Goal: Task Accomplishment & Management: Manage account settings

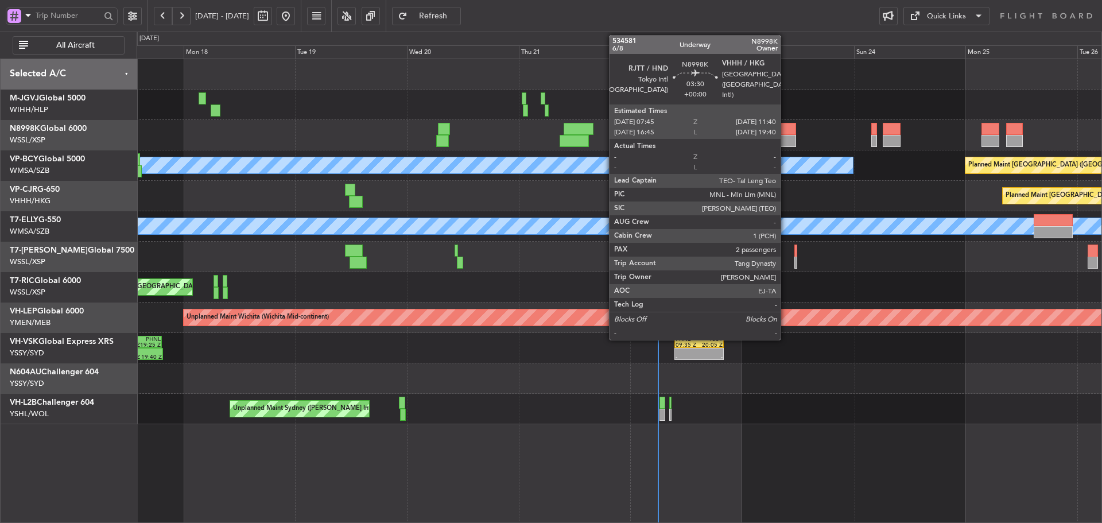
click at [786, 141] on div at bounding box center [787, 141] width 18 height 12
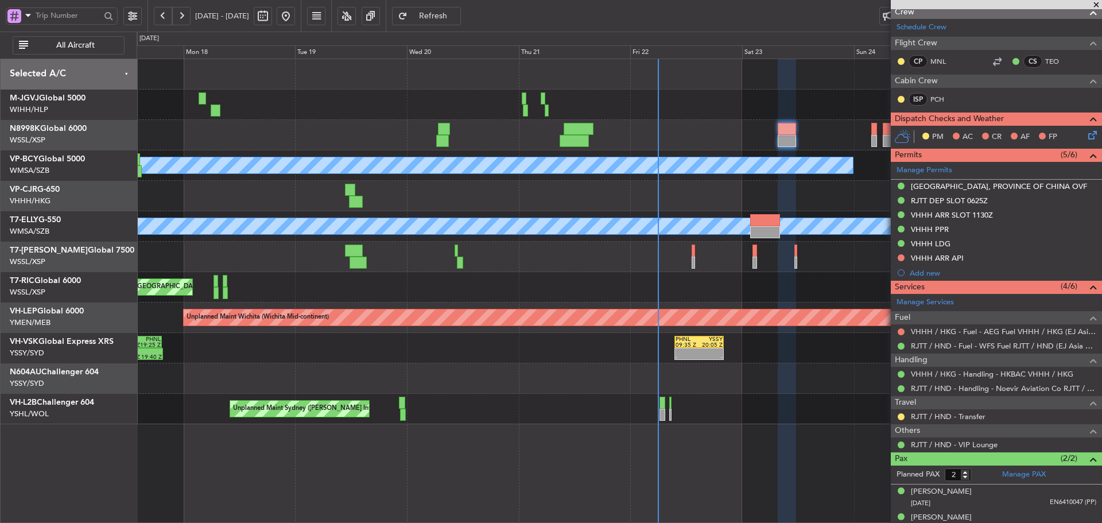
scroll to position [230, 0]
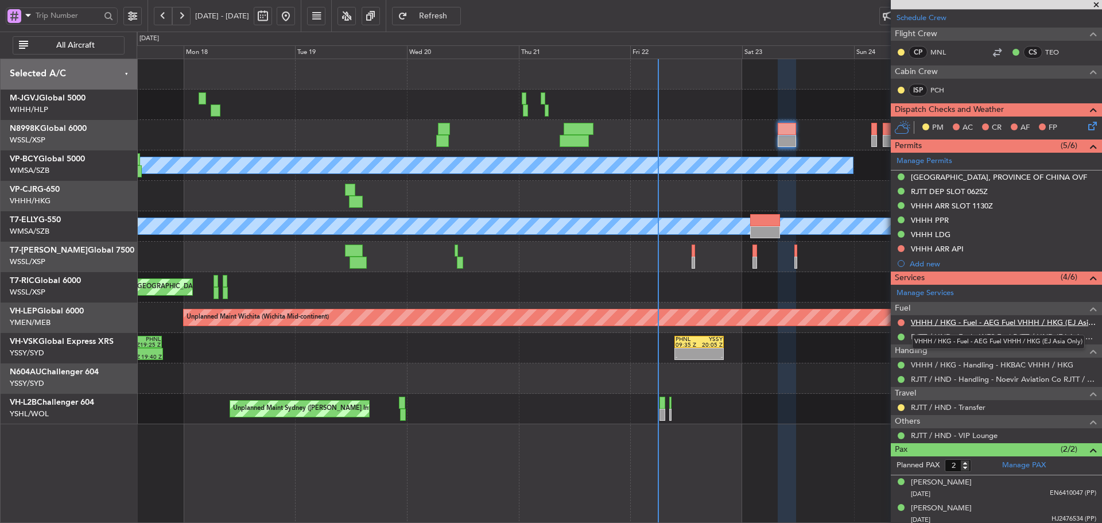
click at [956, 323] on link "VHHH / HKG - Fuel - AEG Fuel VHHH / HKG (EJ Asia Only)" at bounding box center [1003, 322] width 185 height 10
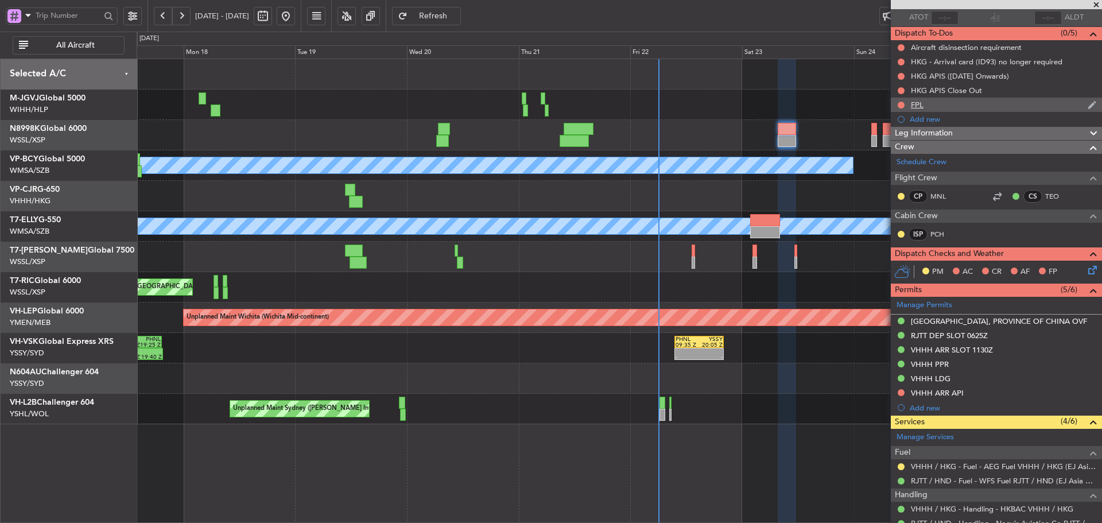
scroll to position [0, 0]
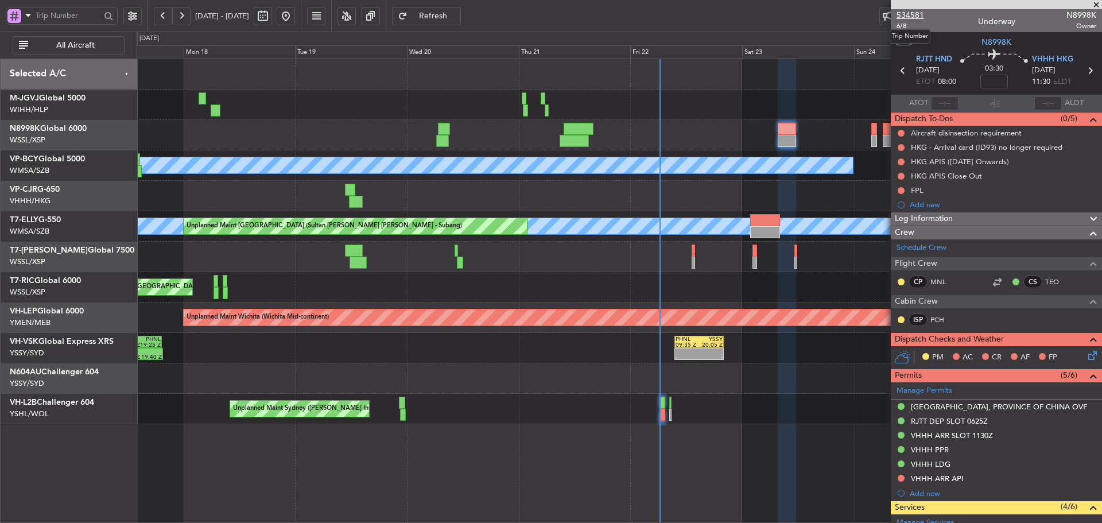
click at [910, 13] on span "534581" at bounding box center [910, 15] width 28 height 12
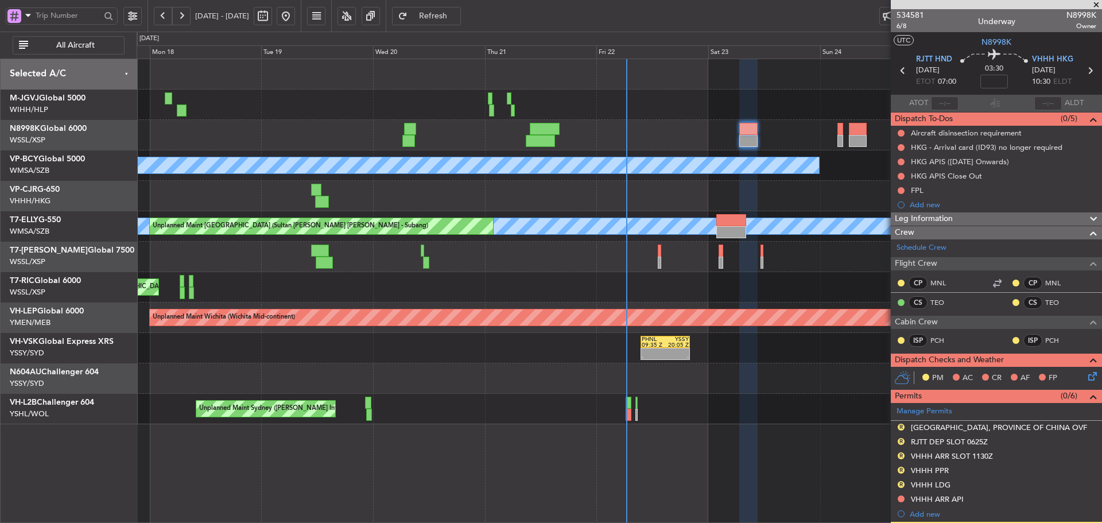
click at [566, 325] on div "Planned Maint [GEOGRAPHIC_DATA] (Halim Intl) Planned Maint [GEOGRAPHIC_DATA] (S…" at bounding box center [619, 241] width 965 height 365
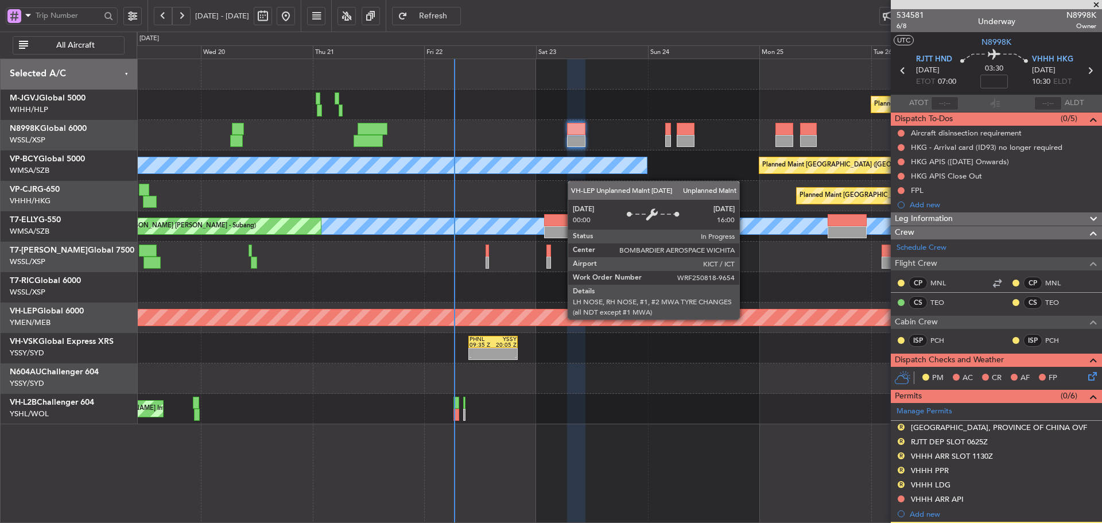
click at [590, 320] on div "Unplanned Maint Wichita (Wichita Mid-continent)" at bounding box center [629, 317] width 1302 height 16
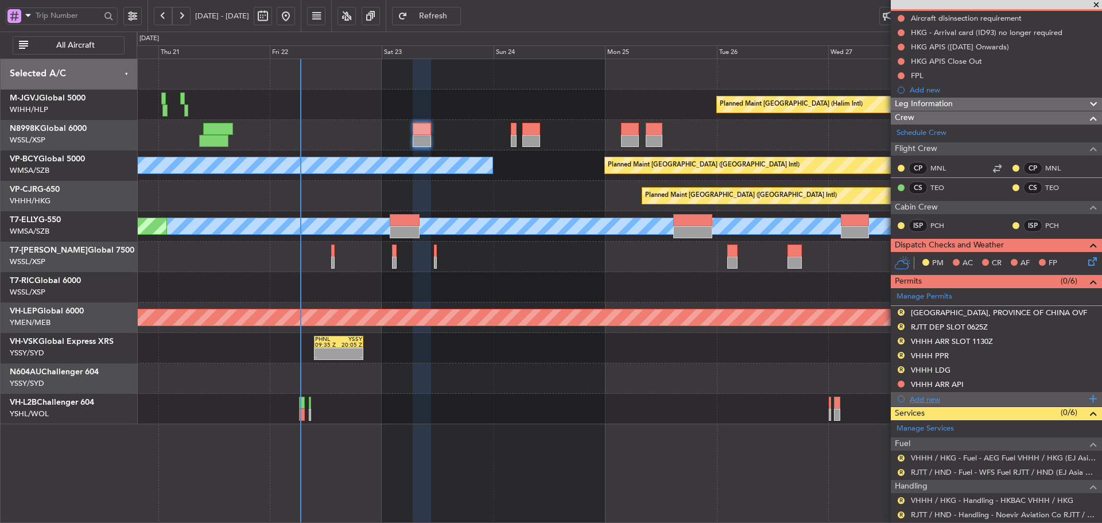
scroll to position [254, 0]
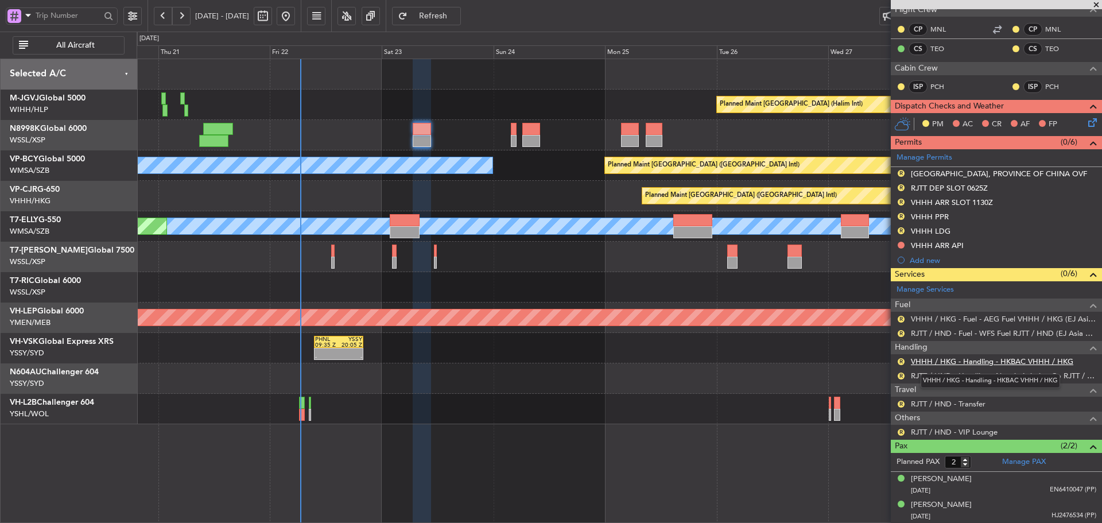
click at [961, 361] on link "VHHH / HKG - Handling - HKBAC VHHH / HKG" at bounding box center [992, 361] width 162 height 10
click at [1015, 463] on link "Manage PAX" at bounding box center [1024, 461] width 44 height 11
click at [452, 18] on span "Refresh" at bounding box center [433, 16] width 47 height 8
type input "5"
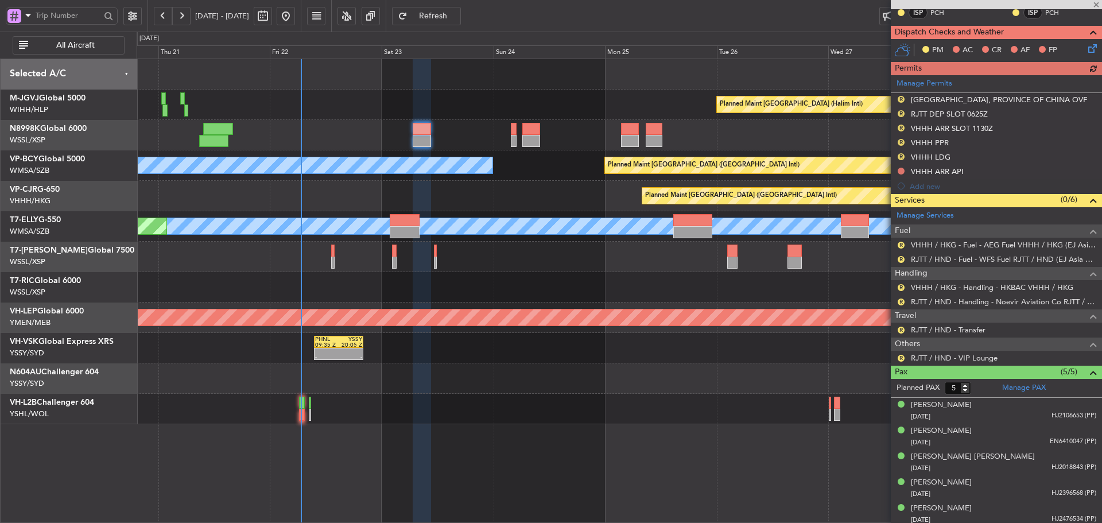
scroll to position [331, 0]
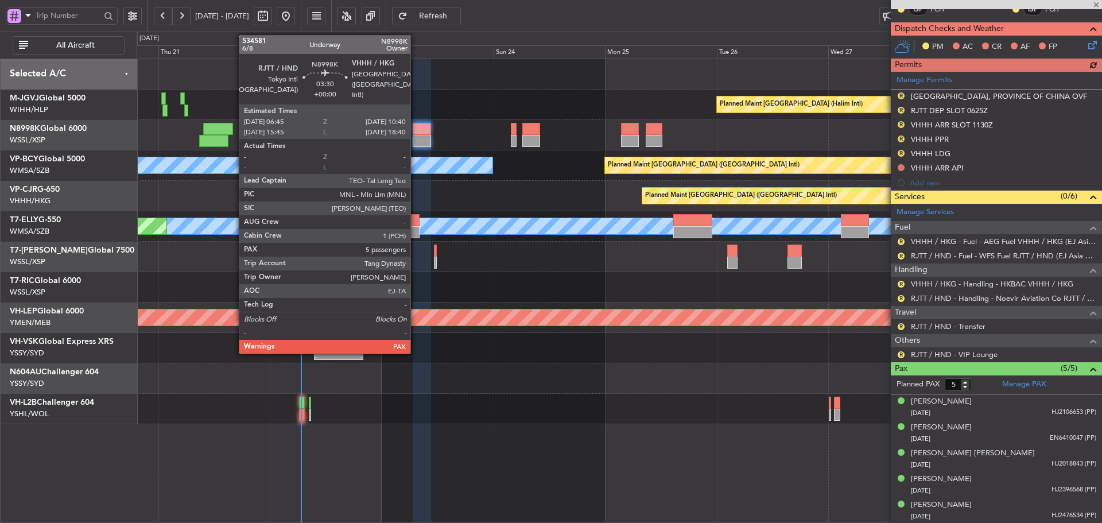
click at [414, 135] on div at bounding box center [422, 141] width 18 height 12
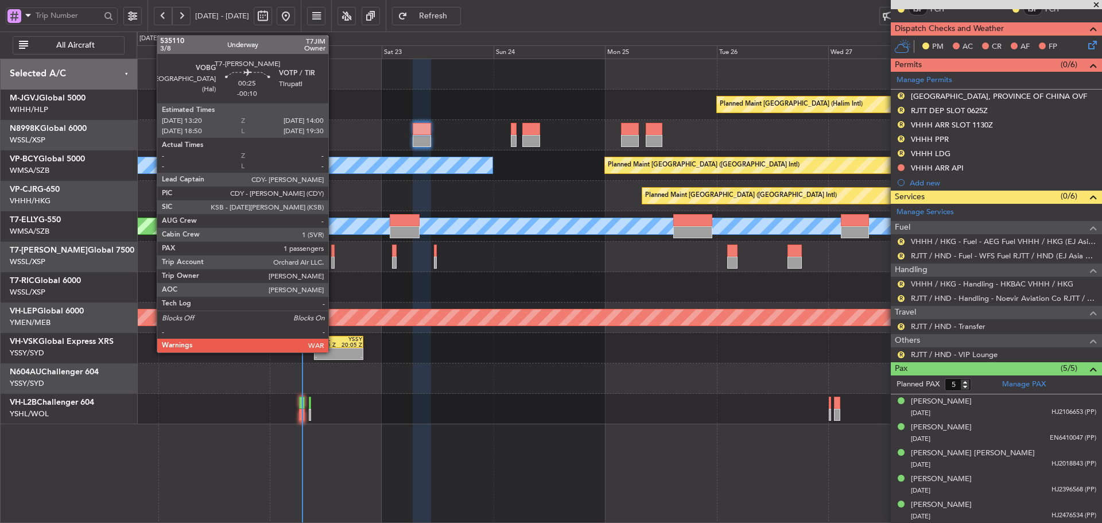
click at [333, 259] on div at bounding box center [332, 263] width 3 height 12
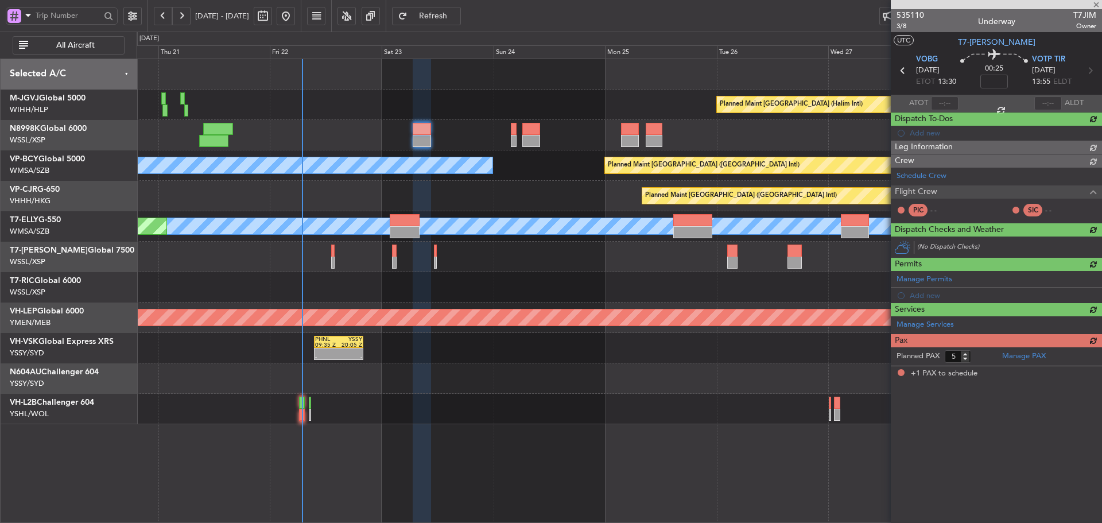
type input "-00:10"
type input "1"
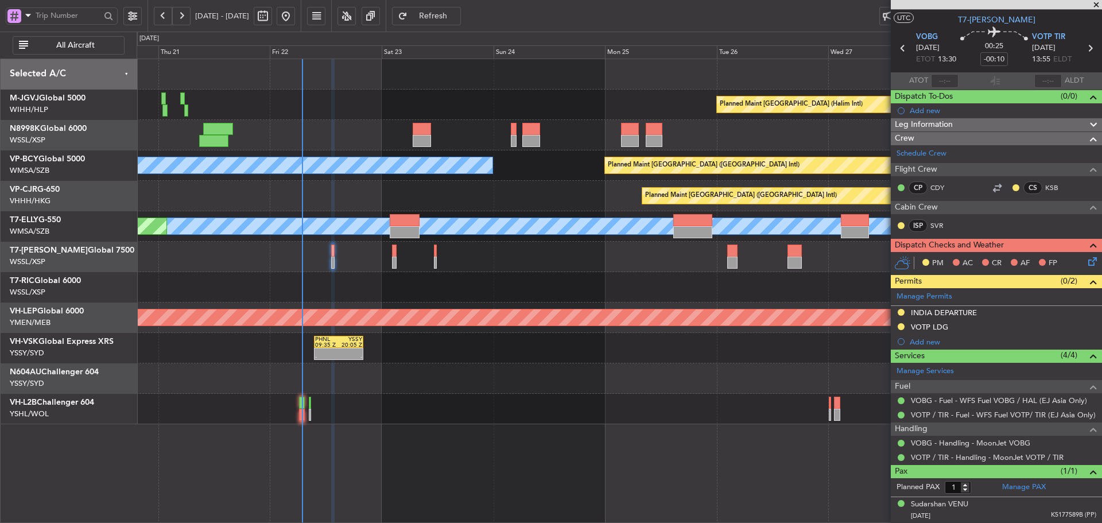
scroll to position [0, 0]
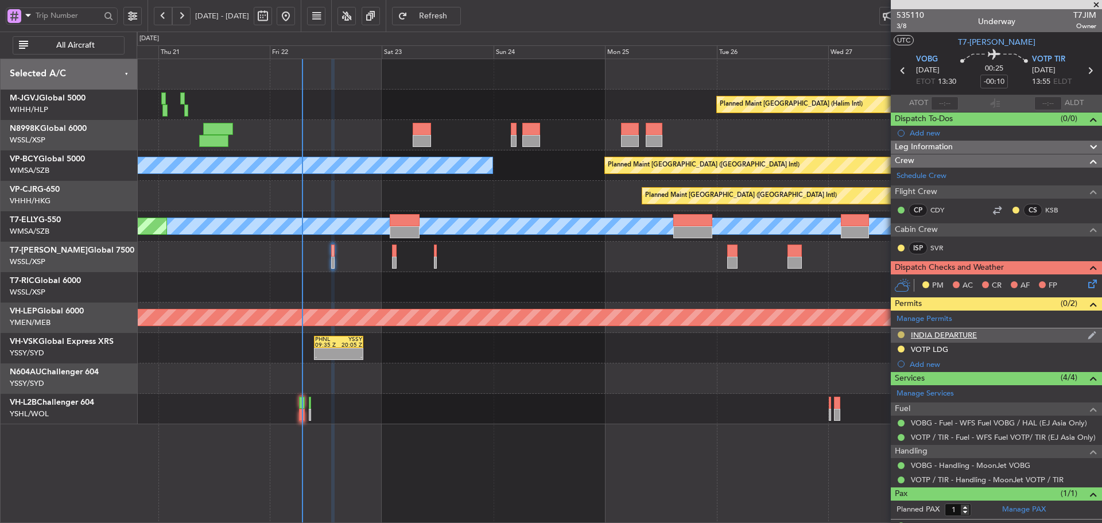
click at [901, 336] on button at bounding box center [901, 334] width 7 height 7
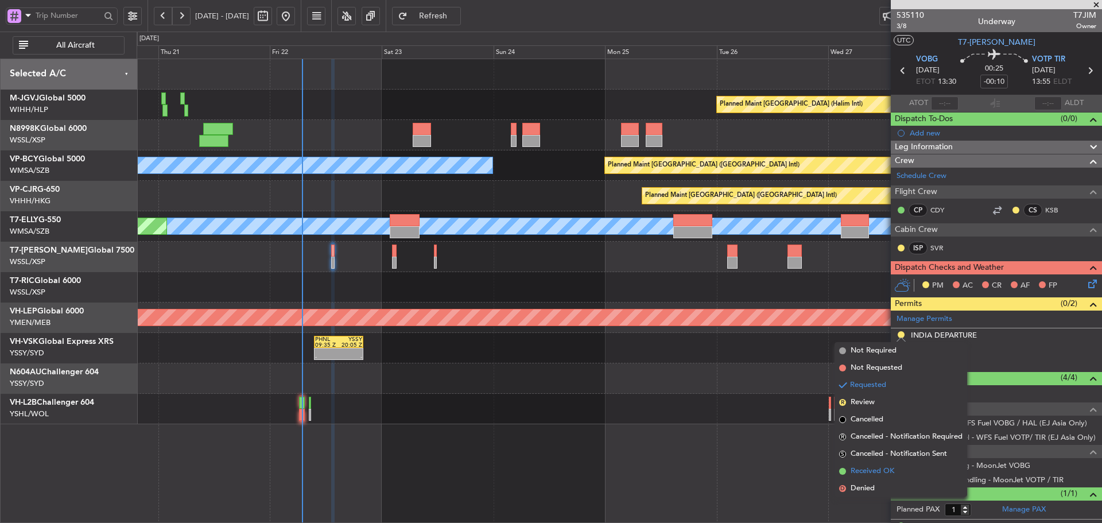
click at [840, 471] on span at bounding box center [842, 471] width 7 height 7
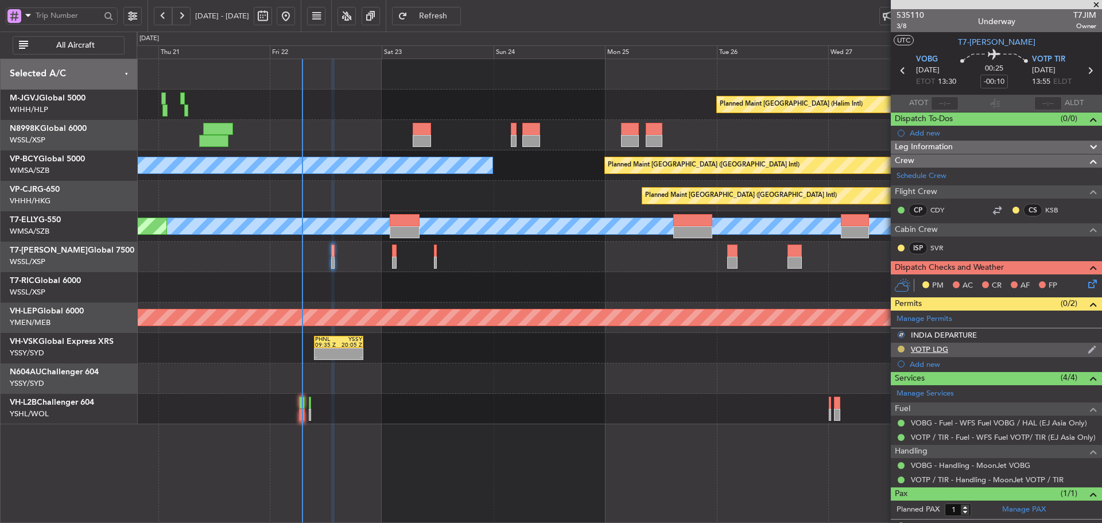
click at [901, 349] on button at bounding box center [901, 349] width 7 height 7
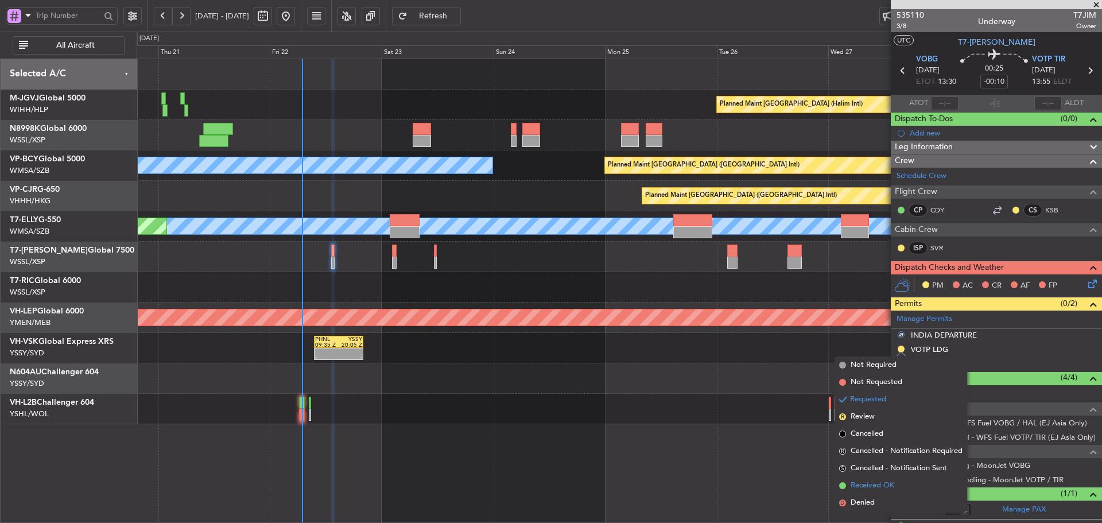
click at [843, 483] on span at bounding box center [842, 485] width 7 height 7
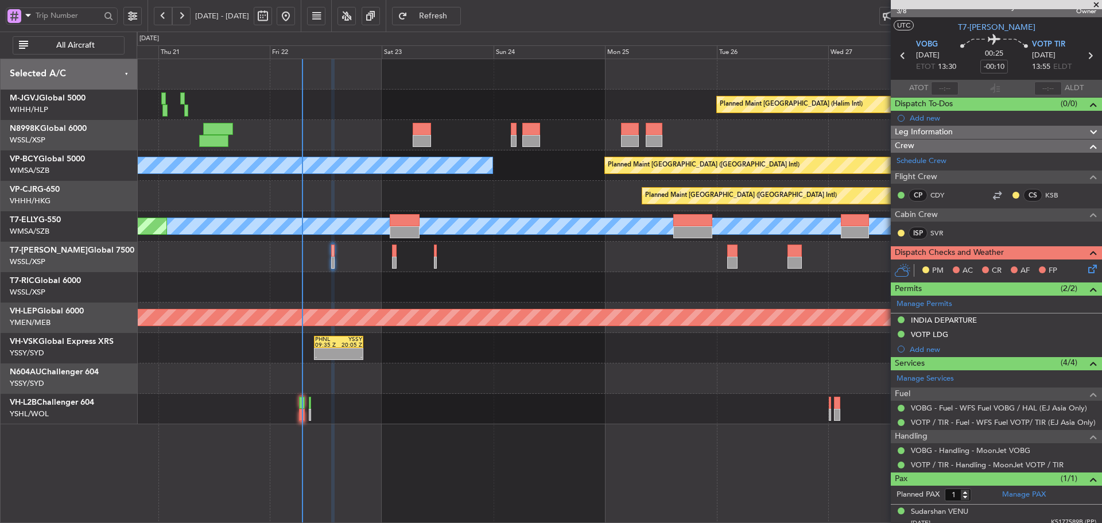
scroll to position [22, 0]
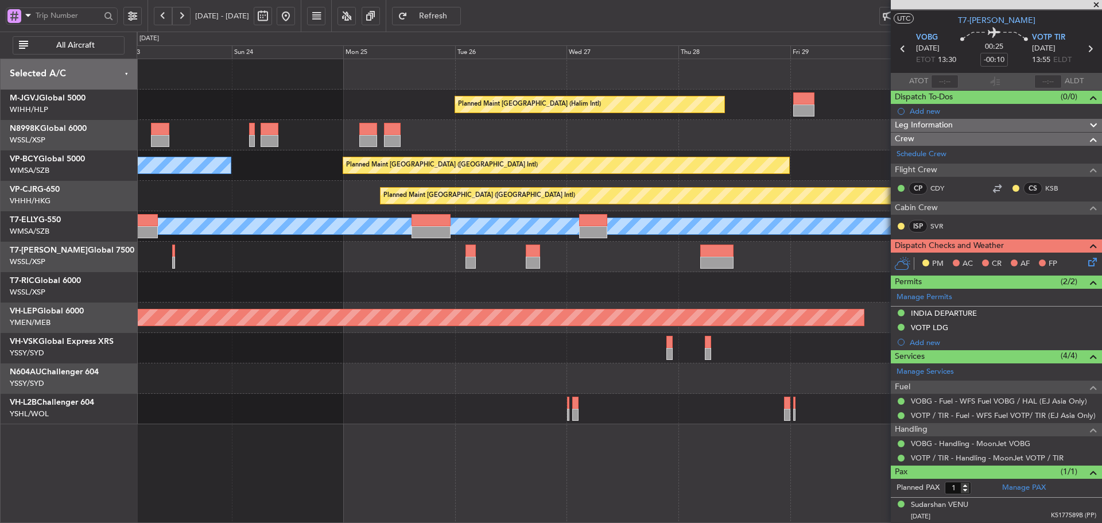
click at [456, 259] on div at bounding box center [619, 257] width 965 height 30
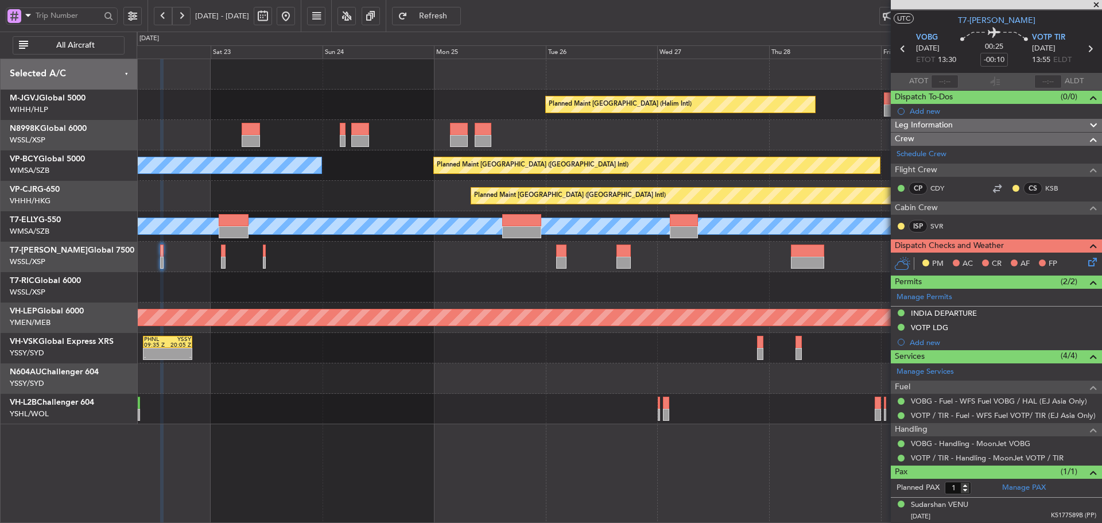
click at [533, 292] on div at bounding box center [619, 287] width 965 height 30
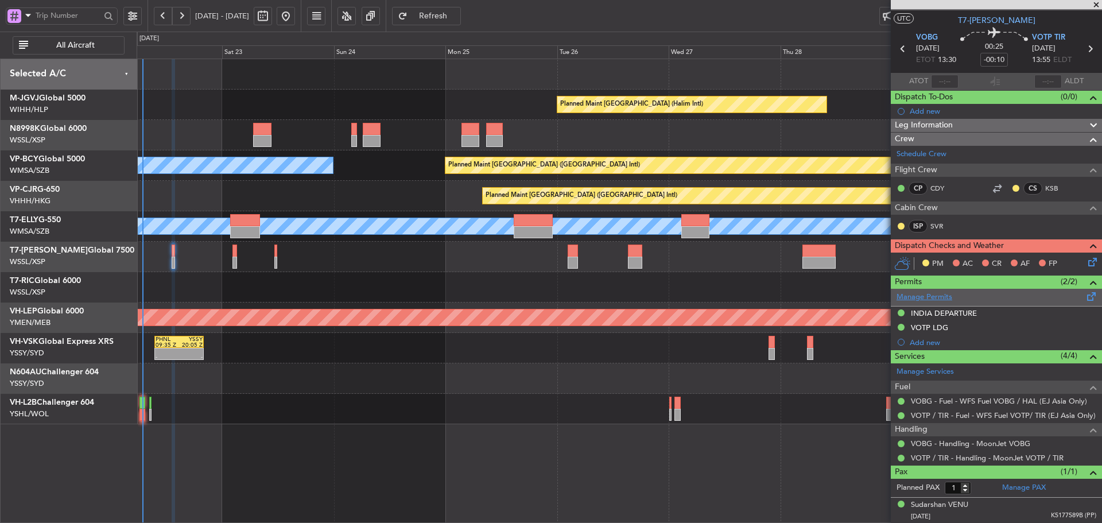
click at [925, 299] on link "Manage Permits" at bounding box center [924, 297] width 56 height 11
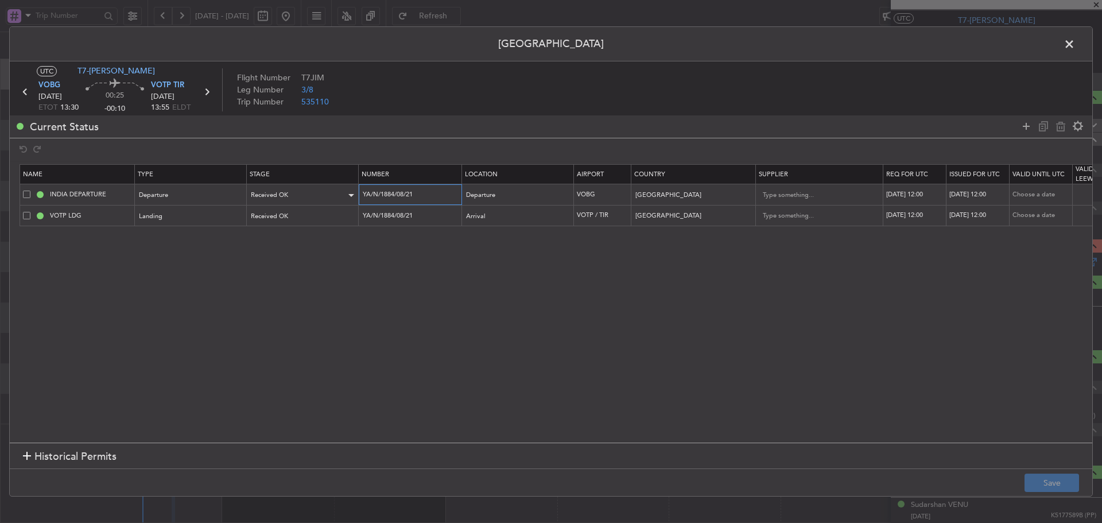
drag, startPoint x: 422, startPoint y: 194, endPoint x: 339, endPoint y: 194, distance: 82.6
click at [339, 194] on tr "INDIA DEPARTURE Departure Received OK YA/N/1884/08/21 Departure VOBG [GEOGRAPHI…" at bounding box center [752, 194] width 1464 height 21
click at [930, 193] on div "[DATE] 12:00" at bounding box center [916, 195] width 60 height 10
select select "8"
select select "2025"
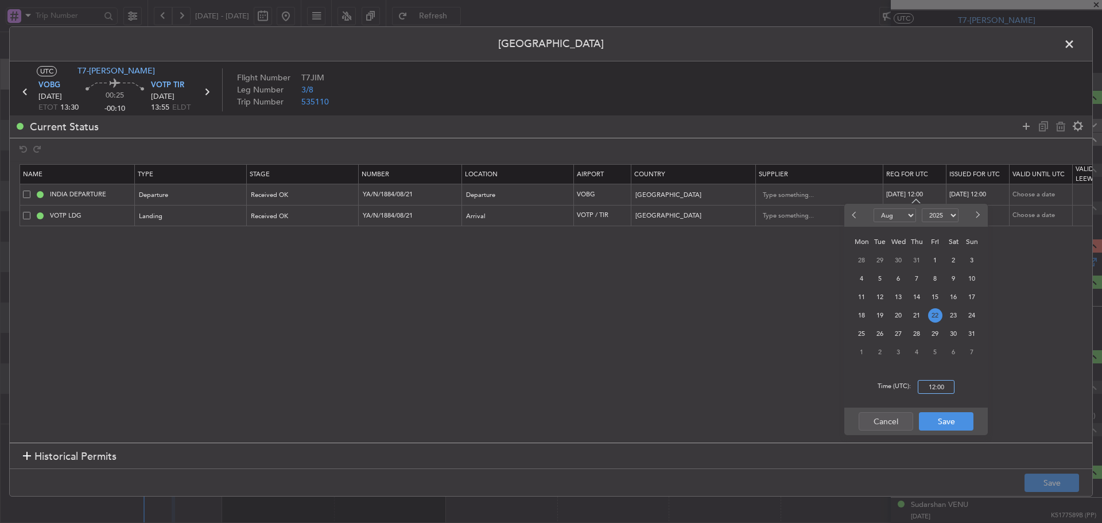
click at [932, 380] on input "12:00" at bounding box center [936, 387] width 37 height 14
type input "13:30"
click at [938, 423] on button "Save" at bounding box center [946, 421] width 55 height 18
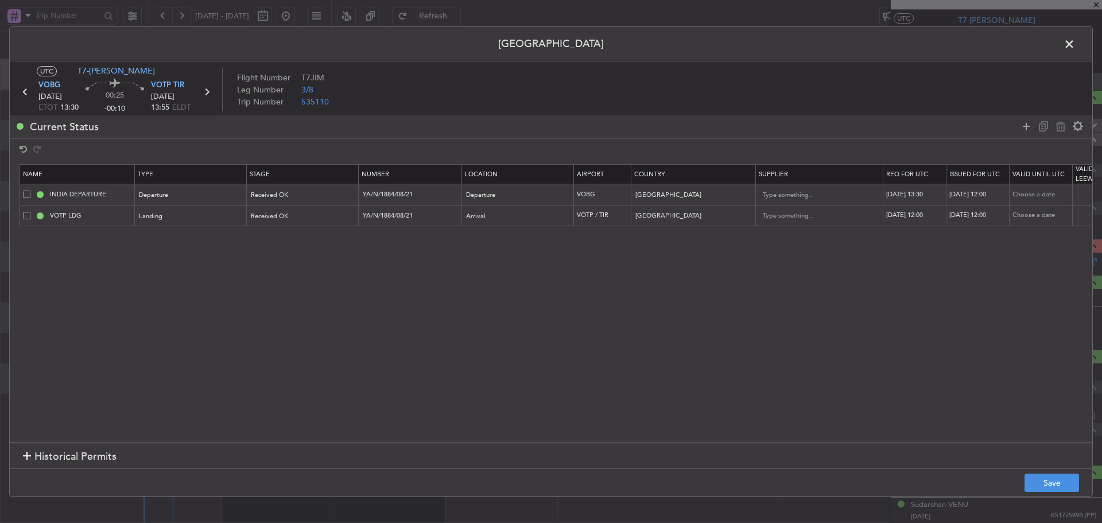
click at [993, 193] on div "[DATE] 12:00" at bounding box center [979, 195] width 60 height 10
select select "8"
select select "2025"
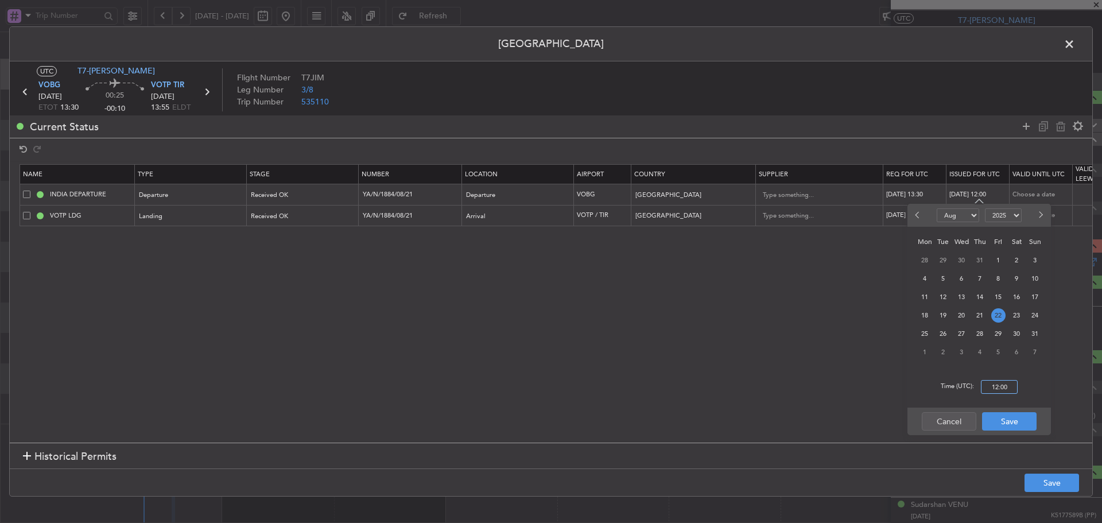
click at [1001, 389] on input "12:00" at bounding box center [999, 387] width 37 height 14
type input "13:30"
click at [1011, 422] on button "Save" at bounding box center [1009, 421] width 55 height 18
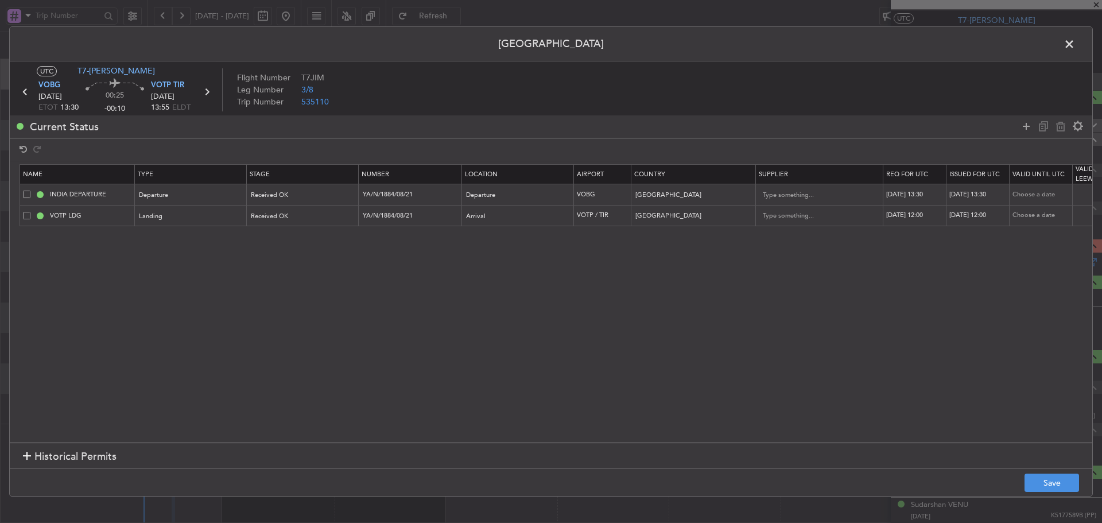
click at [924, 211] on td "[DATE] 12:00" at bounding box center [914, 215] width 63 height 21
click at [923, 215] on div "[DATE] 12:00" at bounding box center [916, 216] width 60 height 10
select select "8"
select select "2025"
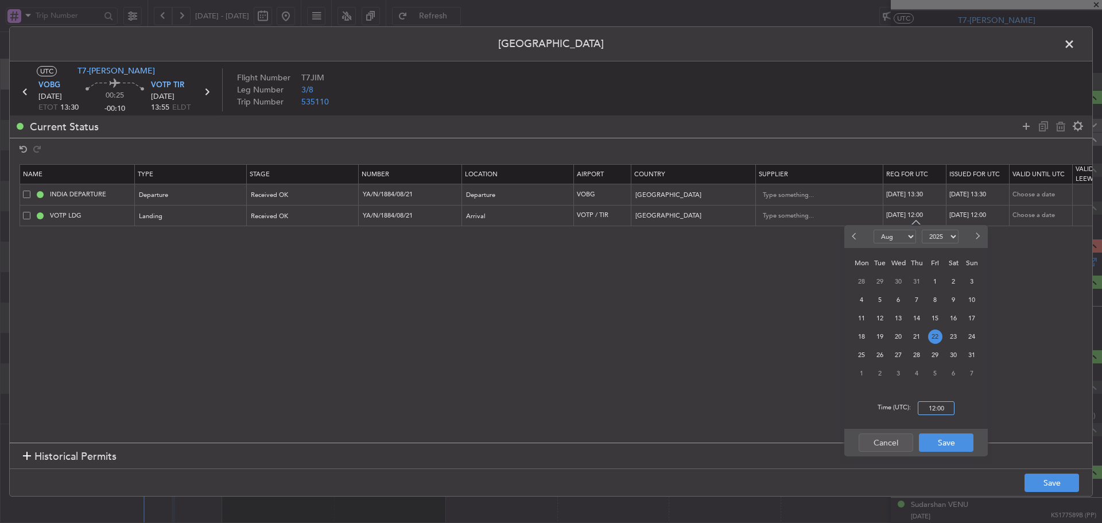
click at [930, 408] on input "12:00" at bounding box center [936, 408] width 37 height 14
type input "13:30"
click at [956, 441] on button "Save" at bounding box center [946, 442] width 55 height 18
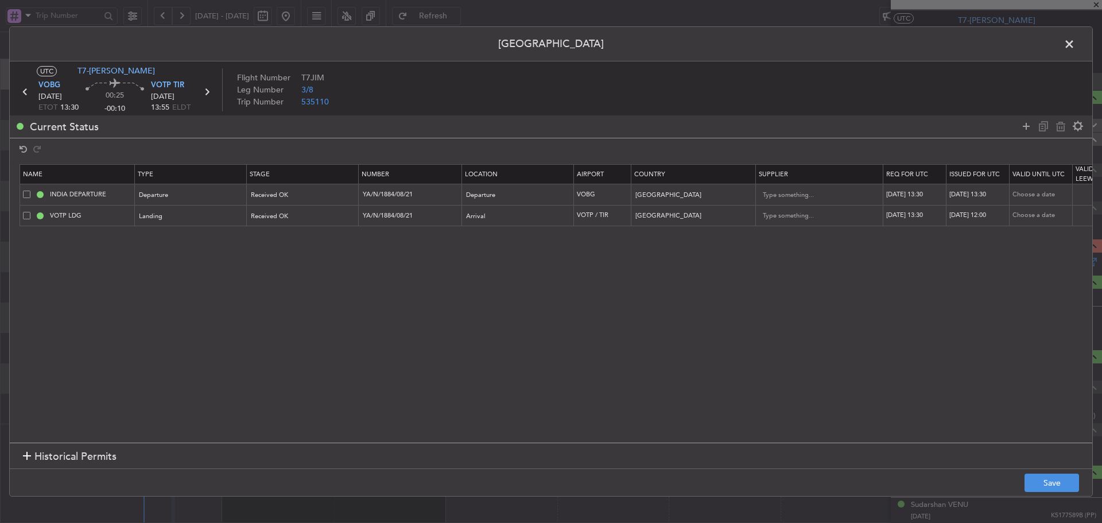
click at [985, 216] on div "[DATE] 12:00" at bounding box center [979, 216] width 60 height 10
select select "8"
select select "2025"
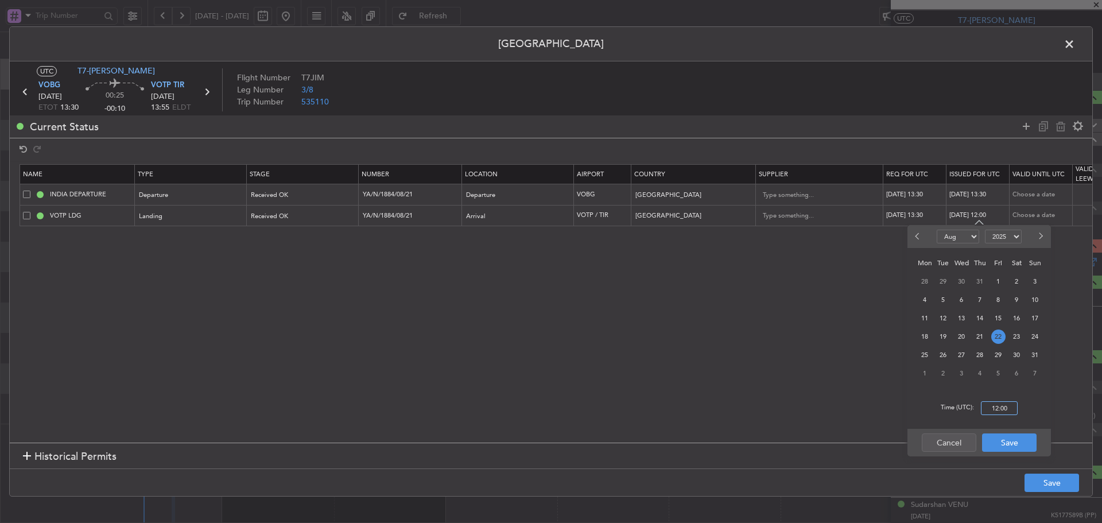
click at [1001, 409] on input "12:00" at bounding box center [999, 408] width 37 height 14
type input "13:30"
click at [1016, 442] on button "Save" at bounding box center [1009, 442] width 55 height 18
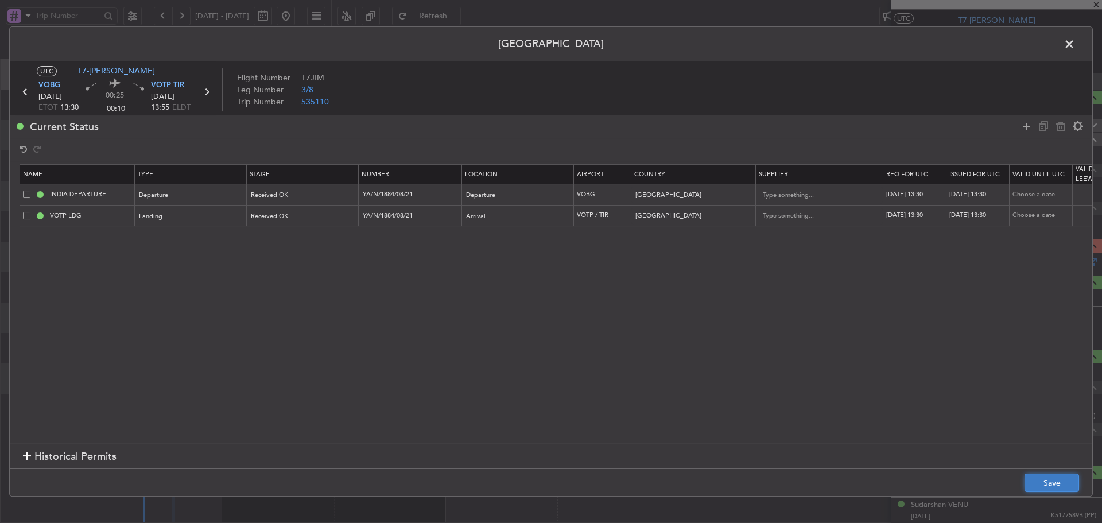
click at [1043, 482] on button "Save" at bounding box center [1051, 482] width 55 height 18
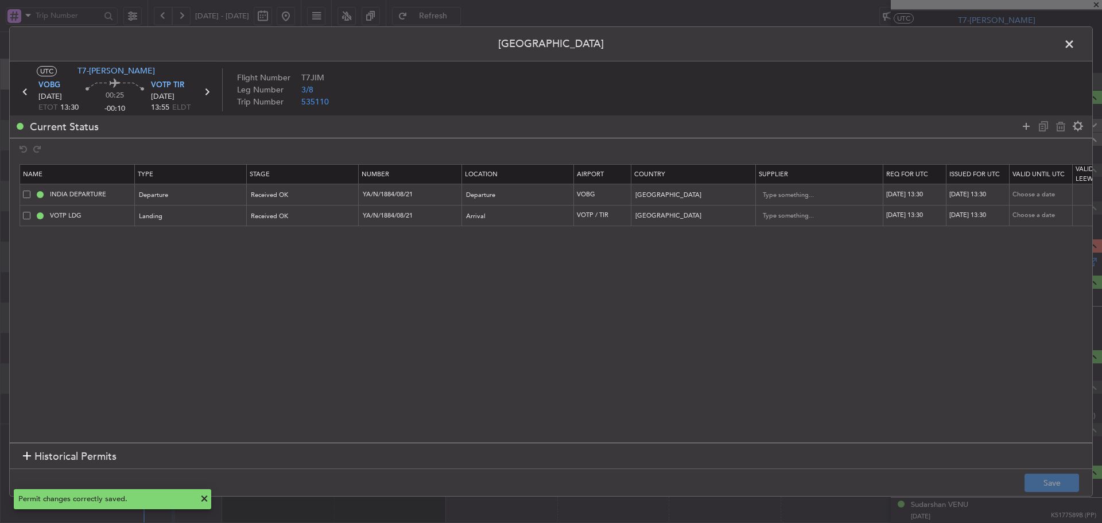
click at [1075, 43] on span at bounding box center [1075, 47] width 0 height 23
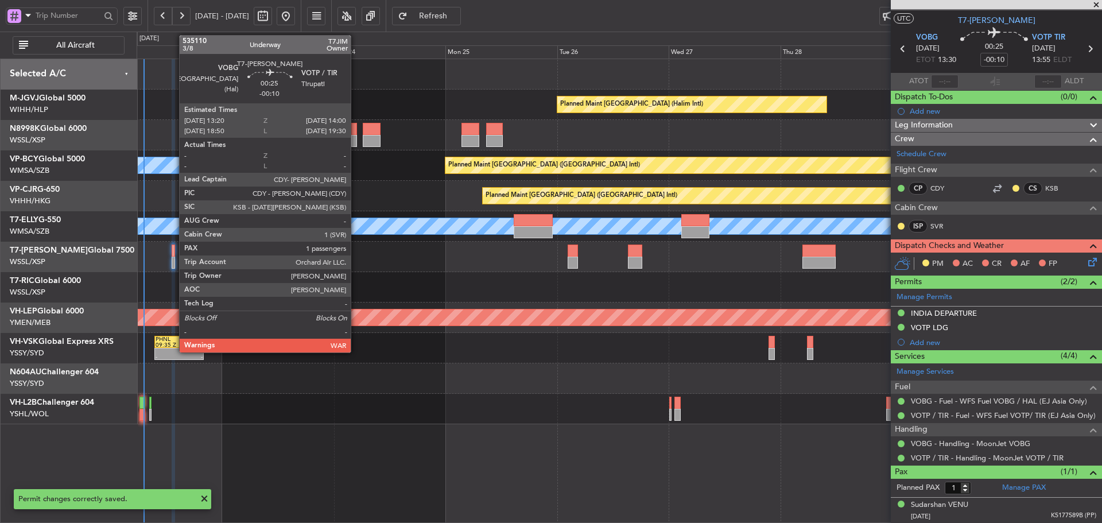
click at [173, 252] on div at bounding box center [173, 250] width 3 height 12
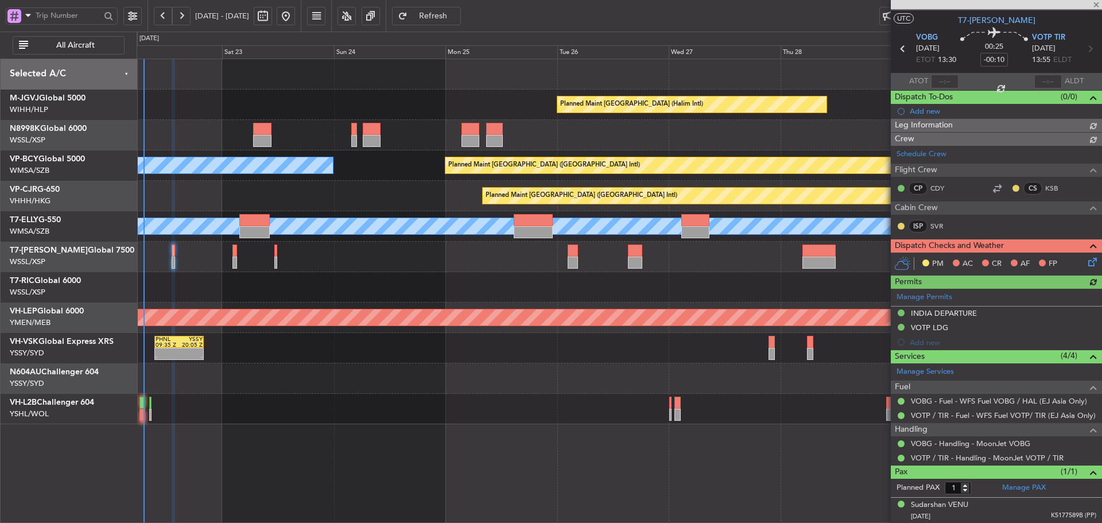
type input "[PERSON_NAME] (LEU)"
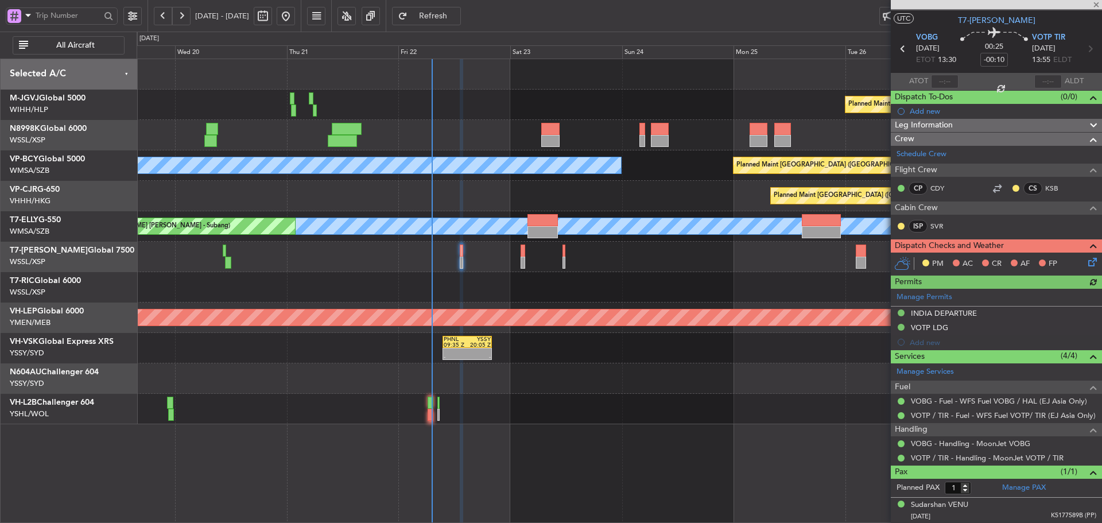
click at [709, 184] on div "Planned Maint [GEOGRAPHIC_DATA] ([GEOGRAPHIC_DATA] Intl)" at bounding box center [619, 196] width 965 height 30
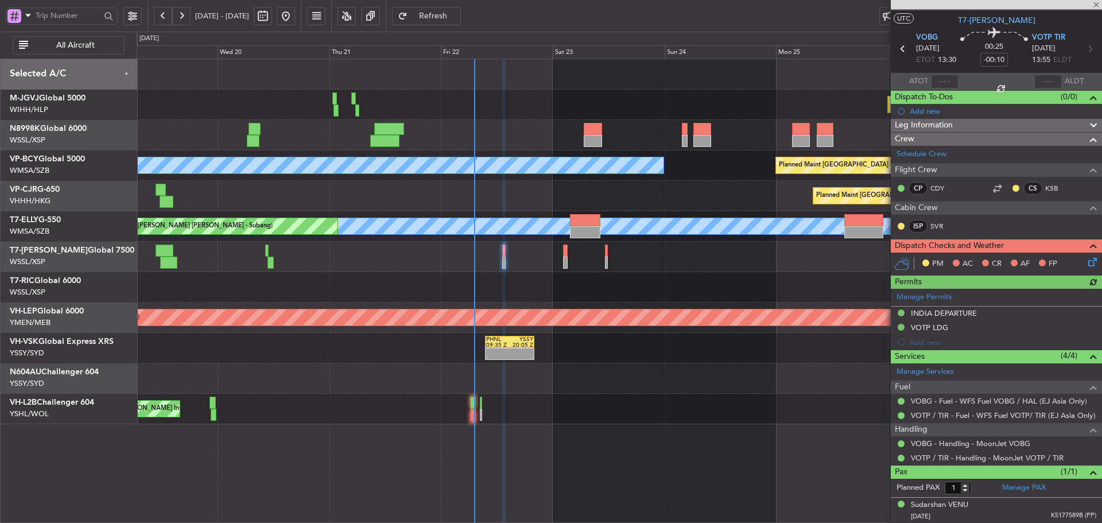
click at [457, 14] on span "Refresh" at bounding box center [433, 16] width 47 height 8
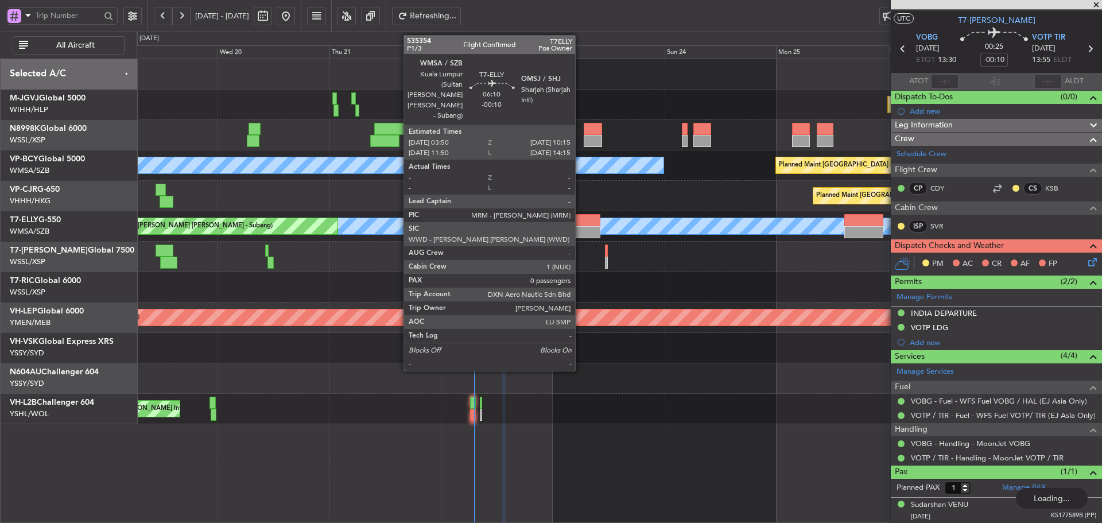
click at [580, 229] on div at bounding box center [585, 232] width 30 height 12
type input "[PERSON_NAME] (LEU)"
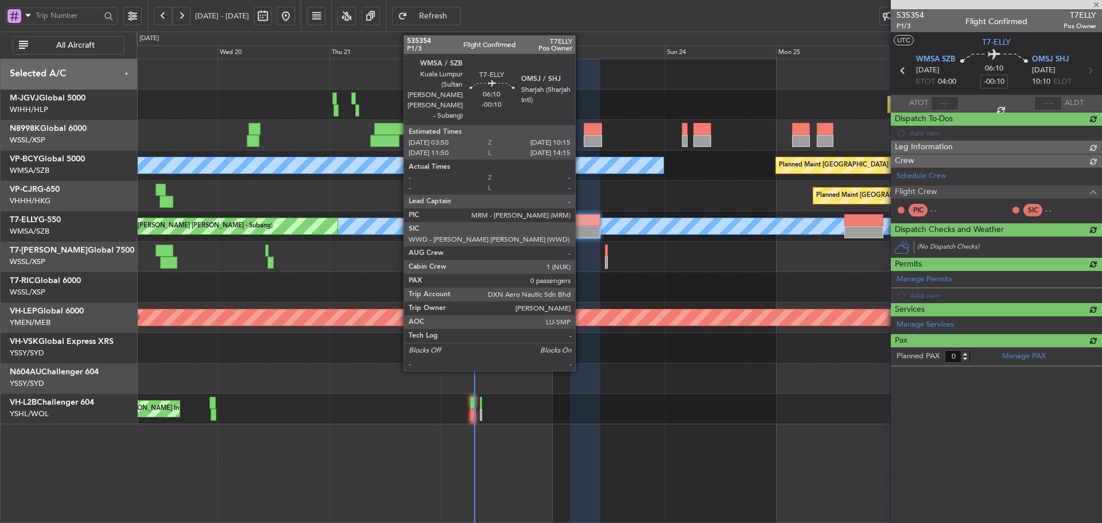
scroll to position [0, 0]
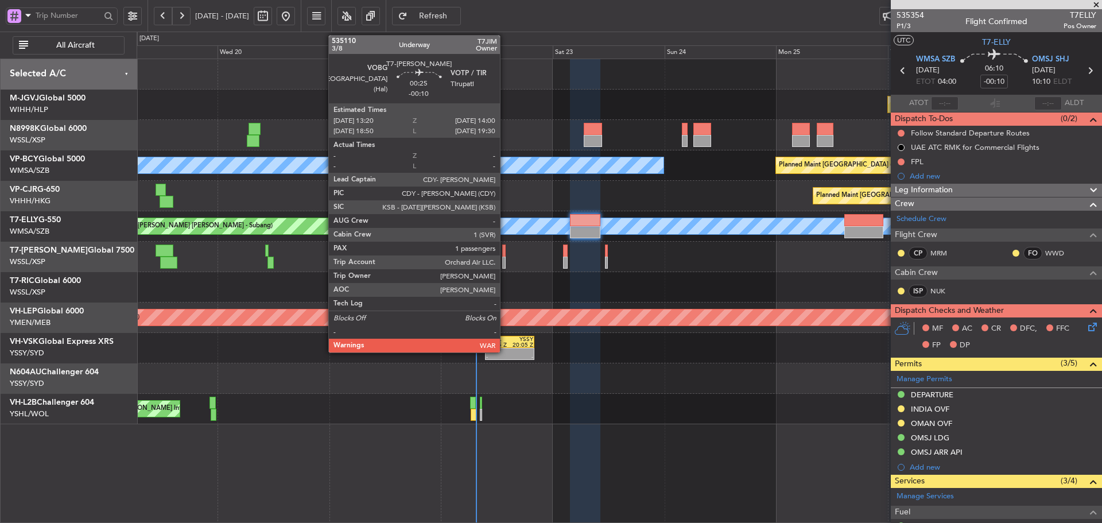
click at [505, 256] on div at bounding box center [503, 250] width 3 height 12
click at [504, 254] on div at bounding box center [503, 250] width 3 height 12
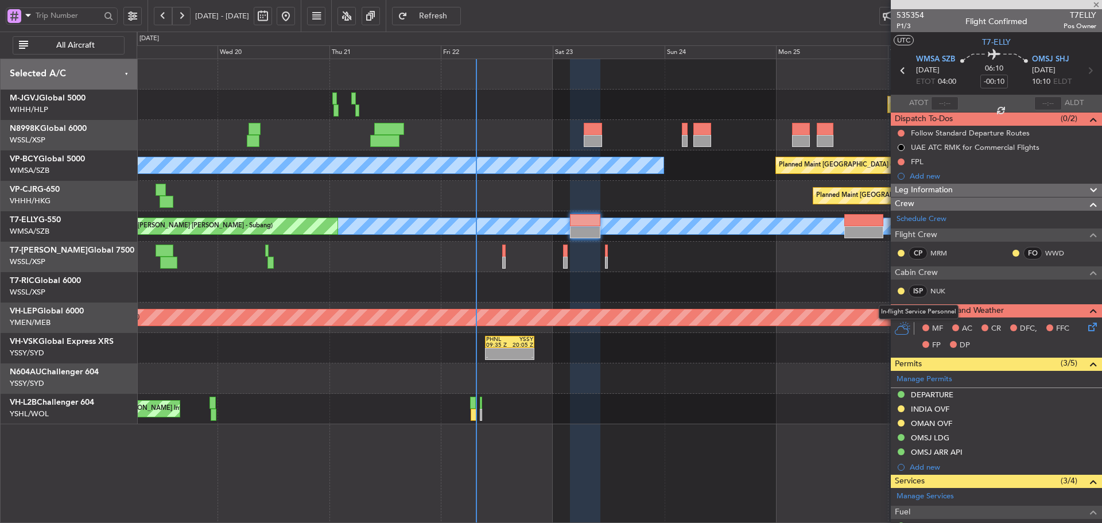
type input "1"
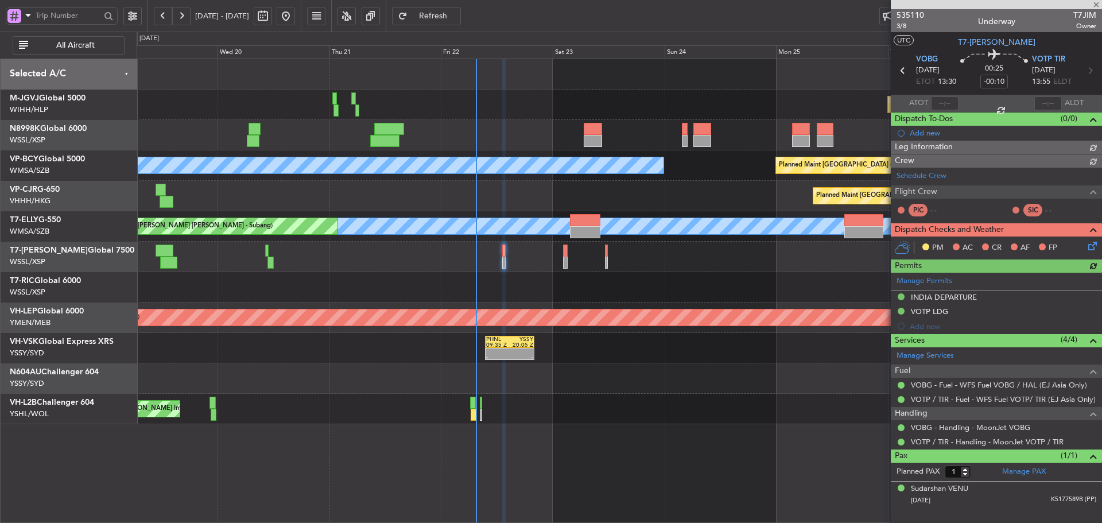
type input "[PERSON_NAME] (LEU)"
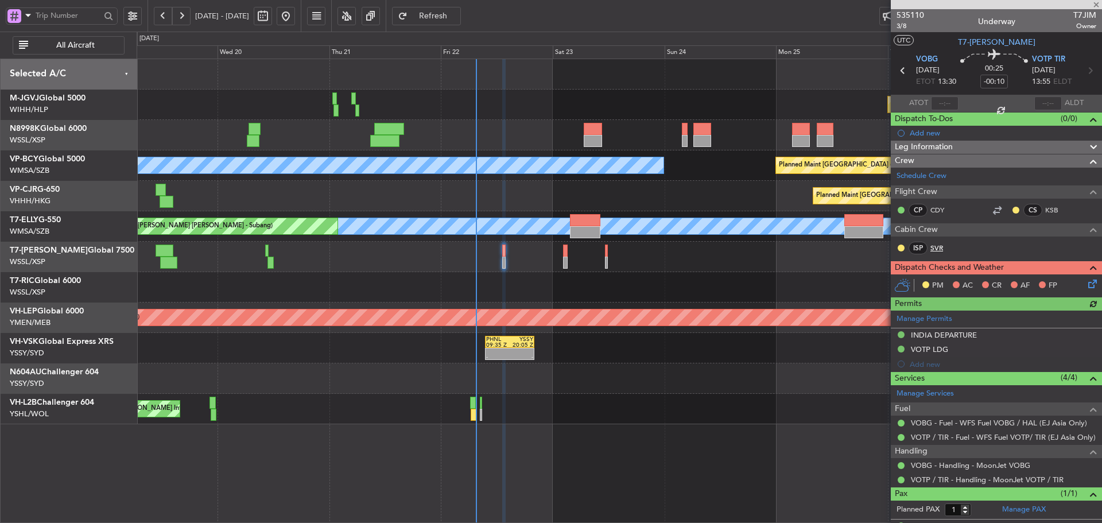
click at [932, 246] on link "SVR" at bounding box center [943, 248] width 26 height 10
type input "[PERSON_NAME] (LEU)"
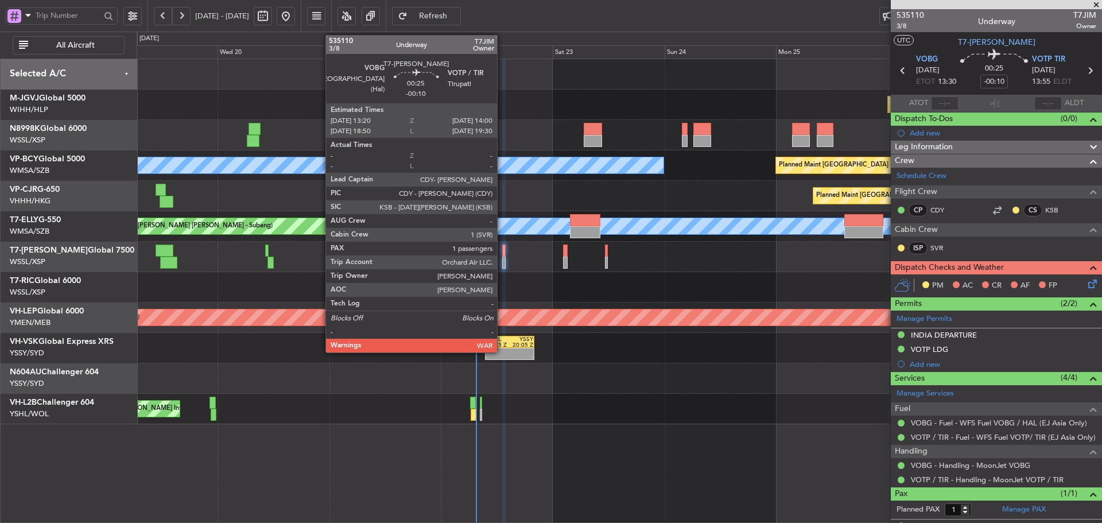
click at [502, 261] on div at bounding box center [503, 263] width 3 height 12
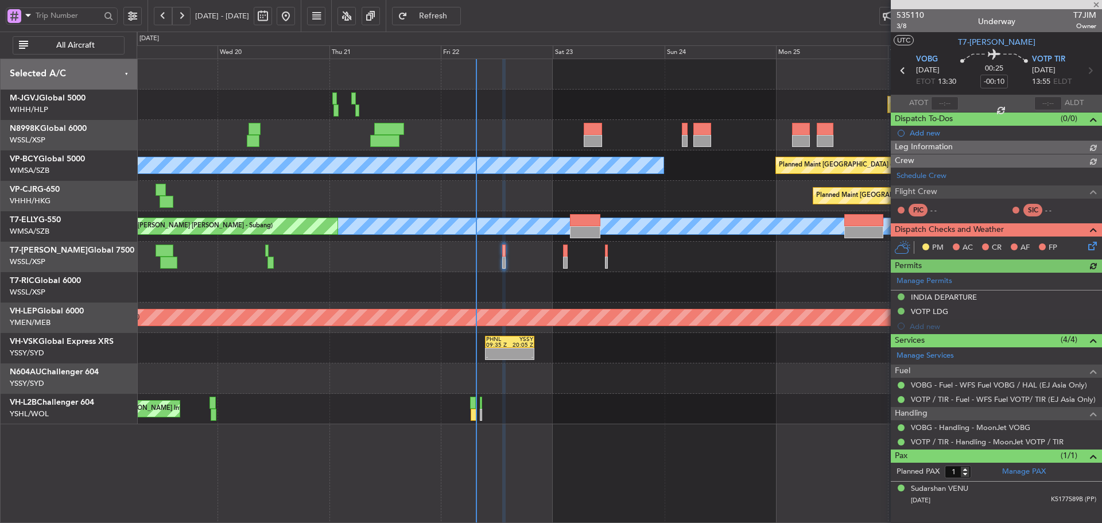
type input "[PERSON_NAME] (LEU)"
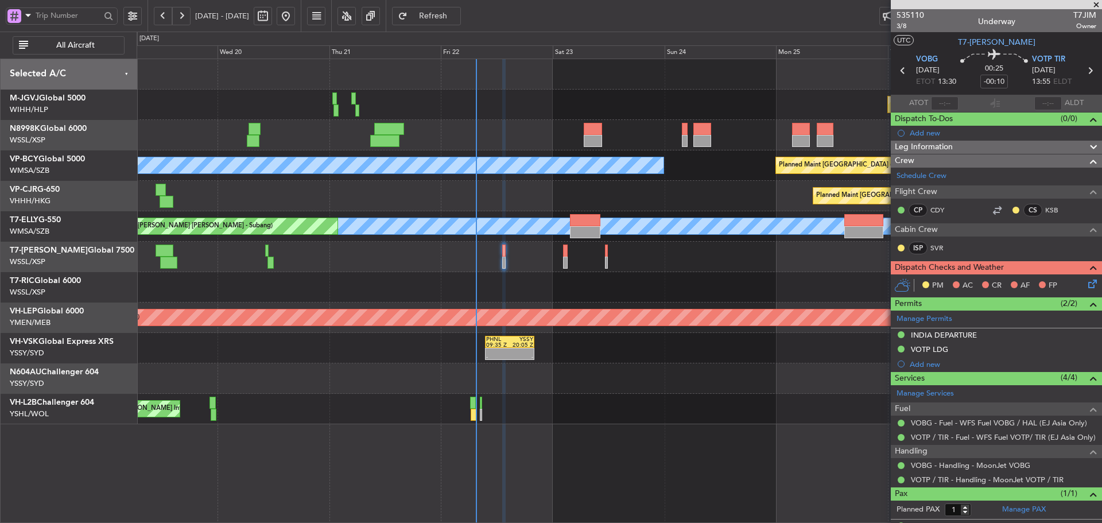
click at [1086, 281] on icon at bounding box center [1090, 281] width 9 height 9
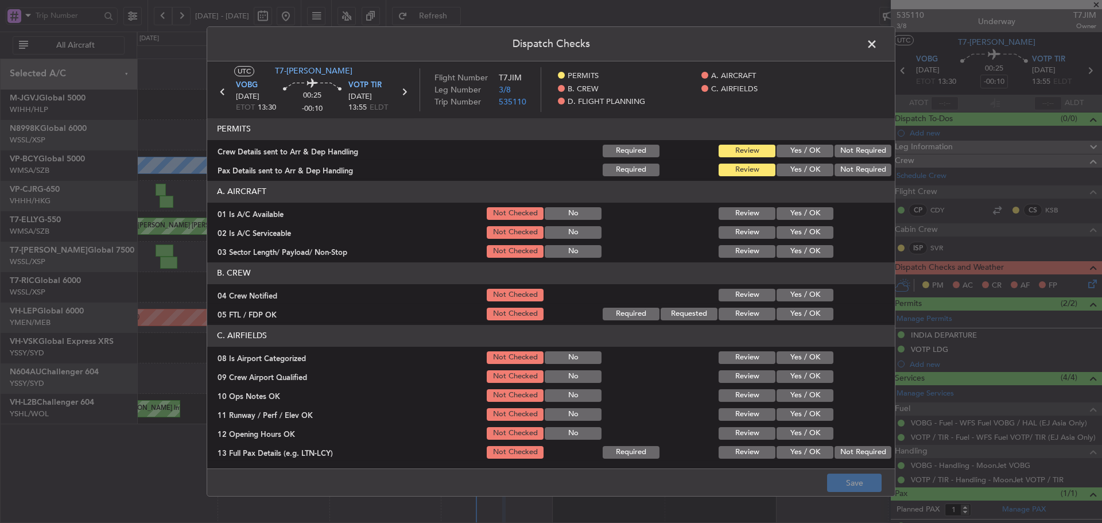
click at [787, 157] on button "Yes / OK" at bounding box center [805, 151] width 57 height 13
click at [787, 175] on button "Yes / OK" at bounding box center [805, 170] width 57 height 13
drag, startPoint x: 788, startPoint y: 211, endPoint x: 786, endPoint y: 230, distance: 18.4
click at [788, 213] on button "Yes / OK" at bounding box center [805, 213] width 57 height 13
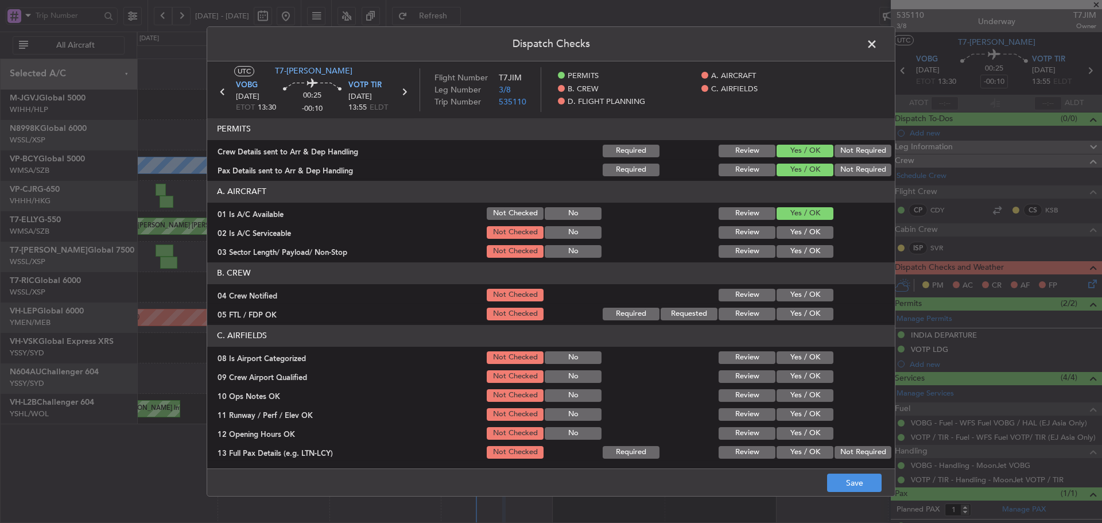
drag, startPoint x: 786, startPoint y: 230, endPoint x: 785, endPoint y: 257, distance: 27.0
click at [786, 230] on button "Yes / OK" at bounding box center [805, 232] width 57 height 13
click at [785, 257] on button "Yes / OK" at bounding box center [805, 251] width 57 height 13
click at [797, 298] on button "Yes / OK" at bounding box center [805, 295] width 57 height 13
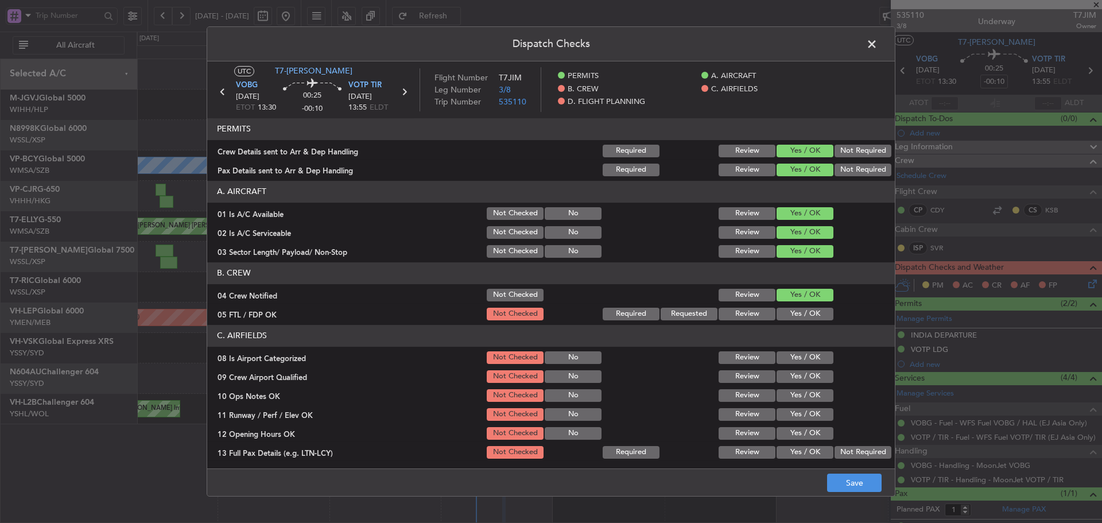
click at [793, 315] on button "Yes / OK" at bounding box center [805, 314] width 57 height 13
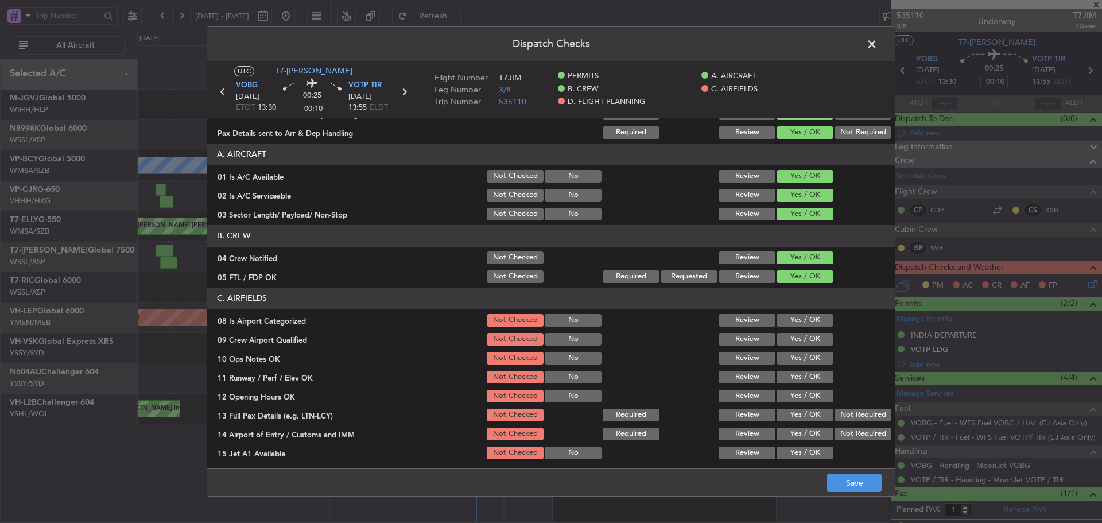
scroll to position [57, 0]
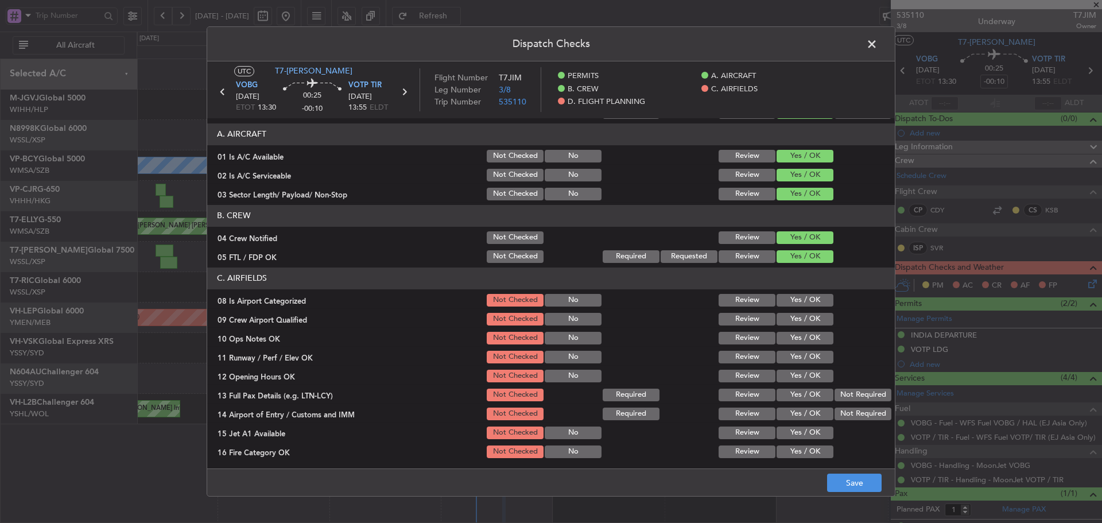
click at [783, 309] on section "C. AIRFIELDS 08 Is Airport Categorized Not Checked No Review Yes / OK 09 Crew A…" at bounding box center [551, 410] width 688 height 287
click at [783, 306] on button "Yes / OK" at bounding box center [805, 300] width 57 height 13
drag, startPoint x: 783, startPoint y: 322, endPoint x: 785, endPoint y: 333, distance: 11.0
click at [783, 323] on button "Yes / OK" at bounding box center [805, 319] width 57 height 13
drag, startPoint x: 785, startPoint y: 333, endPoint x: 788, endPoint y: 344, distance: 11.8
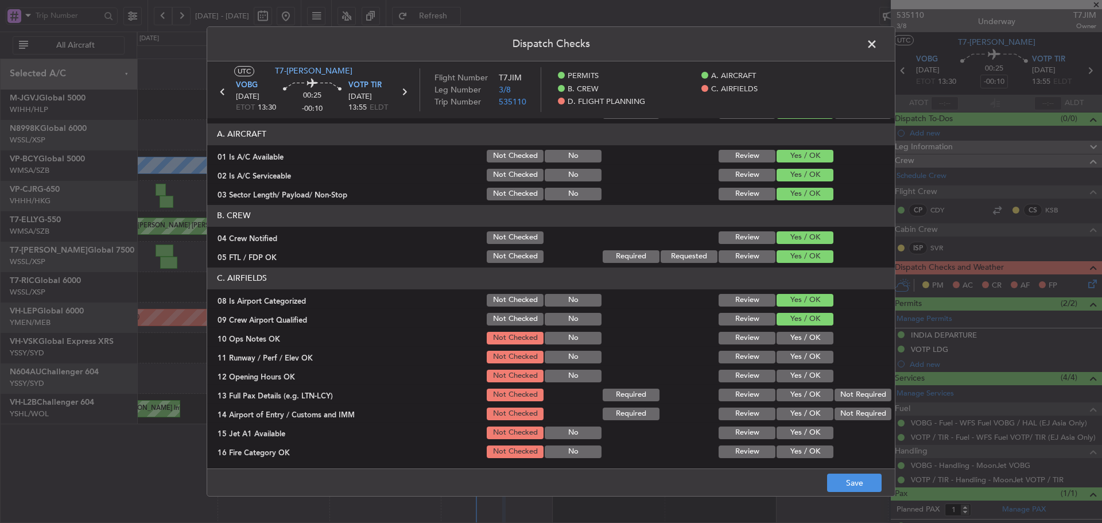
click at [786, 339] on button "Yes / OK" at bounding box center [805, 338] width 57 height 13
drag, startPoint x: 788, startPoint y: 344, endPoint x: 790, endPoint y: 354, distance: 9.9
click at [789, 350] on section "C. AIRFIELDS 08 Is Airport Categorized Not Checked No Review Yes / OK 09 Crew A…" at bounding box center [551, 410] width 688 height 287
drag, startPoint x: 790, startPoint y: 367, endPoint x: 791, endPoint y: 377, distance: 9.2
click at [791, 374] on div "Yes / OK" at bounding box center [804, 376] width 58 height 16
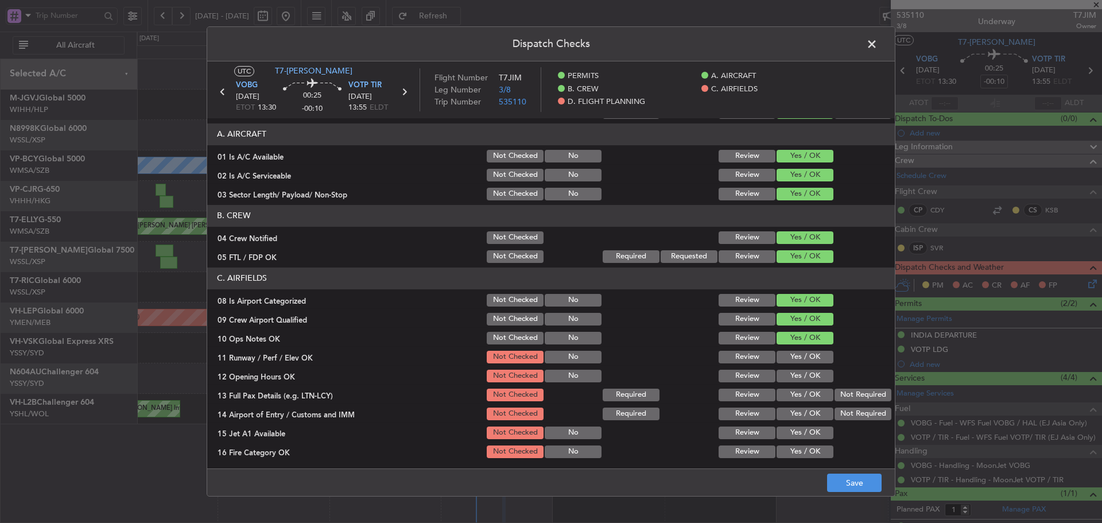
click at [791, 381] on button "Yes / OK" at bounding box center [805, 376] width 57 height 13
click at [781, 363] on button "Yes / OK" at bounding box center [805, 357] width 57 height 13
drag, startPoint x: 786, startPoint y: 383, endPoint x: 793, endPoint y: 399, distance: 17.8
click at [787, 388] on section "C. AIRFIELDS 08 Is Airport Categorized Not Checked No Review Yes / OK 09 Crew A…" at bounding box center [551, 410] width 688 height 287
click at [792, 403] on section "C. AIRFIELDS 08 Is Airport Categorized Not Checked No Review Yes / OK 09 Crew A…" at bounding box center [551, 410] width 688 height 287
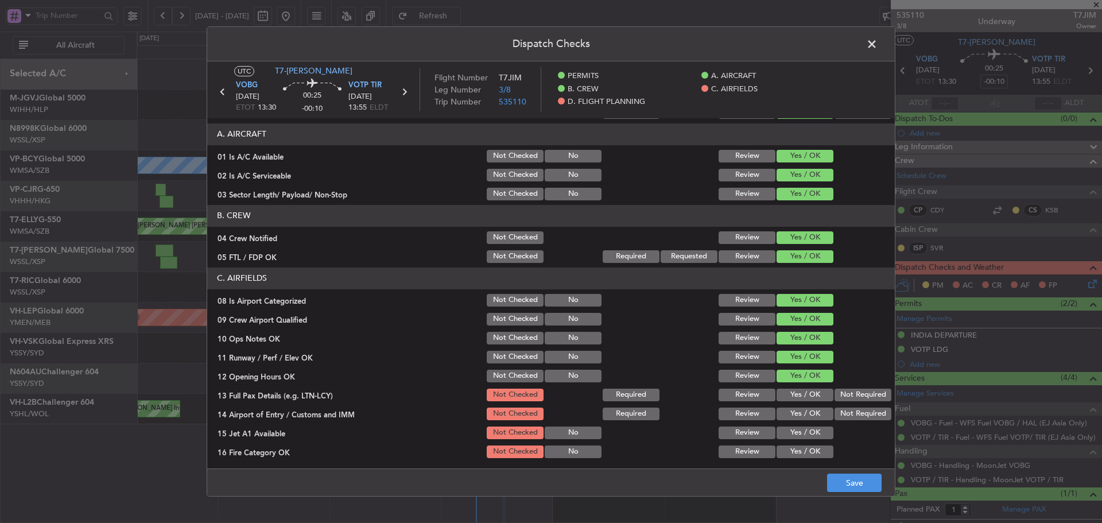
drag, startPoint x: 790, startPoint y: 395, endPoint x: 791, endPoint y: 403, distance: 8.1
click at [790, 401] on button "Yes / OK" at bounding box center [805, 395] width 57 height 13
click at [794, 414] on button "Yes / OK" at bounding box center [805, 413] width 57 height 13
drag, startPoint x: 795, startPoint y: 428, endPoint x: 797, endPoint y: 439, distance: 11.6
click at [795, 431] on button "Yes / OK" at bounding box center [805, 432] width 57 height 13
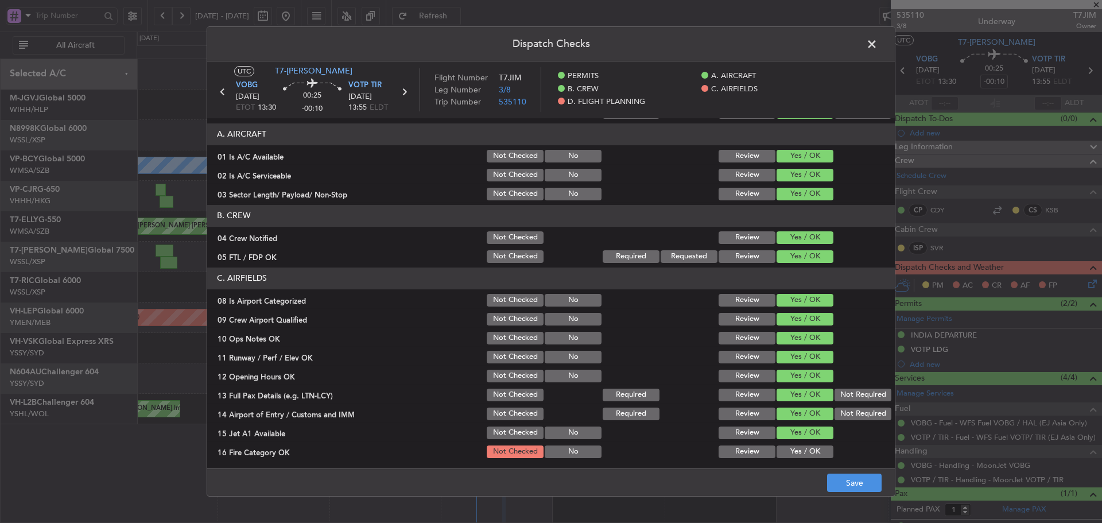
click at [798, 442] on section "C. AIRFIELDS 08 Is Airport Categorized Not Checked No Review Yes / OK 09 Crew A…" at bounding box center [551, 410] width 688 height 287
click at [798, 447] on button "Yes / OK" at bounding box center [805, 451] width 57 height 13
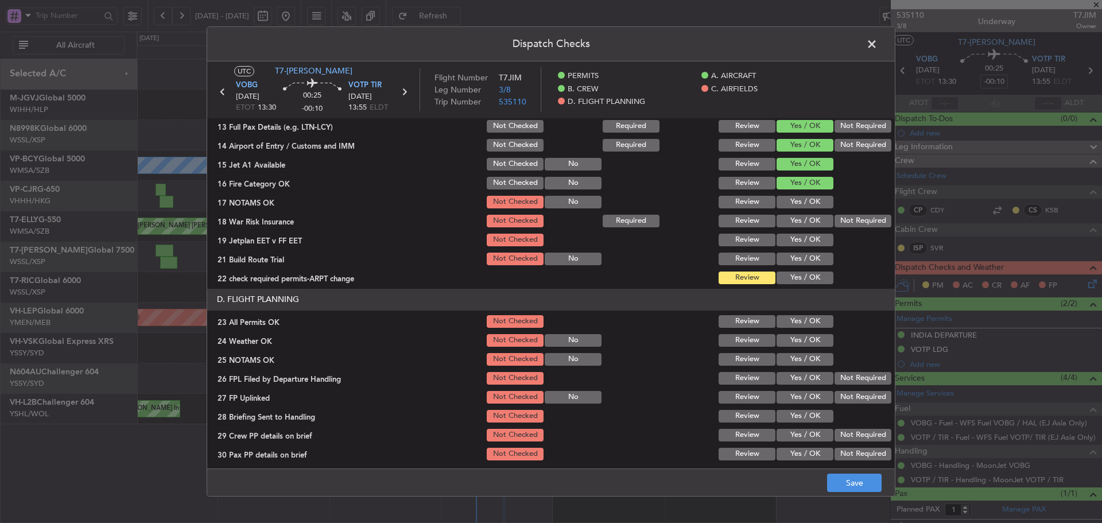
scroll to position [329, 0]
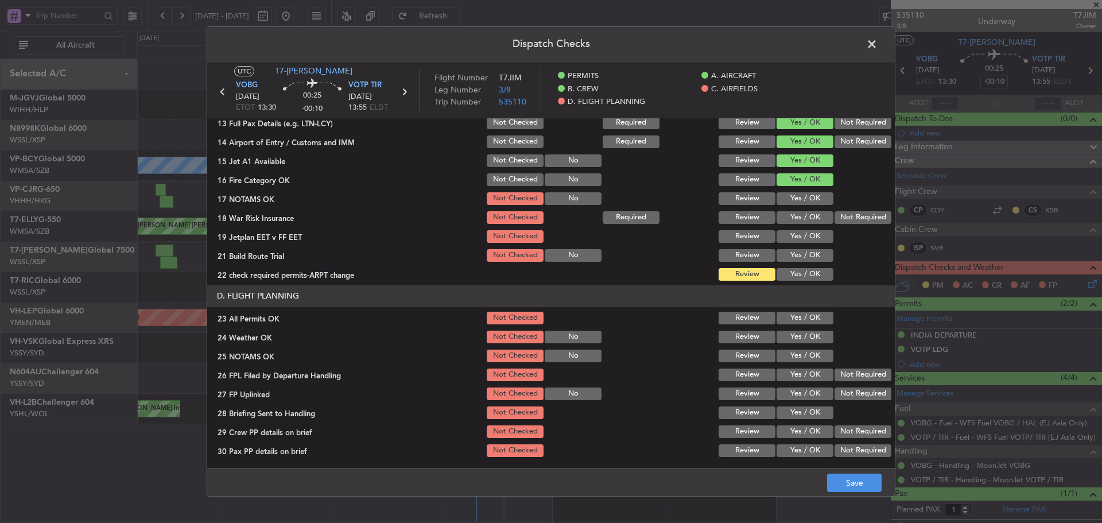
click at [799, 214] on button "Yes / OK" at bounding box center [805, 217] width 57 height 13
click at [798, 201] on button "Yes / OK" at bounding box center [805, 198] width 57 height 13
drag, startPoint x: 793, startPoint y: 228, endPoint x: 792, endPoint y: 237, distance: 8.7
click at [793, 229] on div "Yes / OK" at bounding box center [804, 236] width 58 height 16
click at [792, 237] on button "Yes / OK" at bounding box center [805, 236] width 57 height 13
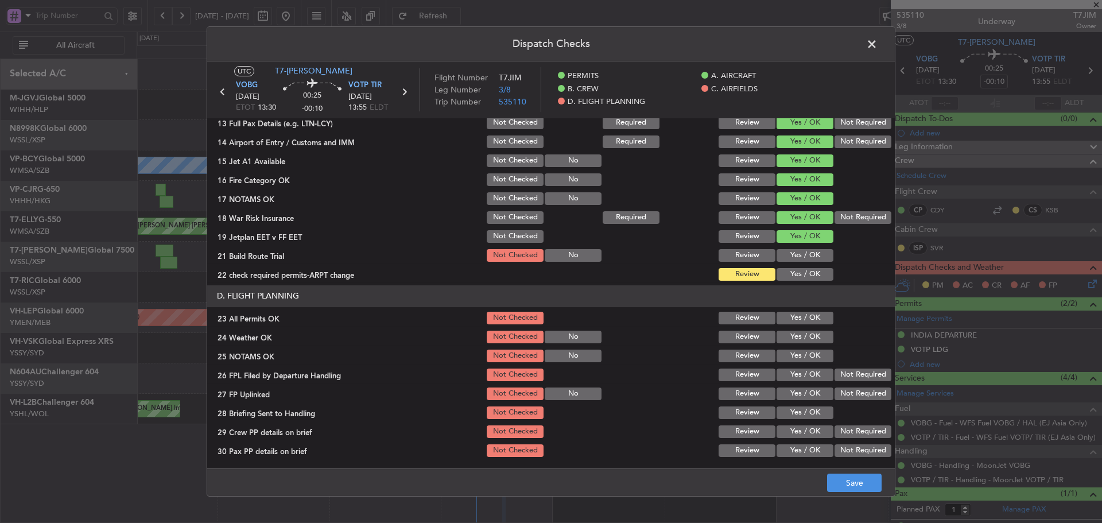
click at [791, 249] on button "Yes / OK" at bounding box center [805, 255] width 57 height 13
click at [791, 251] on button "Yes / OK" at bounding box center [805, 255] width 57 height 13
click at [801, 271] on button "Yes / OK" at bounding box center [805, 274] width 57 height 13
click at [793, 320] on button "Yes / OK" at bounding box center [805, 318] width 57 height 13
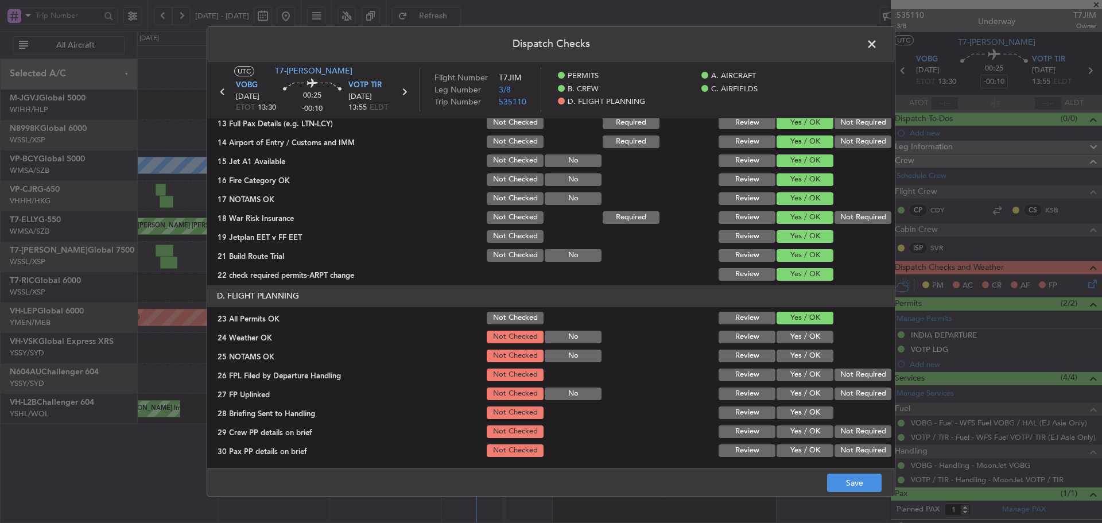
click at [794, 340] on button "Yes / OK" at bounding box center [805, 337] width 57 height 13
drag, startPoint x: 797, startPoint y: 348, endPoint x: 803, endPoint y: 368, distance: 21.1
click at [797, 349] on div "Yes / OK" at bounding box center [804, 356] width 58 height 16
drag, startPoint x: 803, startPoint y: 368, endPoint x: 801, endPoint y: 351, distance: 17.4
click at [801, 362] on section "D. FLIGHT PLANNING 23 All Permits OK Not Checked Review Yes / OK 24 Weather OK …" at bounding box center [551, 371] width 688 height 173
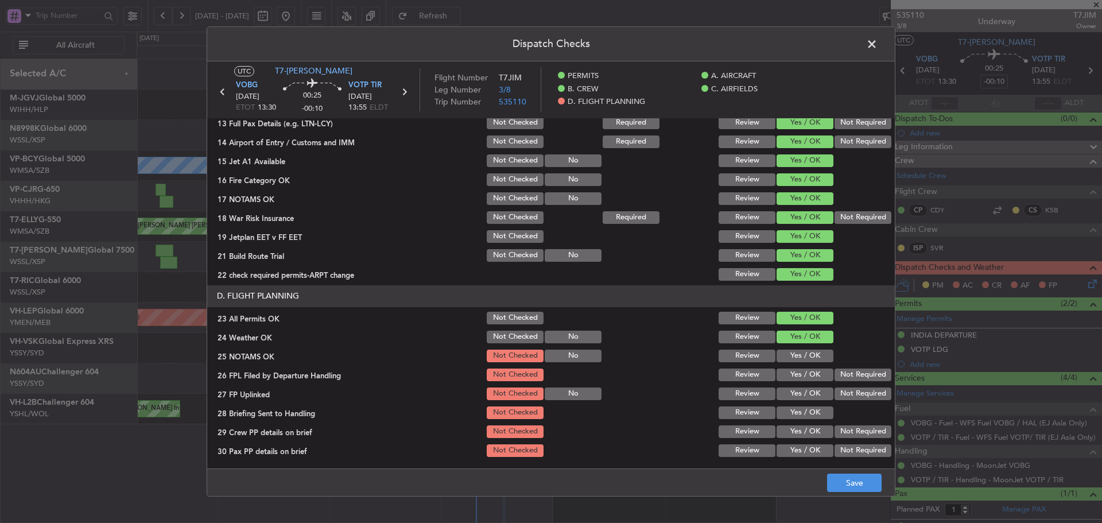
drag, startPoint x: 801, startPoint y: 351, endPoint x: 791, endPoint y: 386, distance: 36.7
click at [800, 352] on button "Yes / OK" at bounding box center [805, 356] width 57 height 13
drag, startPoint x: 787, startPoint y: 387, endPoint x: 772, endPoint y: 379, distance: 17.7
click at [786, 387] on button "Yes / OK" at bounding box center [805, 393] width 57 height 13
drag, startPoint x: 771, startPoint y: 375, endPoint x: 781, endPoint y: 379, distance: 10.6
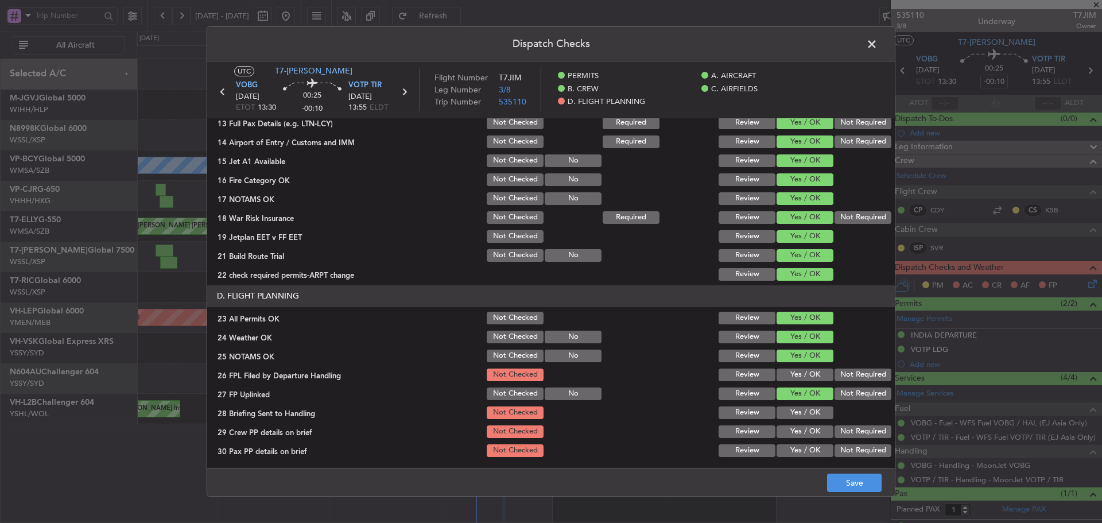
click at [777, 377] on button "Yes / OK" at bounding box center [805, 374] width 57 height 13
click at [802, 416] on button "Yes / OK" at bounding box center [805, 412] width 57 height 13
click at [798, 437] on button "Yes / OK" at bounding box center [805, 431] width 57 height 13
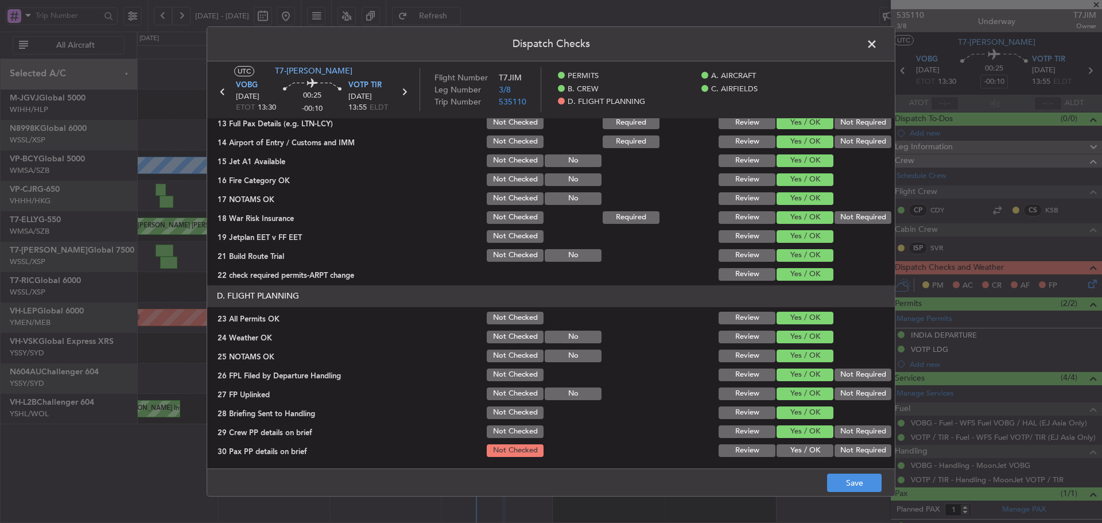
drag, startPoint x: 799, startPoint y: 441, endPoint x: 789, endPoint y: 433, distance: 13.5
click at [797, 440] on section "D. FLIGHT PLANNING 23 All Permits OK Not Checked Review Yes / OK 24 Weather OK …" at bounding box center [551, 371] width 688 height 173
click at [800, 455] on button "Yes / OK" at bounding box center [805, 450] width 57 height 13
click at [839, 484] on button "Save" at bounding box center [854, 482] width 55 height 18
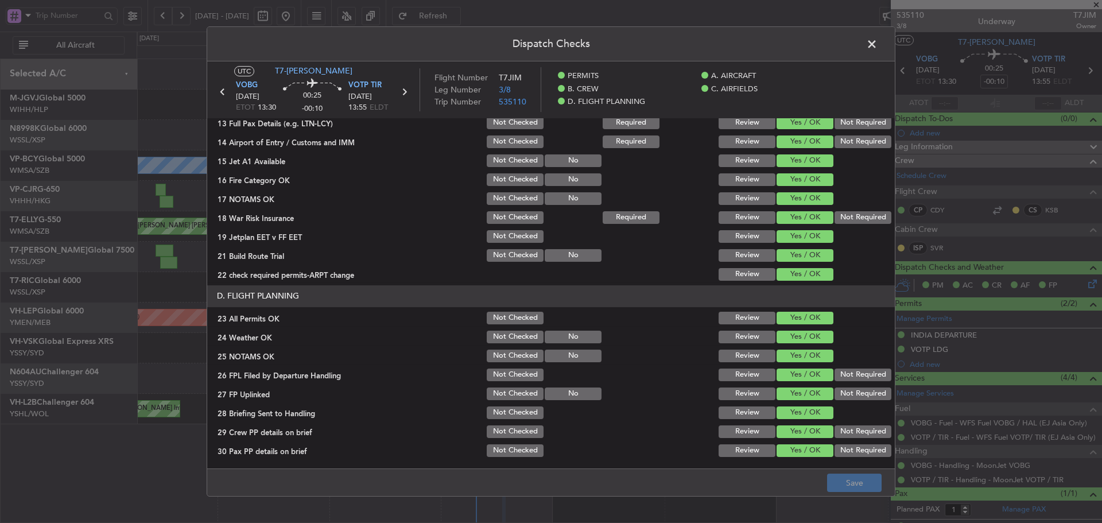
click at [878, 42] on span at bounding box center [878, 47] width 0 height 23
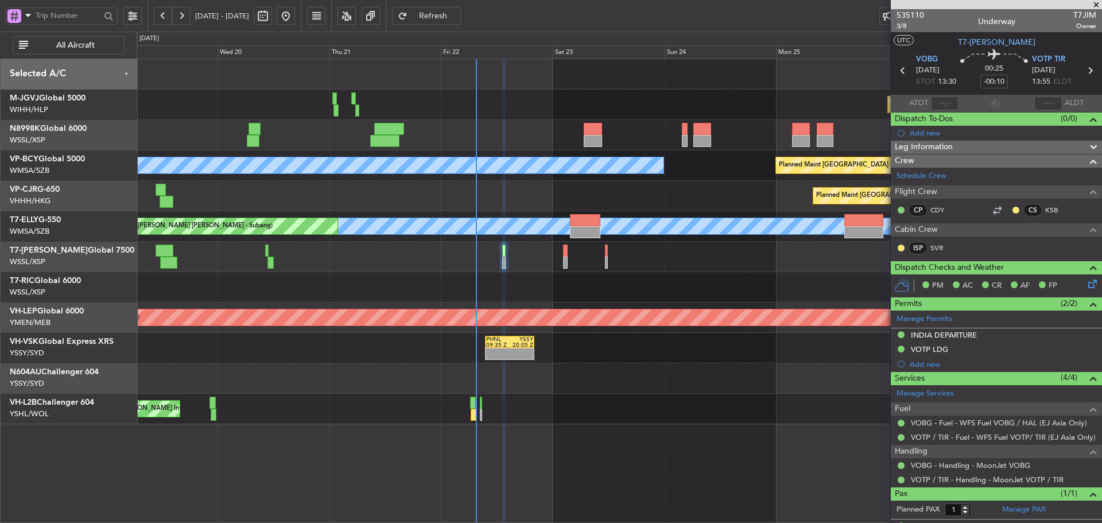
click at [492, 371] on div "Planned Maint [GEOGRAPHIC_DATA] (Halim Intl) [PERSON_NAME] (Sultan [PERSON_NAME…" at bounding box center [619, 241] width 965 height 365
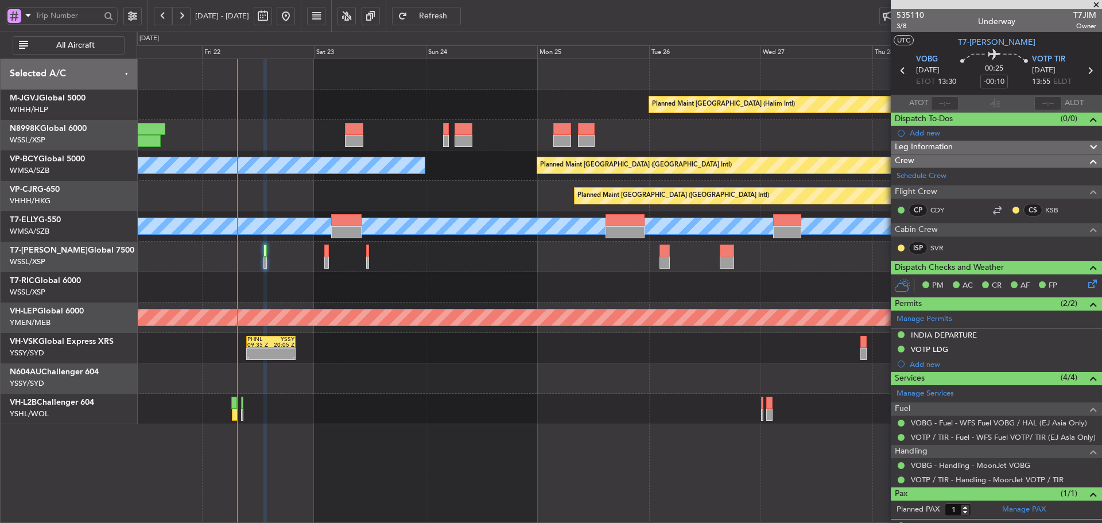
click at [683, 366] on div "Planned Maint [GEOGRAPHIC_DATA] (Halim Intl) [PERSON_NAME] (Sultan [PERSON_NAME…" at bounding box center [619, 241] width 965 height 365
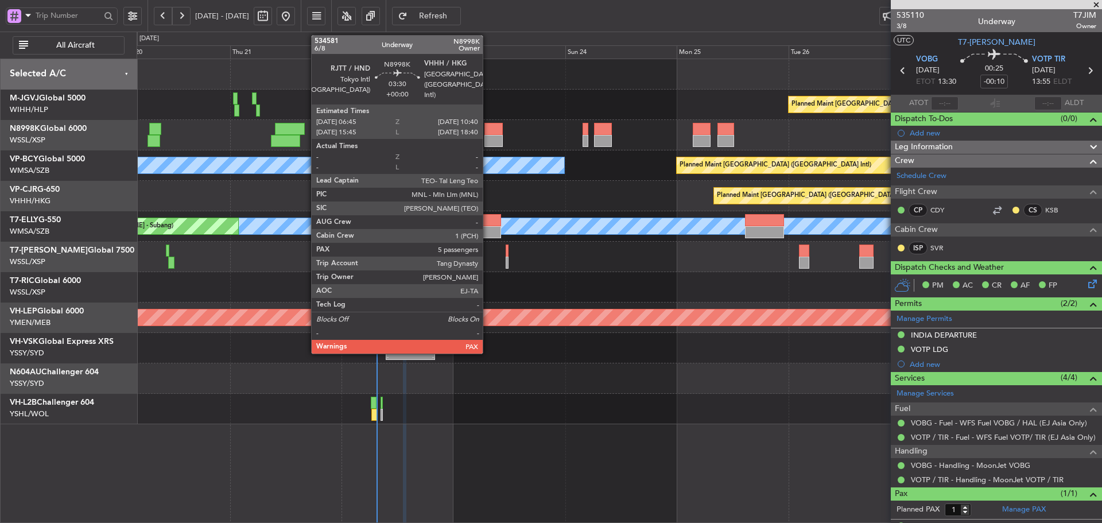
click at [487, 139] on div at bounding box center [493, 141] width 18 height 12
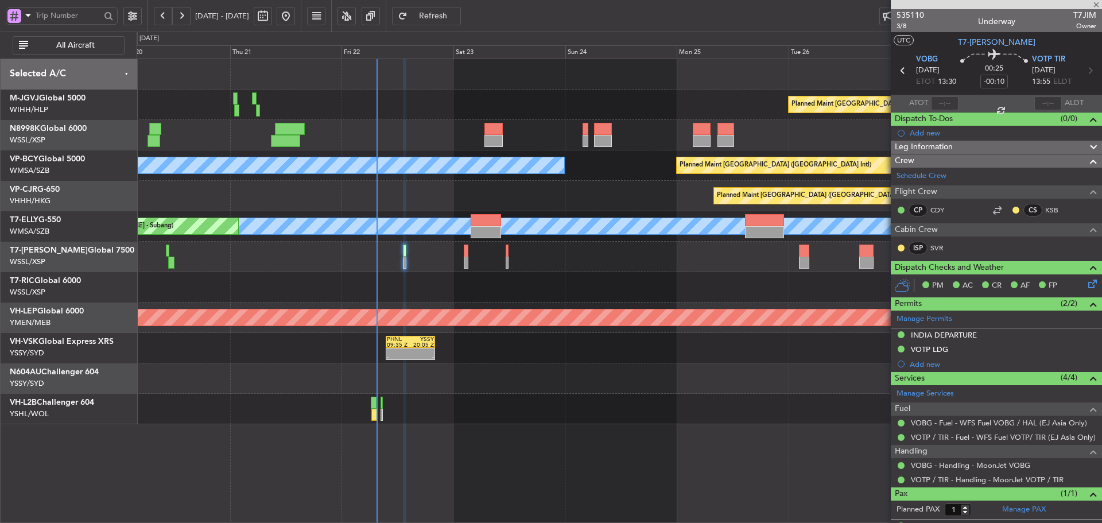
type input "5"
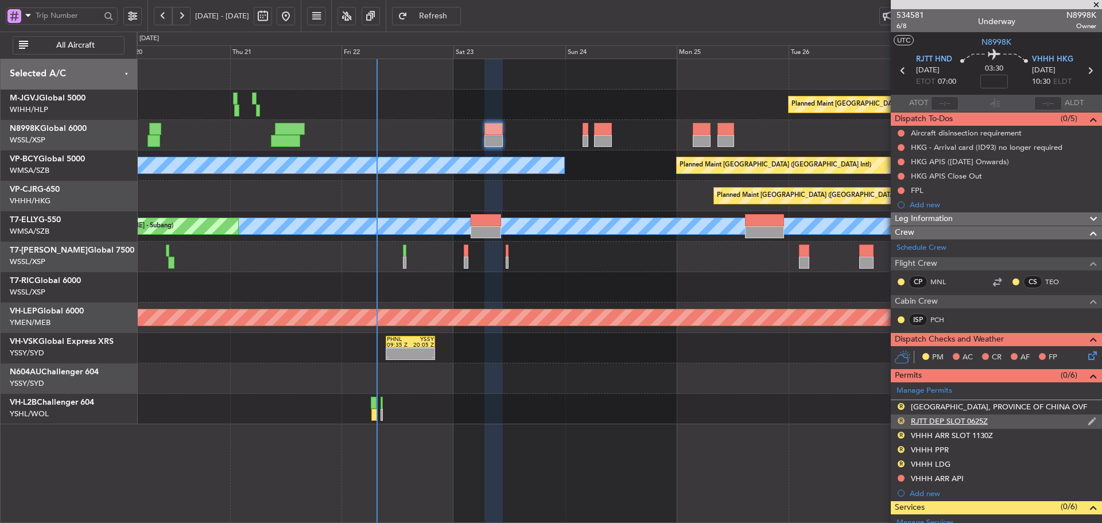
click at [900, 422] on button "R" at bounding box center [901, 420] width 7 height 7
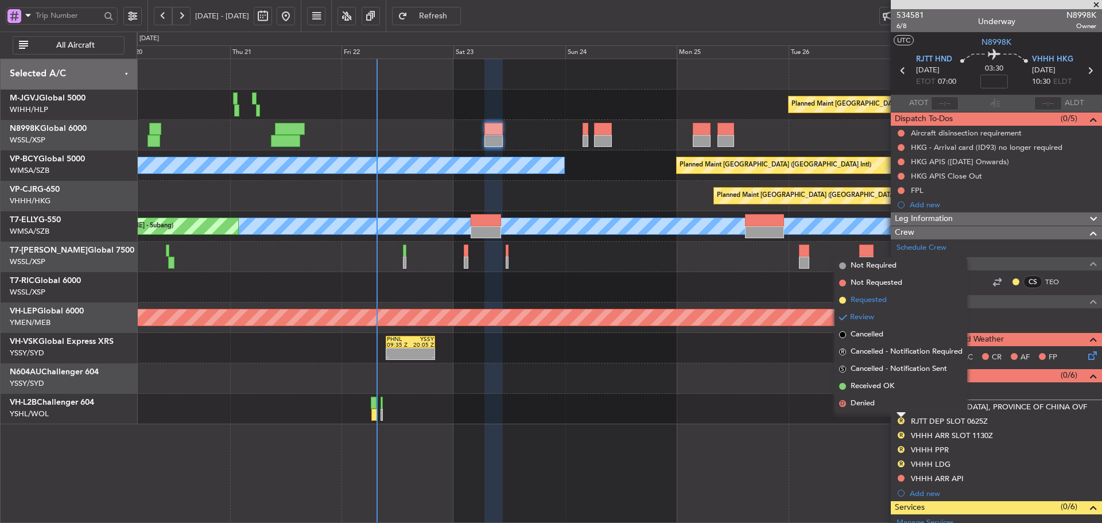
click at [840, 300] on span at bounding box center [842, 300] width 7 height 7
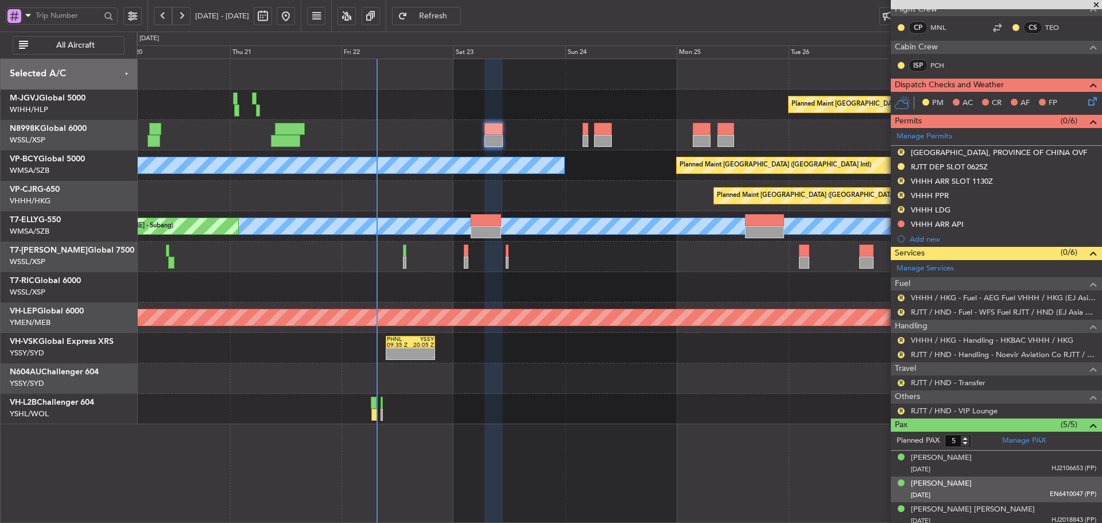
scroll to position [287, 0]
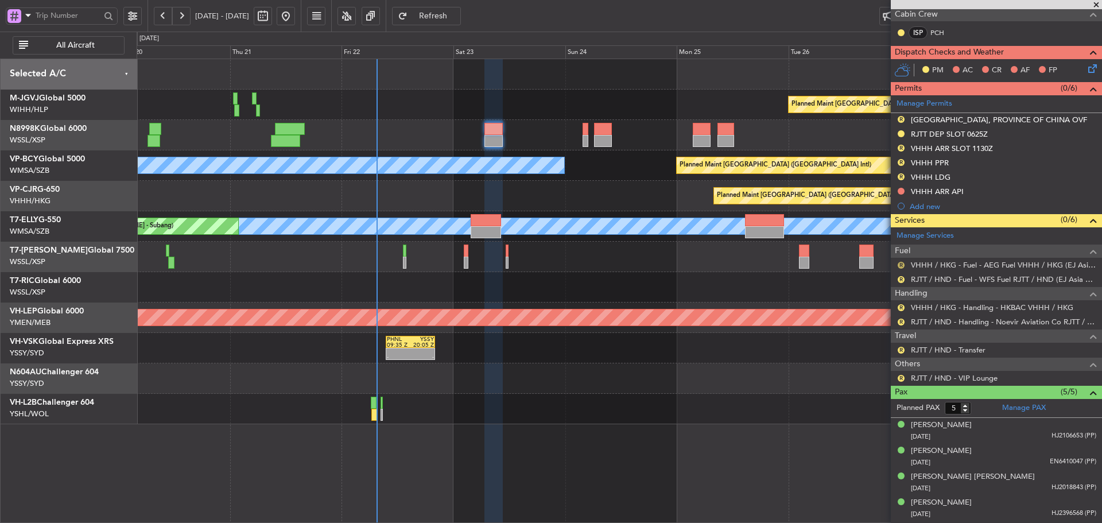
click at [898, 264] on button "R" at bounding box center [901, 265] width 7 height 7
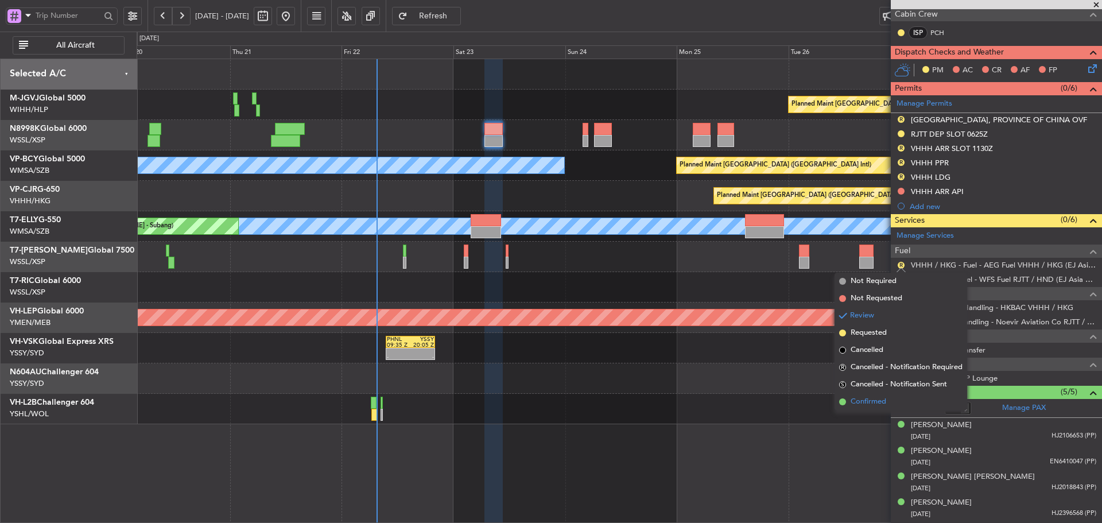
click at [845, 403] on span at bounding box center [842, 401] width 7 height 7
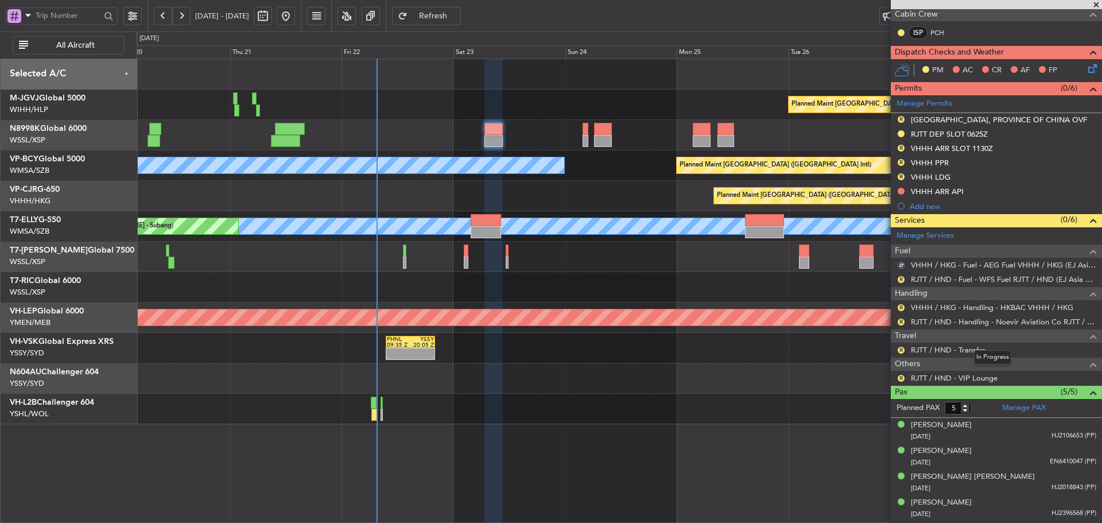
click at [895, 335] on span "Travel" at bounding box center [905, 335] width 21 height 13
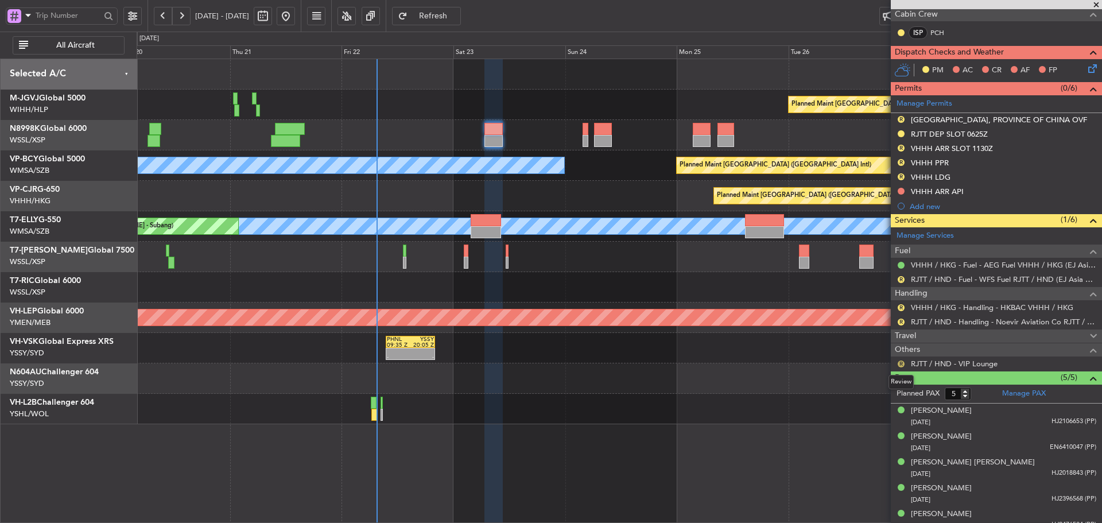
click at [902, 364] on button "R" at bounding box center [901, 363] width 7 height 7
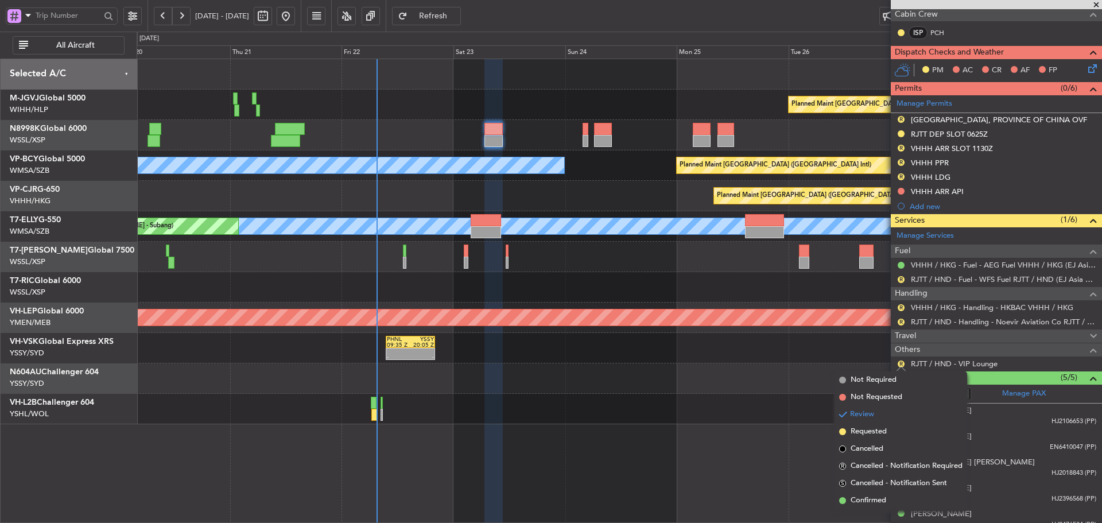
drag, startPoint x: 843, startPoint y: 434, endPoint x: 845, endPoint y: 424, distance: 10.7
click at [842, 434] on span at bounding box center [842, 431] width 7 height 7
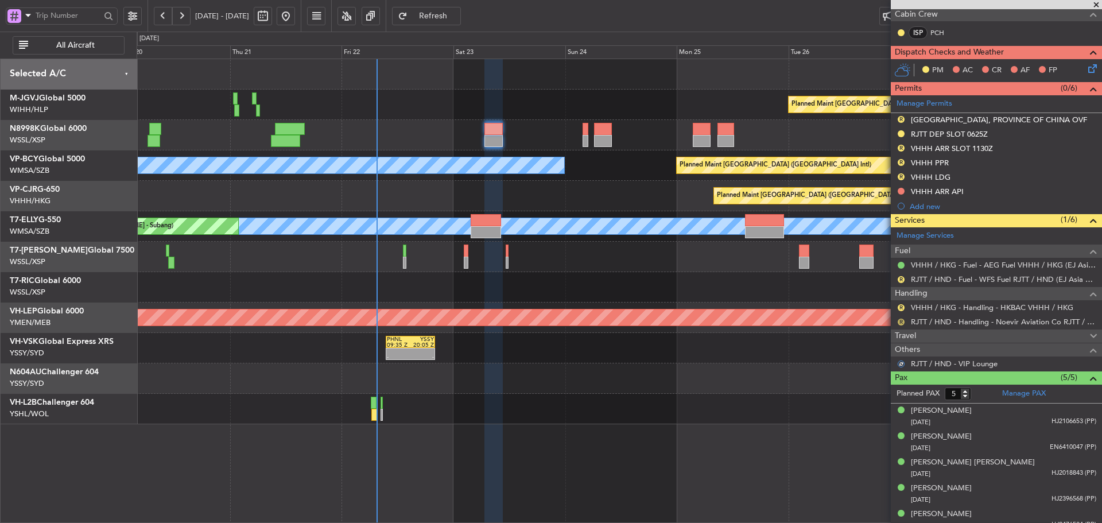
click at [901, 323] on button "R" at bounding box center [901, 322] width 7 height 7
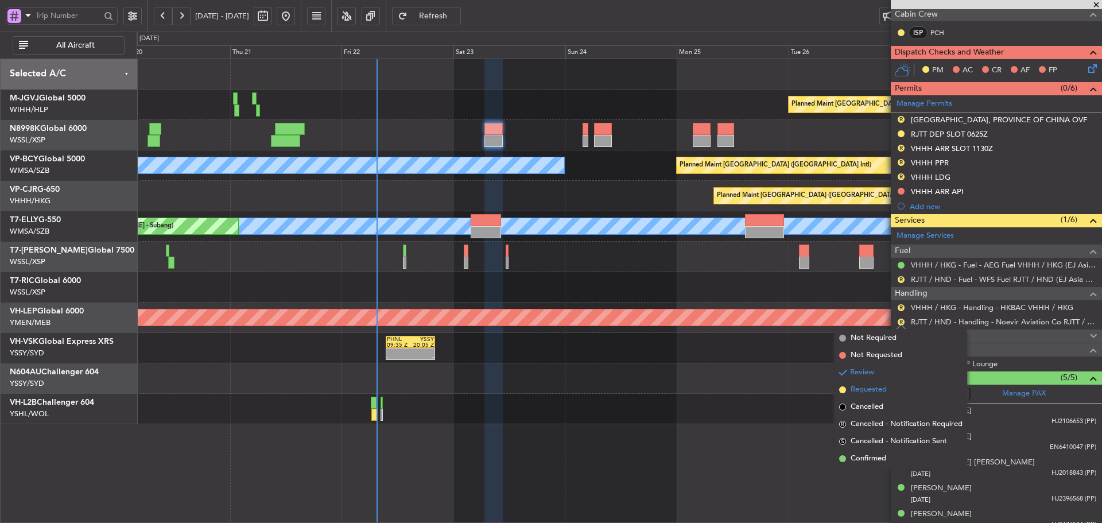
click at [839, 388] on span at bounding box center [842, 389] width 7 height 7
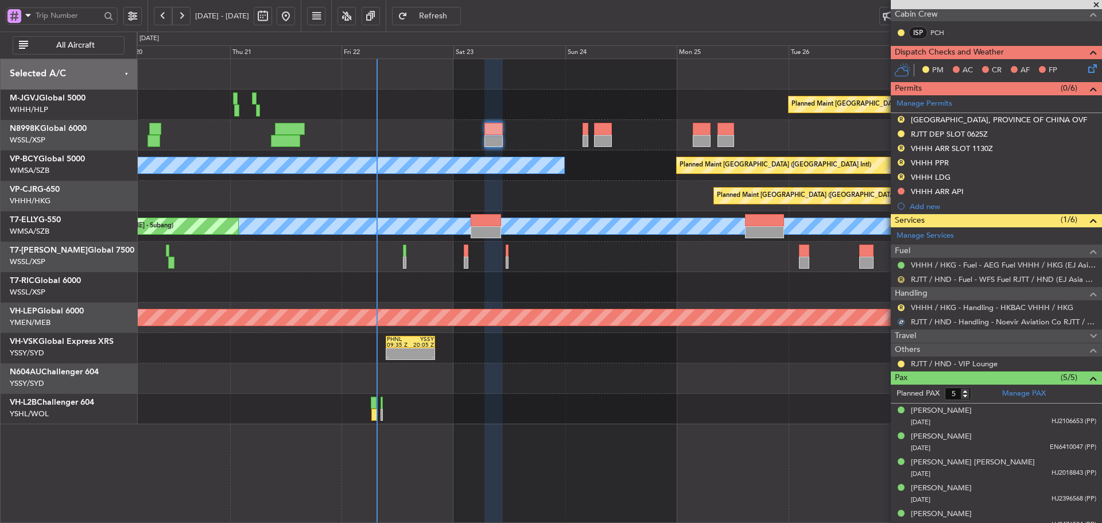
click at [902, 281] on button "R" at bounding box center [901, 279] width 7 height 7
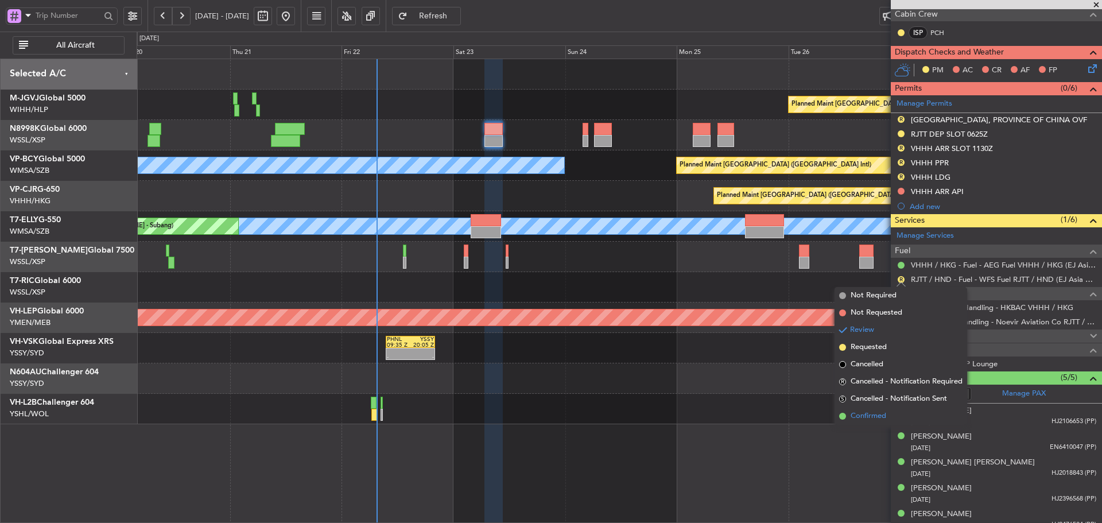
click at [844, 414] on span at bounding box center [842, 416] width 7 height 7
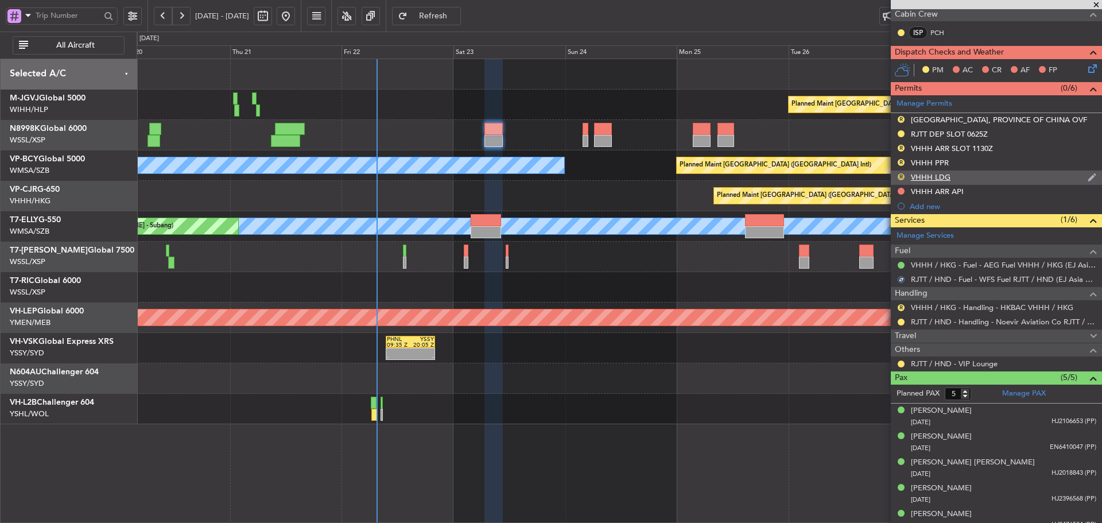
click at [899, 178] on button "R" at bounding box center [901, 176] width 7 height 7
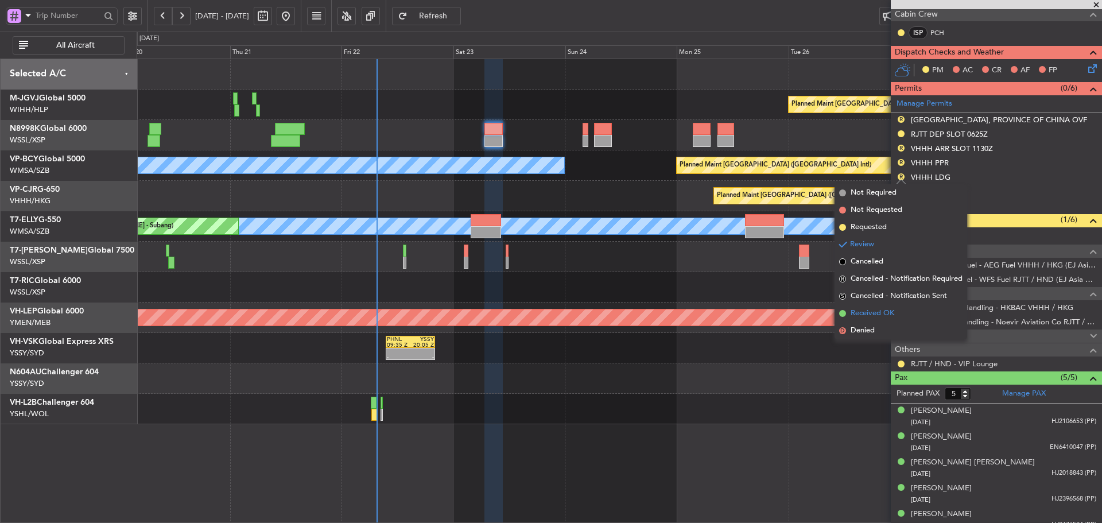
click at [842, 316] on span at bounding box center [842, 313] width 7 height 7
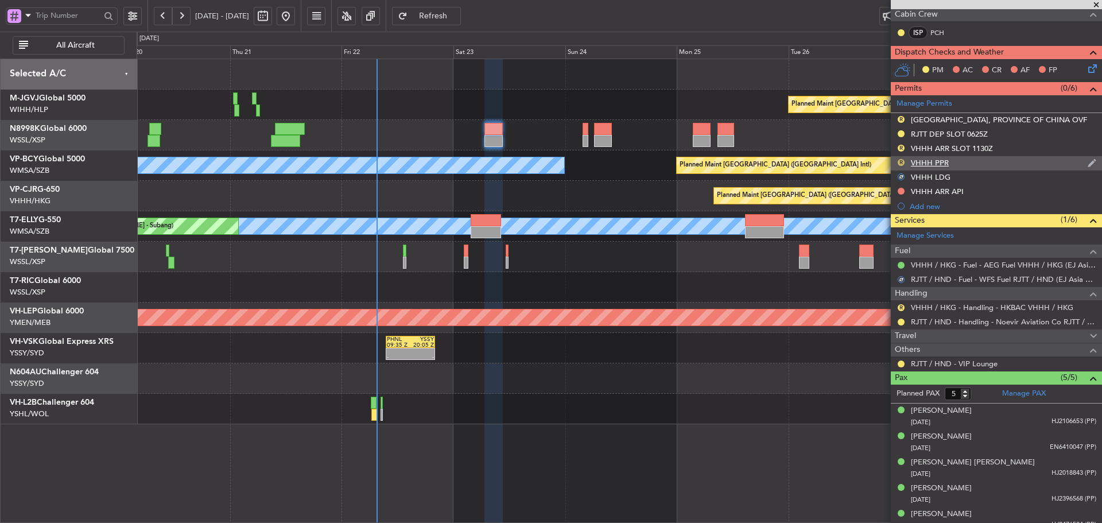
click at [899, 164] on button "R" at bounding box center [901, 162] width 7 height 7
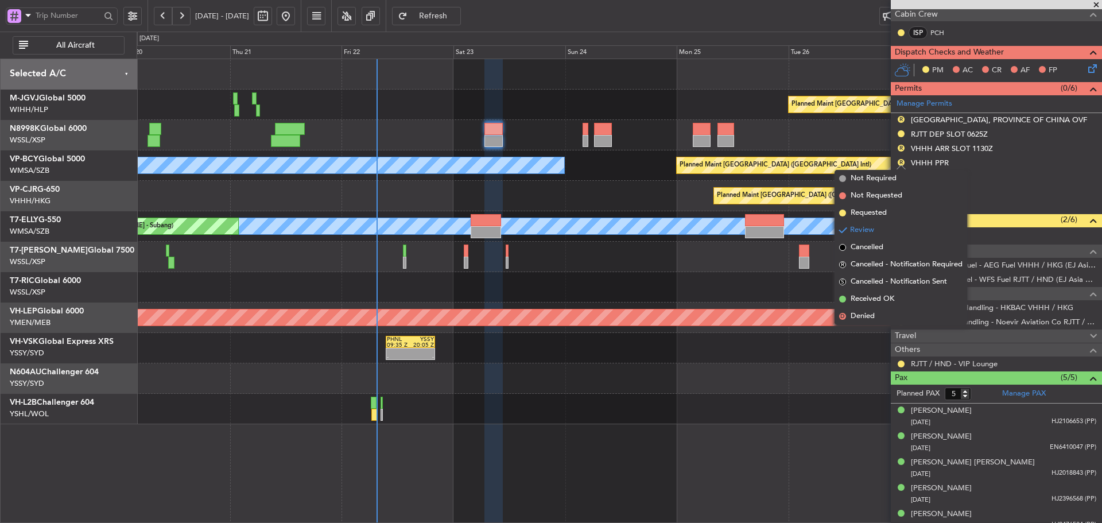
drag, startPoint x: 843, startPoint y: 297, endPoint x: 857, endPoint y: 273, distance: 28.5
click at [842, 297] on span at bounding box center [842, 299] width 7 height 7
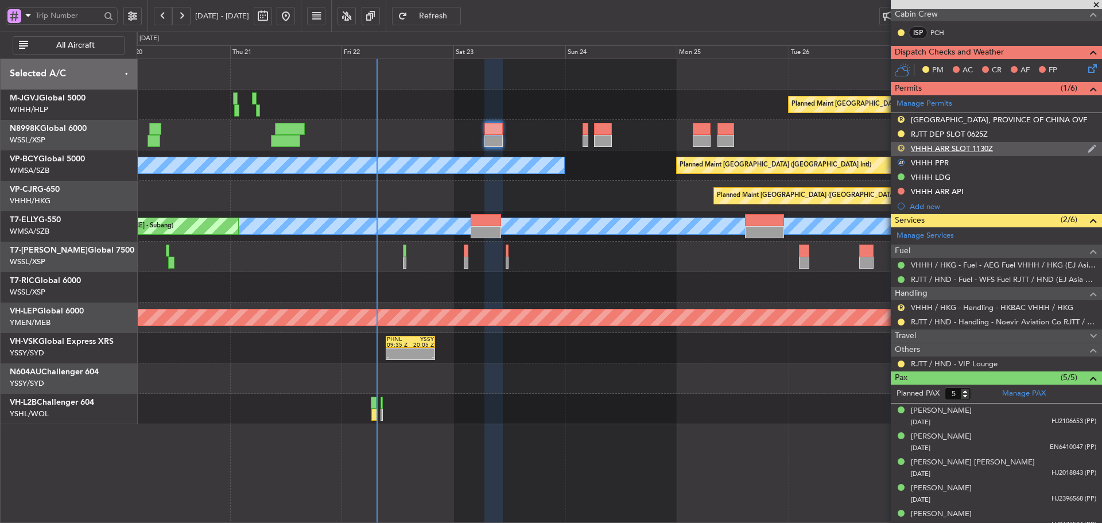
click at [900, 146] on button "R" at bounding box center [901, 148] width 7 height 7
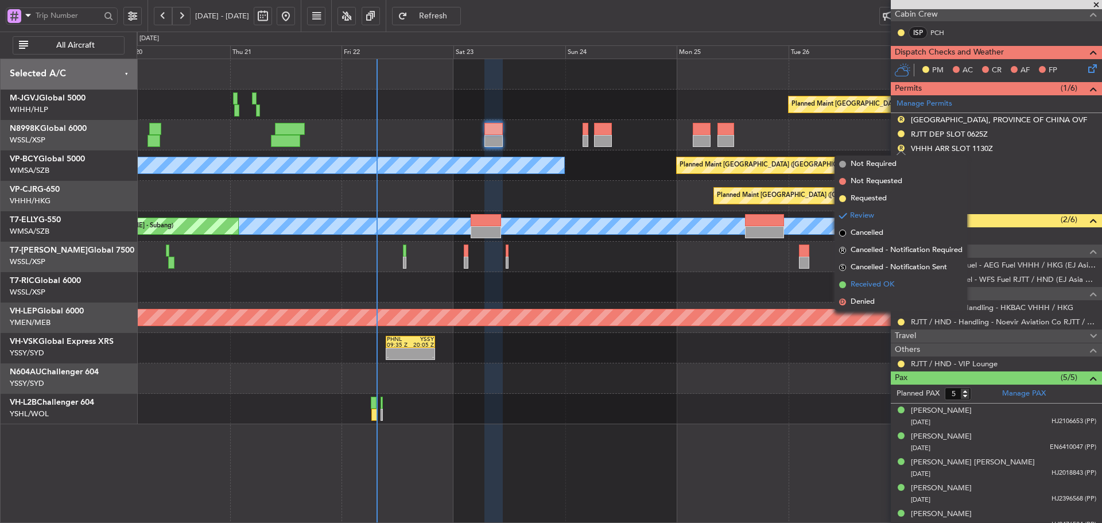
click at [842, 282] on span at bounding box center [842, 284] width 7 height 7
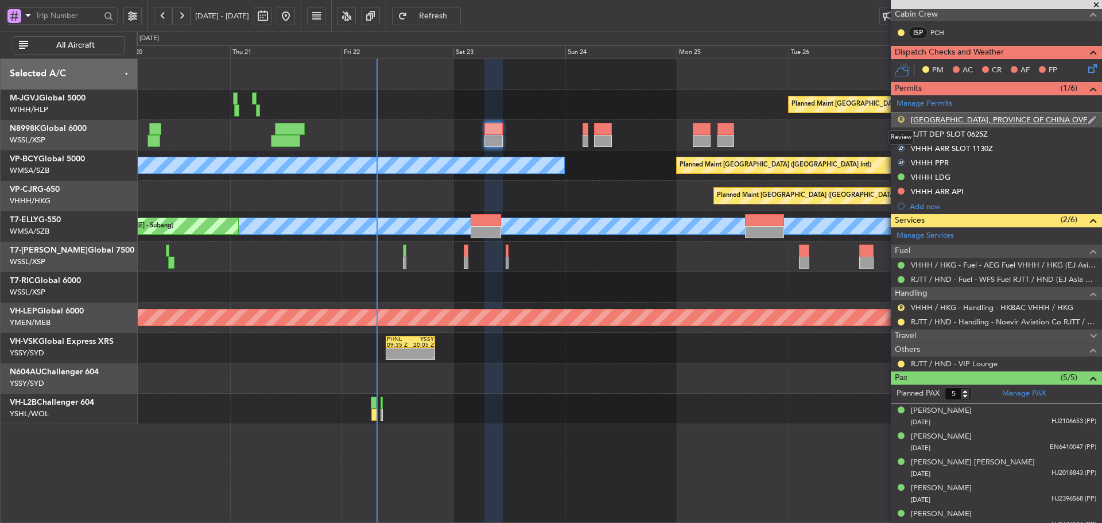
click at [901, 117] on button "R" at bounding box center [901, 119] width 7 height 7
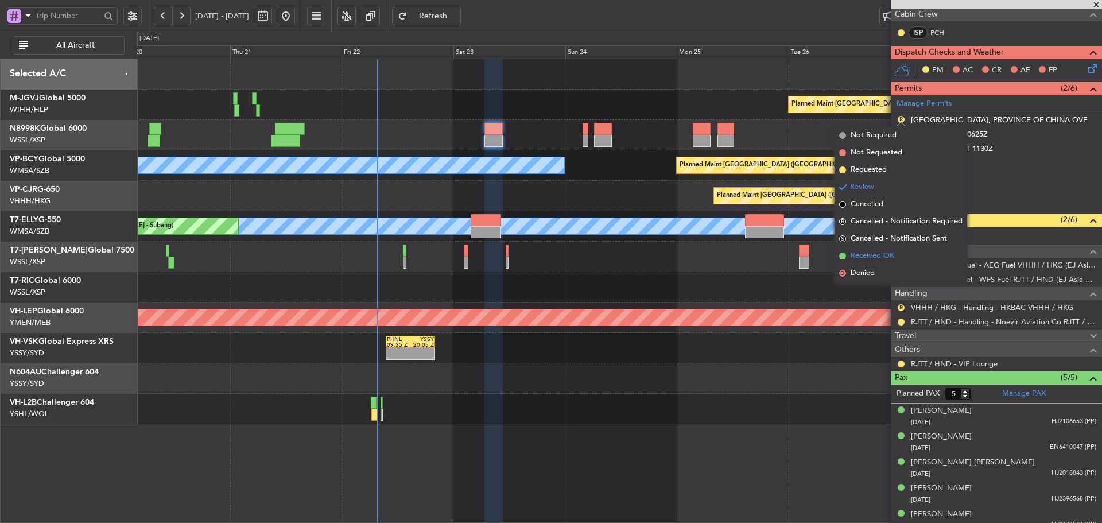
click at [843, 253] on span at bounding box center [842, 256] width 7 height 7
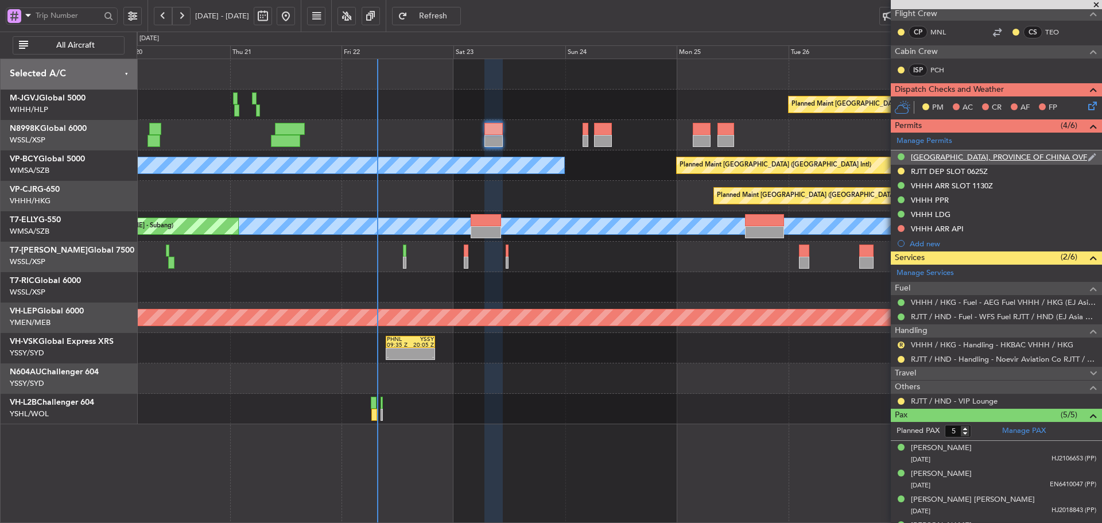
scroll to position [230, 0]
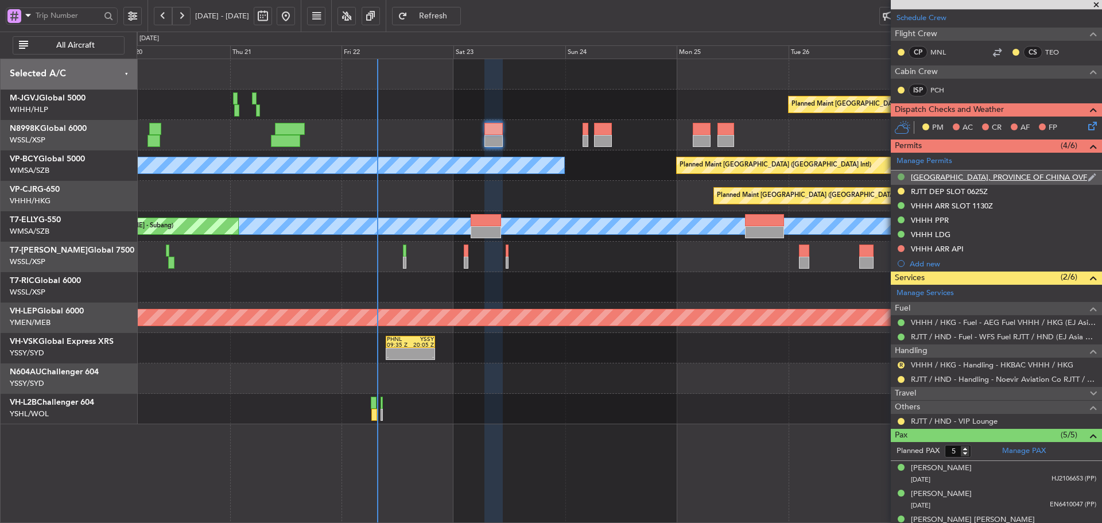
click at [901, 174] on button at bounding box center [901, 176] width 7 height 7
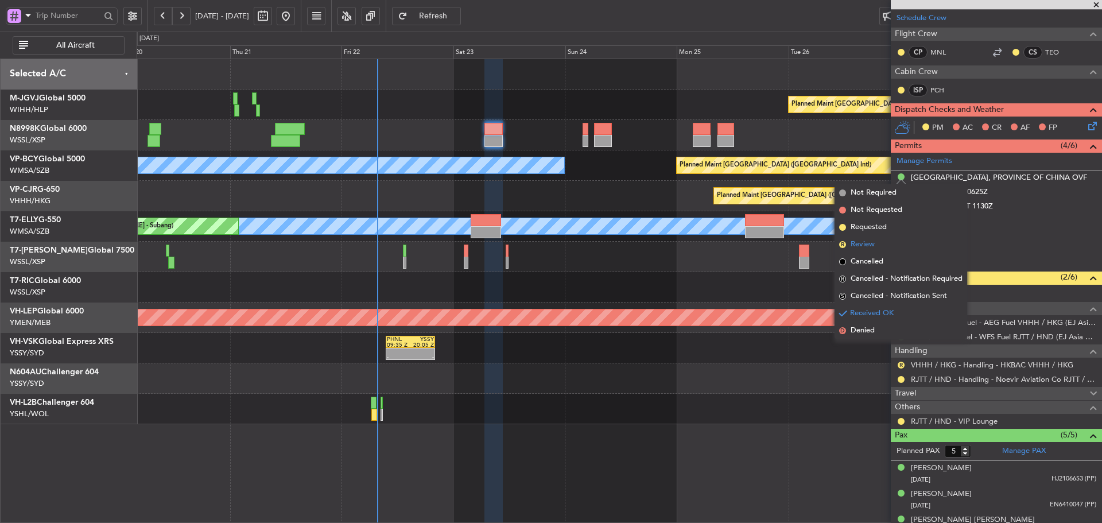
click at [843, 245] on span "R" at bounding box center [842, 244] width 7 height 7
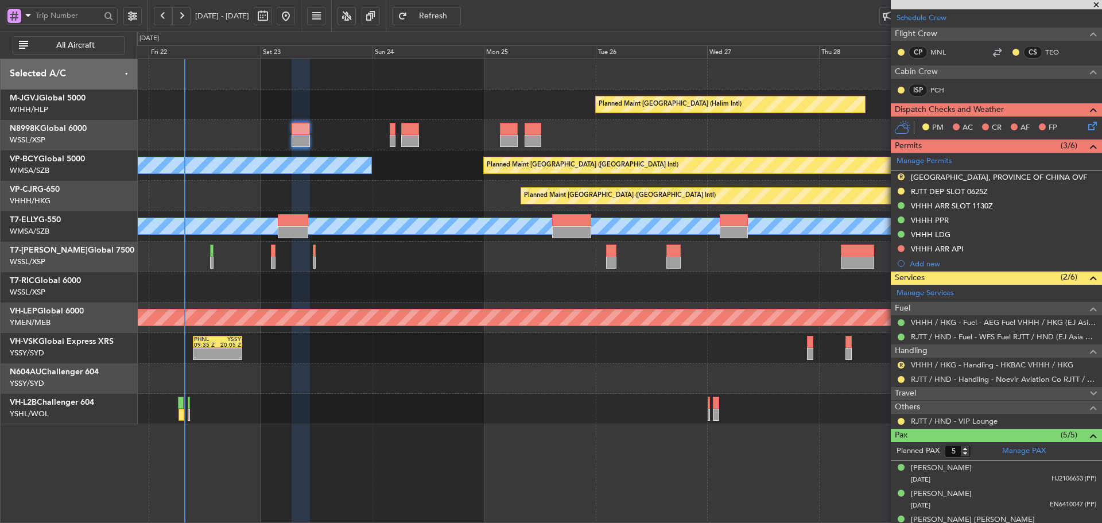
click at [500, 292] on div at bounding box center [619, 287] width 965 height 30
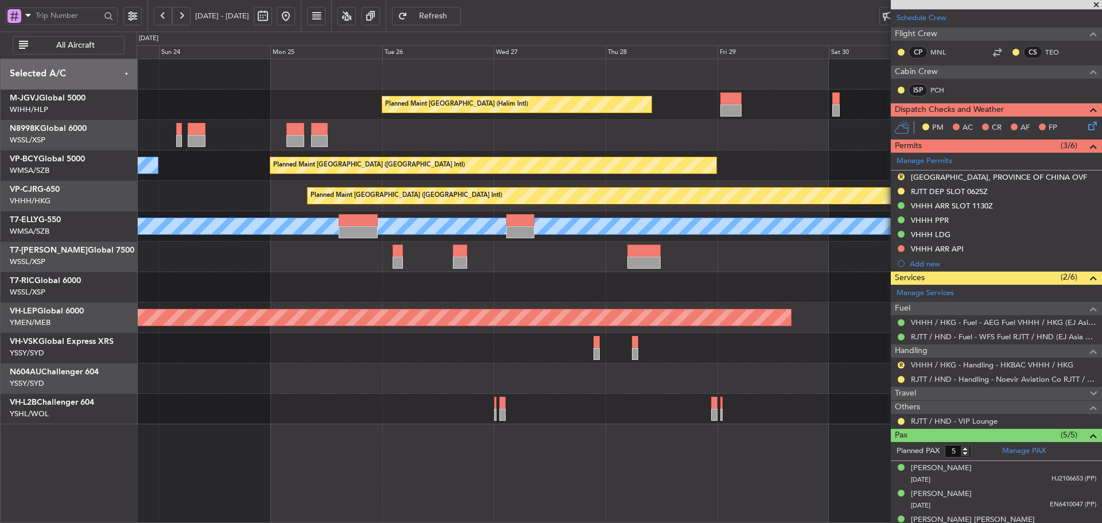
click at [558, 281] on div at bounding box center [619, 287] width 965 height 30
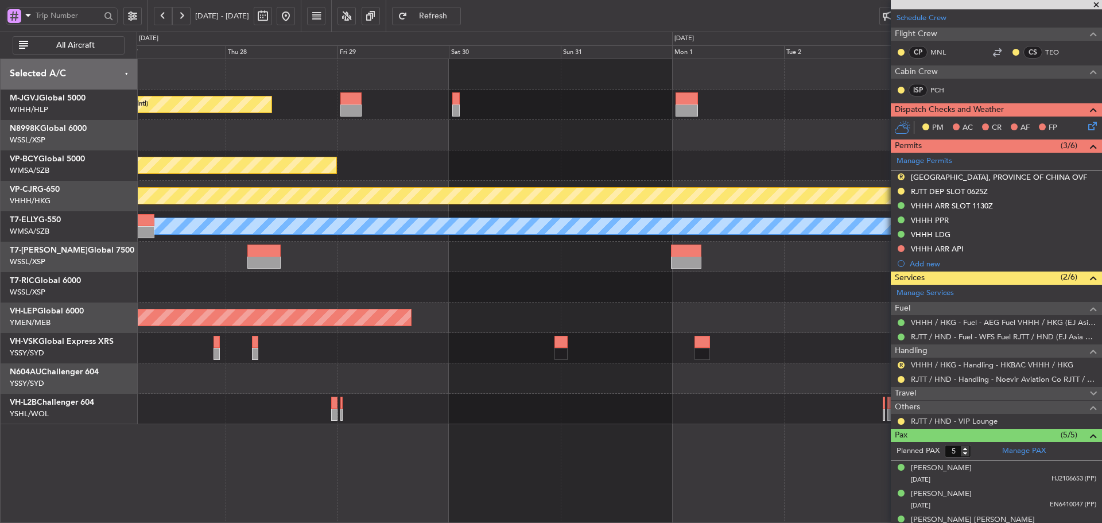
click at [473, 263] on div at bounding box center [619, 257] width 965 height 30
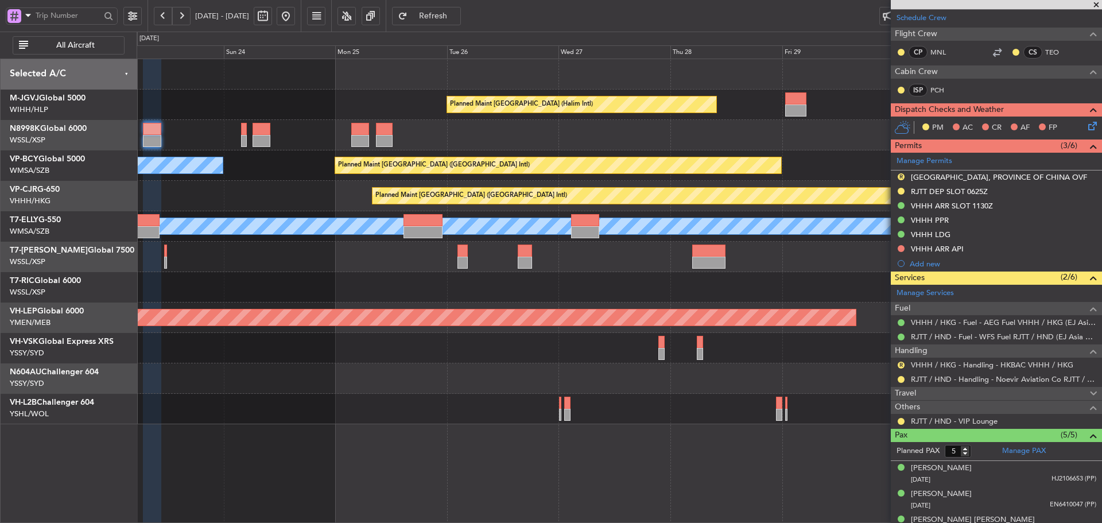
click at [678, 285] on div "Planned Maint [GEOGRAPHIC_DATA] (Halim Intl) Planned Maint [GEOGRAPHIC_DATA] (V…" at bounding box center [619, 241] width 965 height 365
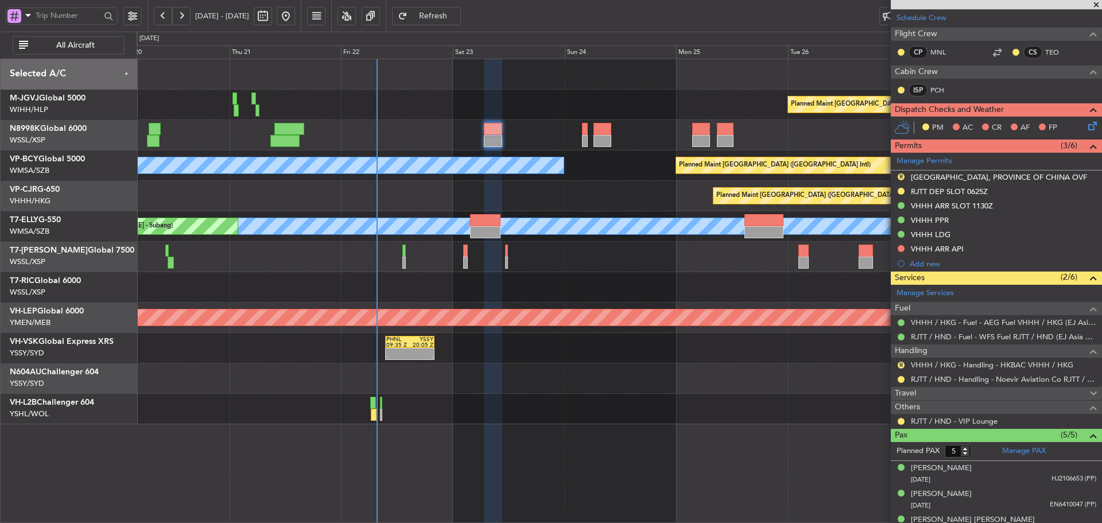
click at [638, 370] on div "Planned Maint [GEOGRAPHIC_DATA] (Halim Intl) Planned Maint [GEOGRAPHIC_DATA] (V…" at bounding box center [619, 241] width 965 height 365
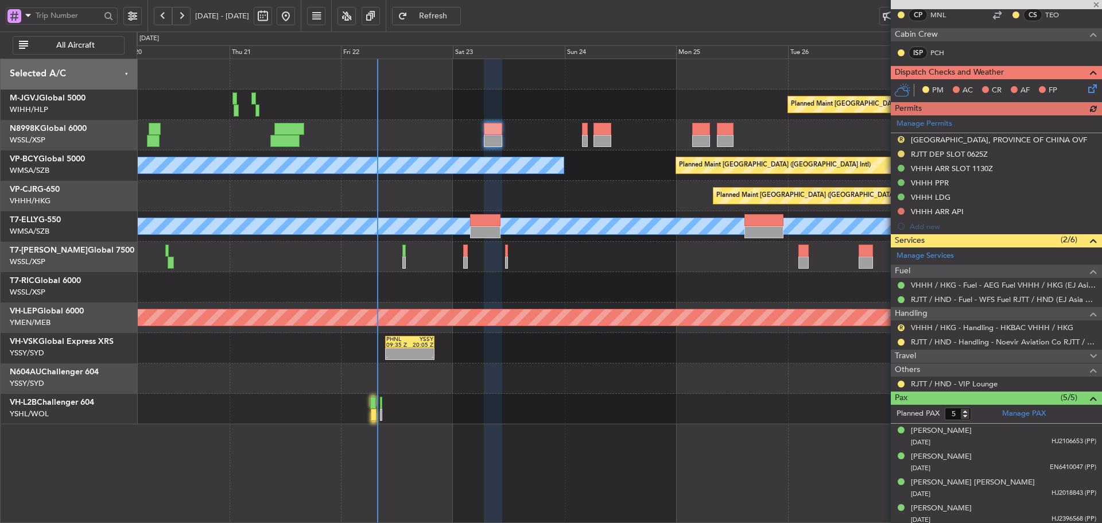
scroll to position [287, 0]
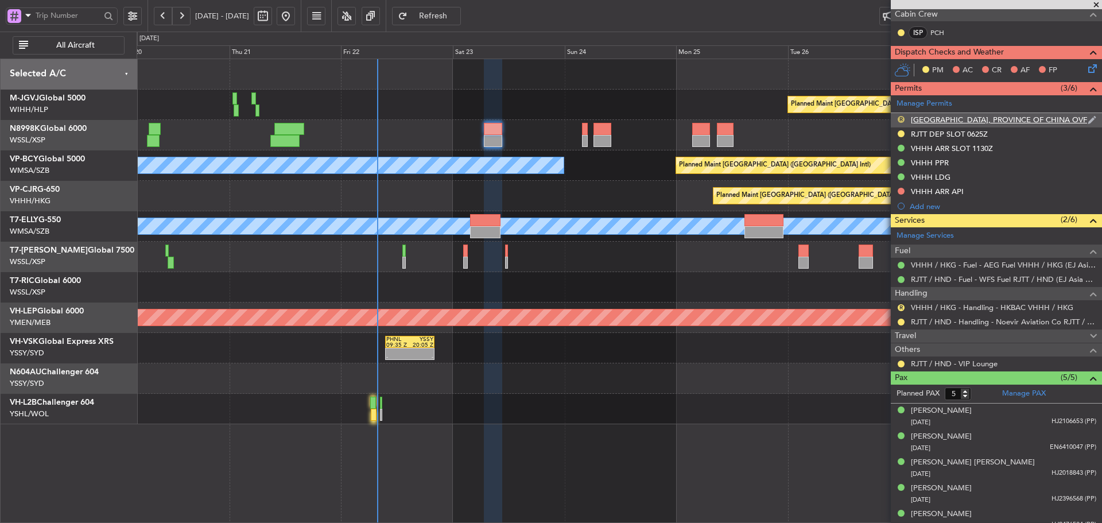
click at [901, 119] on button "R" at bounding box center [901, 119] width 7 height 7
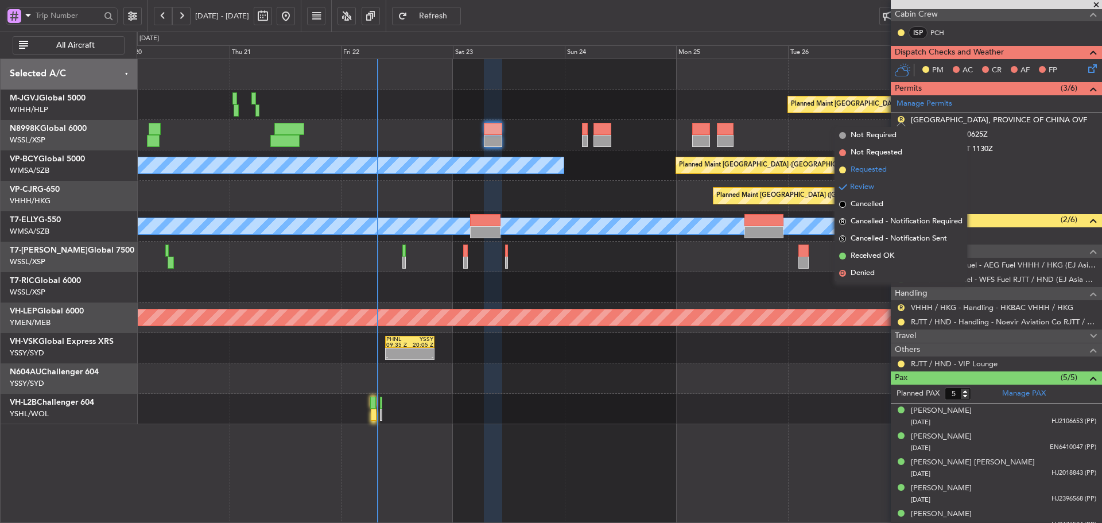
click at [842, 170] on span at bounding box center [842, 169] width 7 height 7
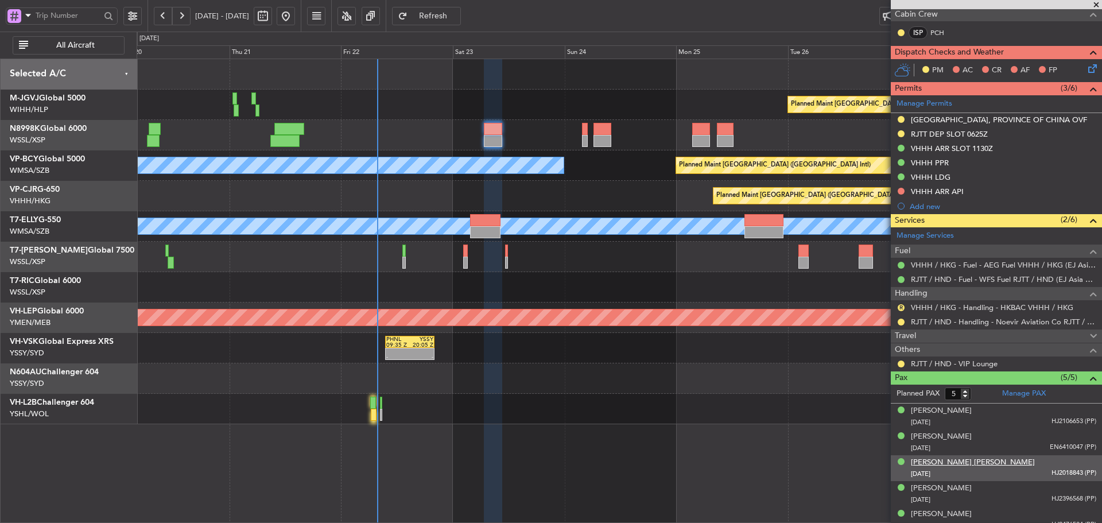
click at [927, 465] on div "[PERSON_NAME] [PERSON_NAME]" at bounding box center [973, 462] width 124 height 11
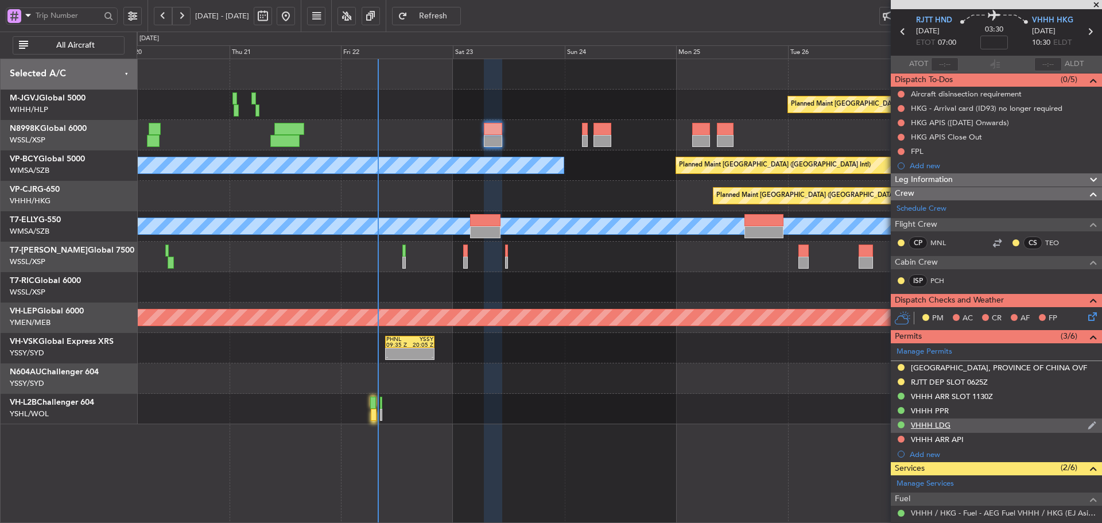
scroll to position [57, 0]
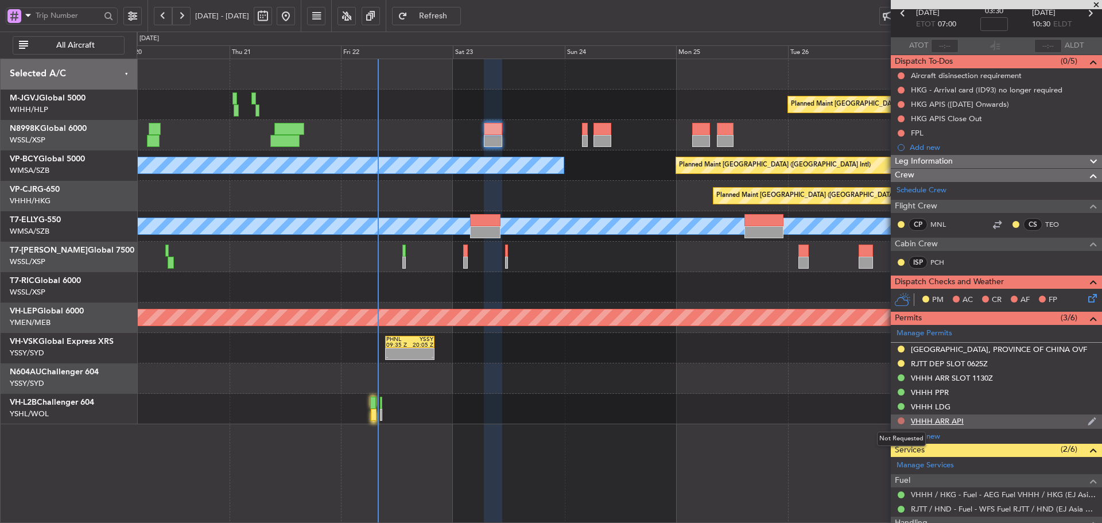
click at [902, 422] on button at bounding box center [901, 420] width 7 height 7
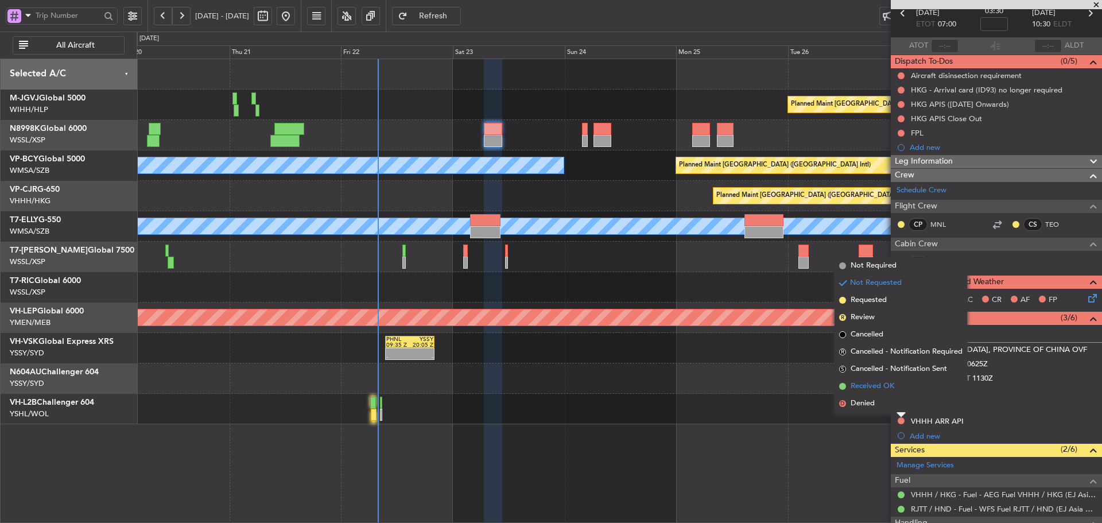
click at [841, 389] on span at bounding box center [842, 386] width 7 height 7
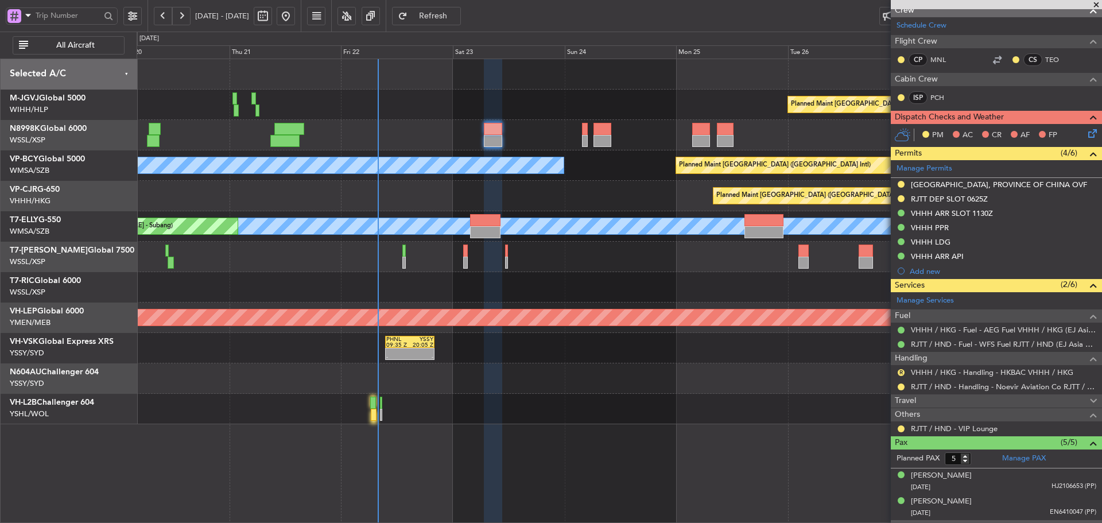
scroll to position [230, 0]
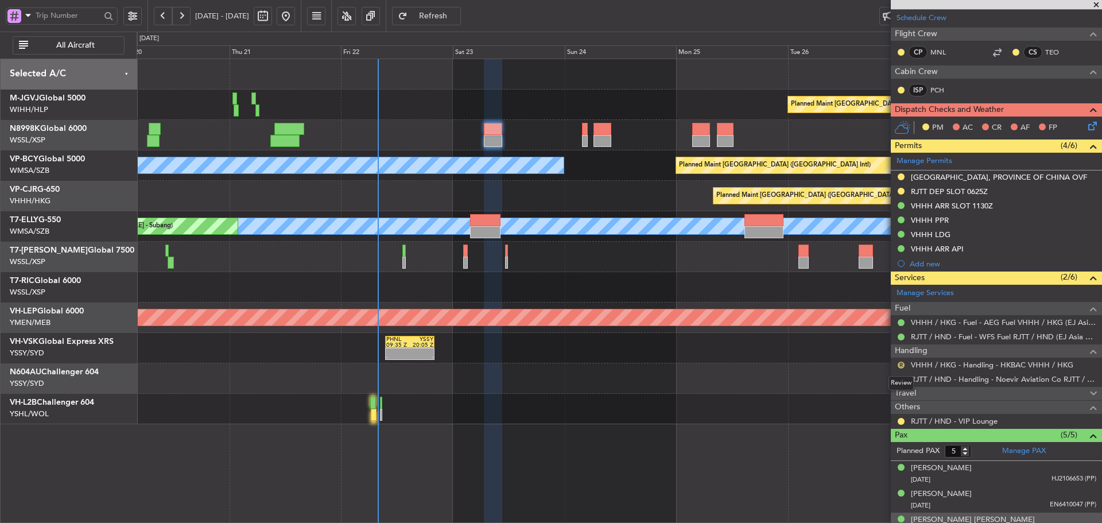
click at [898, 364] on button "R" at bounding box center [901, 365] width 7 height 7
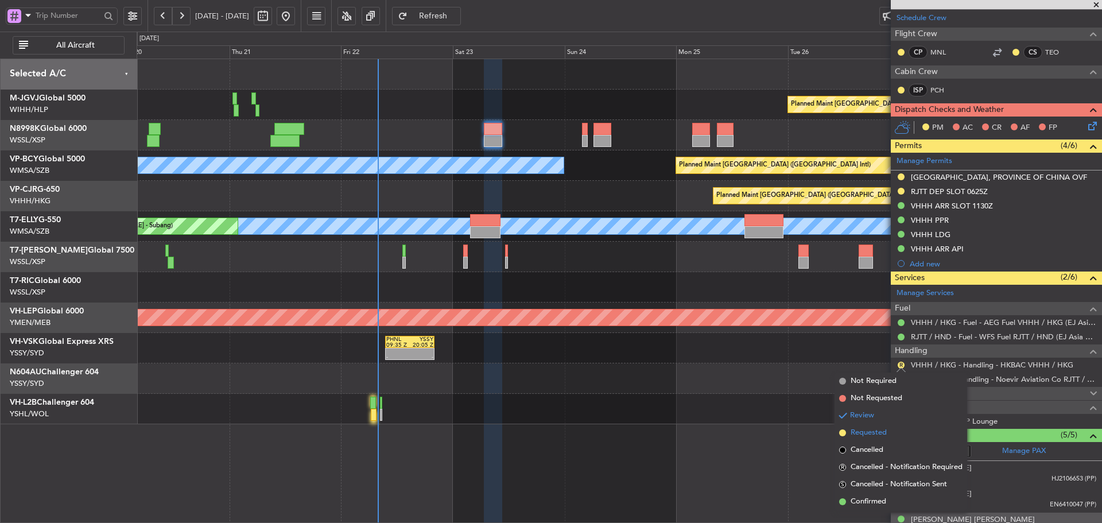
click at [843, 434] on span at bounding box center [842, 432] width 7 height 7
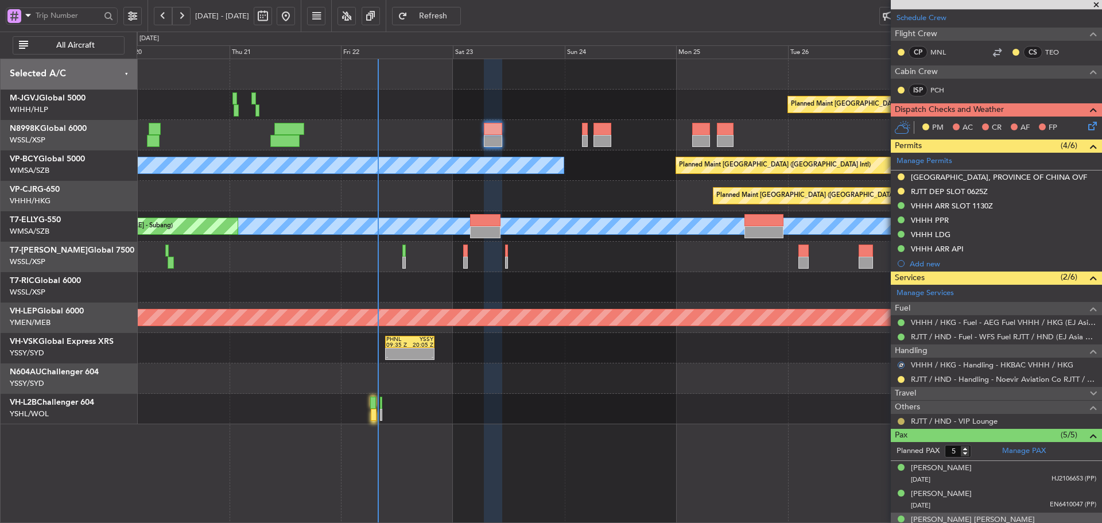
click at [902, 421] on button at bounding box center [901, 421] width 7 height 7
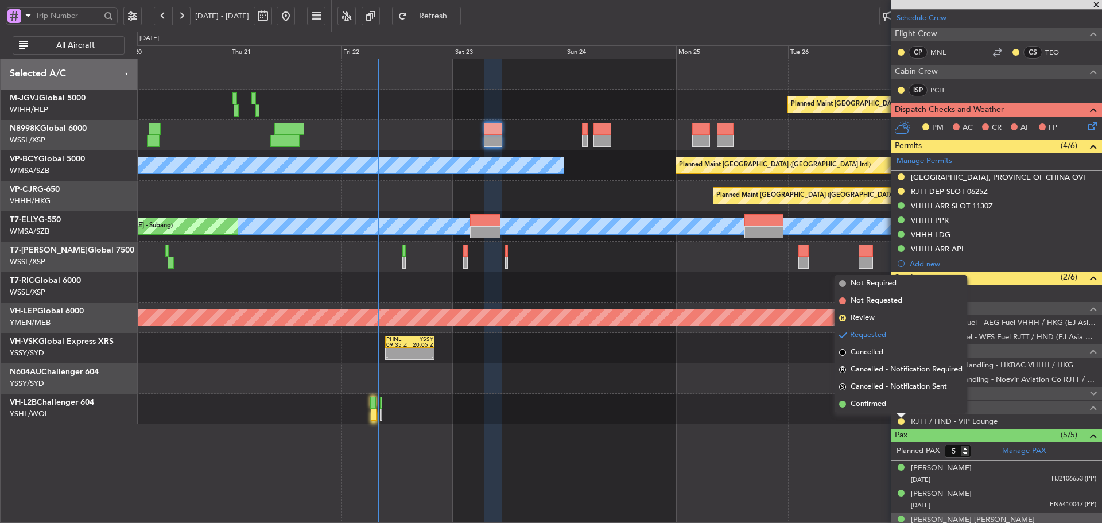
click at [771, 439] on div "Planned Maint [GEOGRAPHIC_DATA] (Halim Intl) [PERSON_NAME] (Sultan [PERSON_NAME…" at bounding box center [619, 291] width 965 height 464
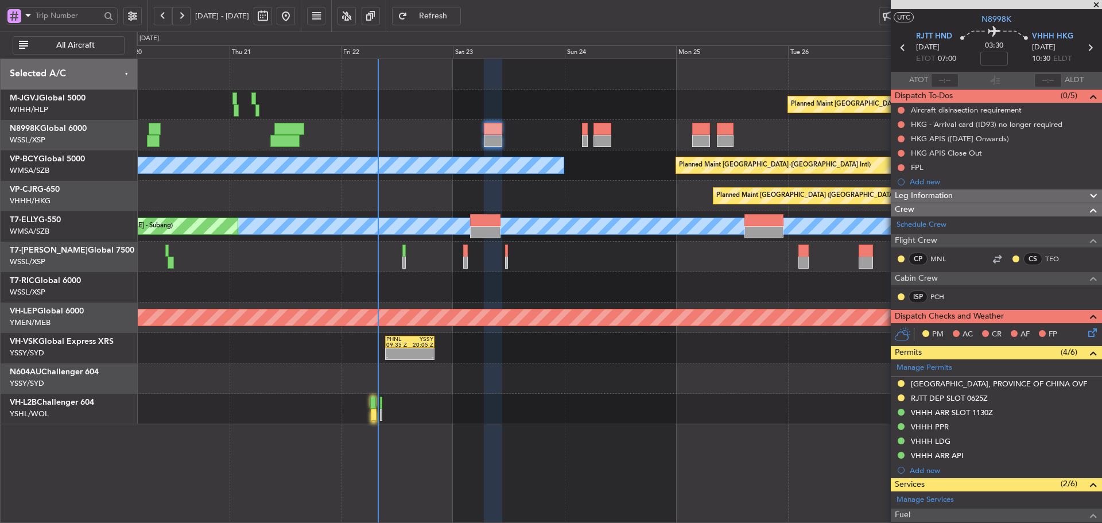
scroll to position [0, 0]
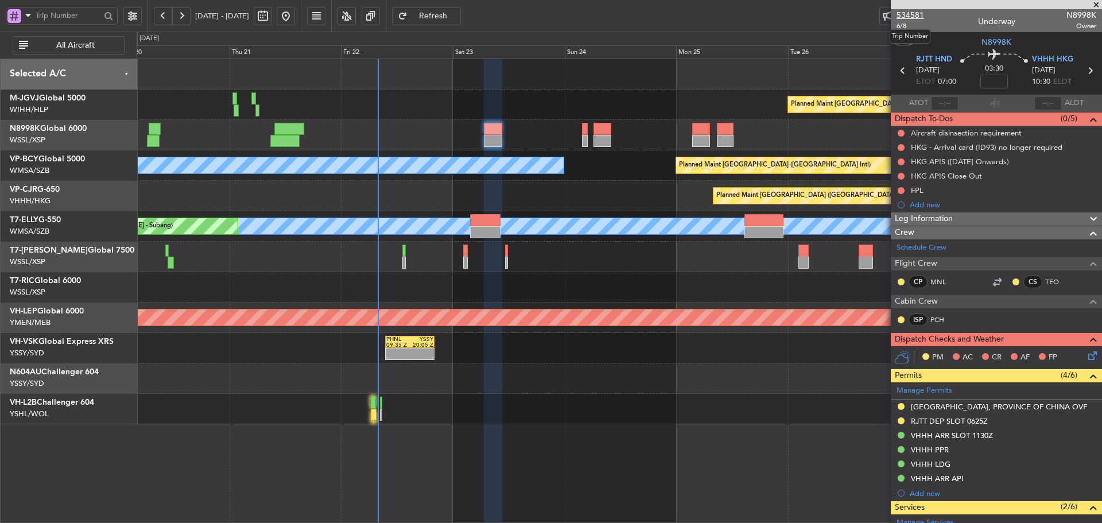
click at [914, 14] on span "534581" at bounding box center [910, 15] width 28 height 12
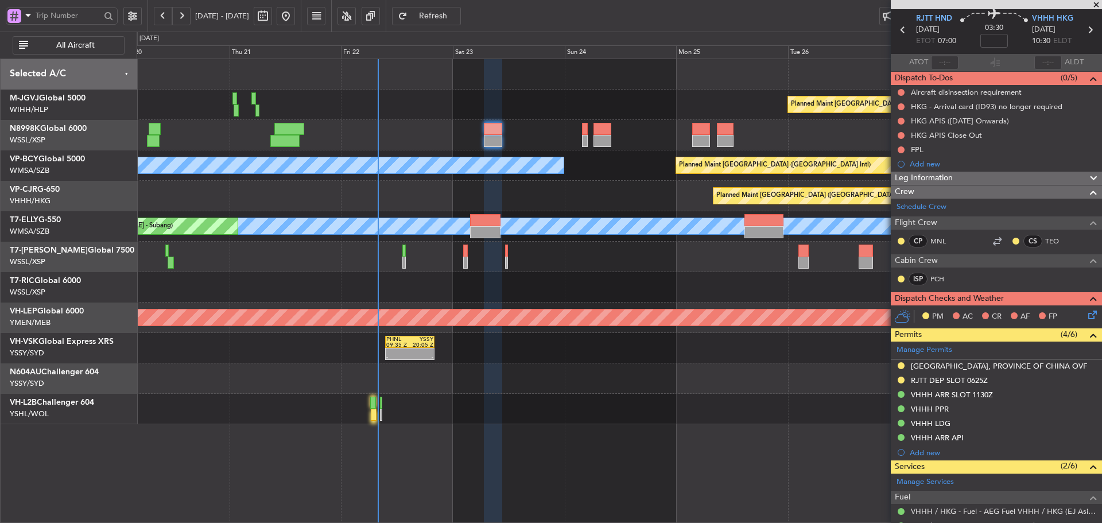
scroll to position [57, 0]
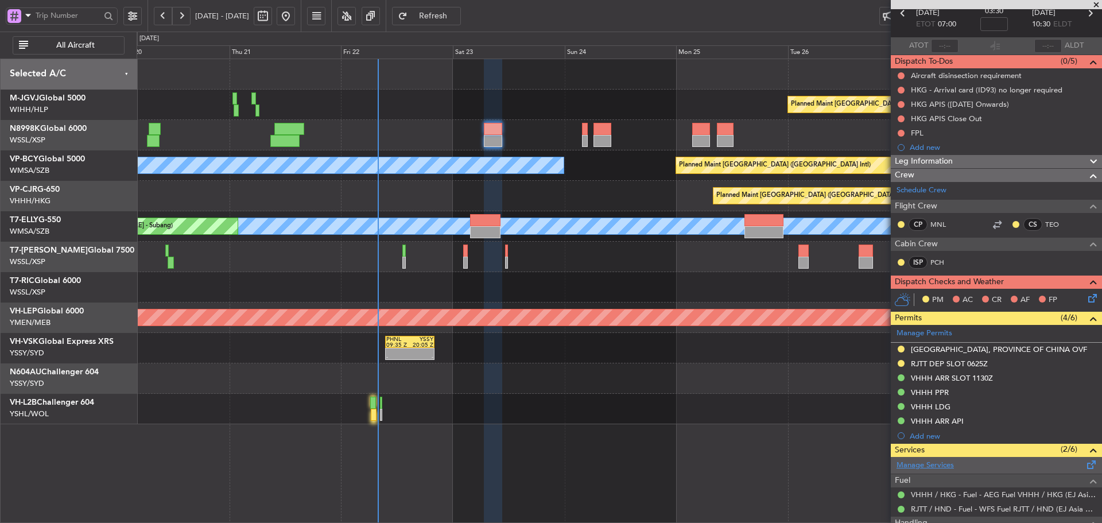
click at [938, 465] on link "Manage Services" at bounding box center [924, 465] width 57 height 11
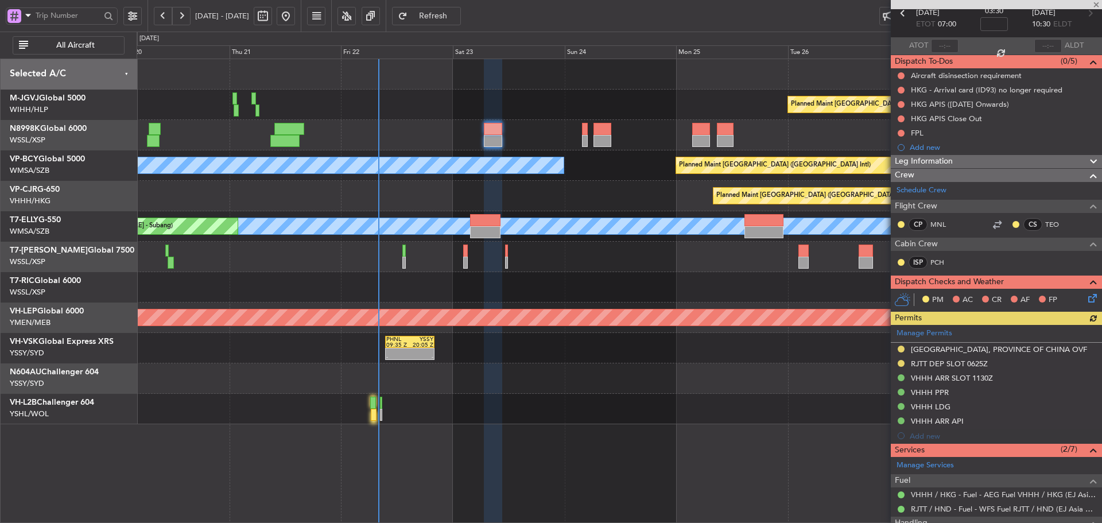
click at [449, 20] on button "Refresh" at bounding box center [426, 16] width 69 height 18
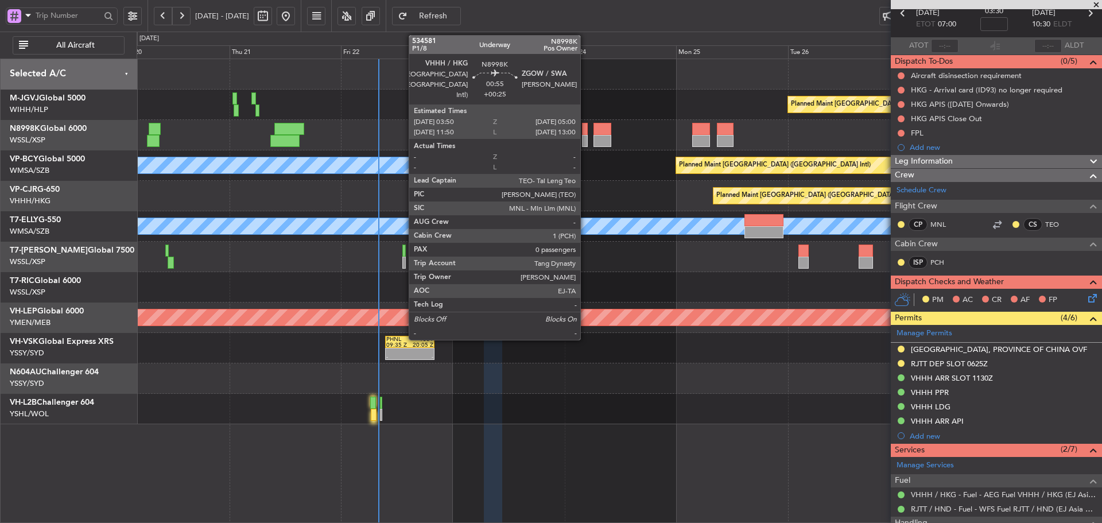
click at [585, 134] on div at bounding box center [585, 129] width 6 height 12
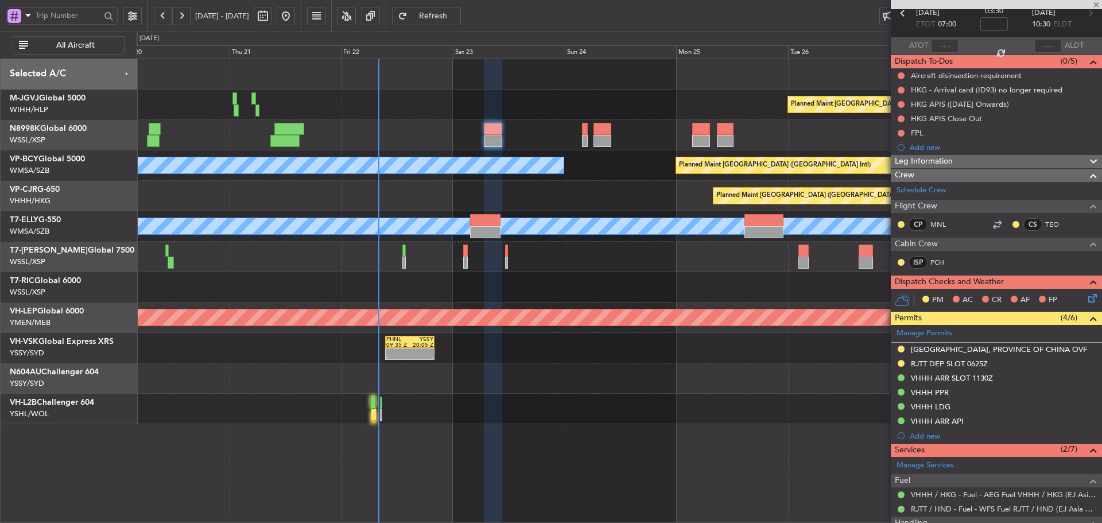
type input "+00:25"
type input "0"
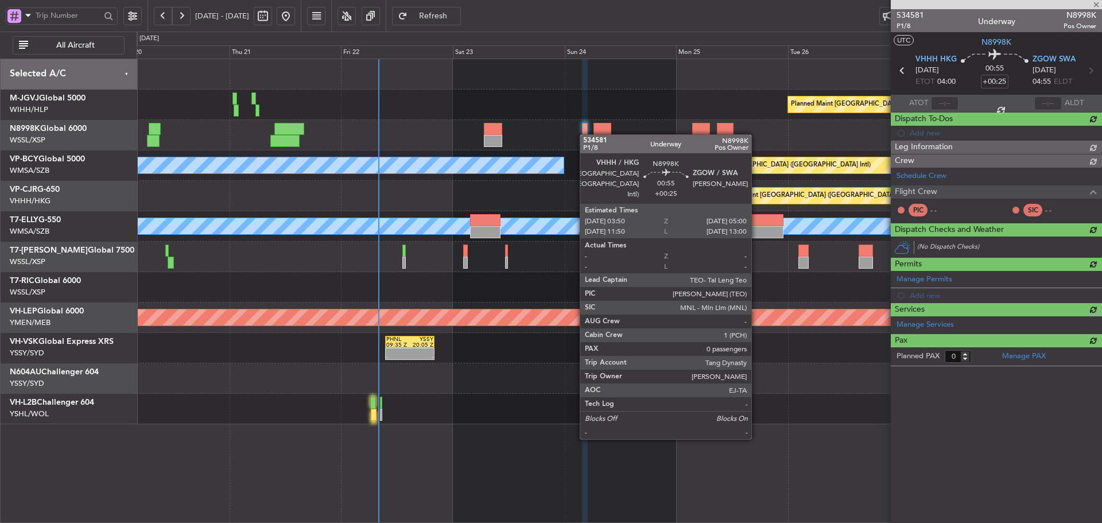
scroll to position [0, 0]
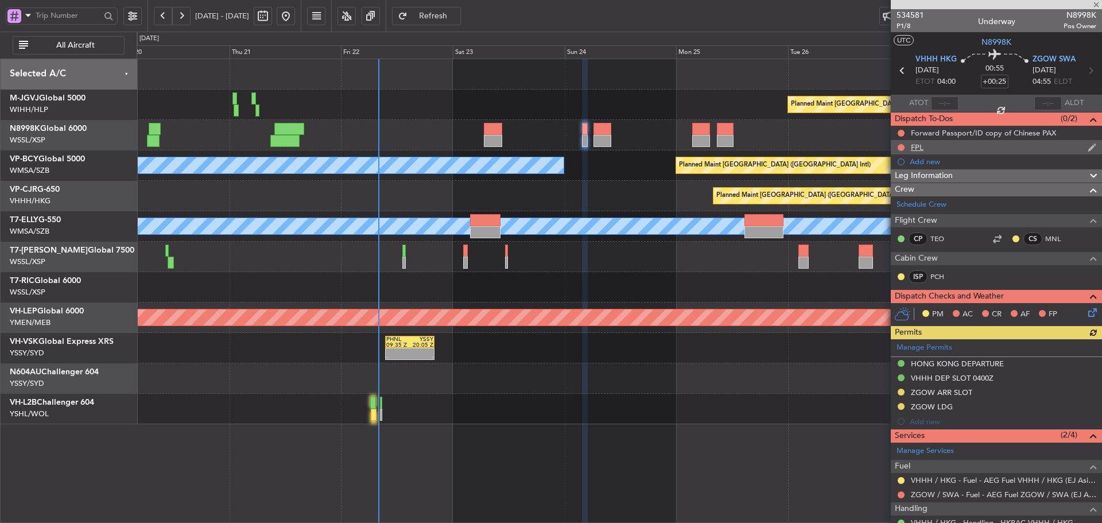
click at [913, 149] on div "FPL" at bounding box center [917, 147] width 13 height 10
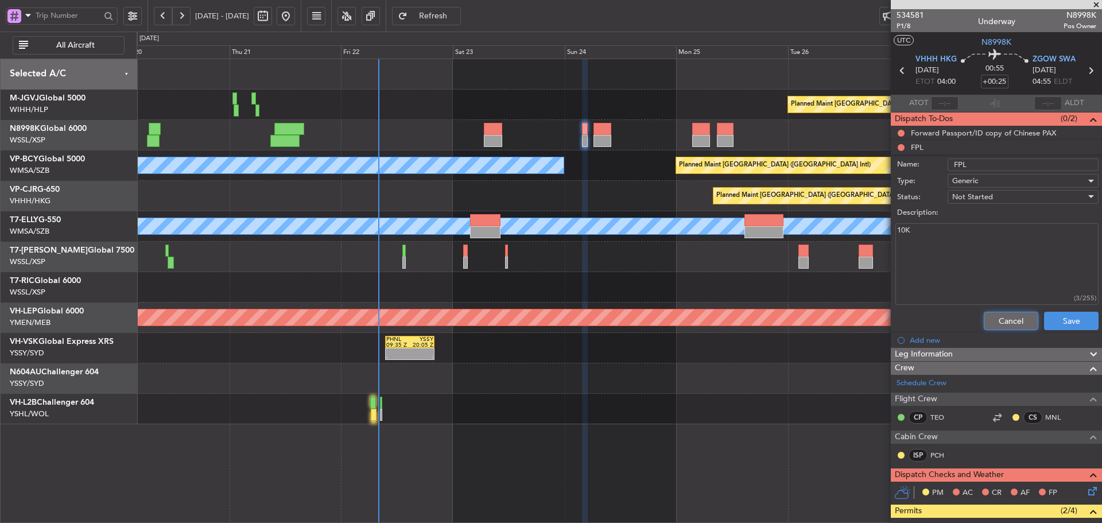
click at [993, 320] on button "Cancel" at bounding box center [1011, 321] width 55 height 18
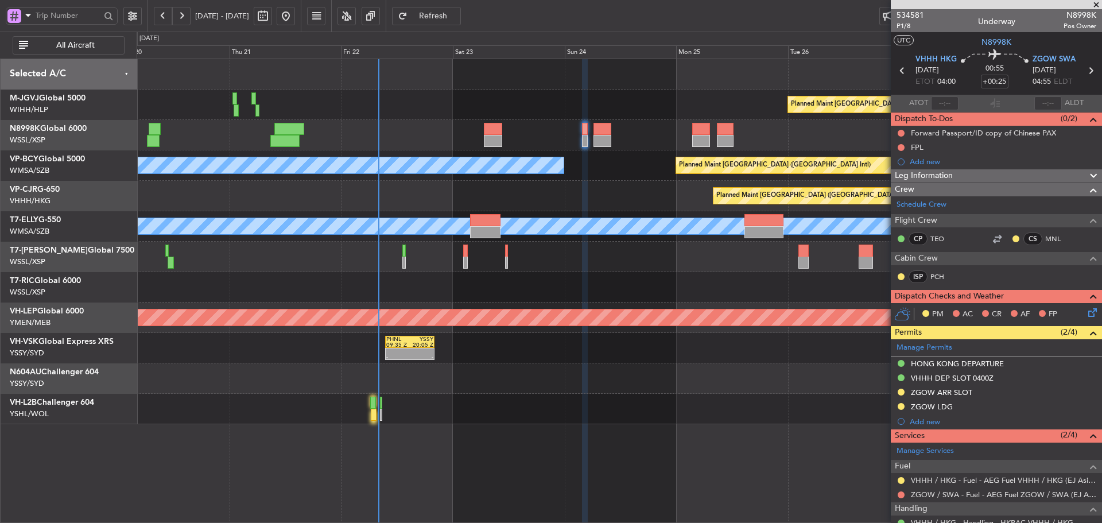
click at [919, 148] on div "FPL" at bounding box center [917, 147] width 13 height 10
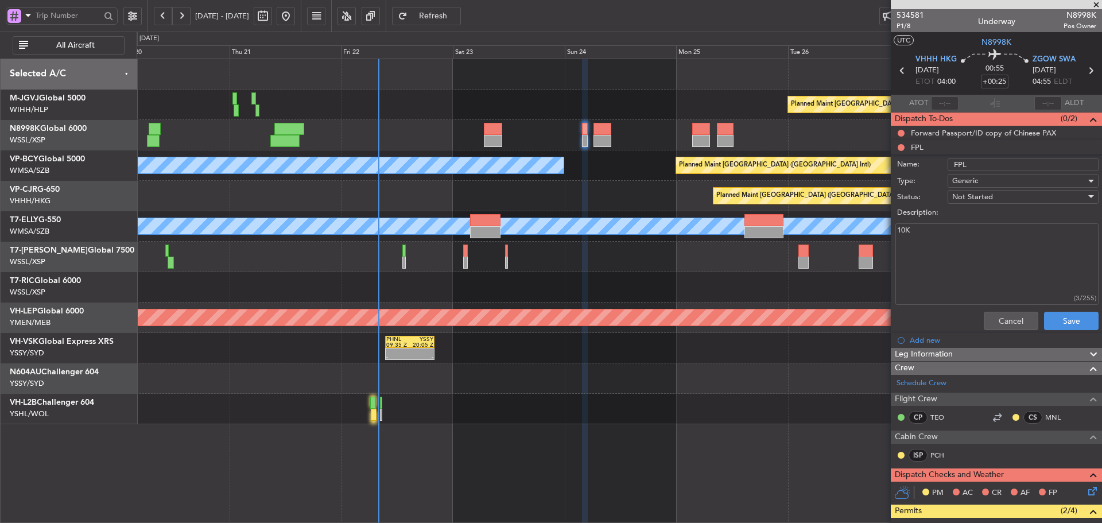
click at [948, 238] on textarea "10K" at bounding box center [996, 264] width 203 height 82
paste textarea "FLIGHT ROUTE:MAGOG A470 DOTMI"
click at [952, 243] on textarea "10K FLIGHT ROUTE:[GEOGRAPHIC_DATA] A470 DOTMI" at bounding box center [996, 264] width 203 height 82
type textarea "10K FLIGHT ROUTE: [GEOGRAPHIC_DATA] A470 DOTMI"
click at [1057, 319] on button "Save" at bounding box center [1071, 321] width 55 height 18
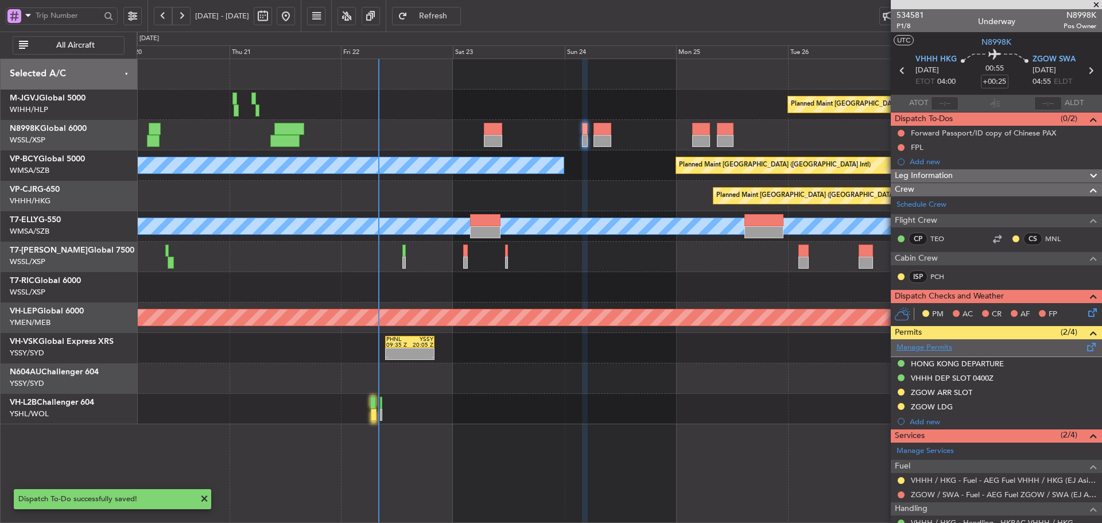
click at [923, 348] on link "Manage Permits" at bounding box center [924, 347] width 56 height 11
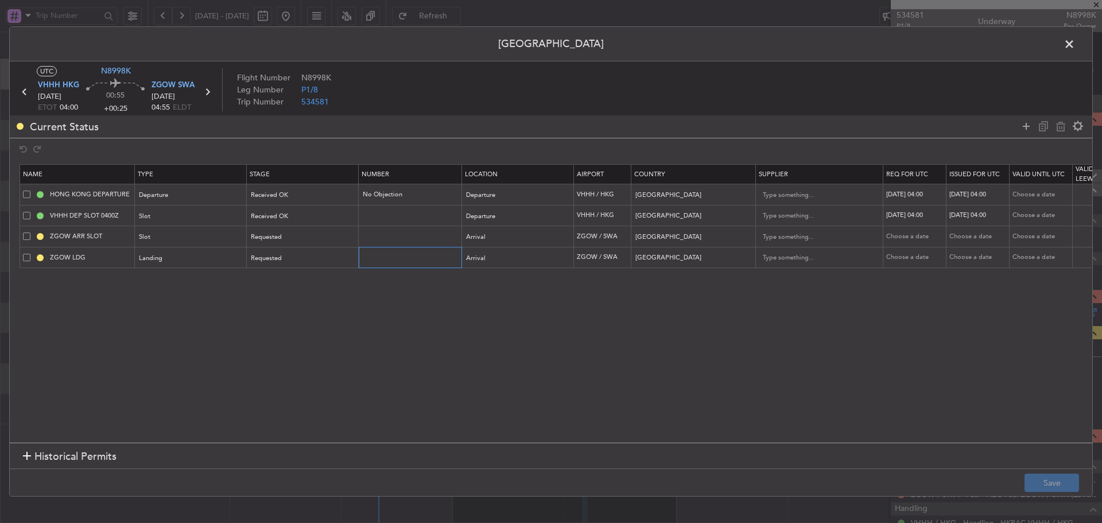
click at [386, 256] on input "text" at bounding box center [412, 258] width 100 height 10
paste input "CAD/B252163"
type input "CAD/B252163"
click at [336, 242] on div "Requested" at bounding box center [298, 236] width 95 height 17
drag, startPoint x: 307, startPoint y: 327, endPoint x: 312, endPoint y: 274, distance: 53.0
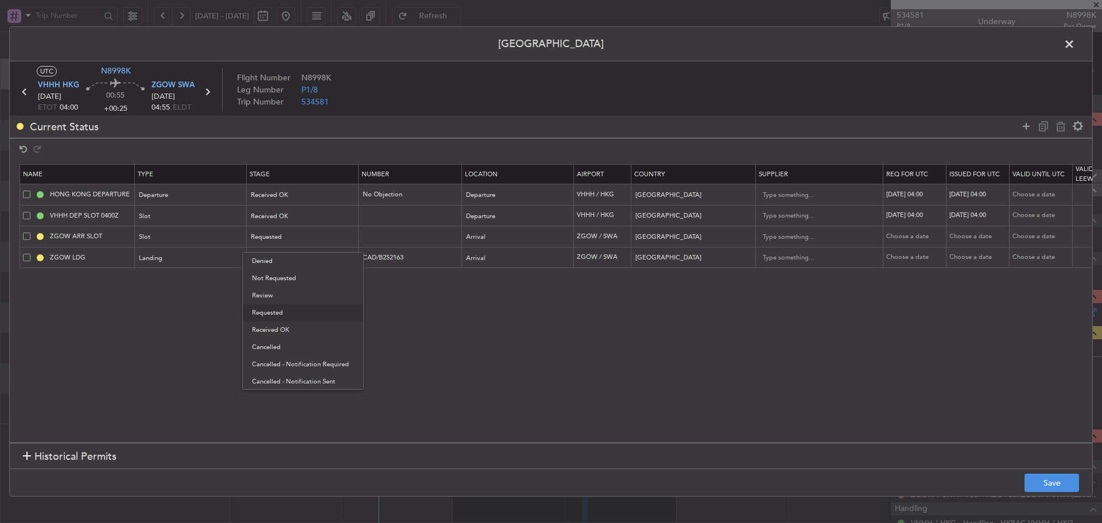
click at [306, 327] on span "Received OK" at bounding box center [303, 329] width 102 height 17
click at [313, 256] on div "Requested" at bounding box center [298, 258] width 95 height 17
click at [288, 350] on span "Received OK" at bounding box center [303, 351] width 102 height 17
click at [911, 235] on div "Choose a date" at bounding box center [916, 237] width 60 height 10
select select "8"
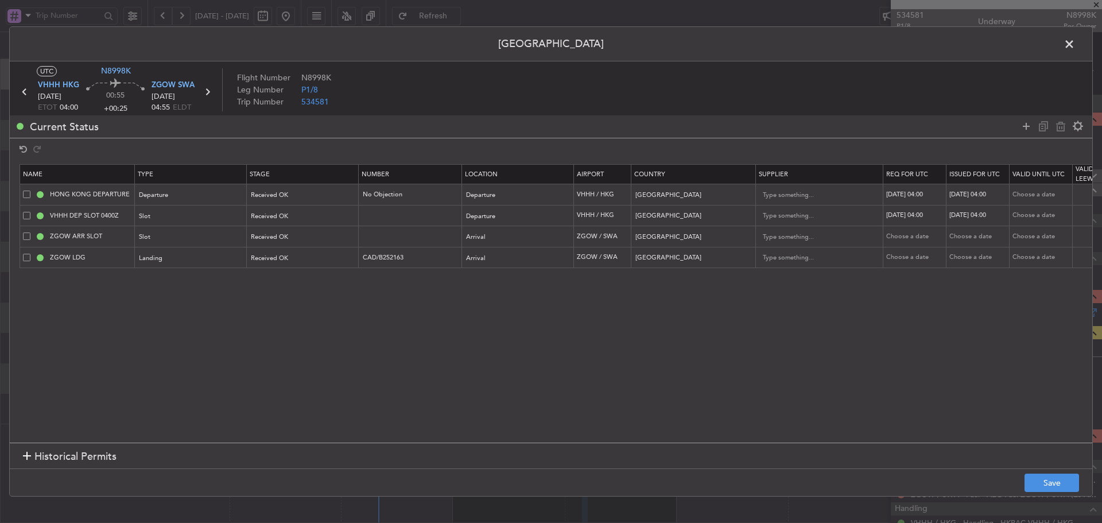
select select "2025"
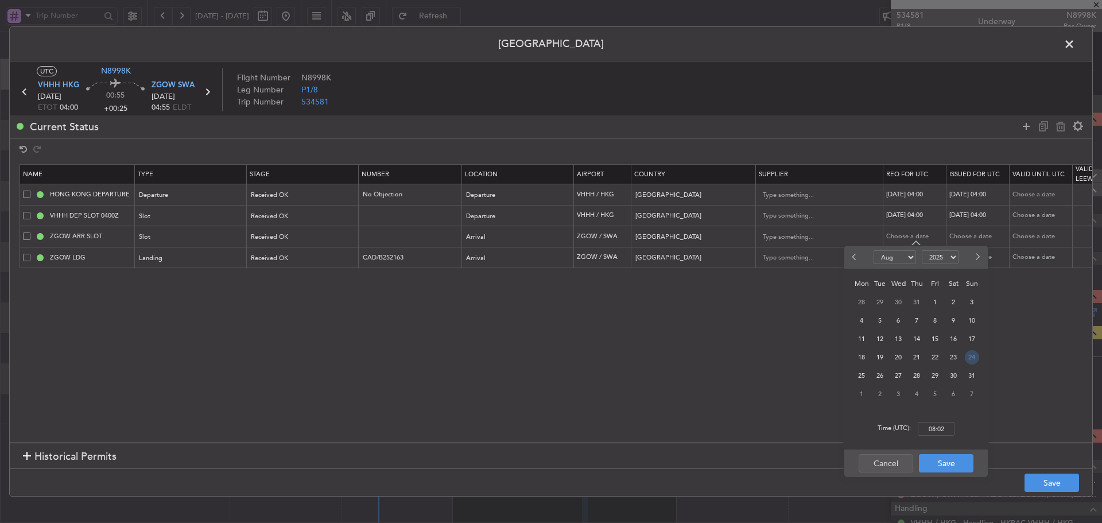
click at [973, 357] on span "24" at bounding box center [972, 357] width 14 height 14
click at [930, 428] on input "00:00" at bounding box center [936, 429] width 37 height 14
type input "04:55"
click at [944, 465] on button "Save" at bounding box center [946, 463] width 55 height 18
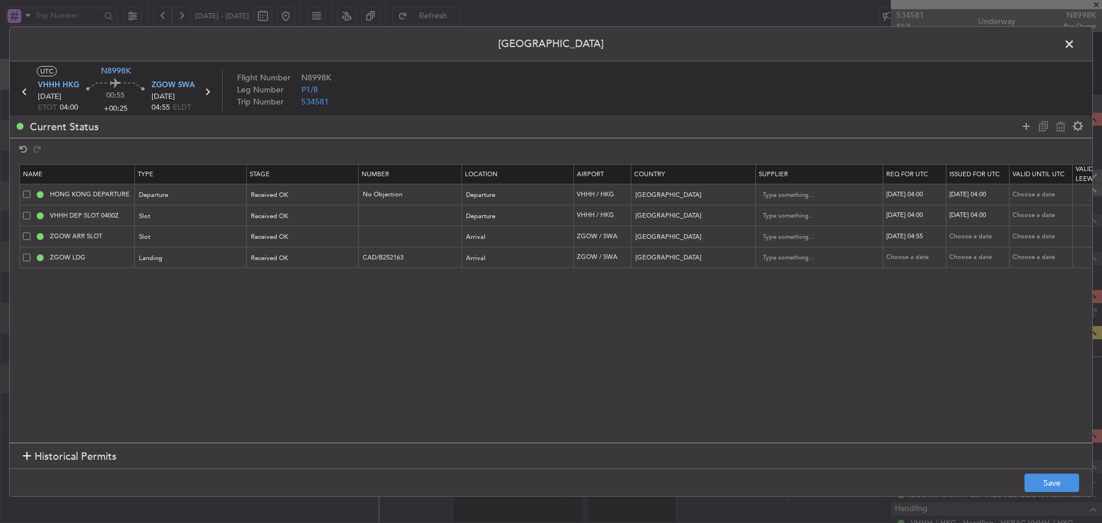
click at [969, 239] on div "Choose a date" at bounding box center [979, 237] width 60 height 10
select select "8"
select select "2025"
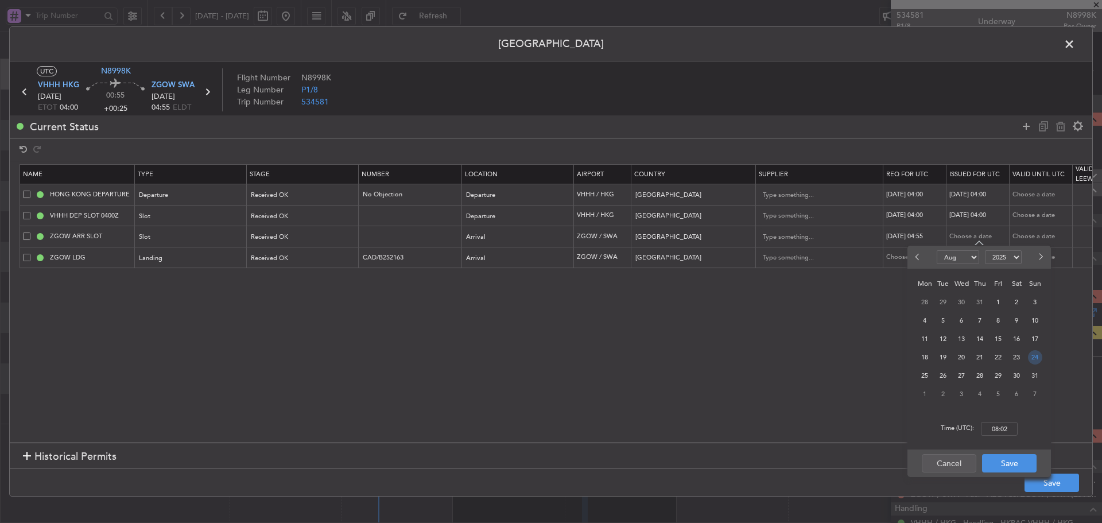
click at [1032, 355] on span "24" at bounding box center [1035, 357] width 14 height 14
click at [999, 426] on input "00:00" at bounding box center [999, 429] width 37 height 14
type input "04:55"
click at [995, 464] on button "Save" at bounding box center [1009, 463] width 55 height 18
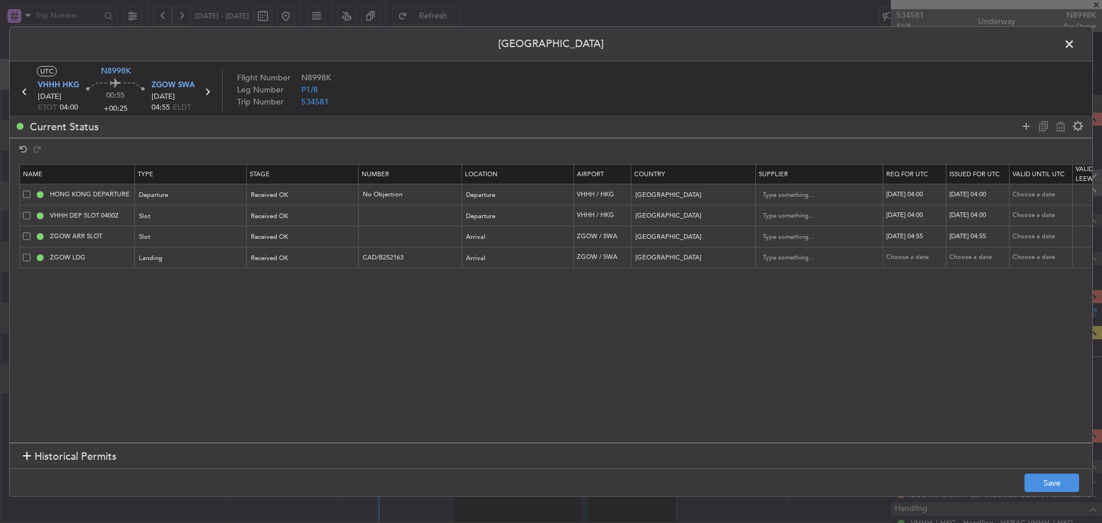
click at [892, 253] on div "Choose a date" at bounding box center [916, 258] width 60 height 10
select select "8"
select select "2025"
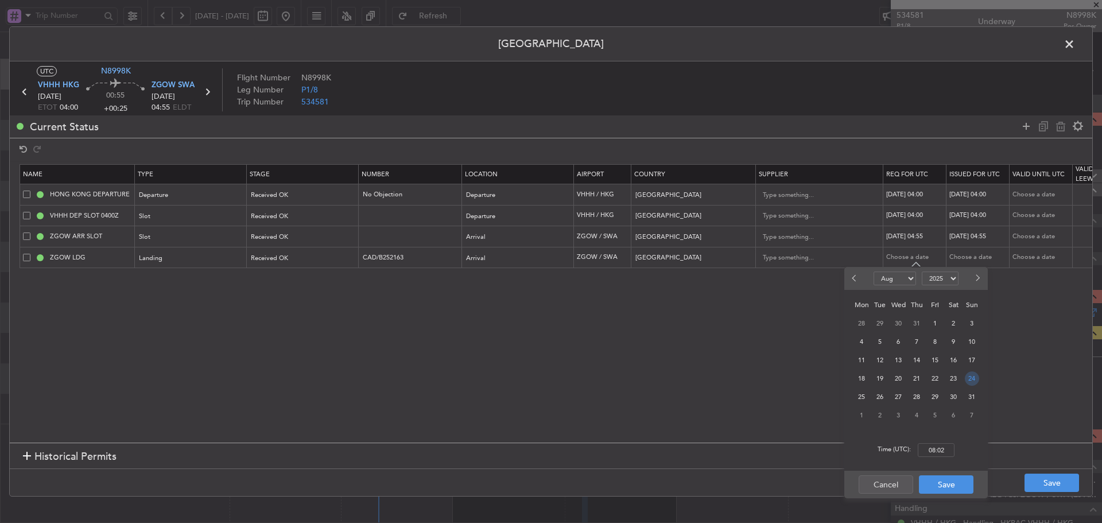
click at [967, 378] on span "24" at bounding box center [972, 378] width 14 height 14
click at [931, 447] on input "00:00" at bounding box center [936, 450] width 37 height 14
type input "04:00"
click at [938, 490] on button "Save" at bounding box center [946, 484] width 55 height 18
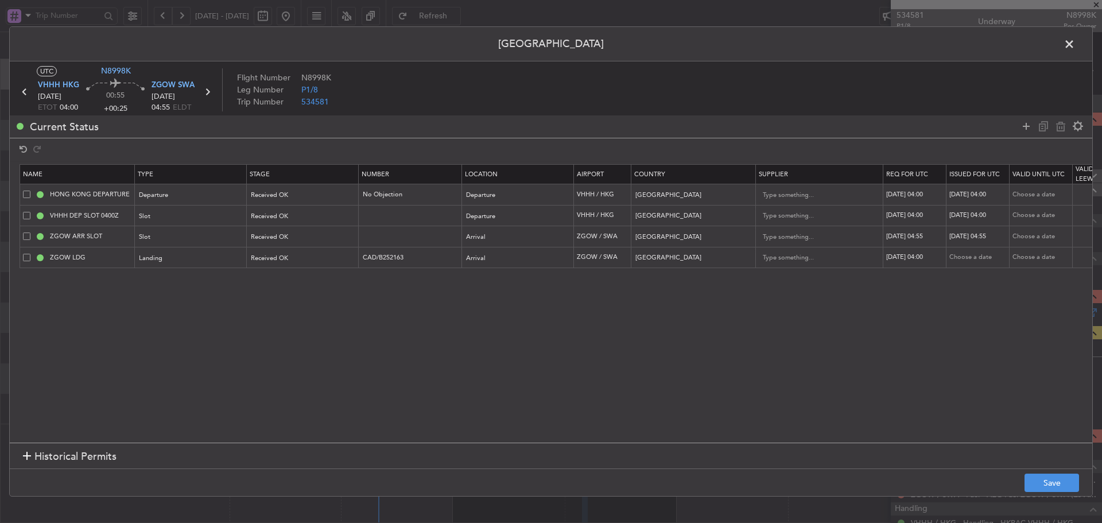
click at [961, 255] on div "Choose a date" at bounding box center [979, 258] width 60 height 10
select select "8"
select select "2025"
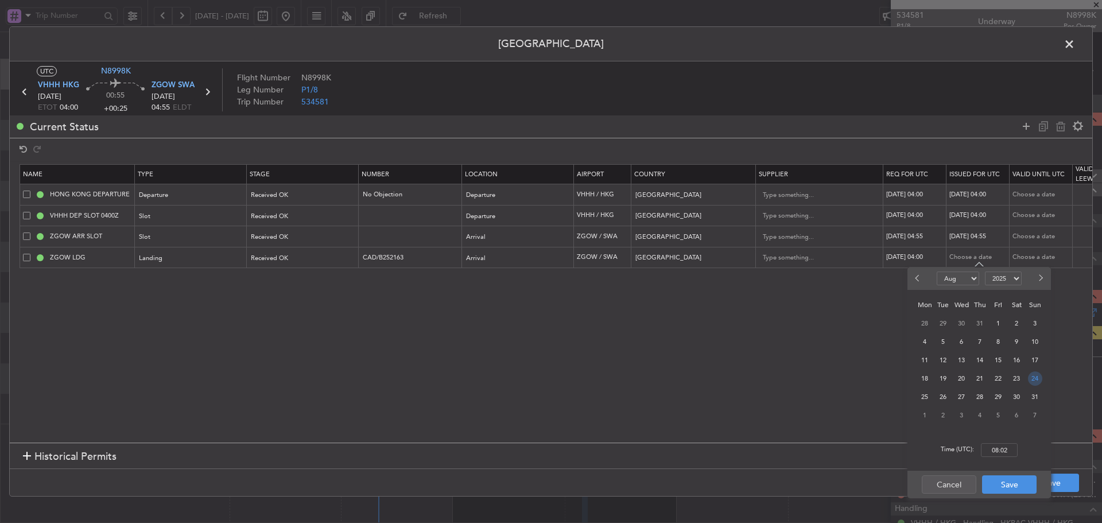
click at [1040, 381] on span "24" at bounding box center [1035, 378] width 14 height 14
click at [1001, 450] on input "00:00" at bounding box center [999, 450] width 37 height 14
type input "04:00"
click at [1000, 488] on button "Save" at bounding box center [1009, 484] width 55 height 18
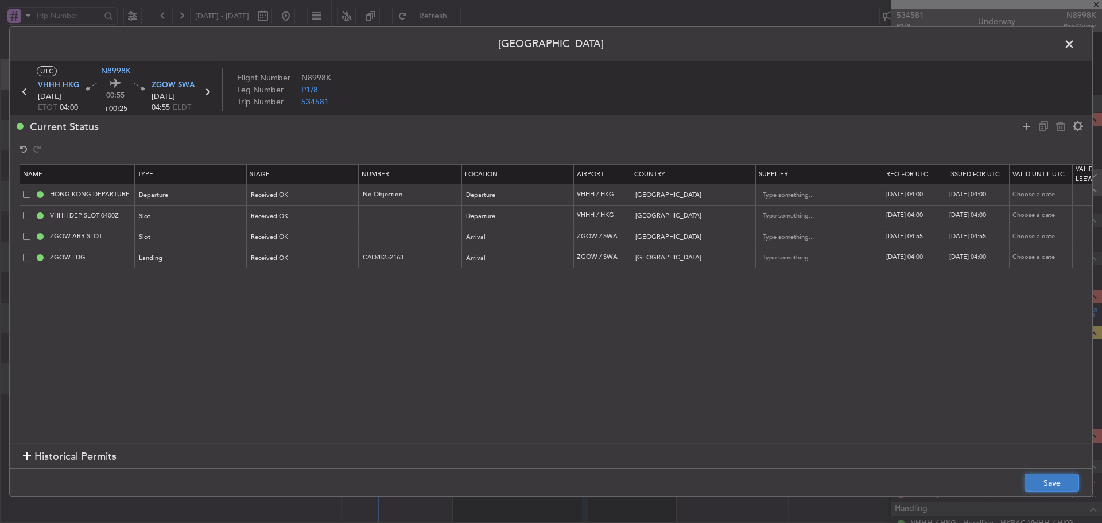
click at [1049, 486] on button "Save" at bounding box center [1051, 482] width 55 height 18
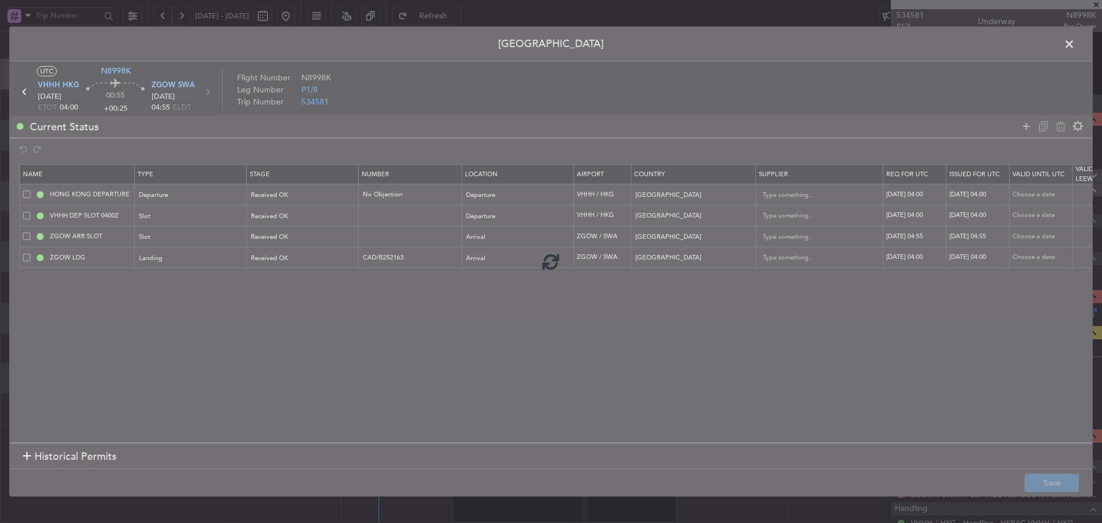
type input "ZGOW ARR SLOT 0455Z"
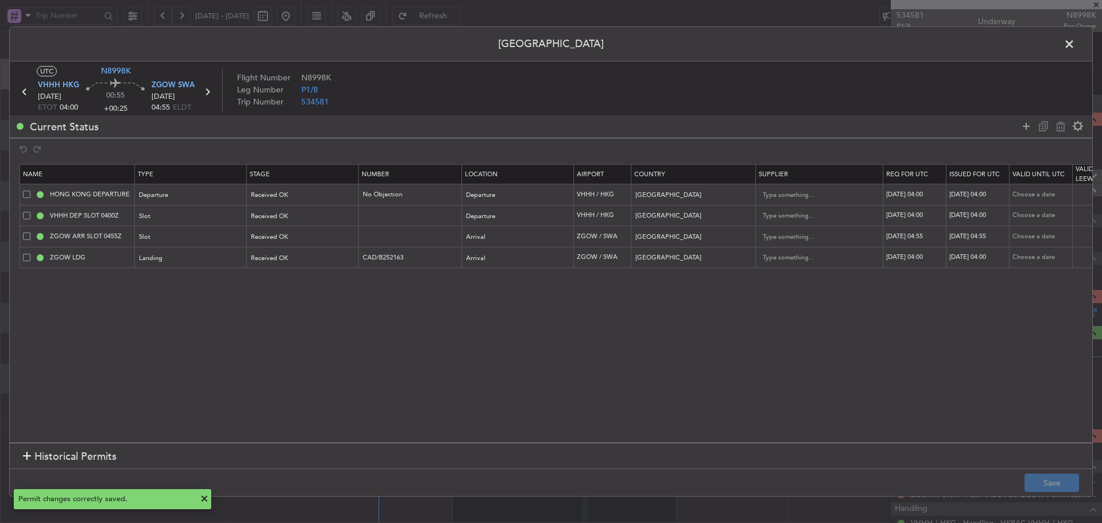
click at [1075, 46] on span at bounding box center [1075, 47] width 0 height 23
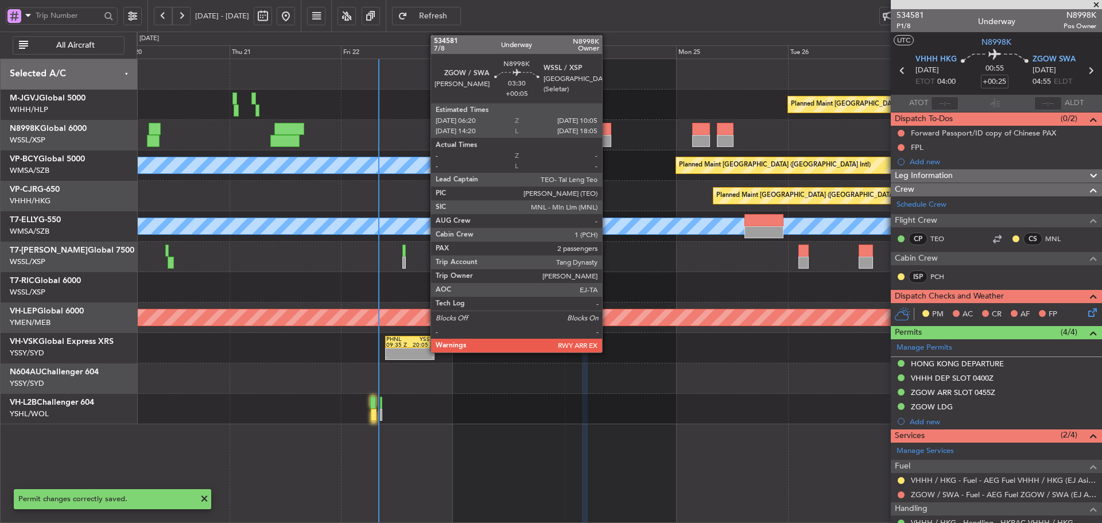
click at [604, 140] on div at bounding box center [602, 141] width 18 height 12
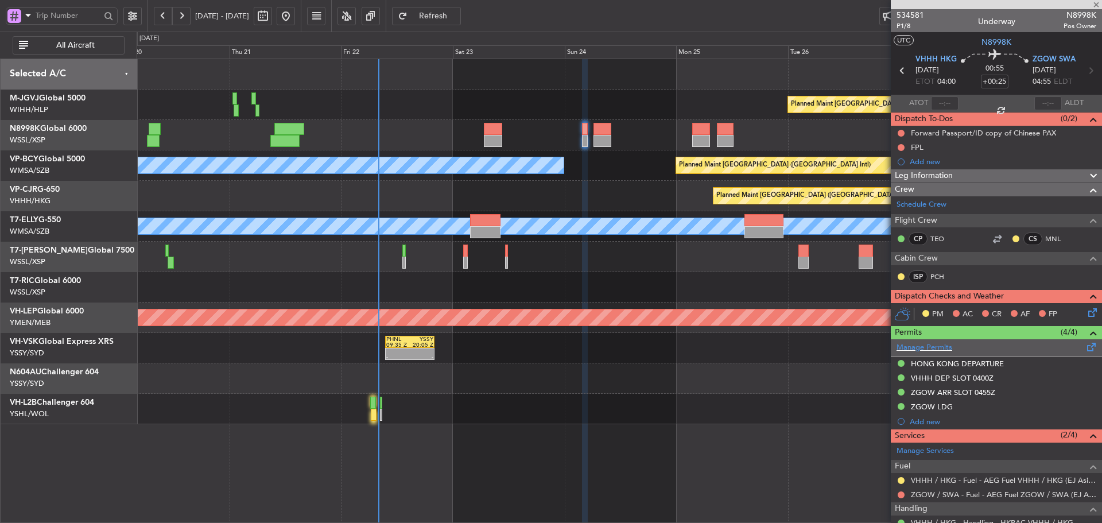
type input "+00:05"
type input "2"
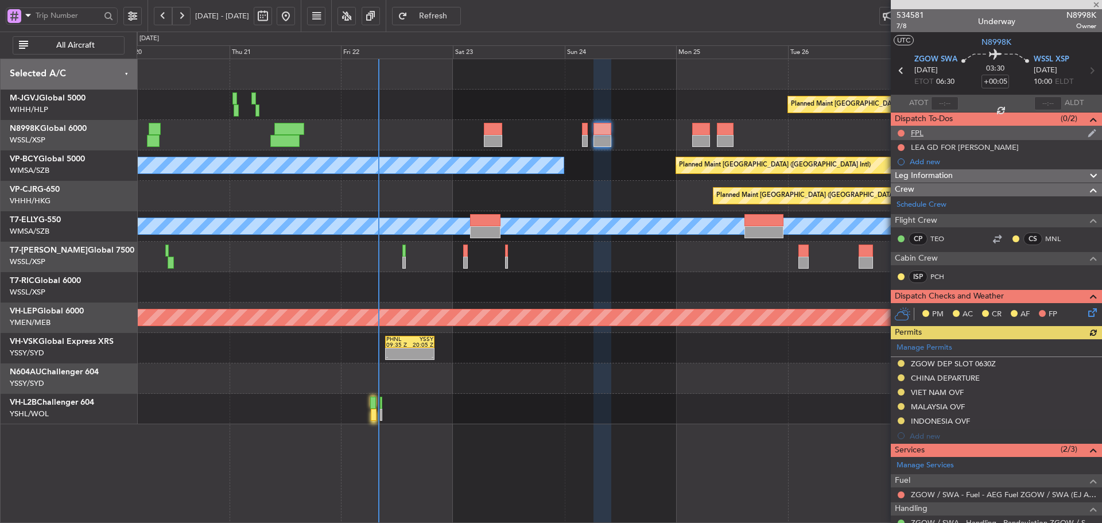
click at [922, 134] on div "FPL" at bounding box center [917, 133] width 13 height 10
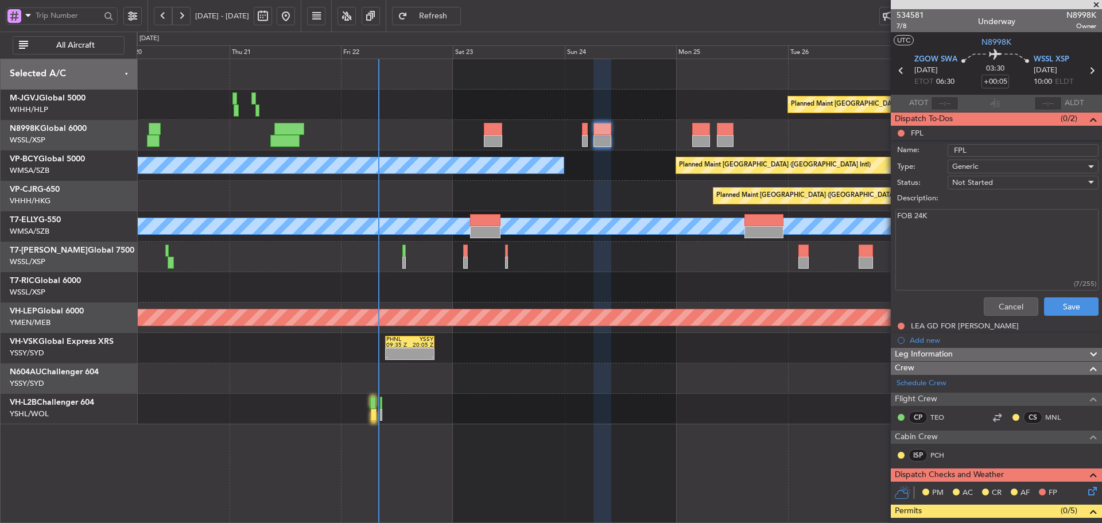
click at [953, 247] on textarea "FOB 24K" at bounding box center [996, 250] width 203 height 82
paste textarea "FLIGHT ROUTE:DOTMI A470 MAGOG"
click at [953, 226] on textarea "FOB 24K FLIGHT ROUTE:DOTMI A470 MAGOG" at bounding box center [996, 250] width 203 height 82
type textarea "FOB 24K FLIGHT ROUTE: DOTMI A470 MAGOG"
click at [1050, 304] on button "Save" at bounding box center [1071, 306] width 55 height 18
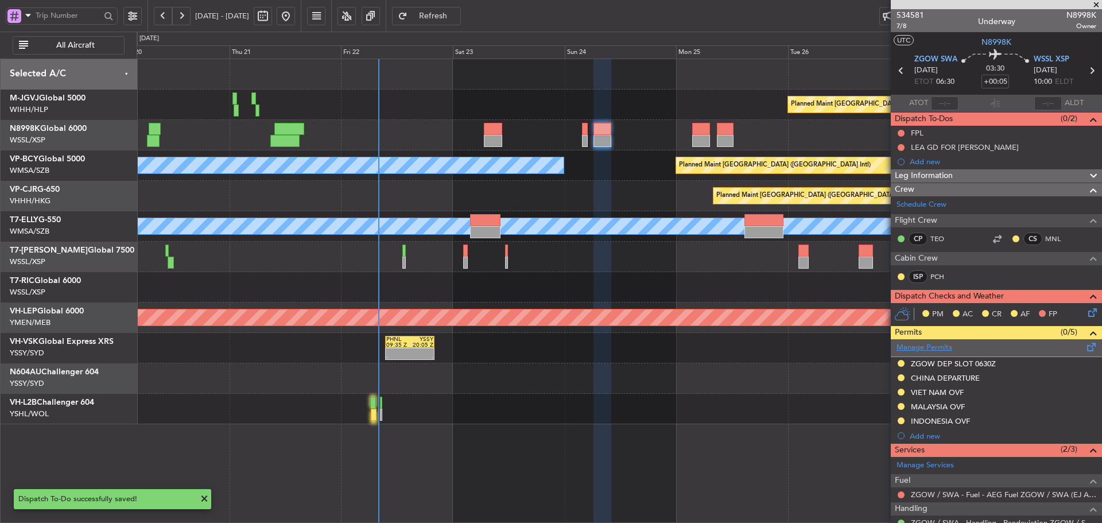
click at [932, 343] on link "Manage Permits" at bounding box center [924, 347] width 56 height 11
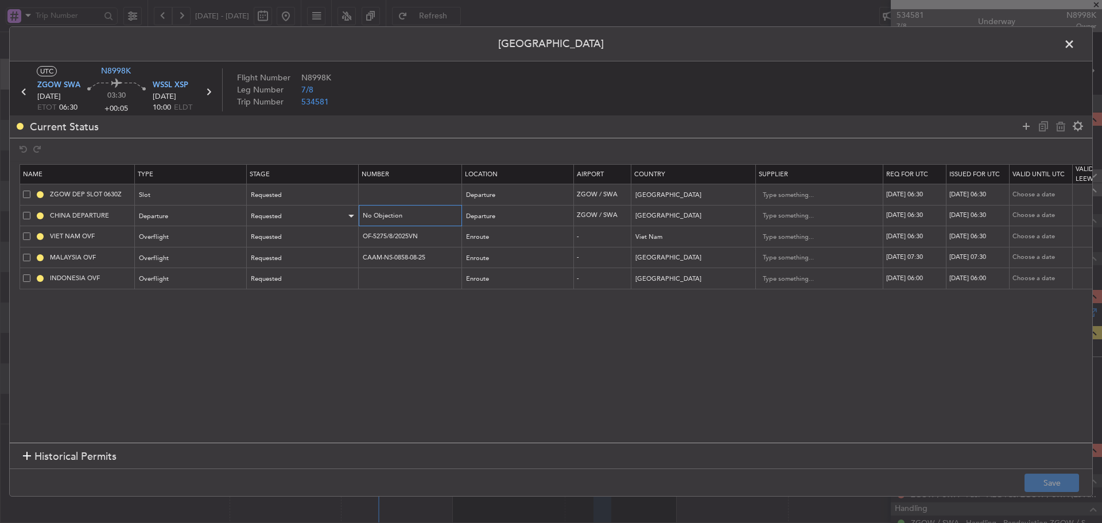
drag, startPoint x: 424, startPoint y: 218, endPoint x: 305, endPoint y: 215, distance: 118.9
click at [305, 215] on tr "CHINA DEPARTURE Departure Requested No Objection Departure ZGOW / SWA [GEOGRAPH…" at bounding box center [752, 215] width 1464 height 21
paste input "CAD/B252163"
type input "CAD/B252163"
click at [323, 195] on div "Requested" at bounding box center [298, 195] width 95 height 17
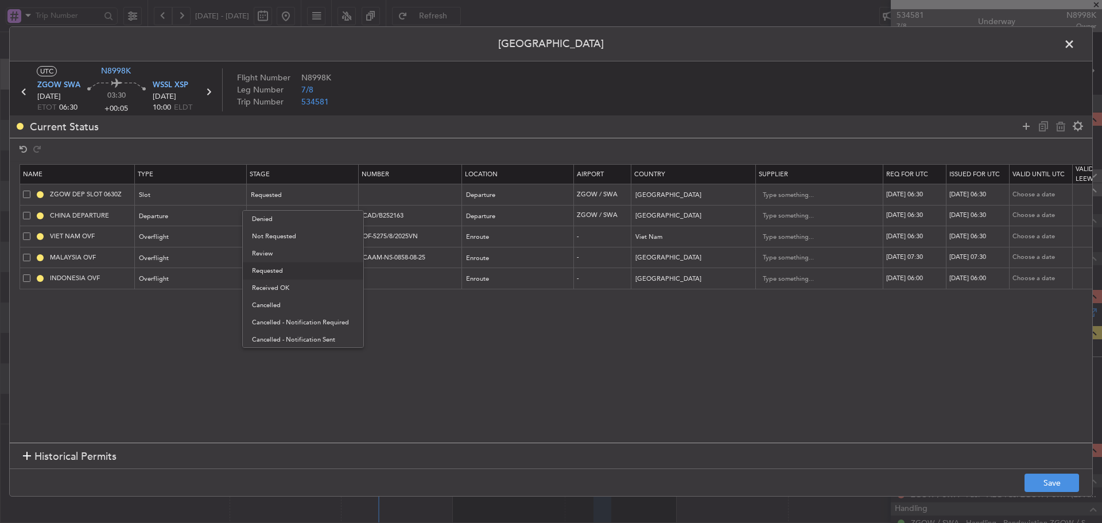
click at [300, 284] on span "Received OK" at bounding box center [303, 288] width 102 height 17
click at [309, 214] on div "Requested" at bounding box center [298, 216] width 95 height 17
click at [307, 306] on span "Received OK" at bounding box center [303, 309] width 102 height 17
click at [908, 198] on div "[DATE] 06:30" at bounding box center [916, 195] width 60 height 10
select select "8"
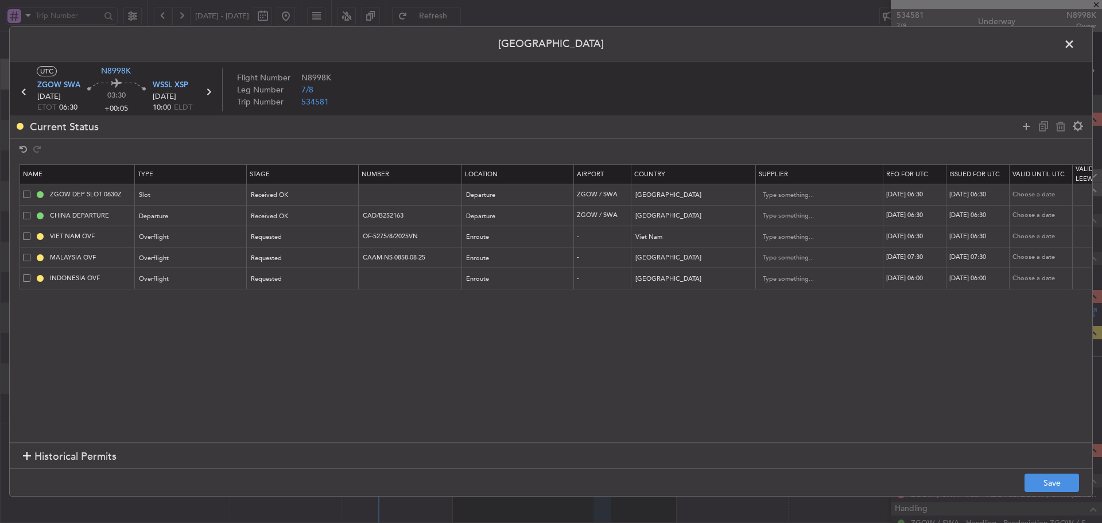
select select "2025"
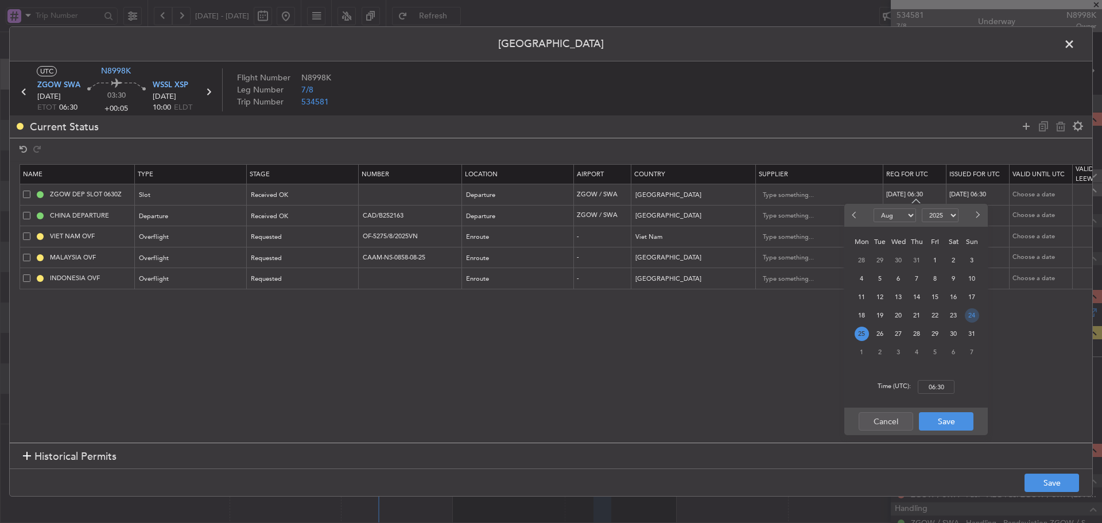
click at [970, 315] on span "24" at bounding box center [972, 315] width 14 height 14
click at [933, 388] on input "00:00" at bounding box center [936, 387] width 37 height 14
drag, startPoint x: 952, startPoint y: 385, endPoint x: 886, endPoint y: 386, distance: 66.0
click at [886, 386] on div "Time (UTC): 00:06" at bounding box center [915, 386] width 143 height 41
click at [929, 385] on input "00:06" at bounding box center [936, 387] width 37 height 14
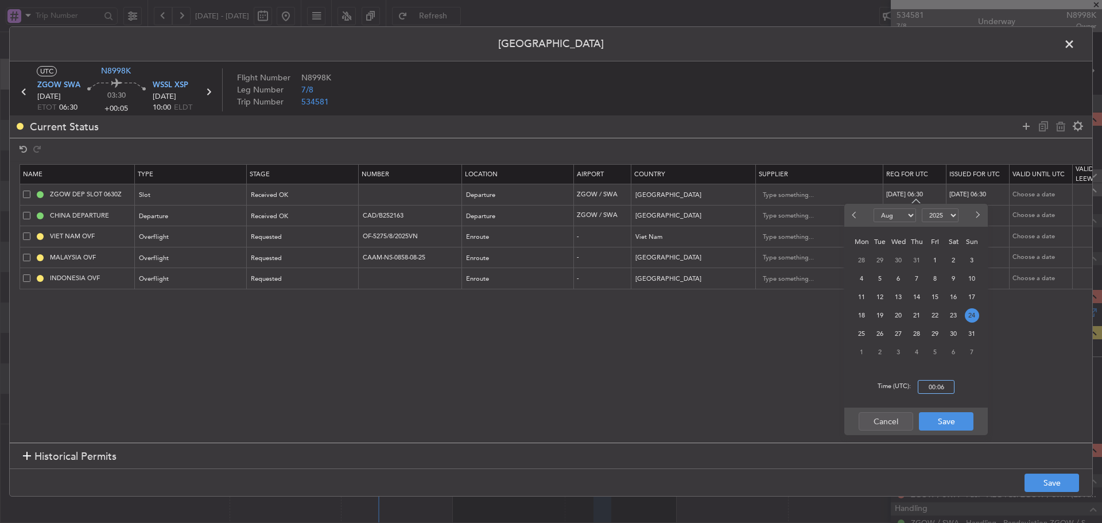
drag, startPoint x: 931, startPoint y: 384, endPoint x: 940, endPoint y: 386, distance: 8.4
click at [932, 384] on input "00:06" at bounding box center [936, 387] width 37 height 14
click at [940, 387] on input "00:06" at bounding box center [936, 387] width 37 height 14
type input "00:06"
click at [886, 416] on button "Cancel" at bounding box center [886, 421] width 55 height 18
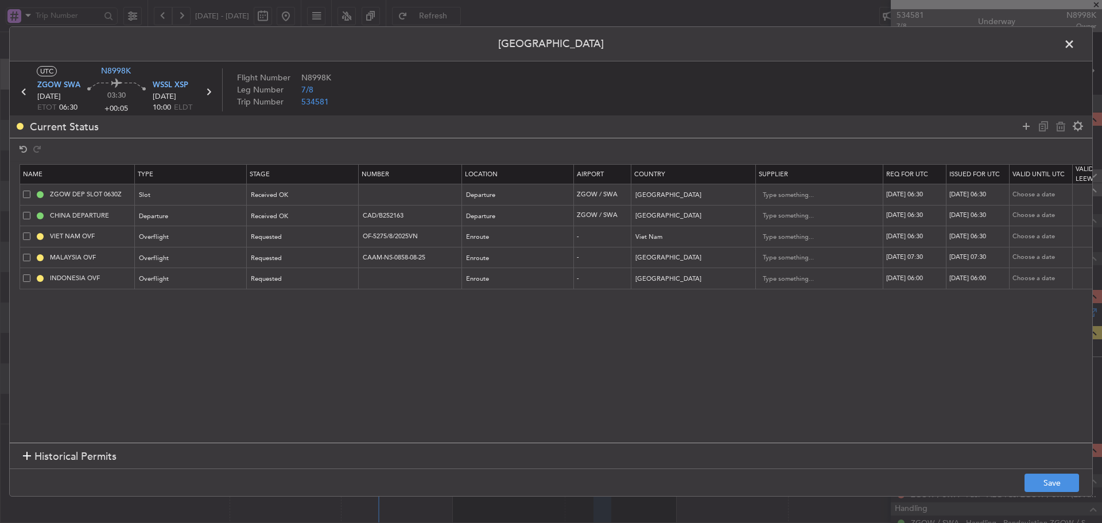
click at [914, 192] on div "[DATE] 06:30" at bounding box center [916, 195] width 60 height 10
select select "8"
select select "2025"
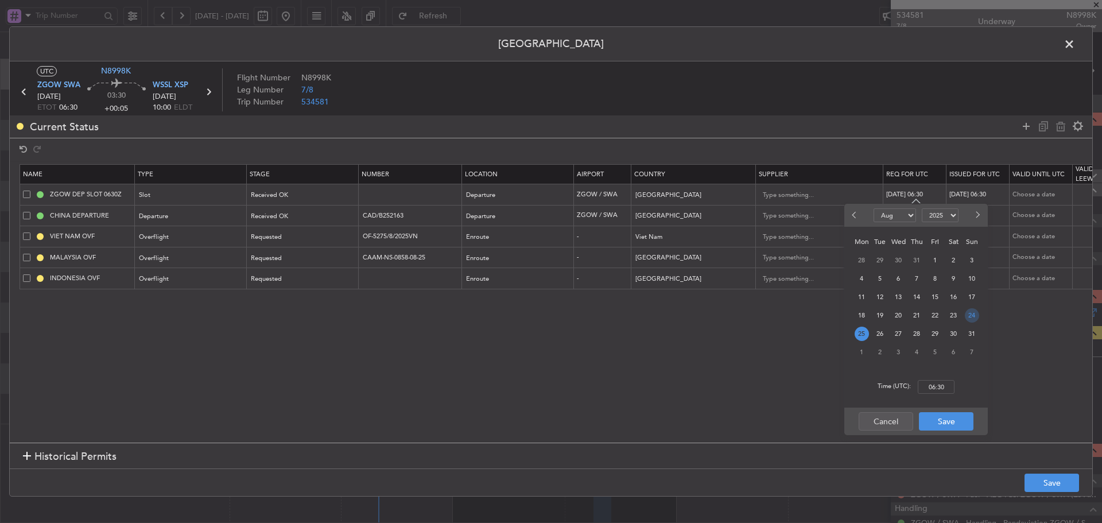
click at [975, 317] on span "24" at bounding box center [972, 315] width 14 height 14
click at [933, 389] on input "00:00" at bounding box center [936, 387] width 37 height 14
type input "06:30"
click at [936, 426] on button "Save" at bounding box center [946, 421] width 55 height 18
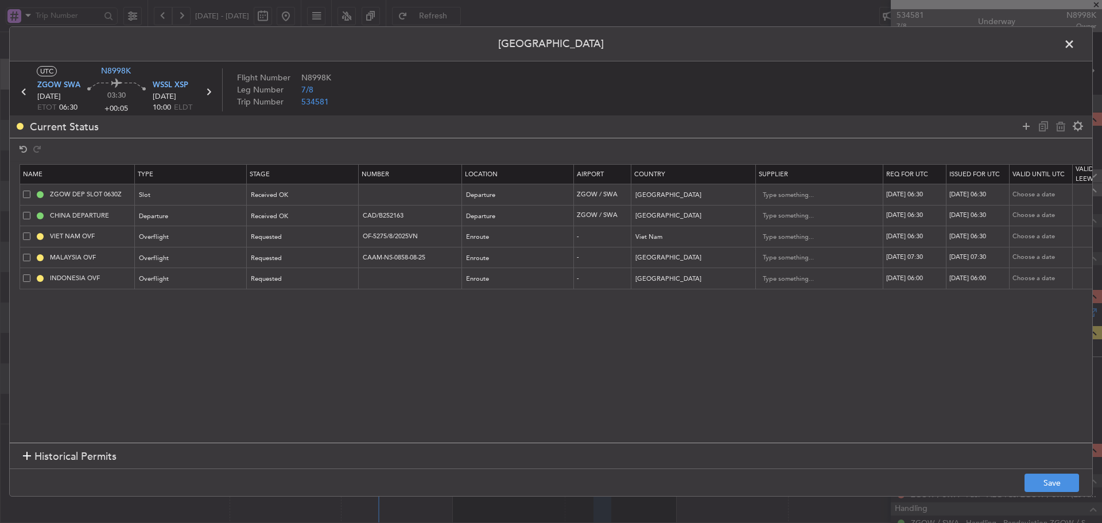
click at [972, 192] on div "[DATE] 06:30" at bounding box center [979, 195] width 60 height 10
select select "8"
select select "2025"
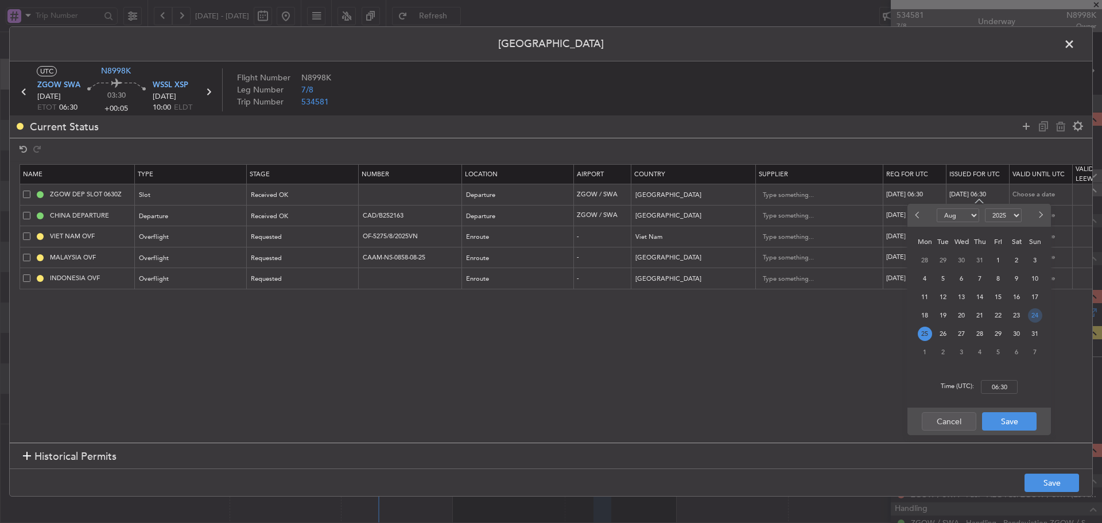
click at [1032, 319] on span "24" at bounding box center [1035, 315] width 14 height 14
click at [997, 386] on input "00:00" at bounding box center [999, 387] width 37 height 14
type input "06:30"
click at [1004, 422] on button "Save" at bounding box center [1009, 421] width 55 height 18
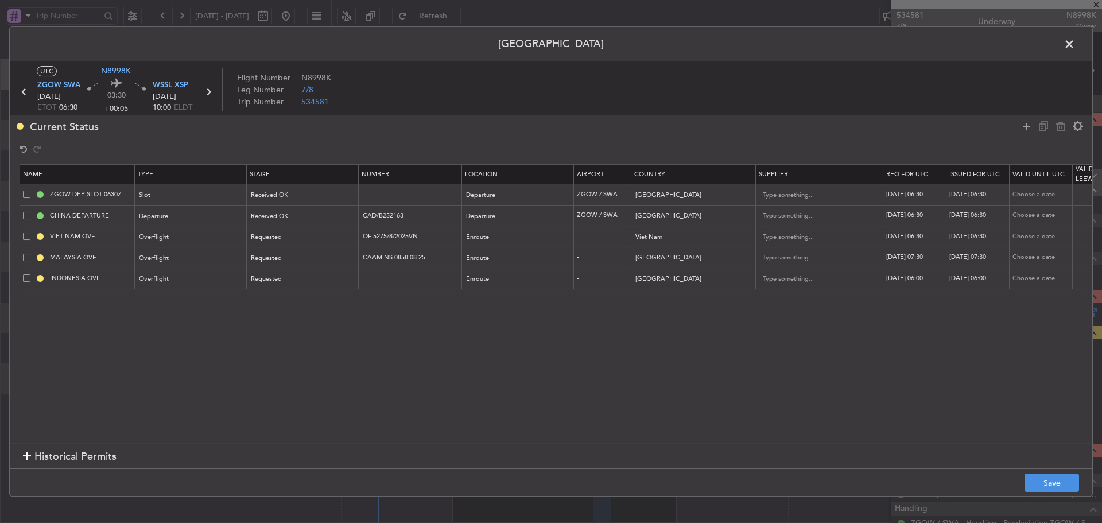
click at [929, 215] on div "[DATE] 06:30" at bounding box center [916, 216] width 60 height 10
select select "8"
select select "2025"
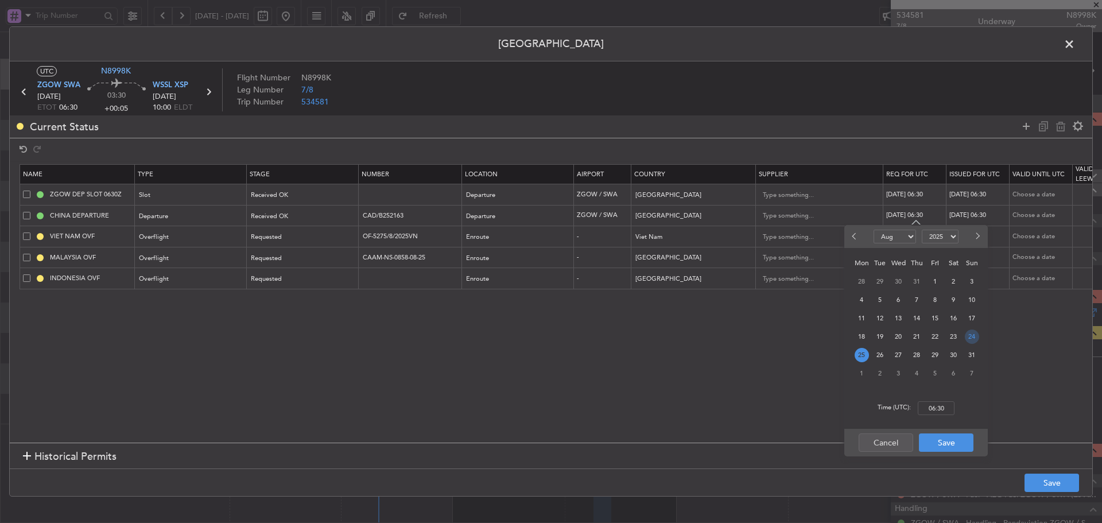
click at [975, 335] on span "24" at bounding box center [972, 336] width 14 height 14
click at [934, 402] on input "00:00" at bounding box center [936, 408] width 37 height 14
type input "06:30"
click at [933, 449] on button "Save" at bounding box center [946, 442] width 55 height 18
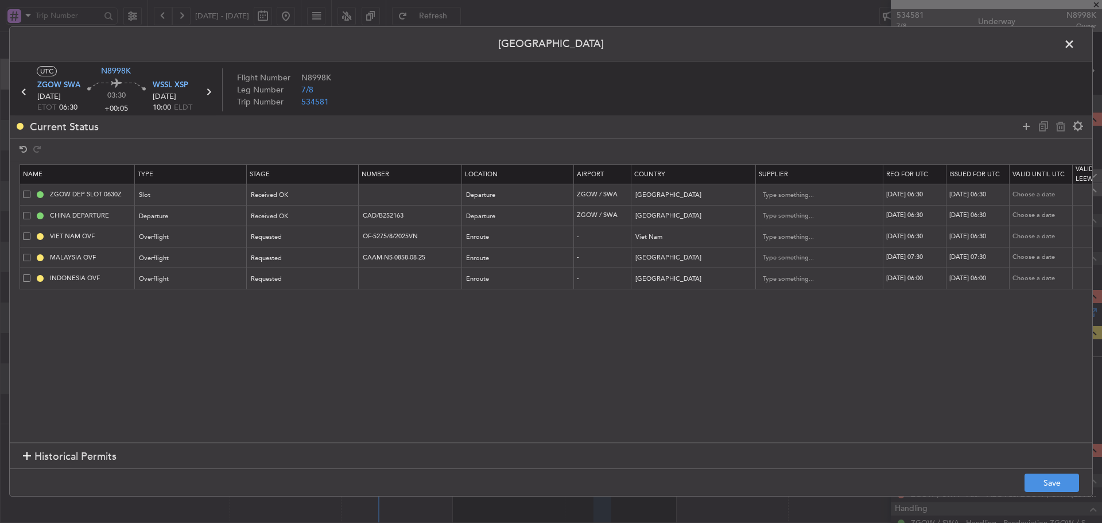
click at [968, 217] on div "[DATE] 06:30" at bounding box center [979, 216] width 60 height 10
select select "8"
select select "2025"
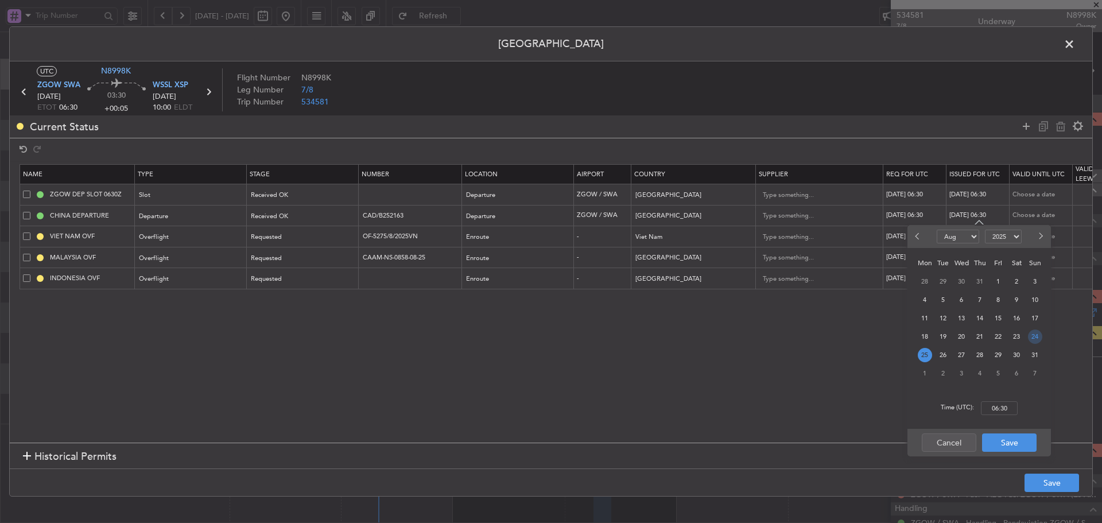
click at [1033, 335] on span "24" at bounding box center [1035, 336] width 14 height 14
click at [1000, 409] on input "00:00" at bounding box center [999, 408] width 37 height 14
type input "06:30"
click at [1015, 443] on button "Save" at bounding box center [1009, 442] width 55 height 18
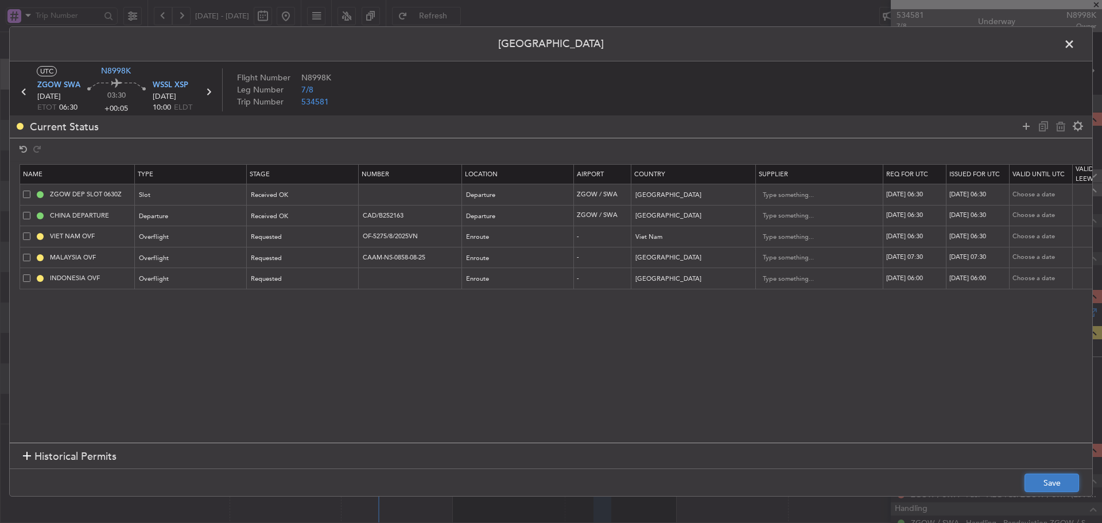
click at [1060, 491] on button "Save" at bounding box center [1051, 482] width 55 height 18
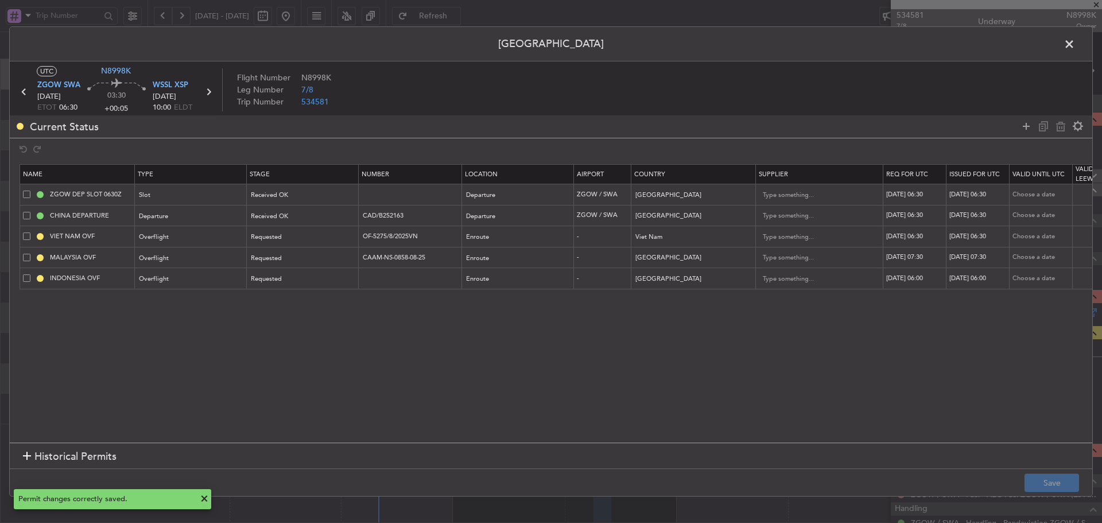
click at [1075, 45] on span at bounding box center [1075, 47] width 0 height 23
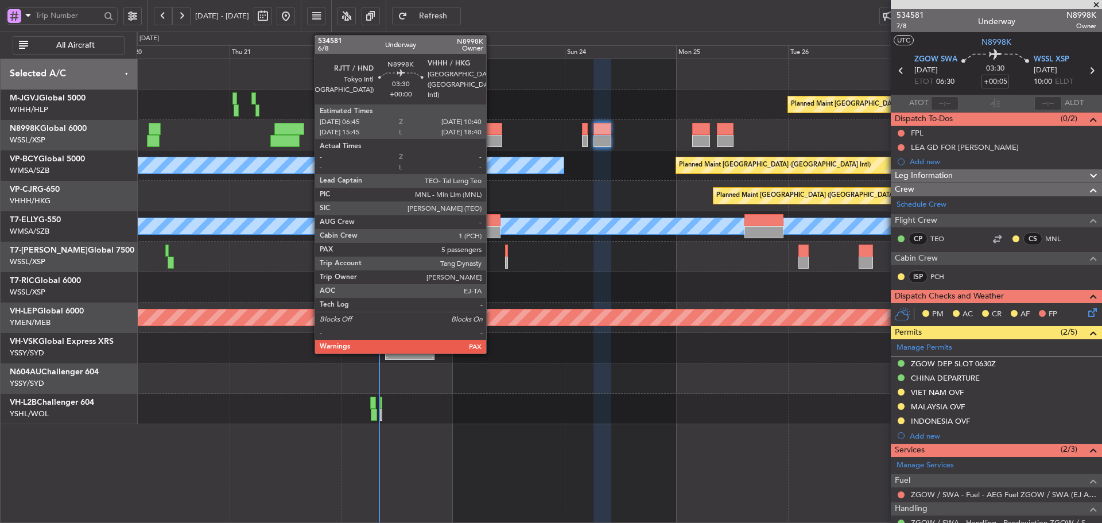
click at [491, 139] on div at bounding box center [493, 141] width 18 height 12
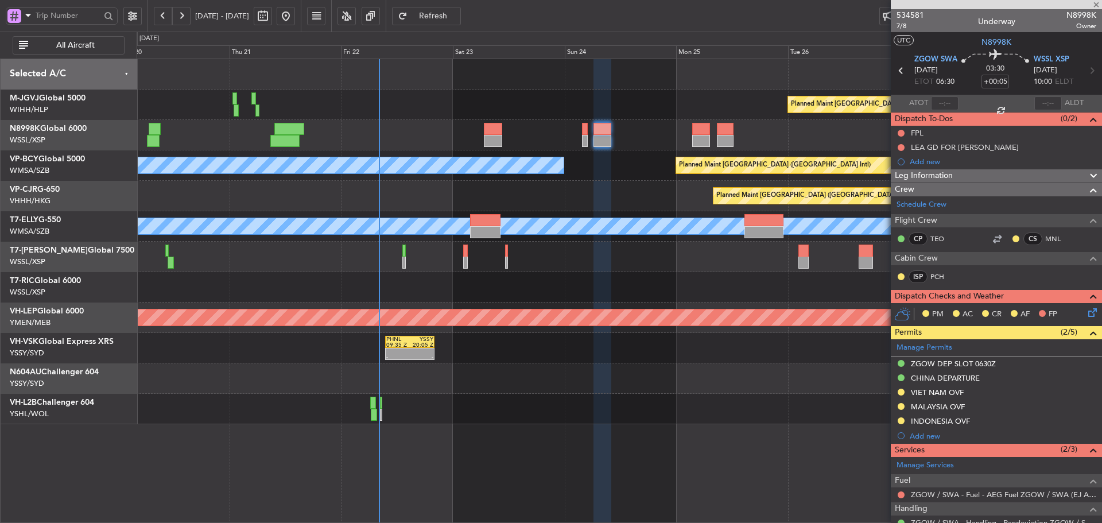
type input "5"
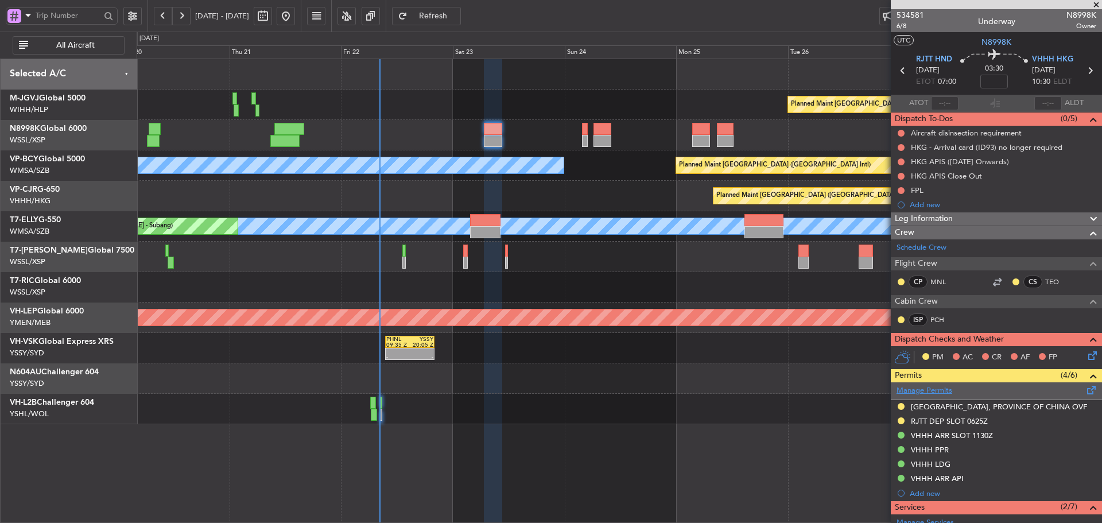
click at [935, 394] on link "Manage Permits" at bounding box center [924, 390] width 56 height 11
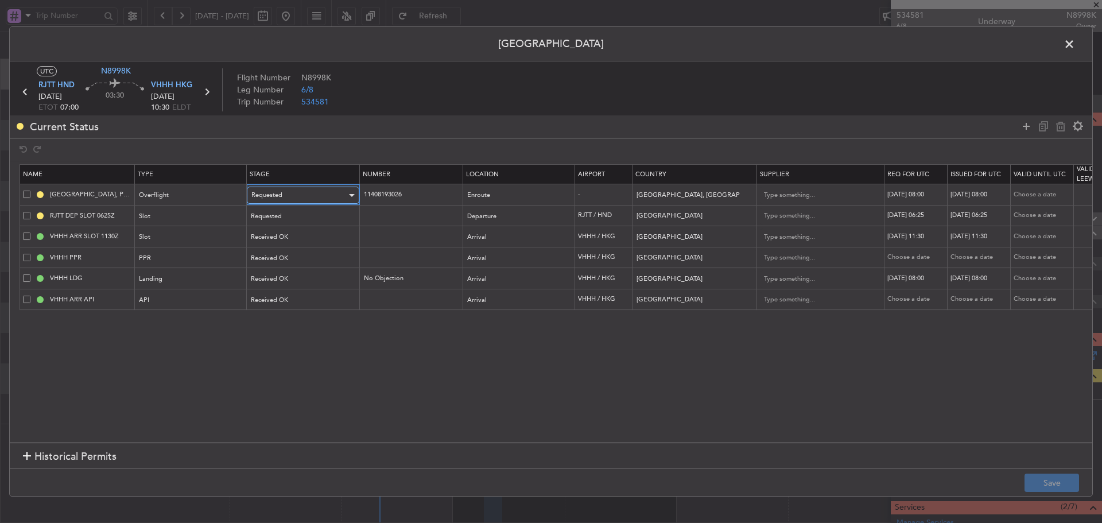
click at [310, 192] on div "Requested" at bounding box center [298, 195] width 95 height 17
click at [317, 286] on span "Received OK" at bounding box center [303, 288] width 102 height 17
click at [930, 197] on div "23/08/2025 08:00" at bounding box center [916, 195] width 60 height 10
select select "8"
select select "2025"
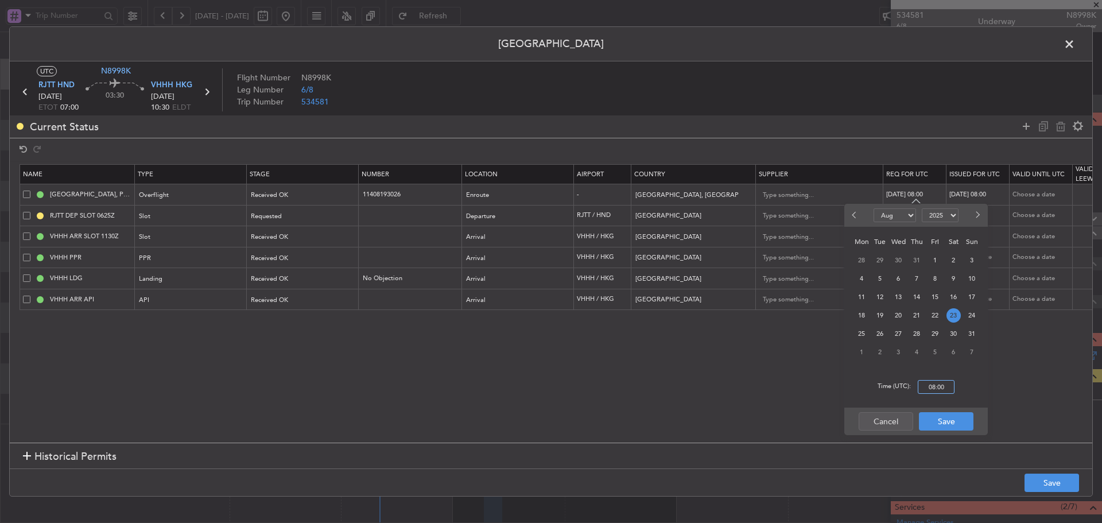
click at [931, 393] on input "08:00" at bounding box center [936, 387] width 37 height 14
type input "07:00"
click at [927, 422] on button "Save" at bounding box center [946, 421] width 55 height 18
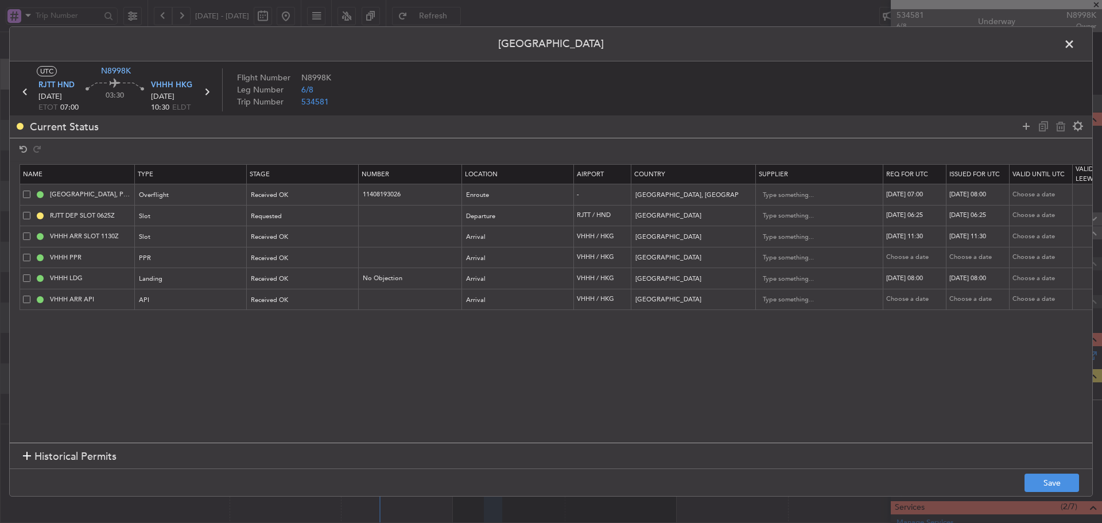
click at [977, 192] on div "23/08/2025 08:00" at bounding box center [979, 195] width 60 height 10
select select "8"
select select "2025"
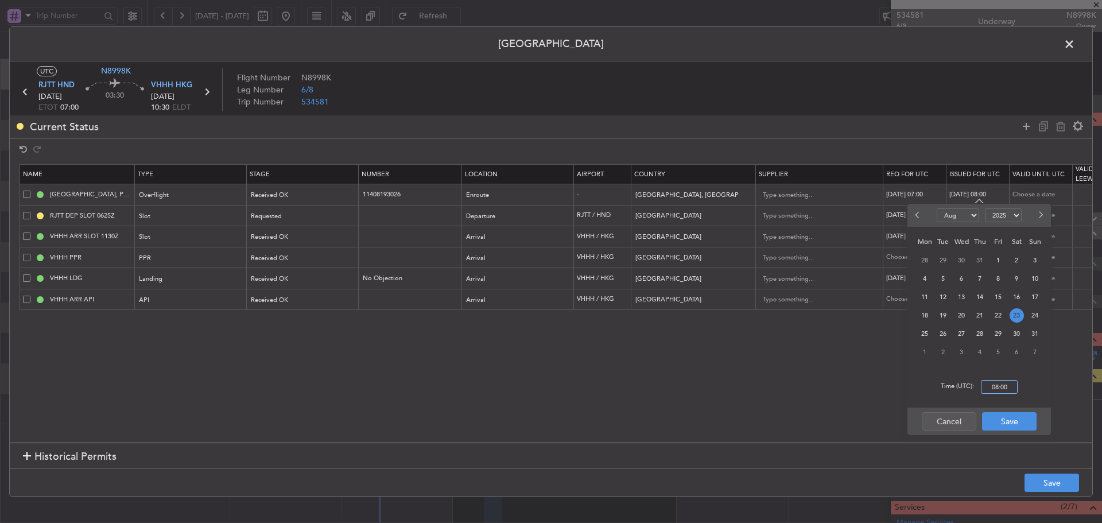
click at [1004, 389] on input "08:00" at bounding box center [999, 387] width 37 height 14
type input "07:00"
click at [996, 422] on button "Save" at bounding box center [1009, 421] width 55 height 18
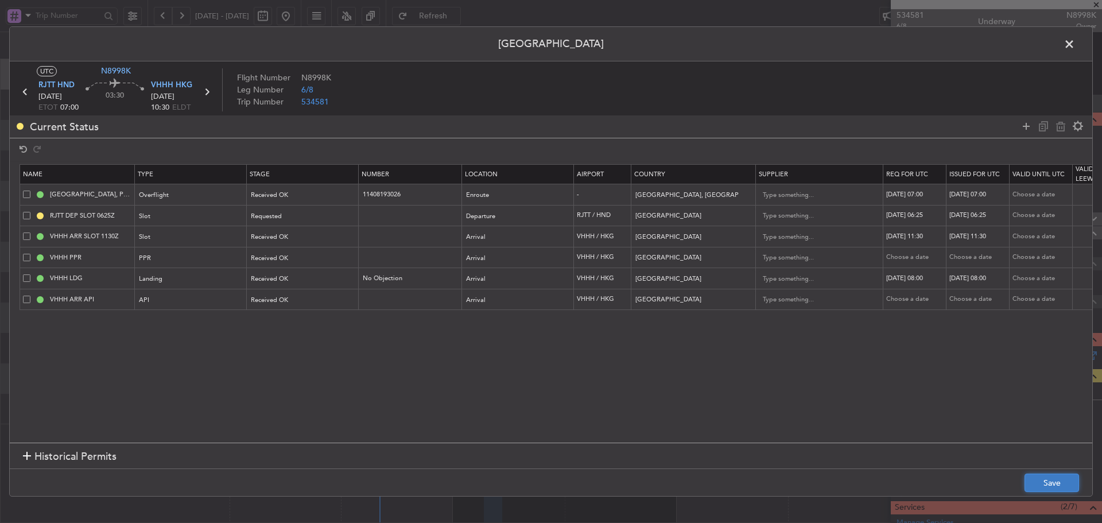
click at [1060, 483] on button "Save" at bounding box center [1051, 482] width 55 height 18
click at [308, 219] on div "Requested" at bounding box center [298, 216] width 95 height 17
drag, startPoint x: 300, startPoint y: 308, endPoint x: 351, endPoint y: 320, distance: 52.5
click at [299, 307] on span "Received OK" at bounding box center [303, 309] width 102 height 17
click at [1045, 479] on button "Save" at bounding box center [1051, 482] width 55 height 18
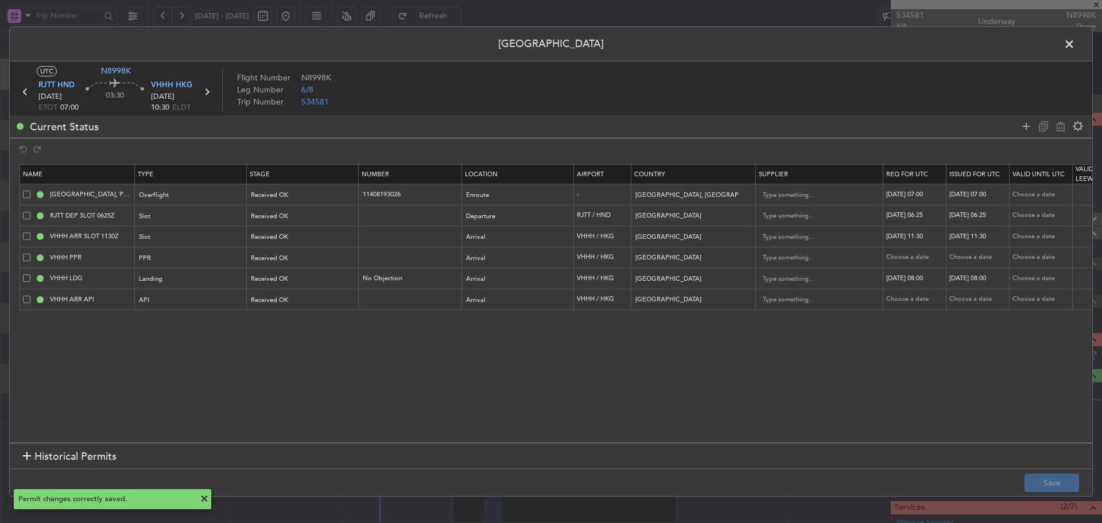
click at [1075, 36] on span at bounding box center [1075, 47] width 0 height 23
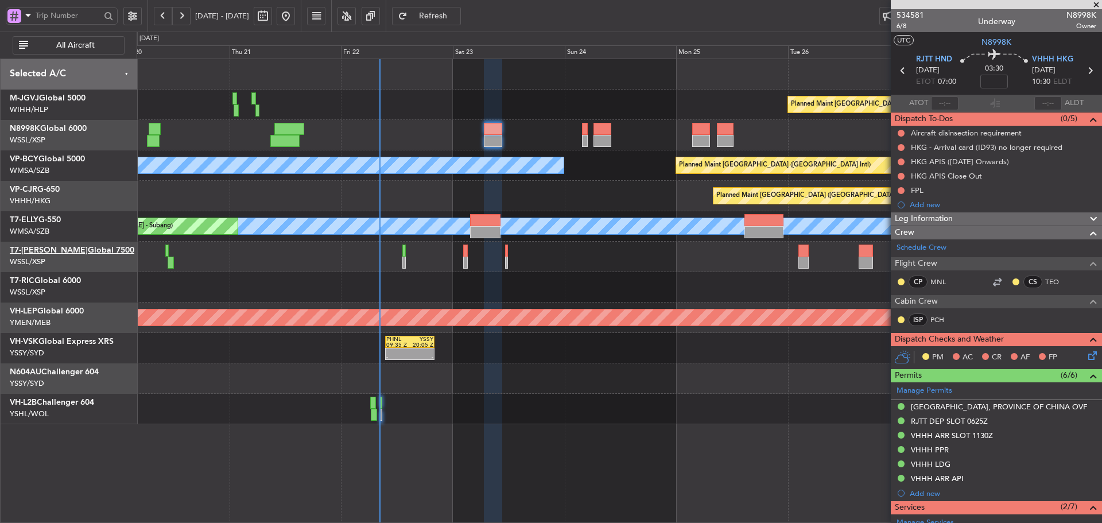
click at [48, 252] on link "T7-JIM Global 7500" at bounding box center [72, 250] width 125 height 8
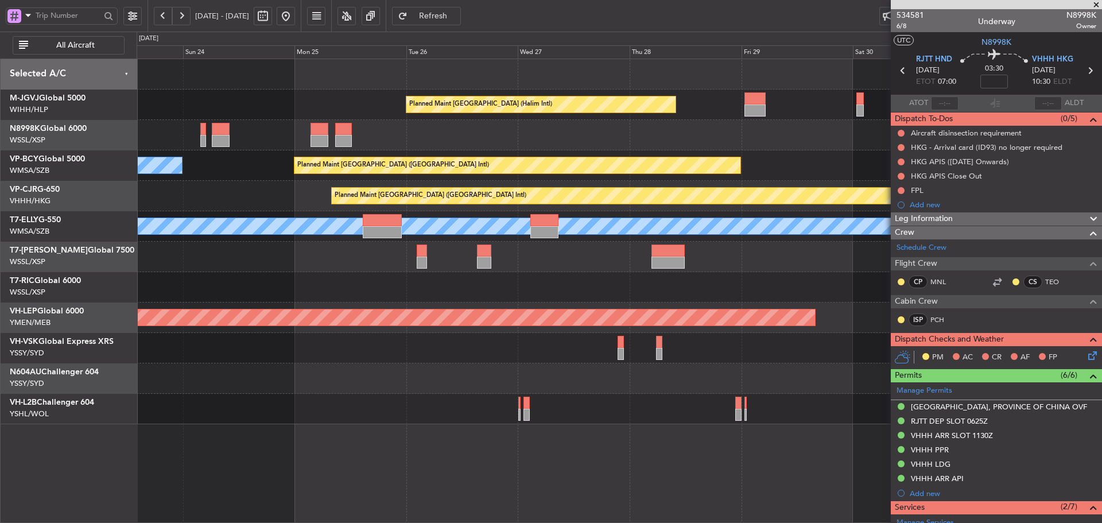
click at [256, 283] on div "Planned Maint Jakarta (Halim Intl) Planned Maint Vancouver (Vancouver Intl) MEL…" at bounding box center [619, 241] width 965 height 365
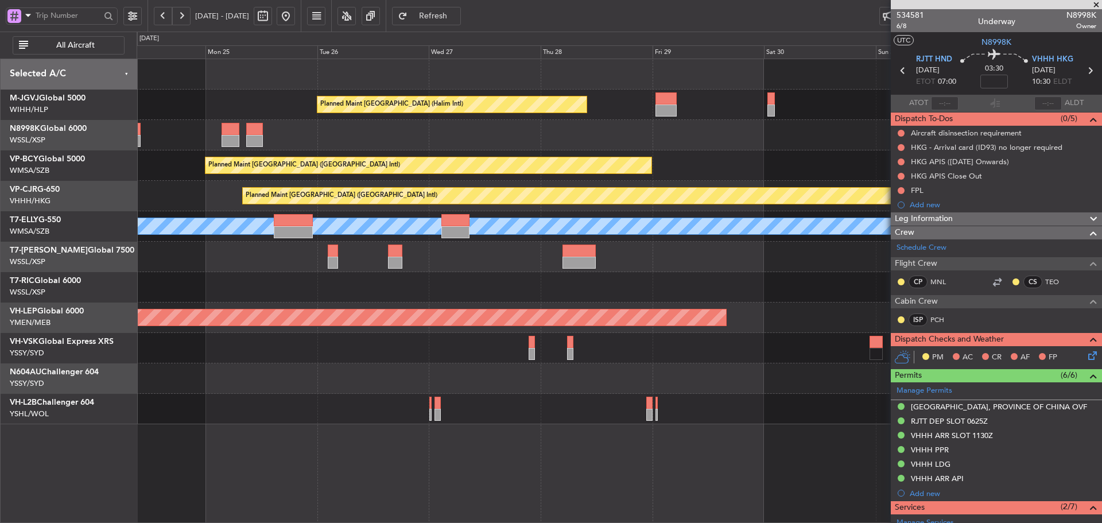
click at [1097, 3] on span at bounding box center [1095, 5] width 11 height 10
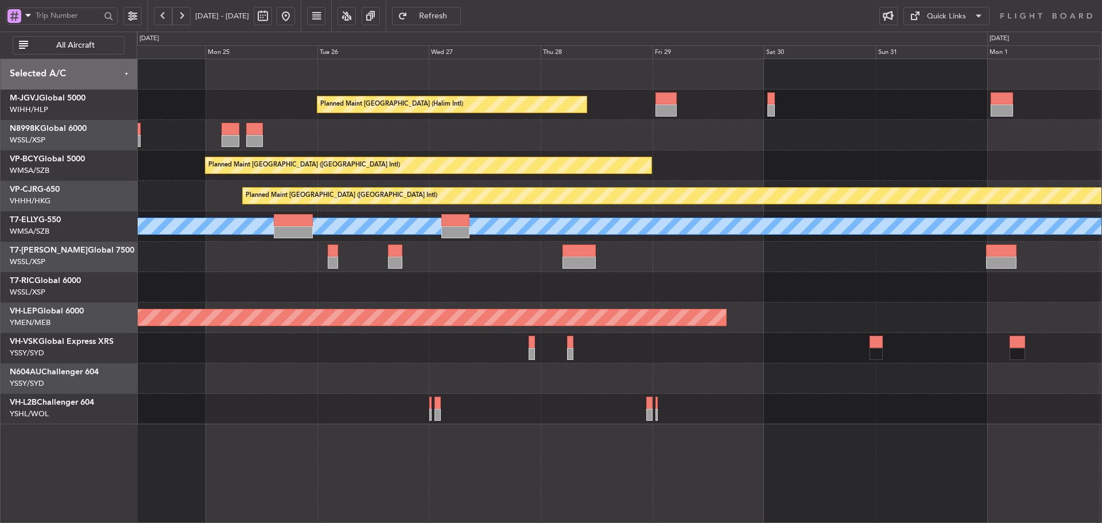
type input "0"
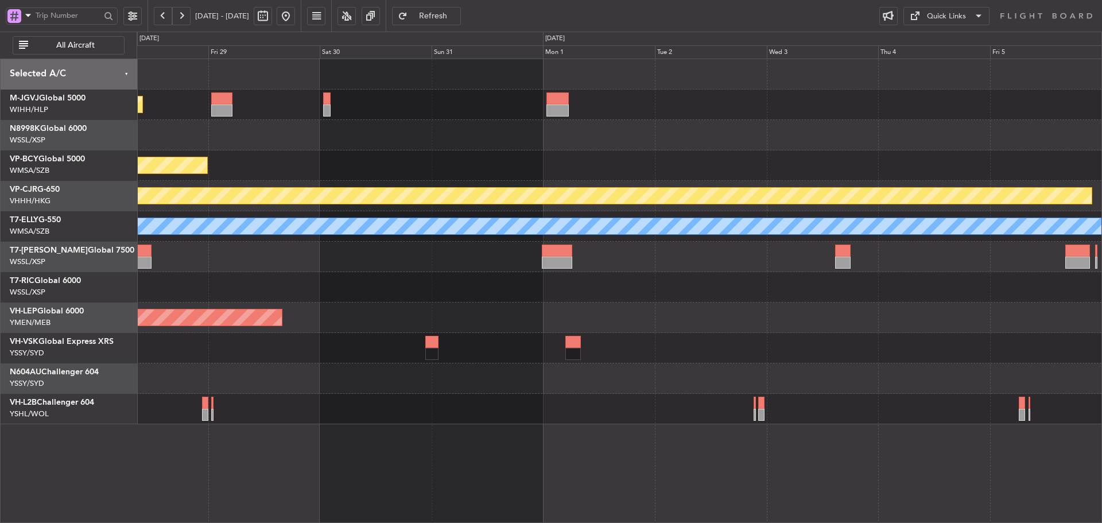
click at [249, 252] on div at bounding box center [619, 257] width 965 height 30
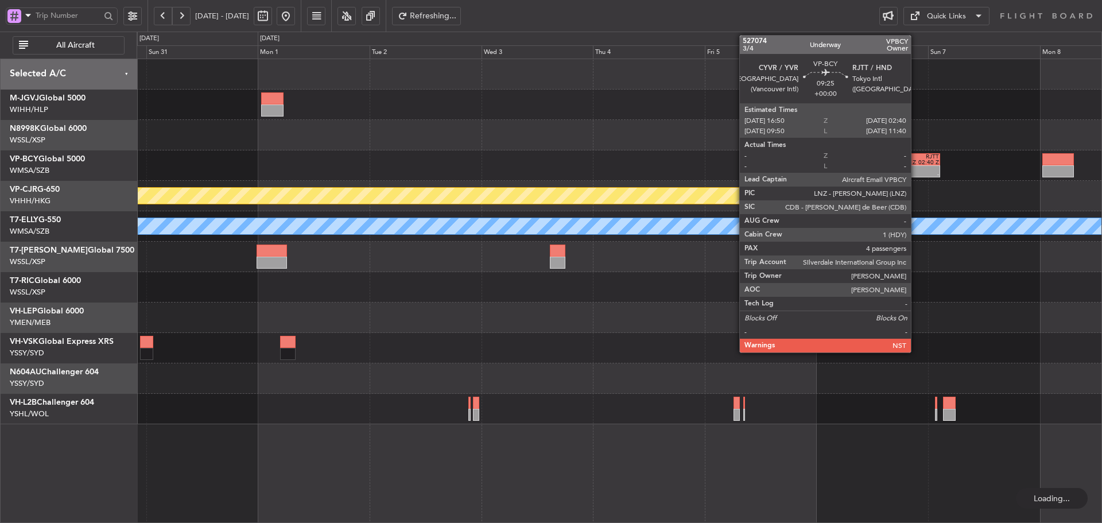
click at [916, 162] on div "16:50 Z" at bounding box center [906, 163] width 22 height 6
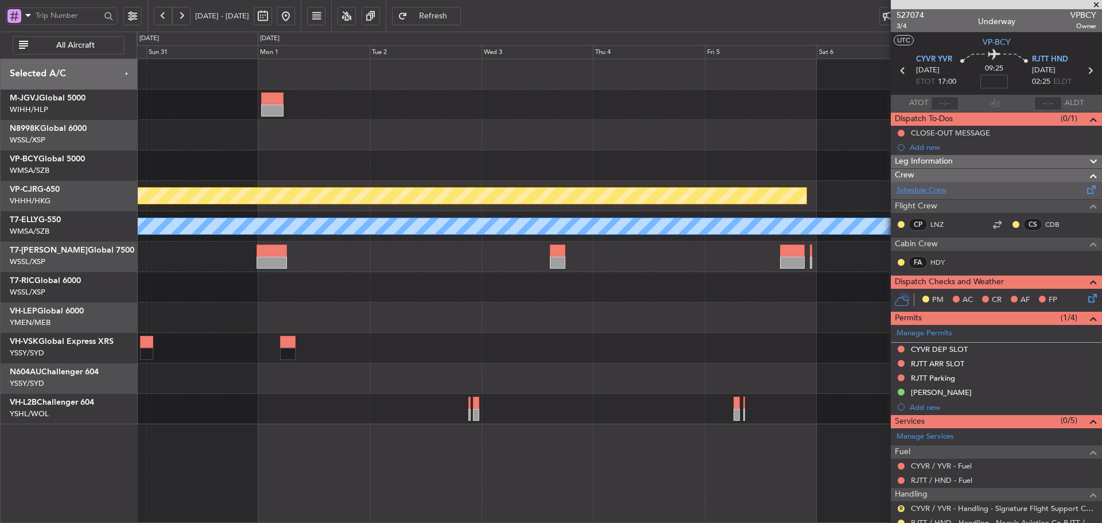
click at [915, 189] on link "Schedule Crew" at bounding box center [921, 190] width 50 height 11
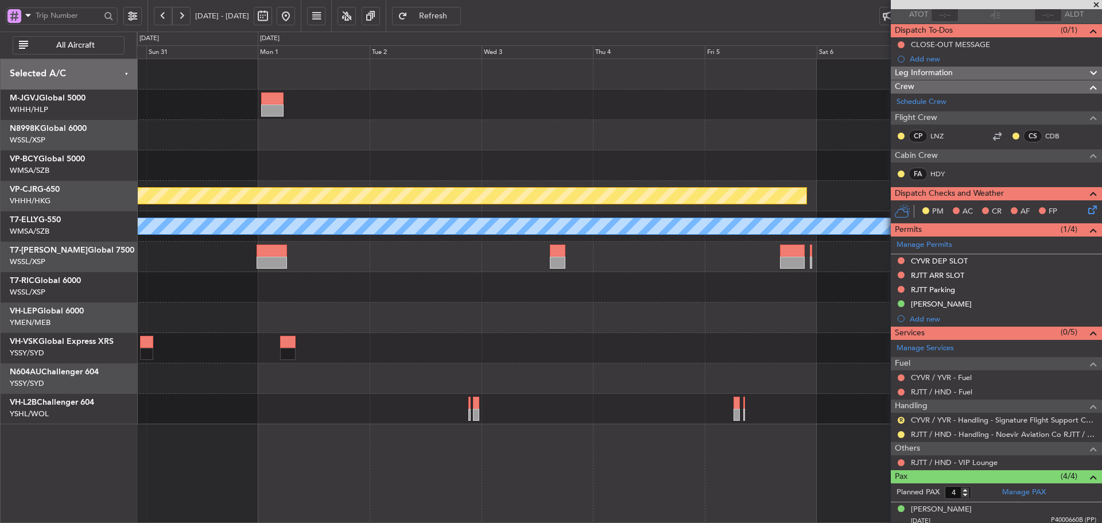
scroll to position [170, 0]
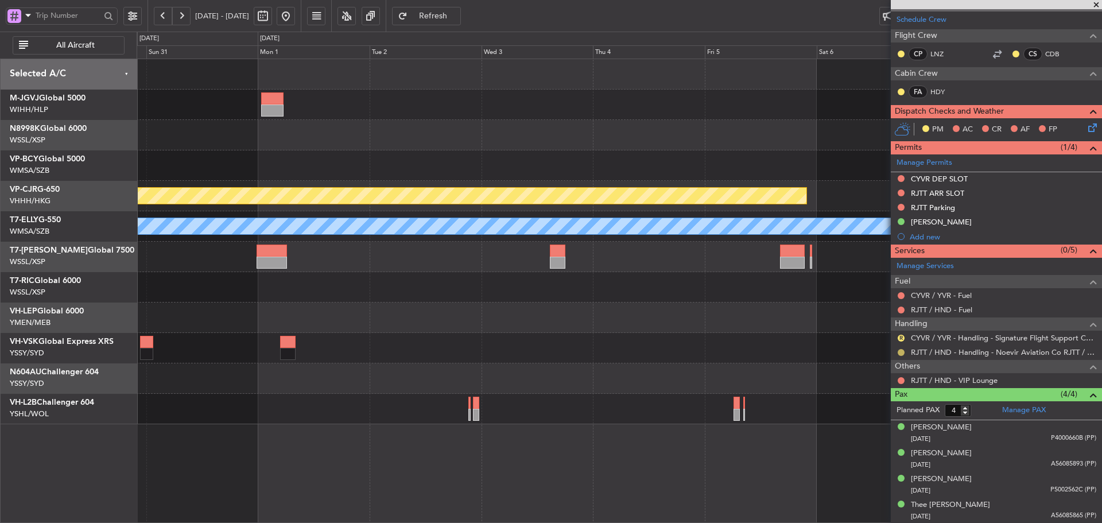
click at [902, 351] on button at bounding box center [901, 352] width 7 height 7
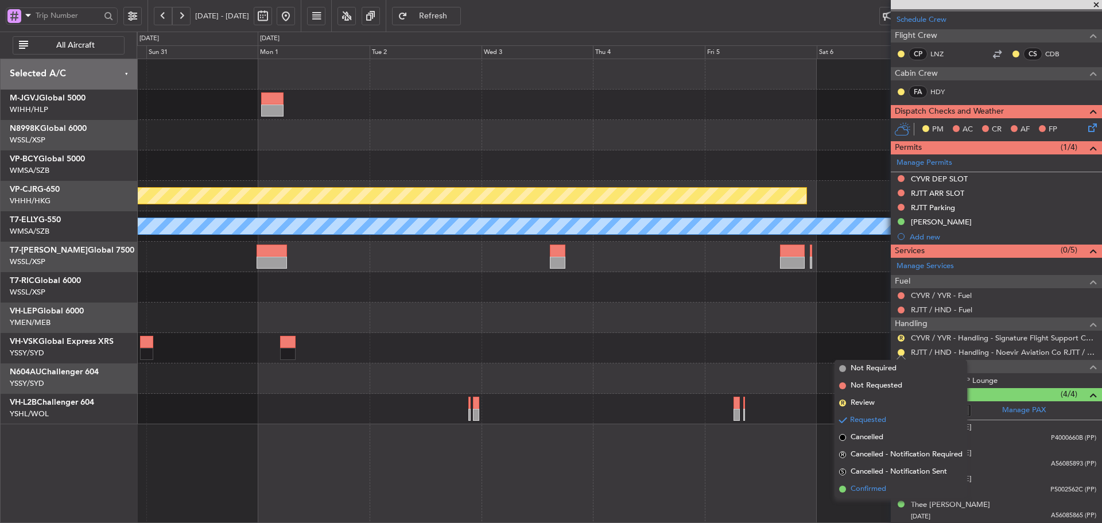
click at [842, 486] on span at bounding box center [842, 489] width 7 height 7
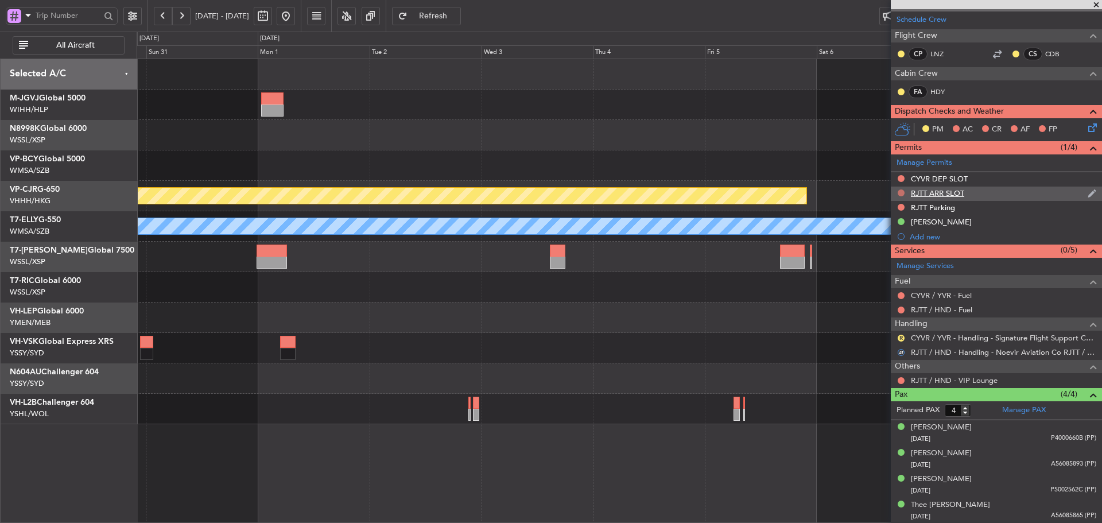
click at [903, 193] on button at bounding box center [901, 192] width 7 height 7
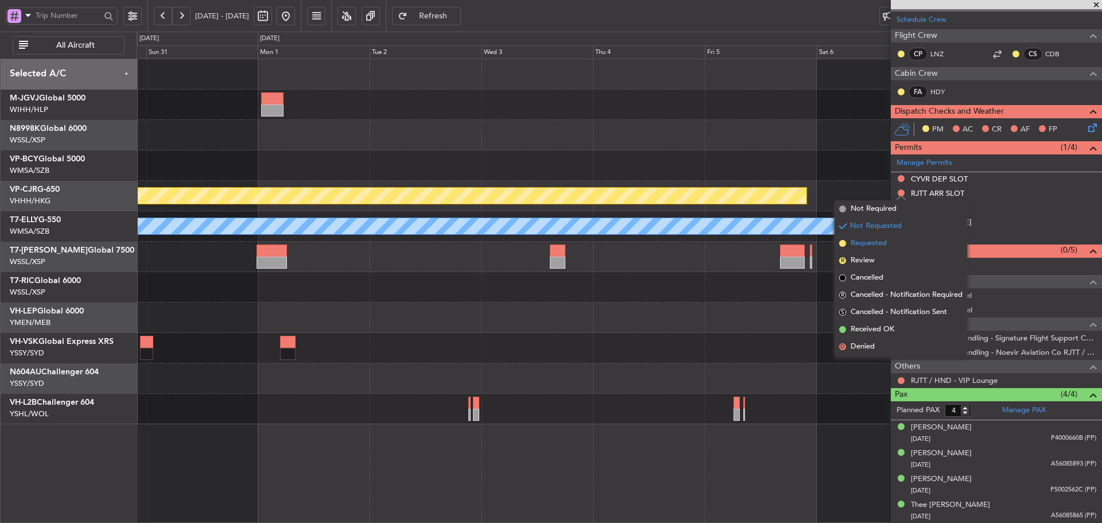
click at [844, 246] on span at bounding box center [842, 243] width 7 height 7
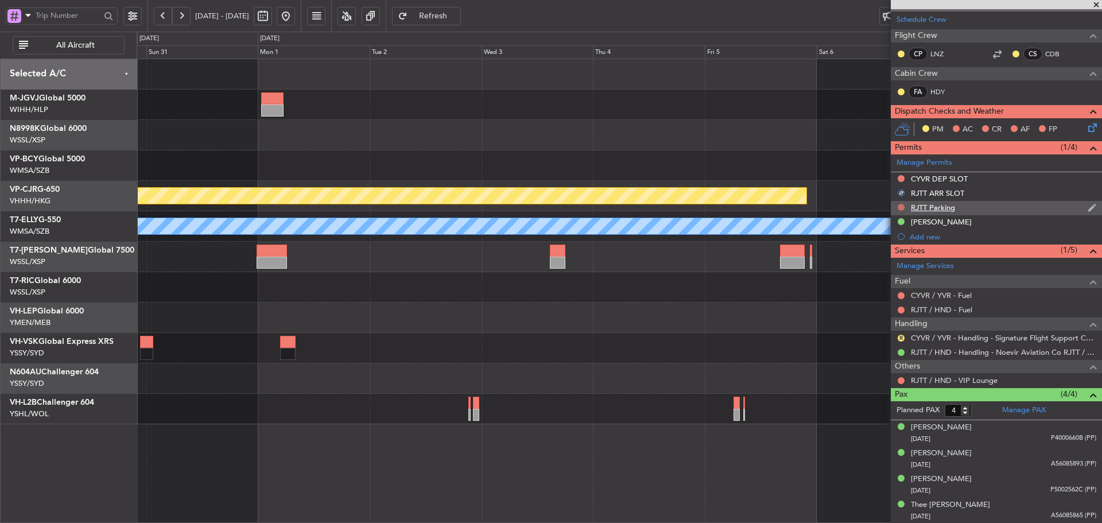
click at [901, 209] on button at bounding box center [901, 207] width 7 height 7
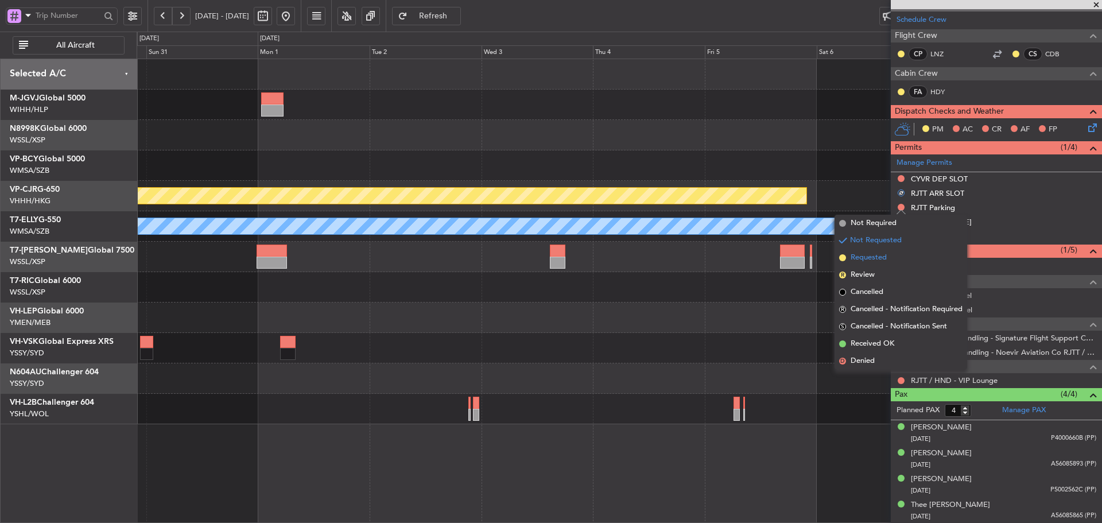
click at [845, 255] on span at bounding box center [842, 257] width 7 height 7
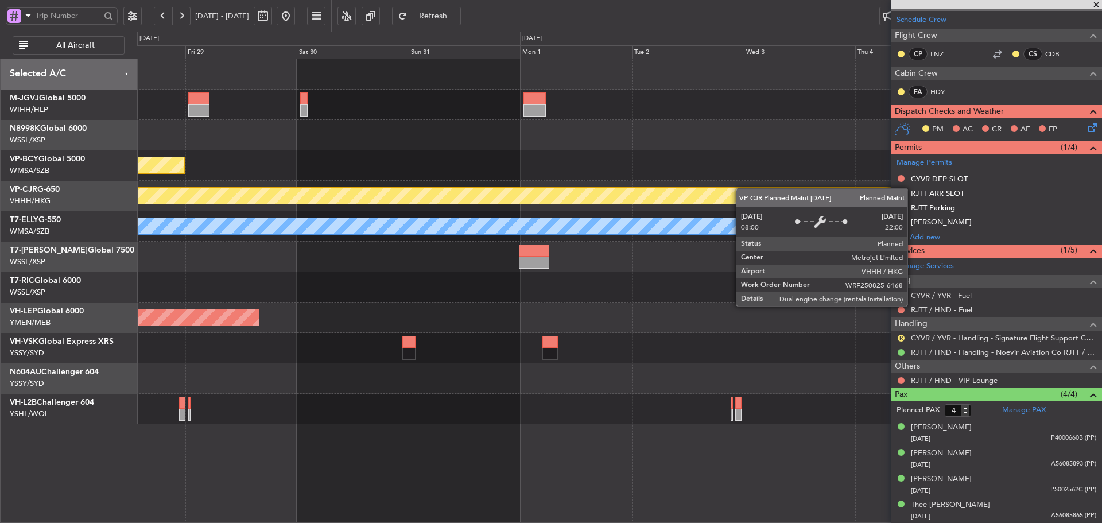
click at [775, 195] on div "Planned Maint Jakarta (Halim Intl) Planned Maint Vancouver (Vancouver Intl) CYV…" at bounding box center [619, 241] width 965 height 365
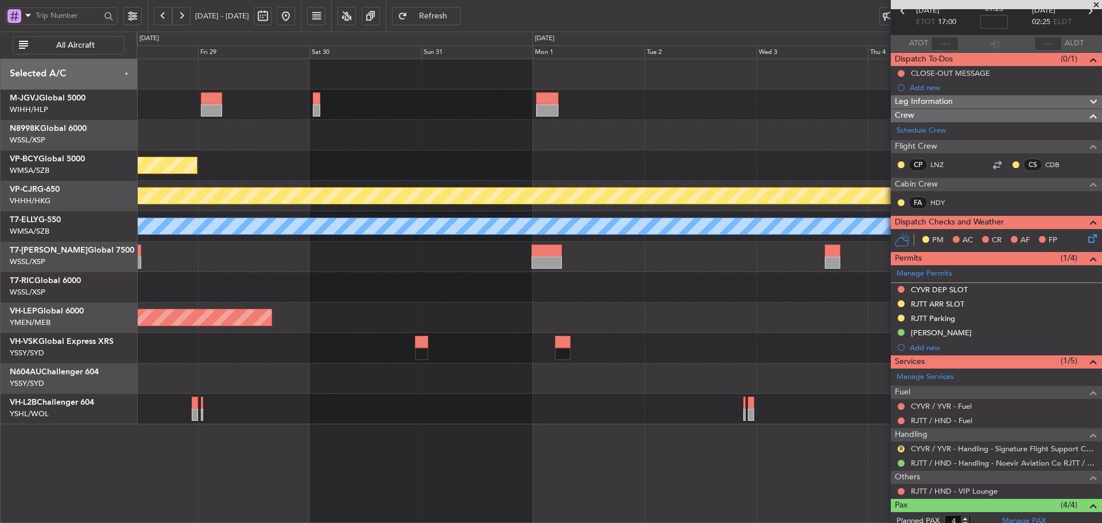
scroll to position [0, 0]
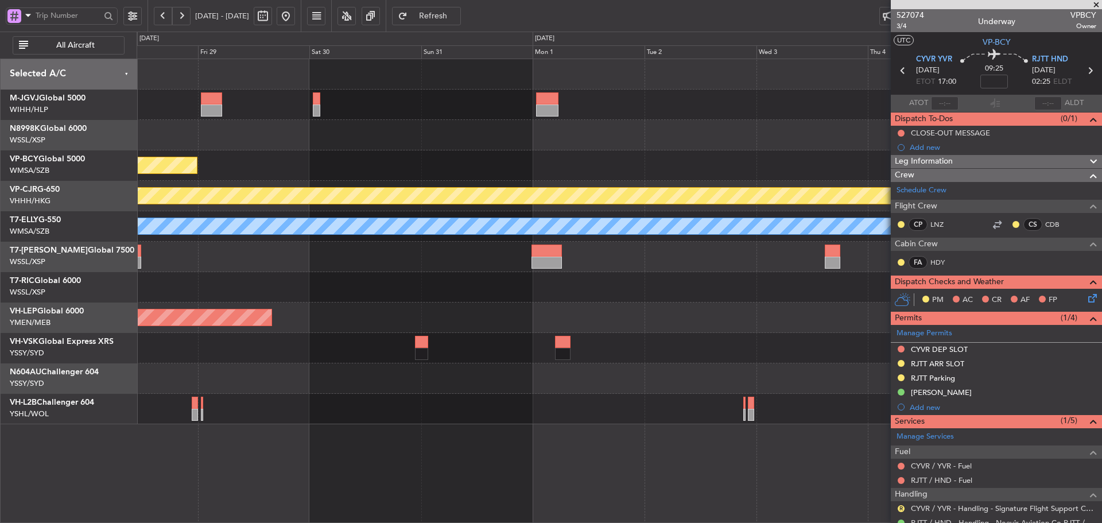
click at [1082, 69] on icon at bounding box center [1089, 70] width 15 height 15
type input "+00:10"
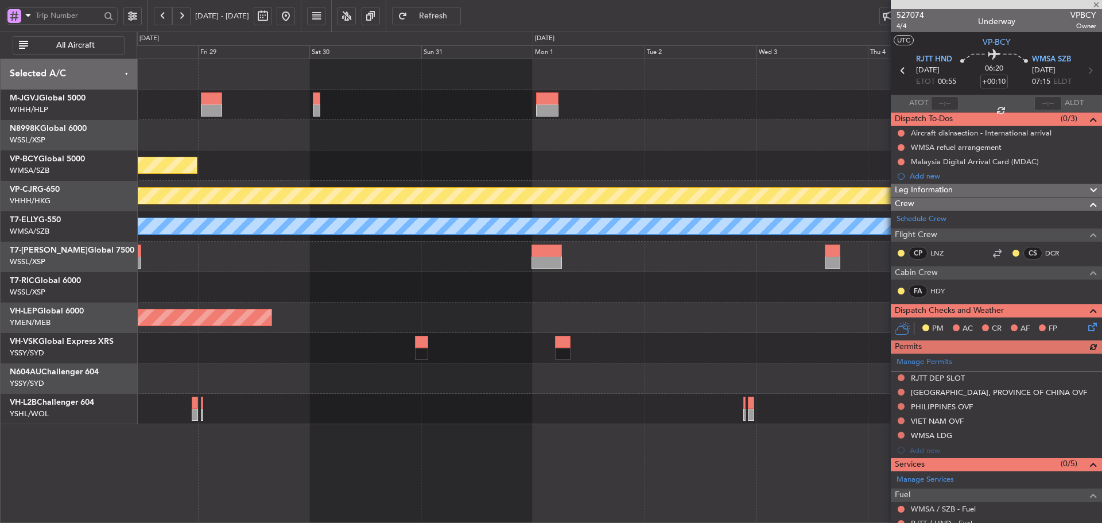
click at [899, 72] on icon at bounding box center [902, 70] width 15 height 15
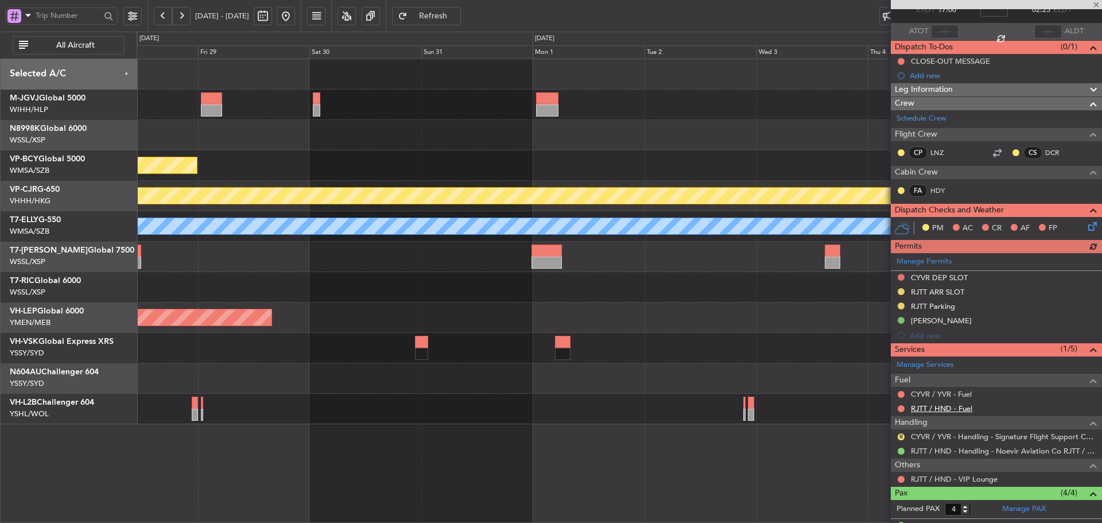
scroll to position [170, 0]
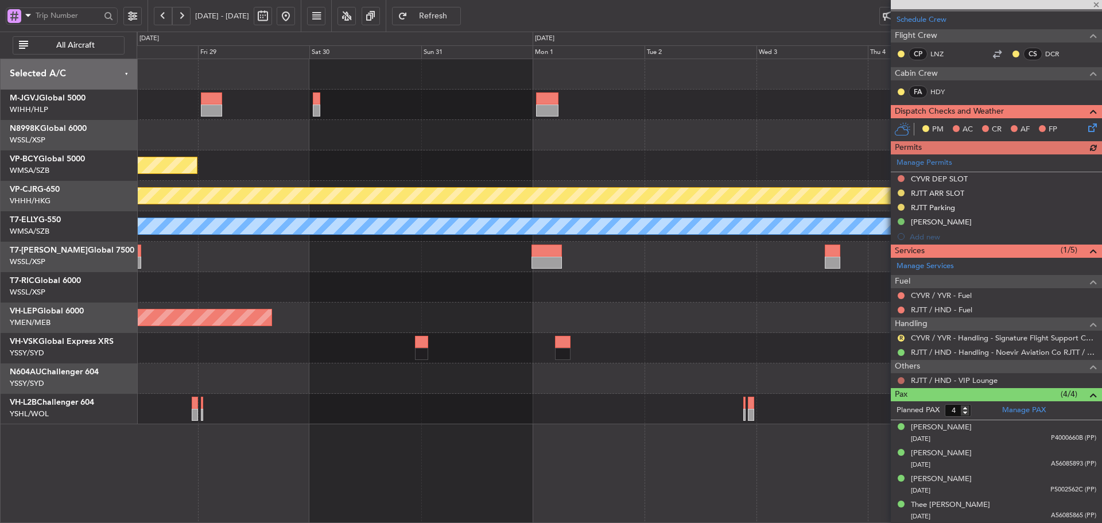
click at [901, 382] on button at bounding box center [901, 380] width 7 height 7
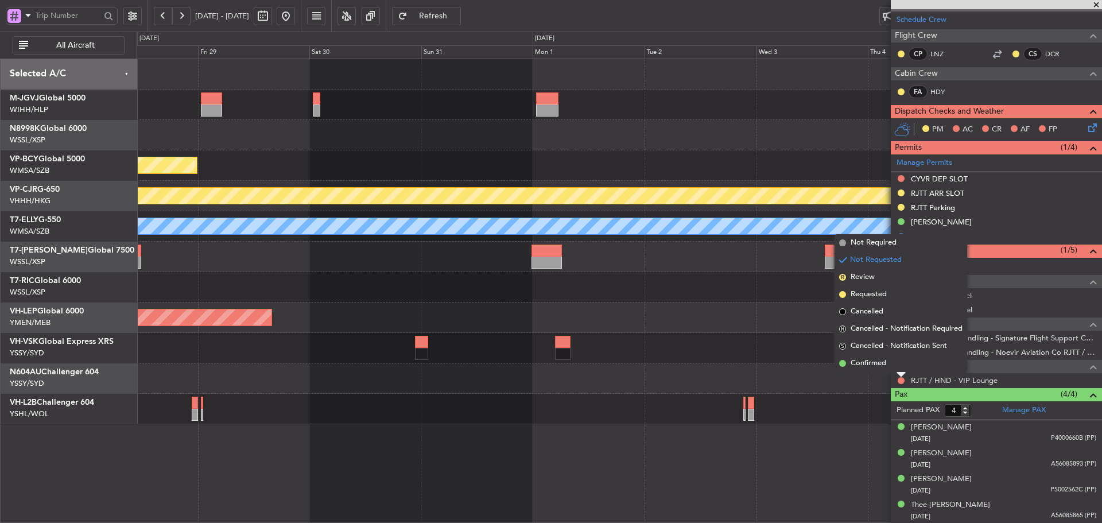
click at [840, 293] on span at bounding box center [842, 294] width 7 height 7
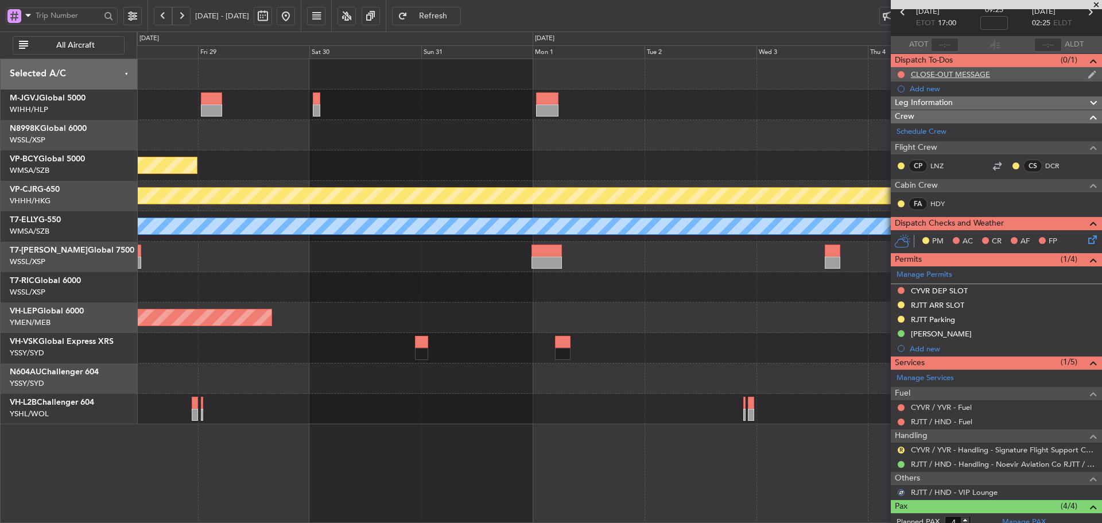
scroll to position [0, 0]
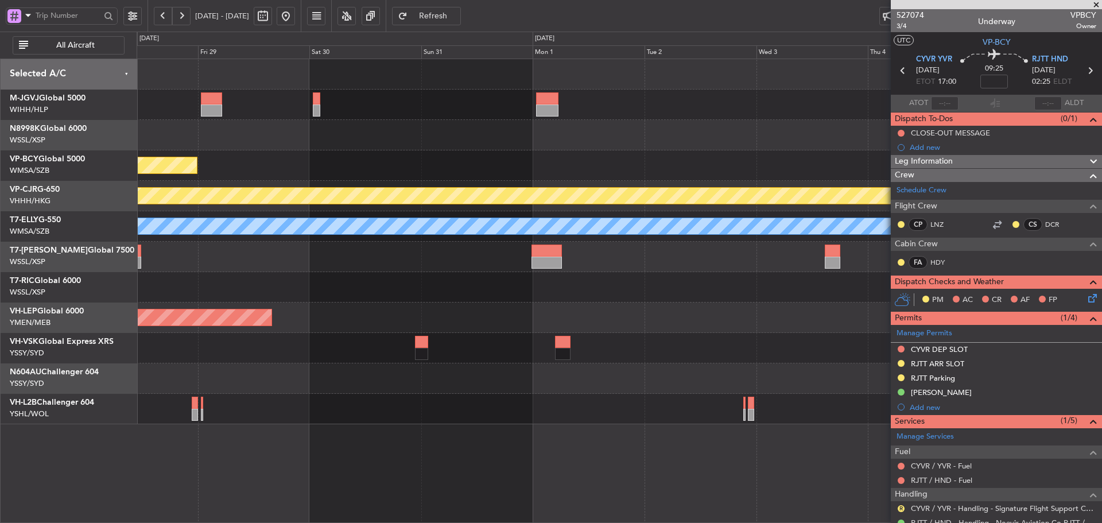
click at [1082, 69] on icon at bounding box center [1089, 70] width 15 height 15
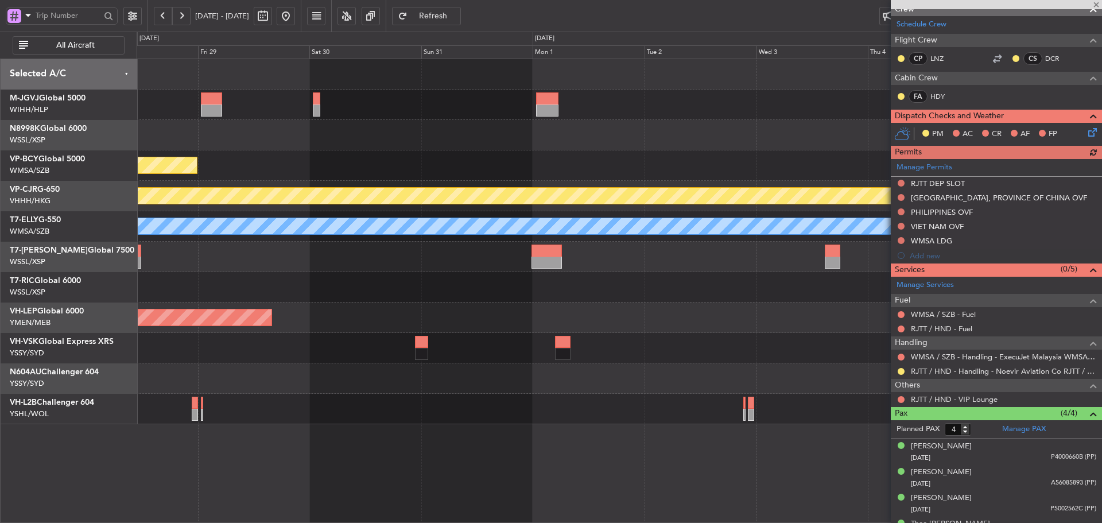
scroll to position [214, 0]
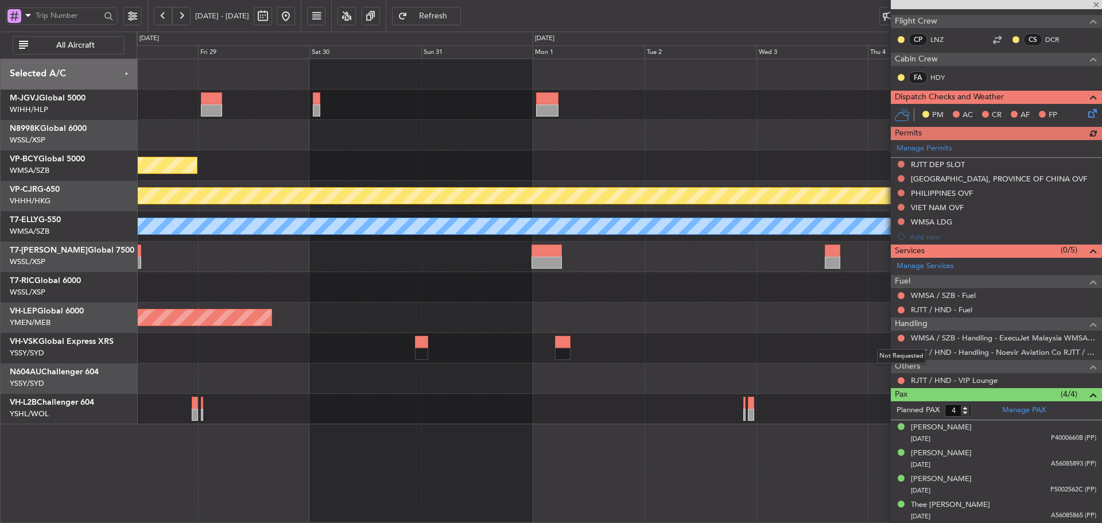
click at [901, 352] on div "Not Requested" at bounding box center [901, 356] width 49 height 14
click at [901, 351] on button at bounding box center [901, 352] width 7 height 7
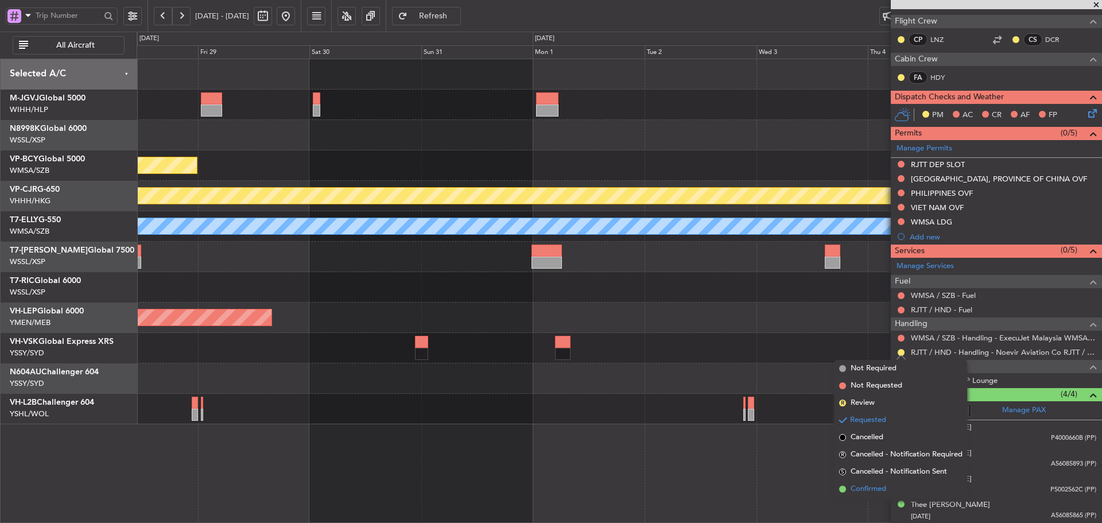
click at [844, 487] on span at bounding box center [842, 489] width 7 height 7
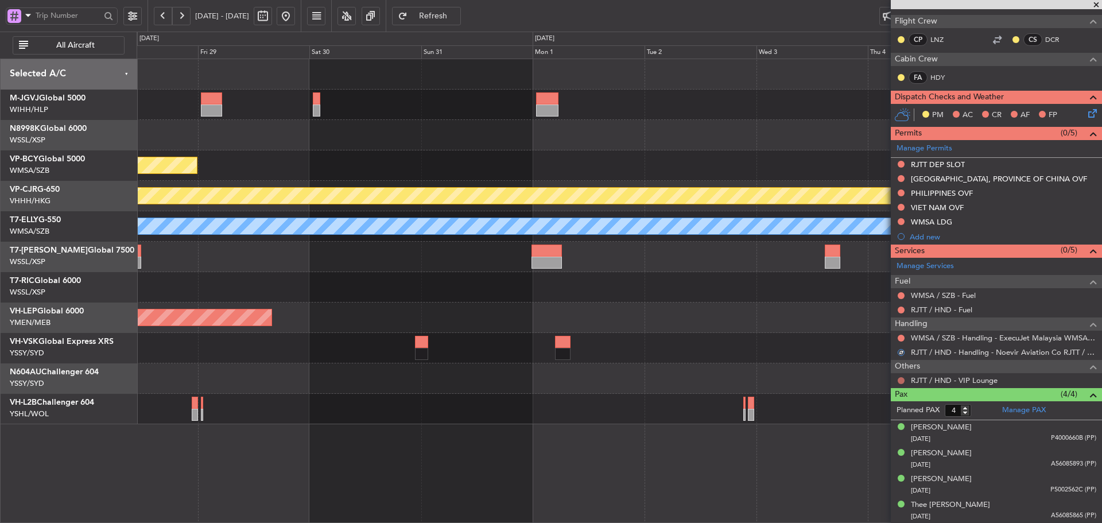
click at [898, 381] on button at bounding box center [901, 380] width 7 height 7
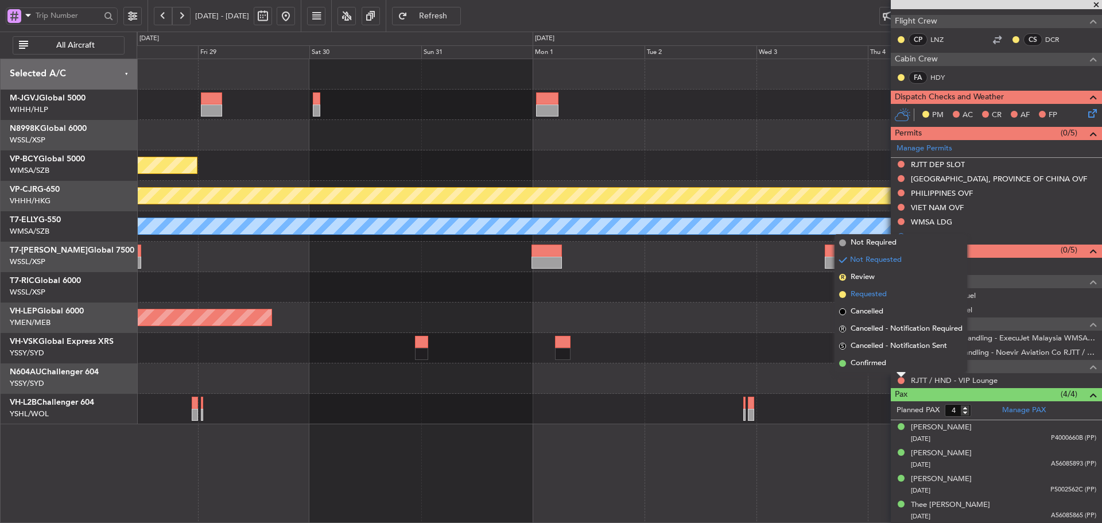
click at [843, 294] on span at bounding box center [842, 294] width 7 height 7
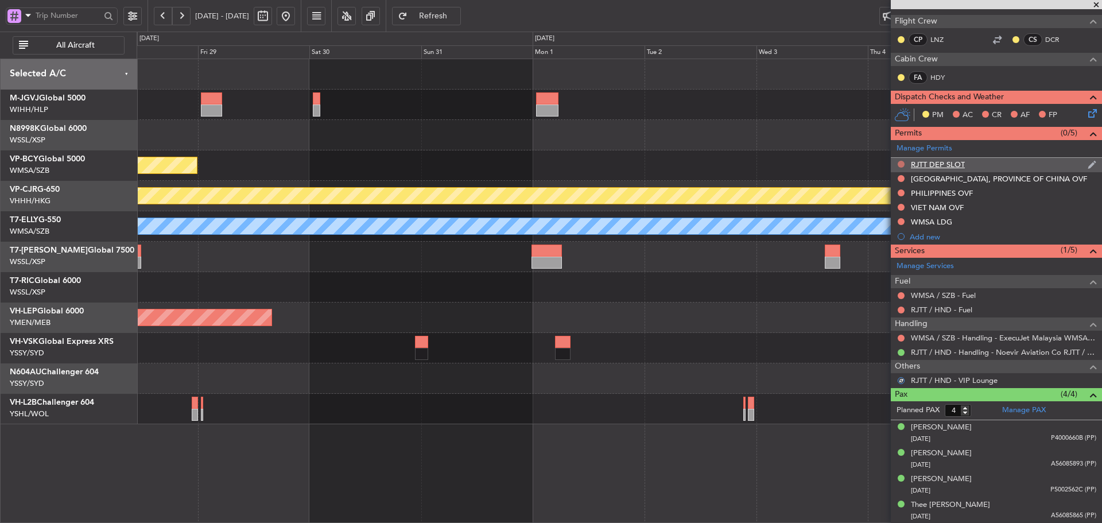
click at [900, 167] on mat-tooltip-component "Not Requested" at bounding box center [901, 182] width 65 height 30
click at [900, 164] on button at bounding box center [901, 164] width 7 height 7
click at [902, 162] on button at bounding box center [901, 164] width 7 height 7
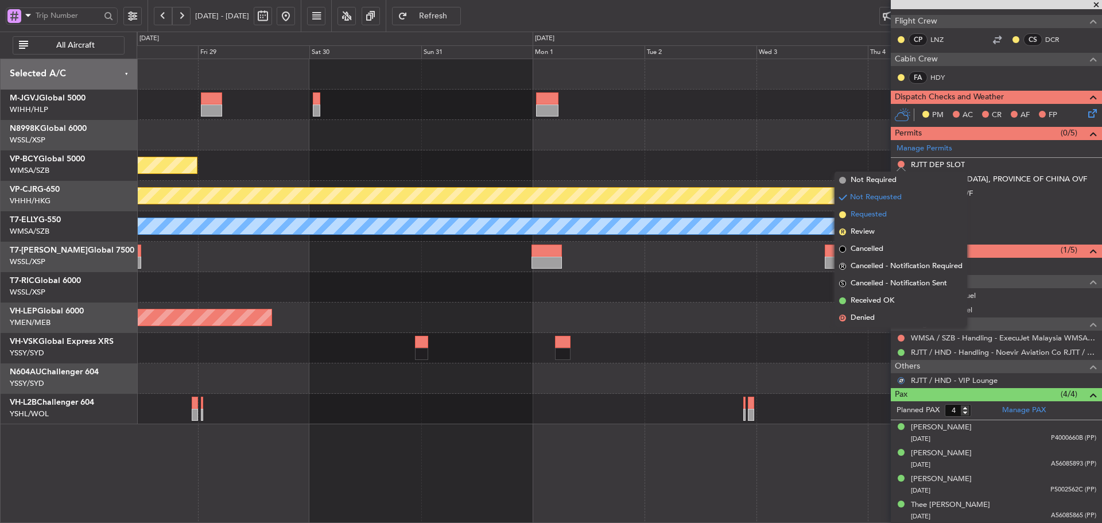
click at [842, 214] on span at bounding box center [842, 214] width 7 height 7
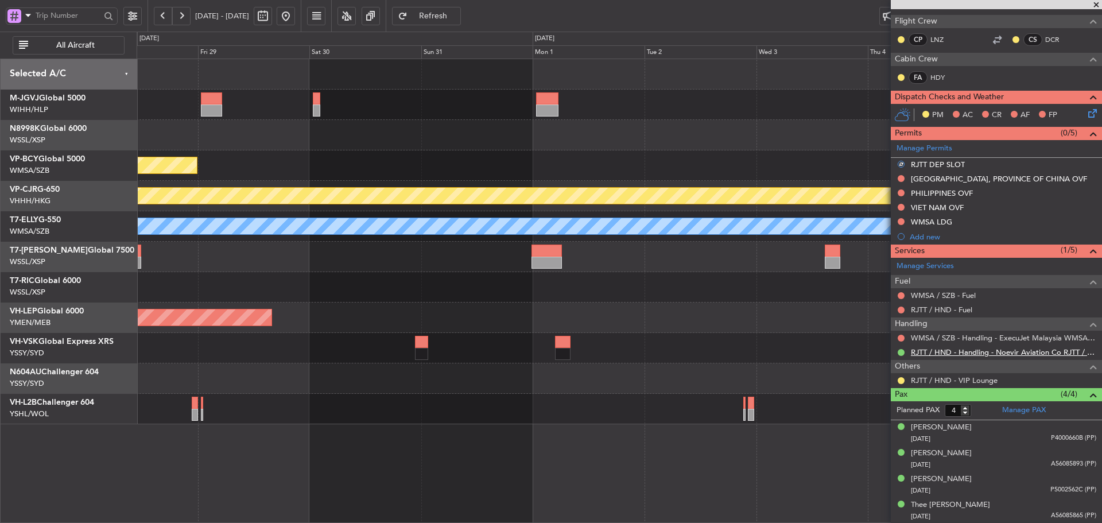
click at [947, 354] on link "RJTT / HND - Handling - Noevir Aviation Co RJTT / HND" at bounding box center [1003, 352] width 185 height 10
click at [779, 366] on div "Planned Maint Jakarta (Halim Intl) Planned Maint Vancouver (Vancouver Intl) CYV…" at bounding box center [619, 241] width 965 height 365
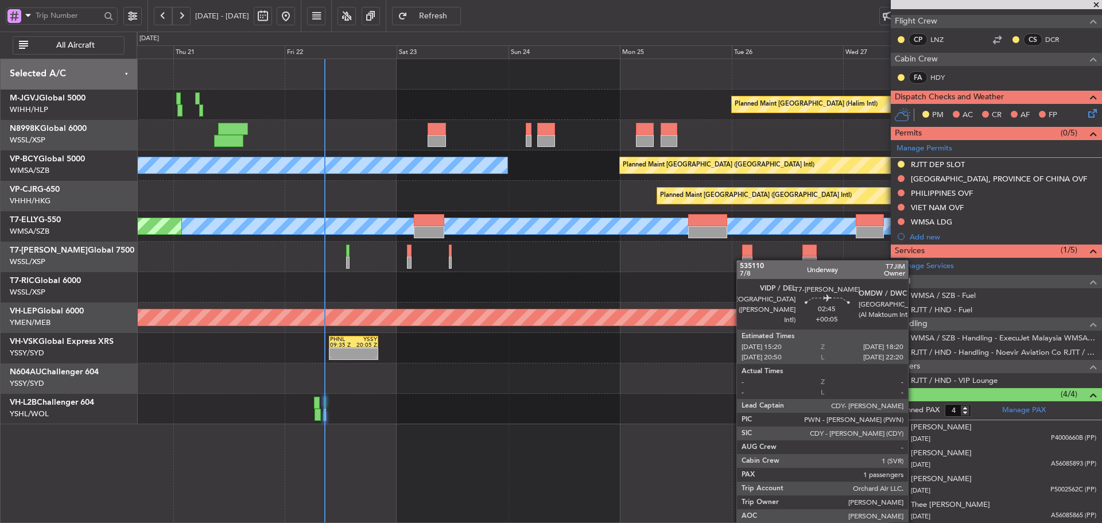
click at [820, 262] on div at bounding box center [619, 257] width 965 height 30
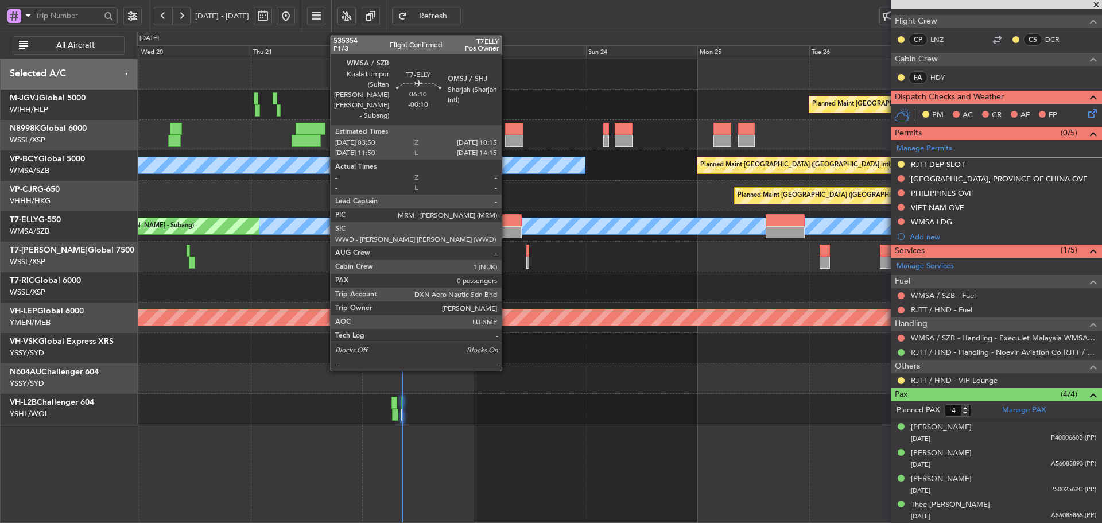
click at [507, 235] on div at bounding box center [506, 232] width 30 height 12
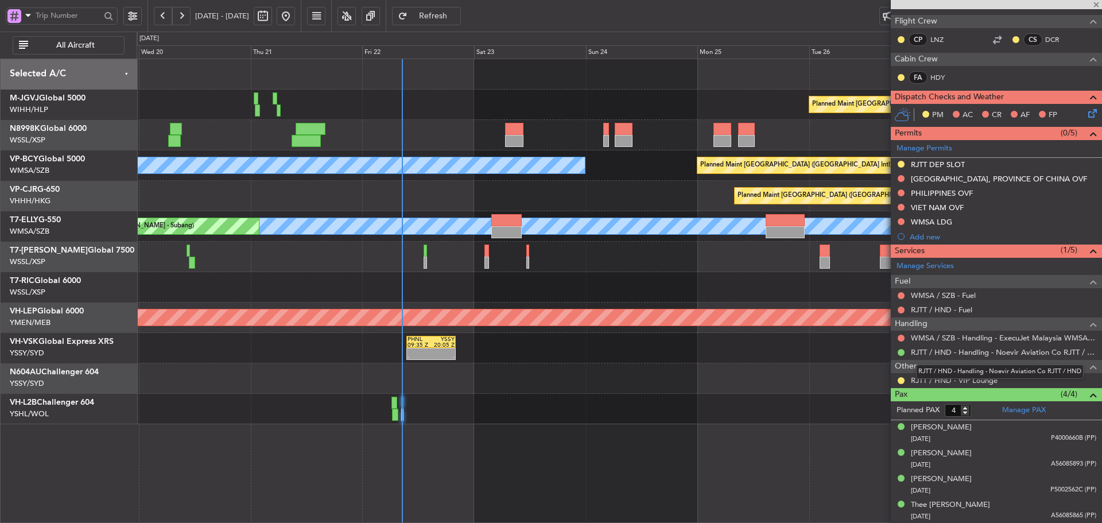
type input "-00:10"
type input "0"
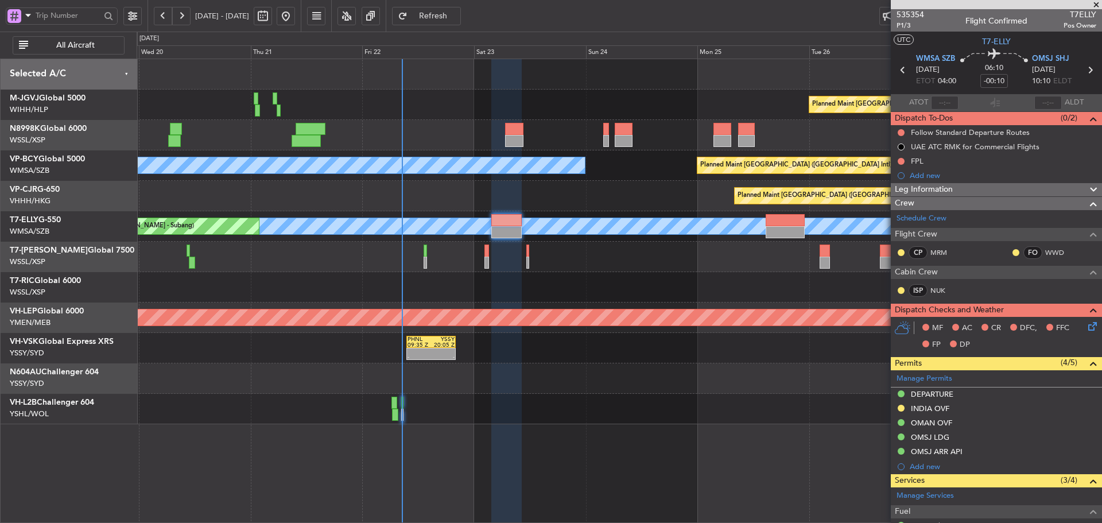
scroll to position [0, 0]
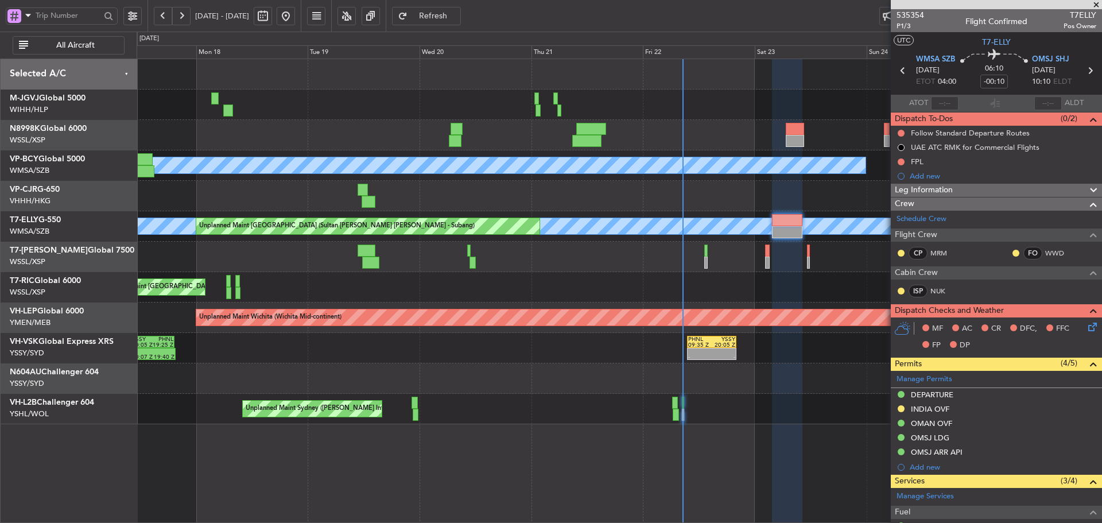
click at [655, 263] on div "Planned Maint [GEOGRAPHIC_DATA] (Seletar)" at bounding box center [619, 257] width 965 height 30
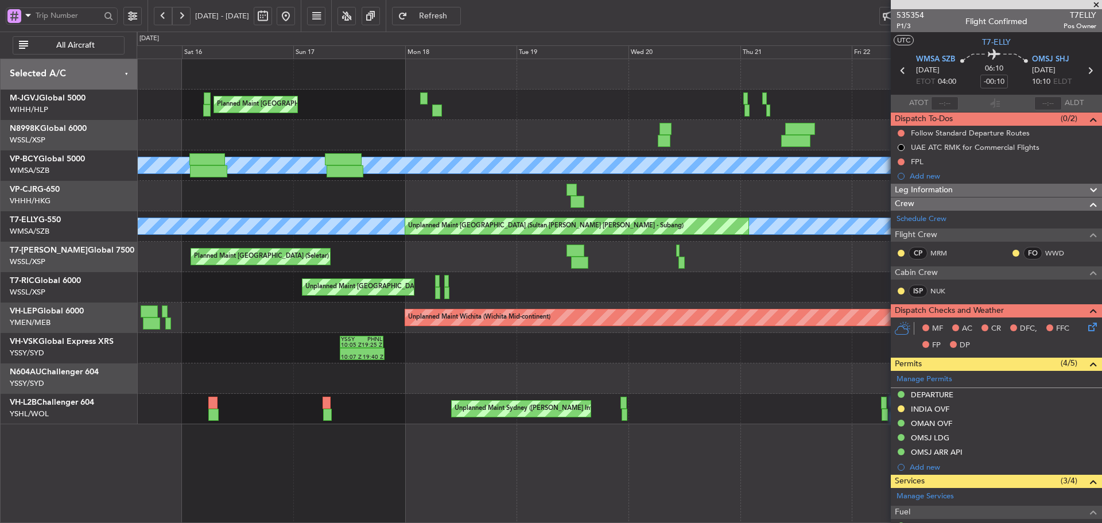
click at [723, 258] on div "Planned Maint [GEOGRAPHIC_DATA] (Seletar)" at bounding box center [619, 257] width 965 height 30
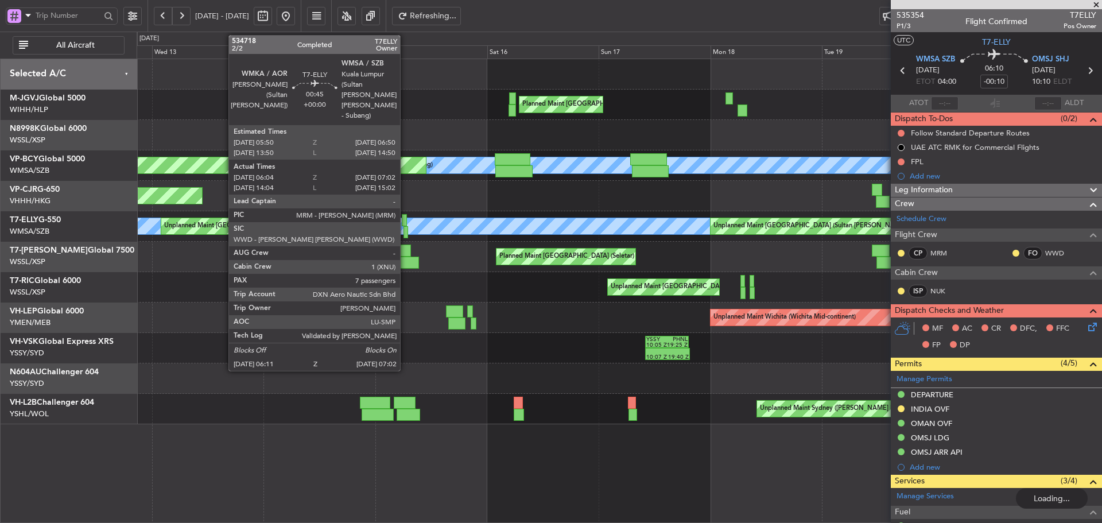
click at [405, 220] on div at bounding box center [404, 220] width 5 height 12
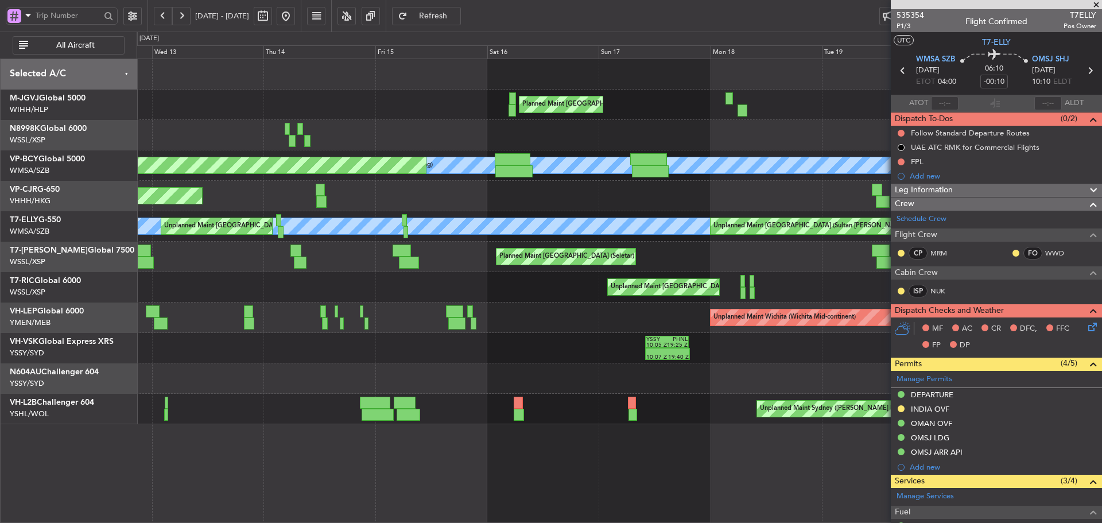
click at [295, 15] on button at bounding box center [286, 16] width 18 height 18
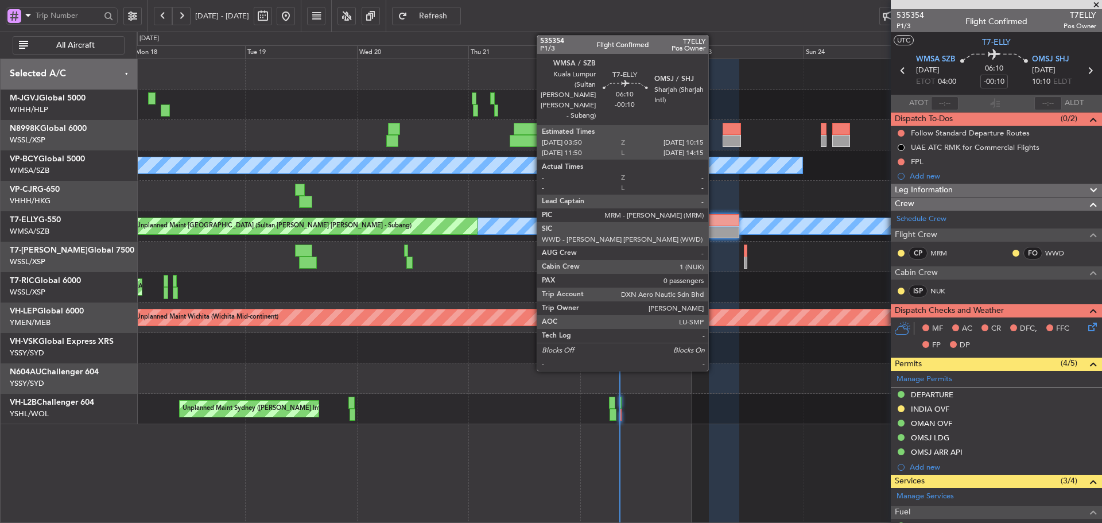
click at [713, 224] on div at bounding box center [724, 220] width 30 height 12
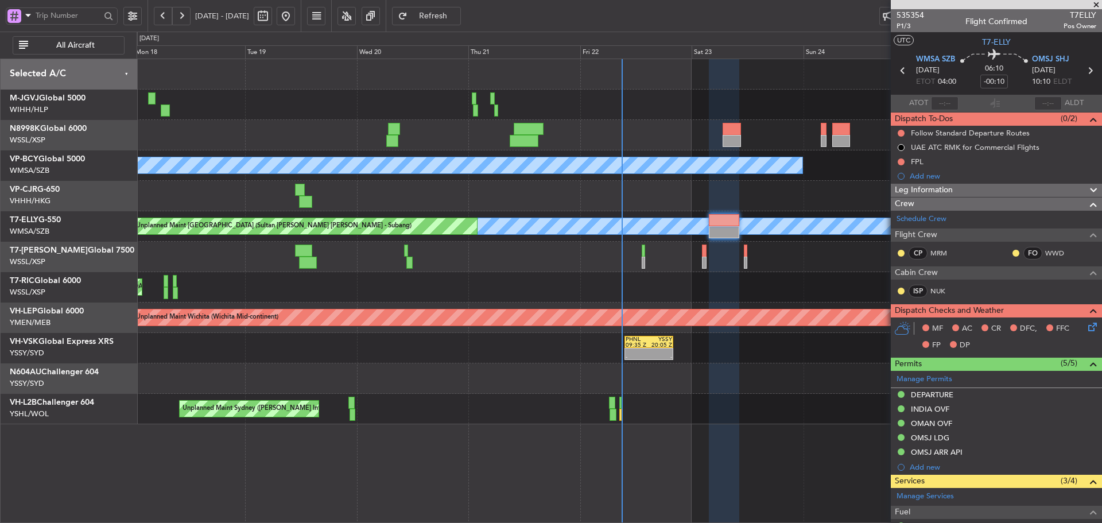
click at [131, 17] on button at bounding box center [132, 16] width 18 height 18
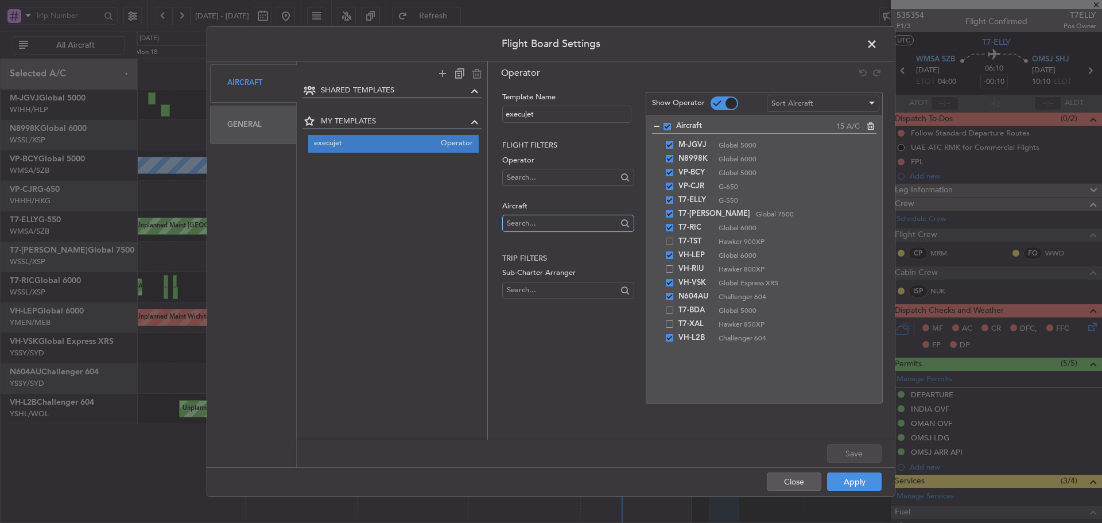
click at [511, 221] on input "text" at bounding box center [562, 223] width 110 height 17
type input "t7-pj"
click at [522, 247] on span "T7-PJ29" at bounding box center [567, 241] width 113 height 17
drag, startPoint x: 695, startPoint y: 356, endPoint x: 685, endPoint y: 240, distance: 115.8
click at [847, 449] on button "Save" at bounding box center [854, 453] width 55 height 18
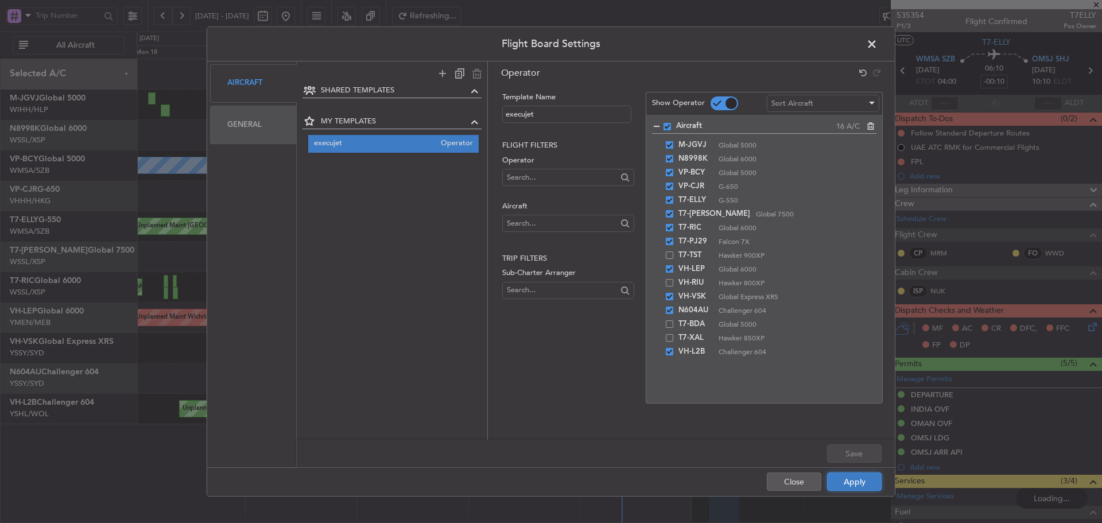
click at [855, 480] on button "Apply" at bounding box center [854, 481] width 55 height 18
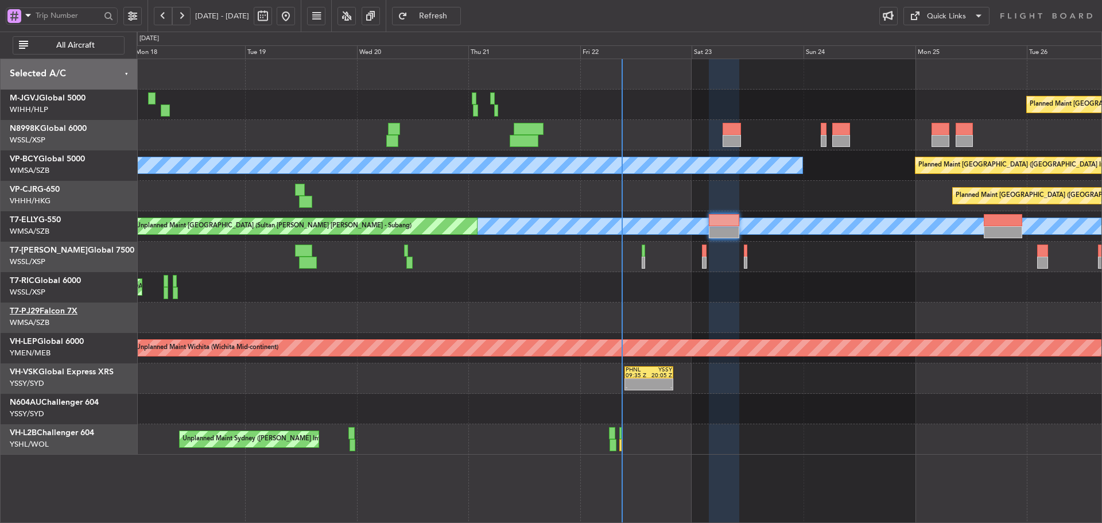
click at [65, 311] on link "T7-PJ29 Falcon 7X" at bounding box center [44, 311] width 68 height 8
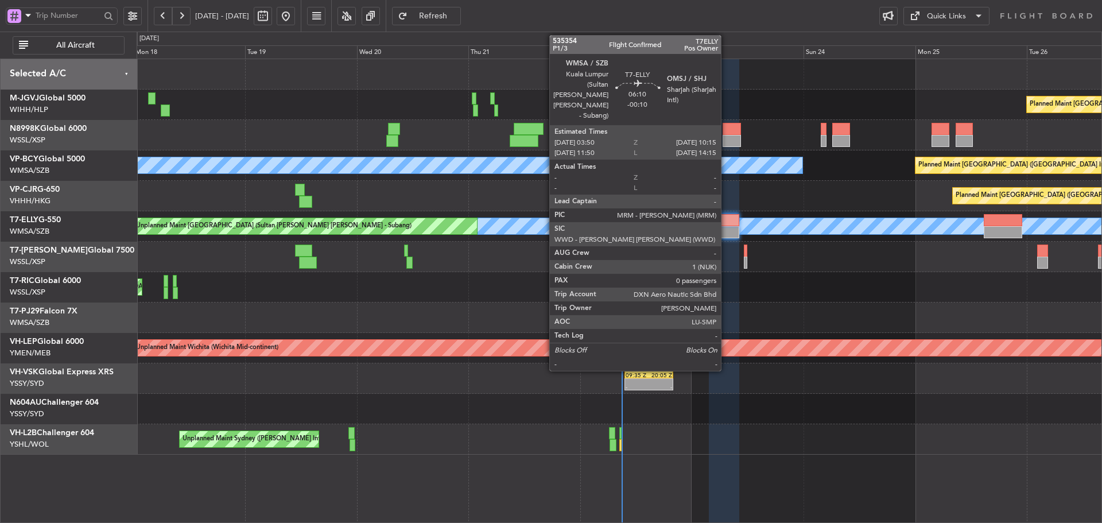
click at [726, 231] on div at bounding box center [724, 232] width 30 height 12
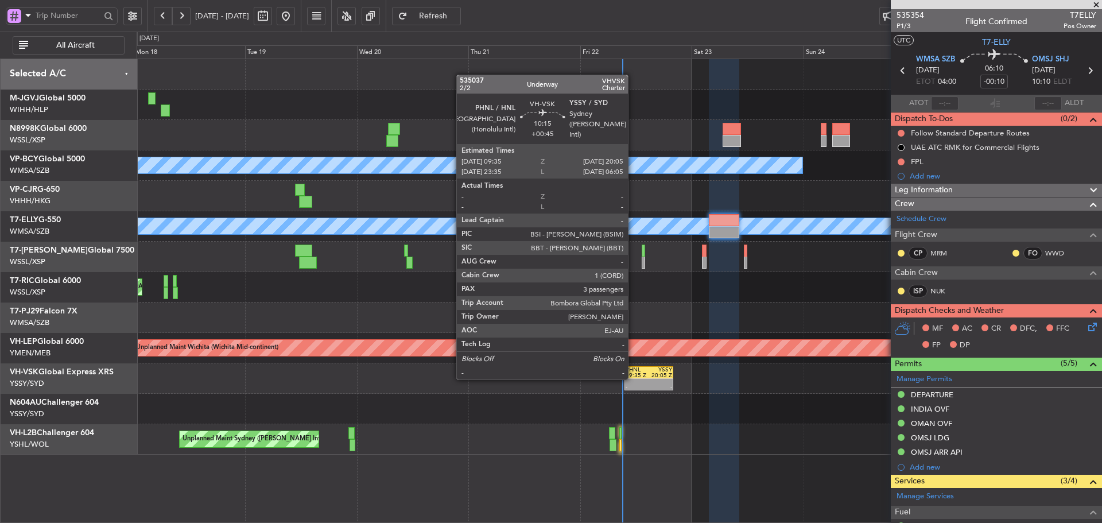
click at [633, 378] on div "- -" at bounding box center [648, 384] width 49 height 12
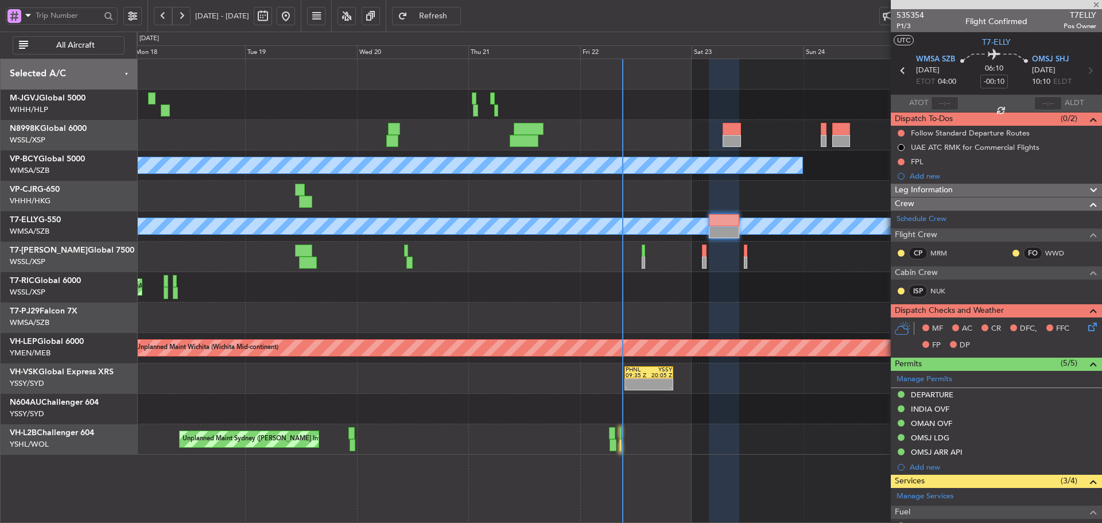
type input "+00:45"
type input "3"
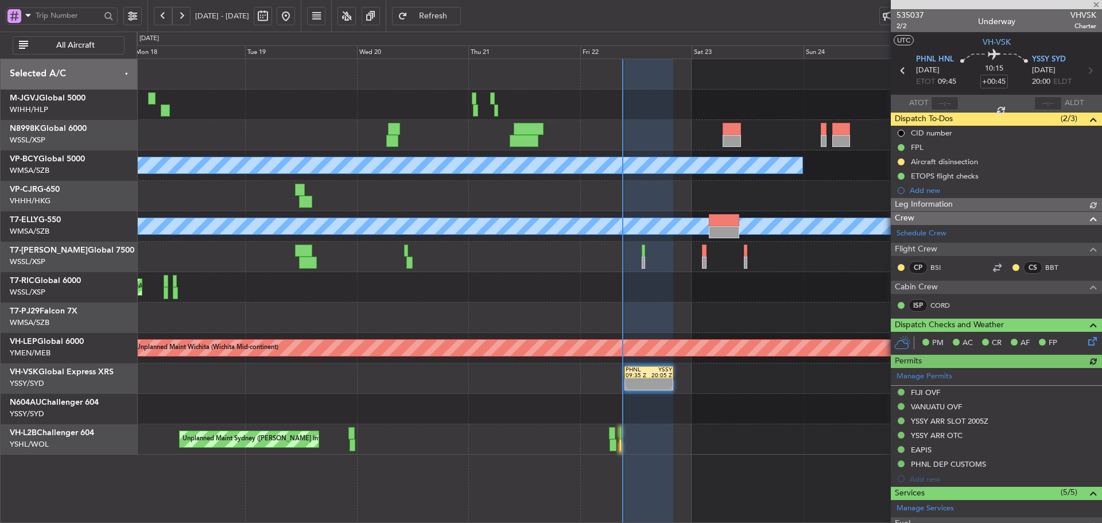
type input "[PERSON_NAME] (LEU)"
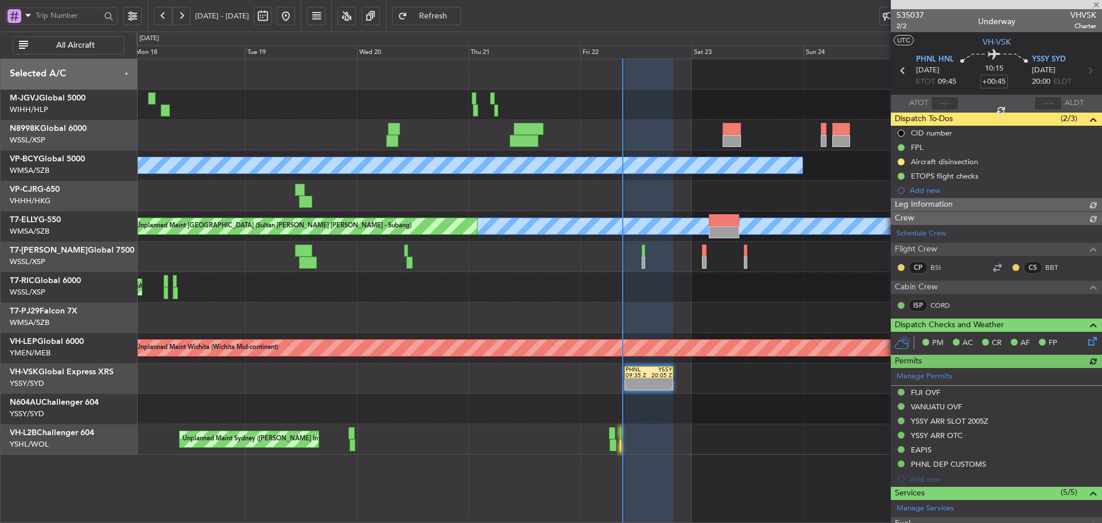
type input "[PERSON_NAME] (LEU)"
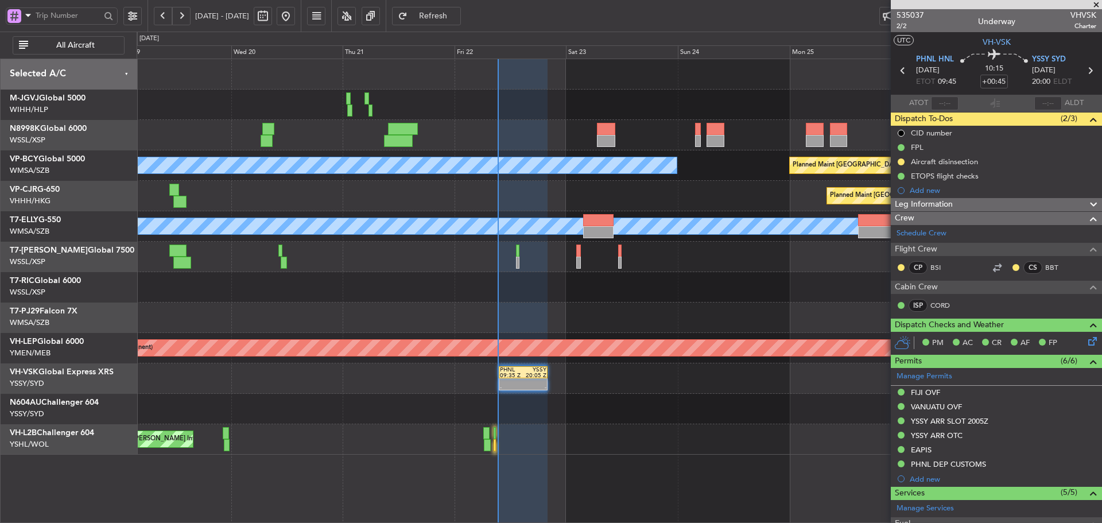
click at [583, 181] on div "Planned Maint [GEOGRAPHIC_DATA] ([GEOGRAPHIC_DATA] Intl)" at bounding box center [619, 196] width 965 height 30
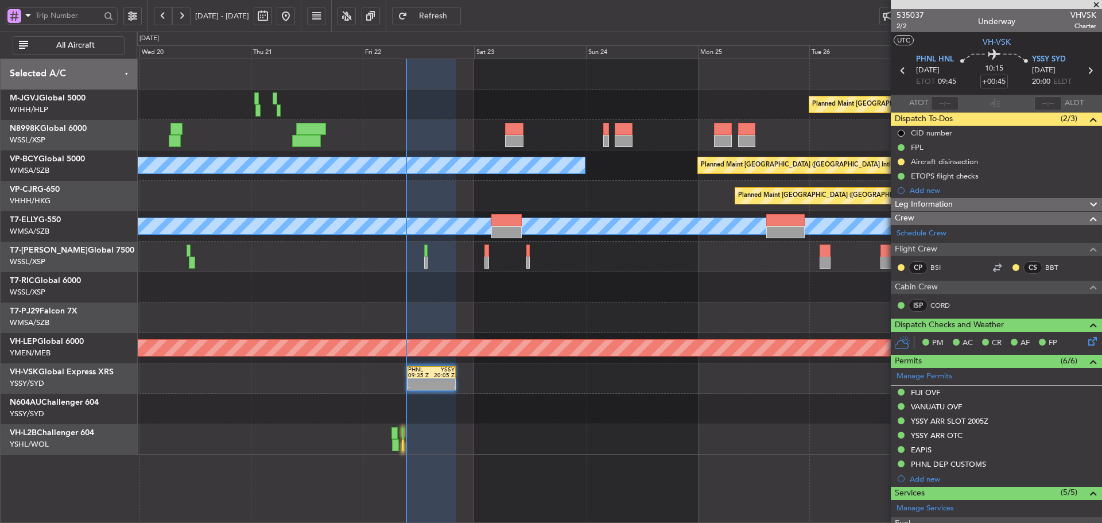
click at [576, 214] on div "Planned Maint Jakarta (Halim Intl) MEL Kuala Lumpur (Sultan Abdul Aziz Shah - S…" at bounding box center [619, 256] width 965 height 395
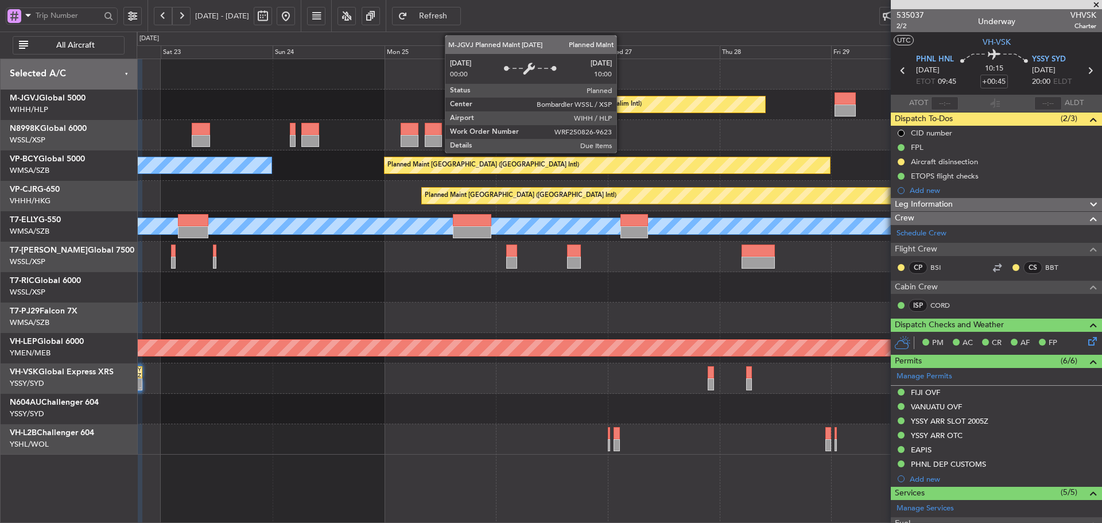
click at [499, 108] on div "Planned Maint [GEOGRAPHIC_DATA] (Halim Intl)" at bounding box center [570, 104] width 143 height 17
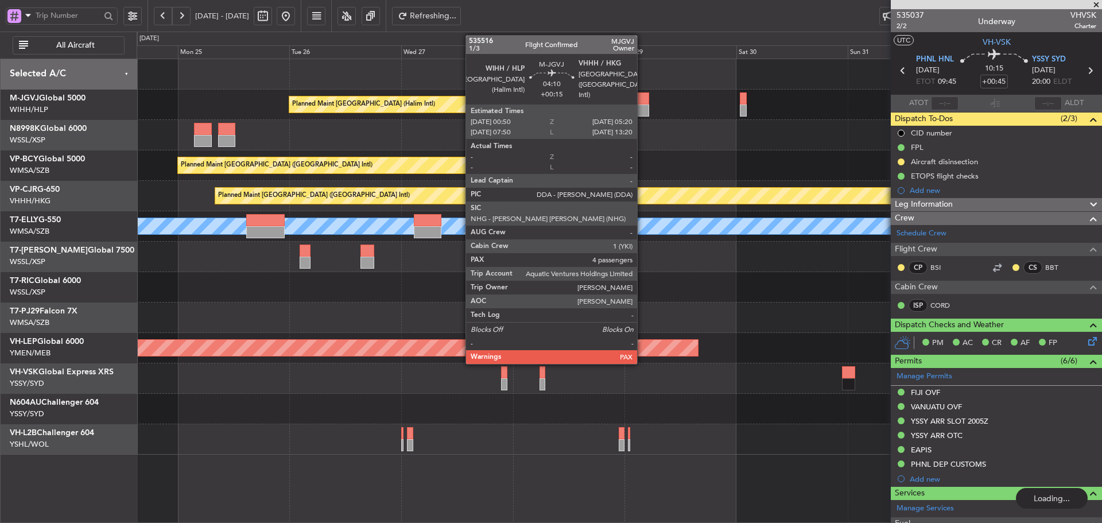
click at [642, 104] on div at bounding box center [638, 110] width 21 height 12
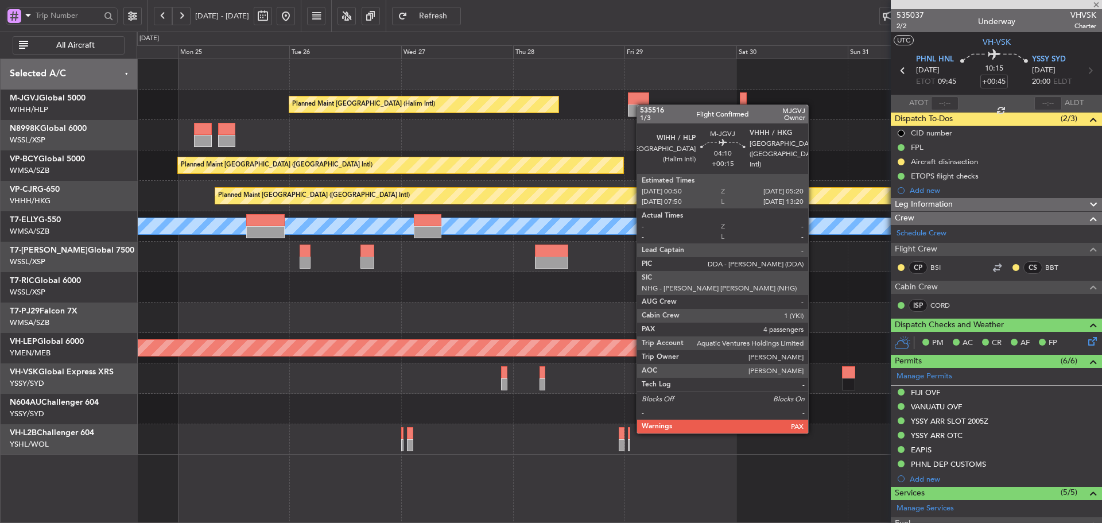
type input "+00:15"
type input "4"
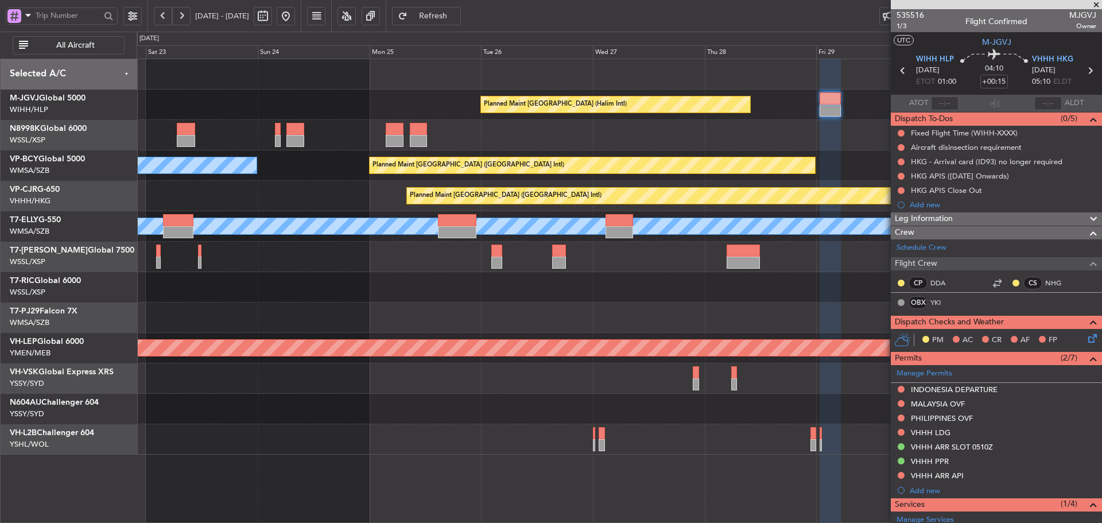
click at [515, 323] on div at bounding box center [619, 317] width 965 height 30
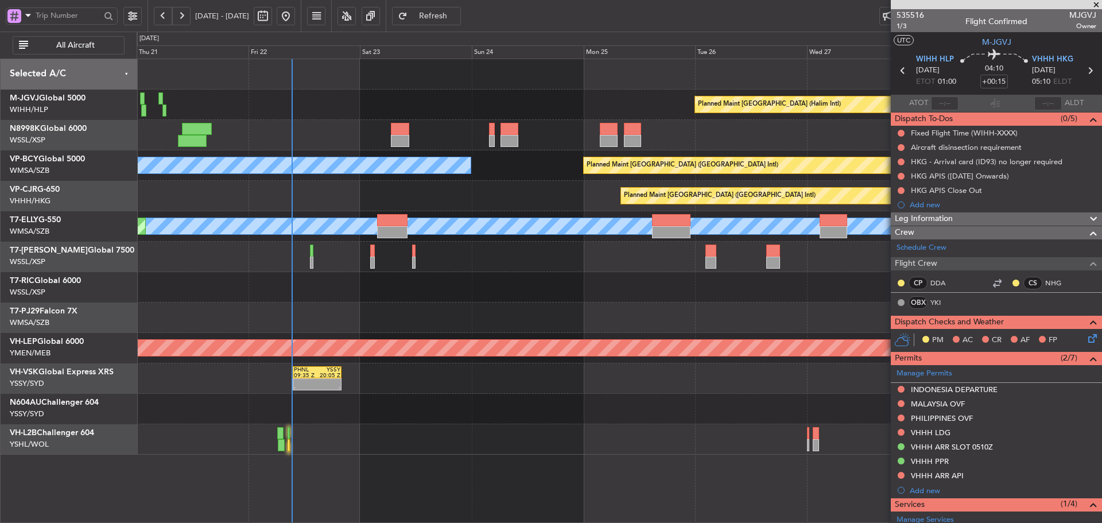
click at [473, 249] on div at bounding box center [619, 257] width 965 height 30
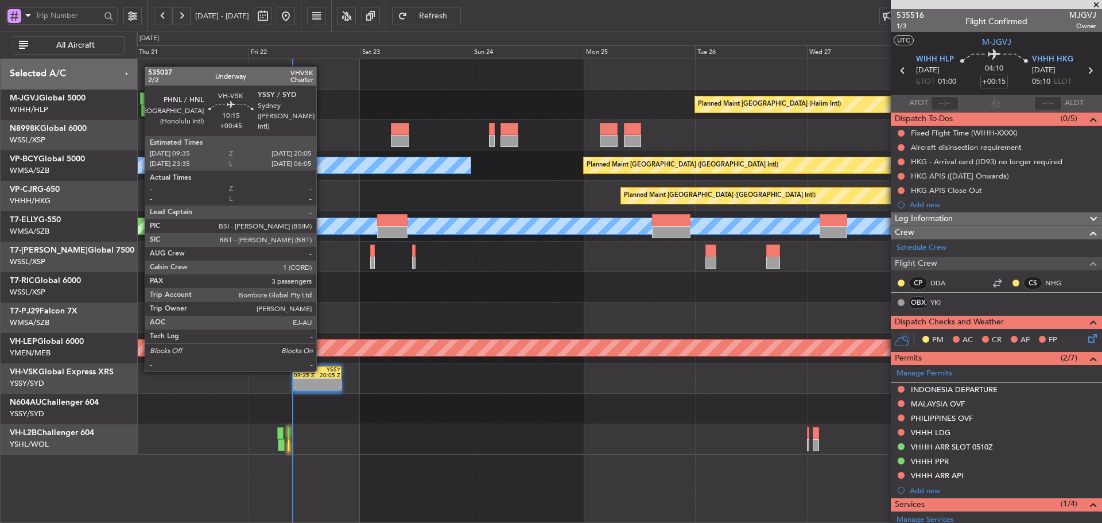
click at [321, 370] on div "YSSY" at bounding box center [329, 370] width 24 height 6
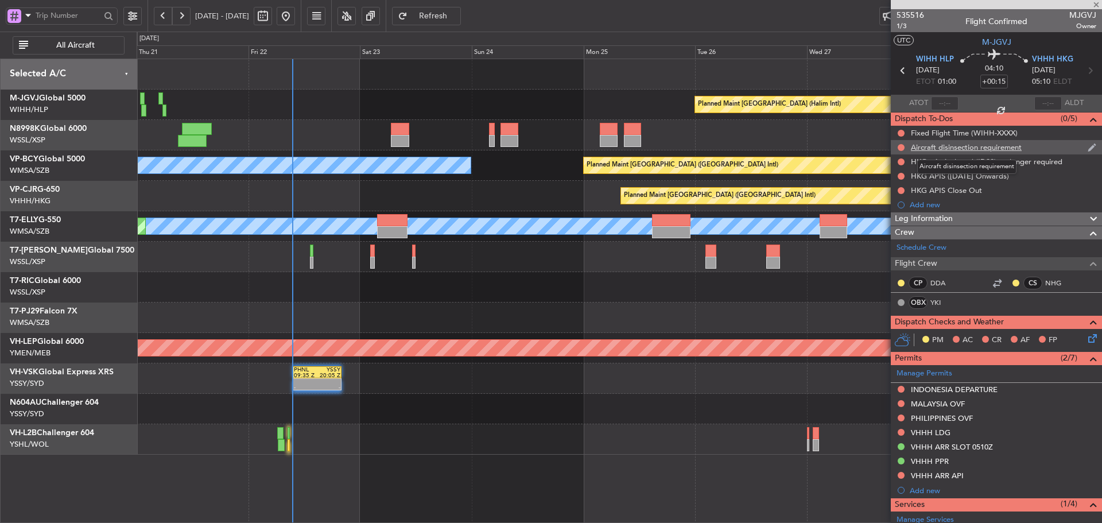
type input "+00:45"
type input "3"
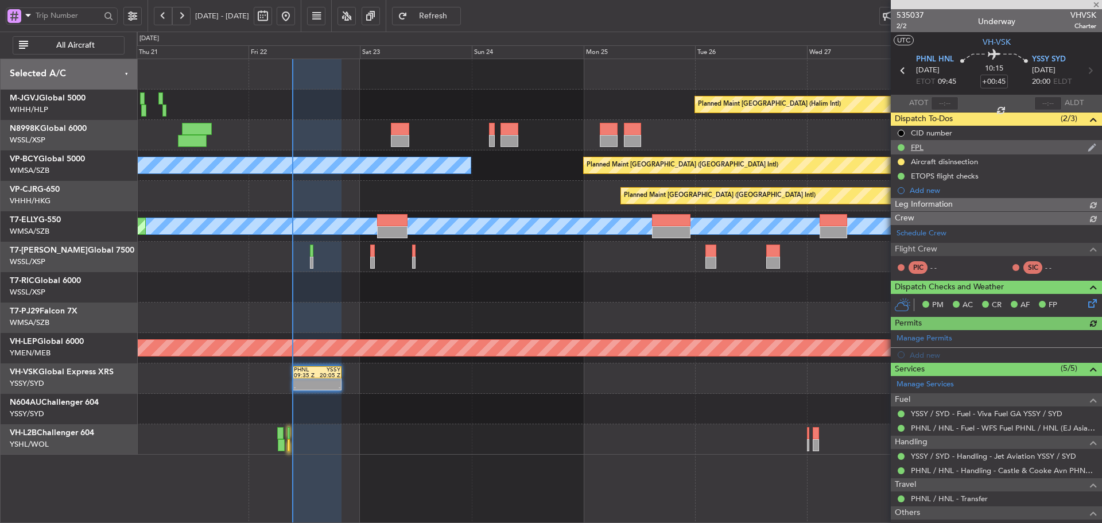
type input "[PERSON_NAME] (LEU)"
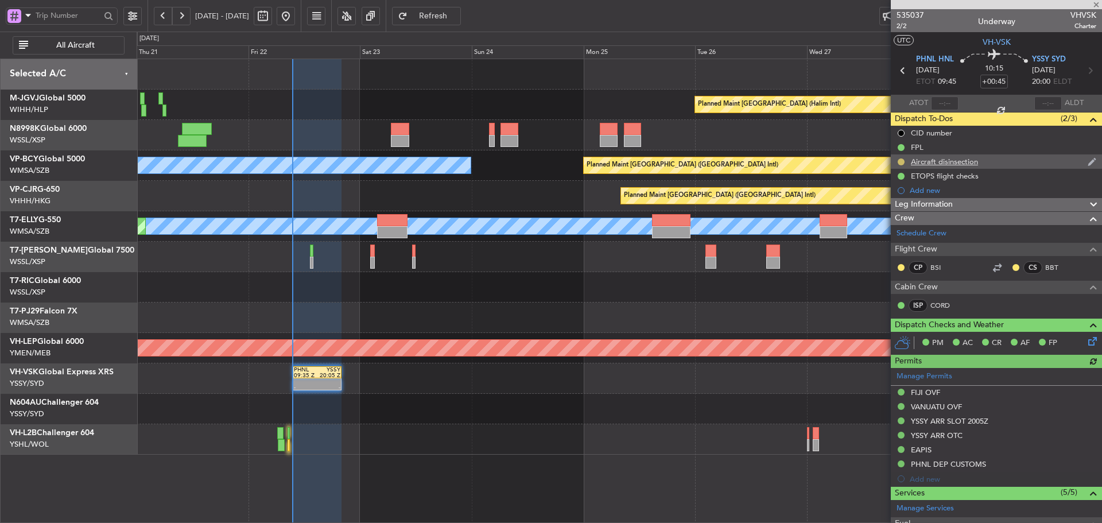
click at [903, 162] on button at bounding box center [901, 161] width 7 height 7
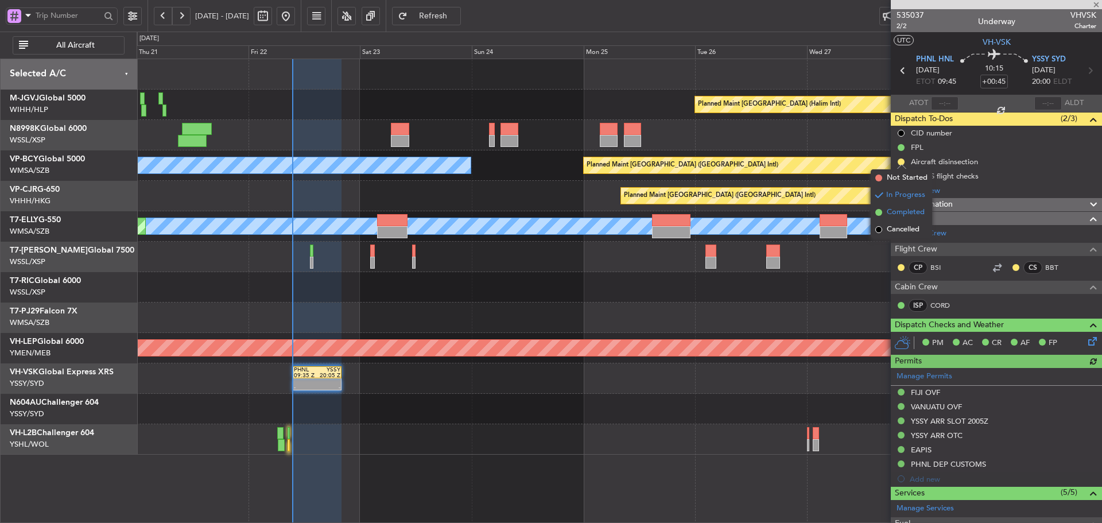
click at [878, 212] on span at bounding box center [878, 212] width 7 height 7
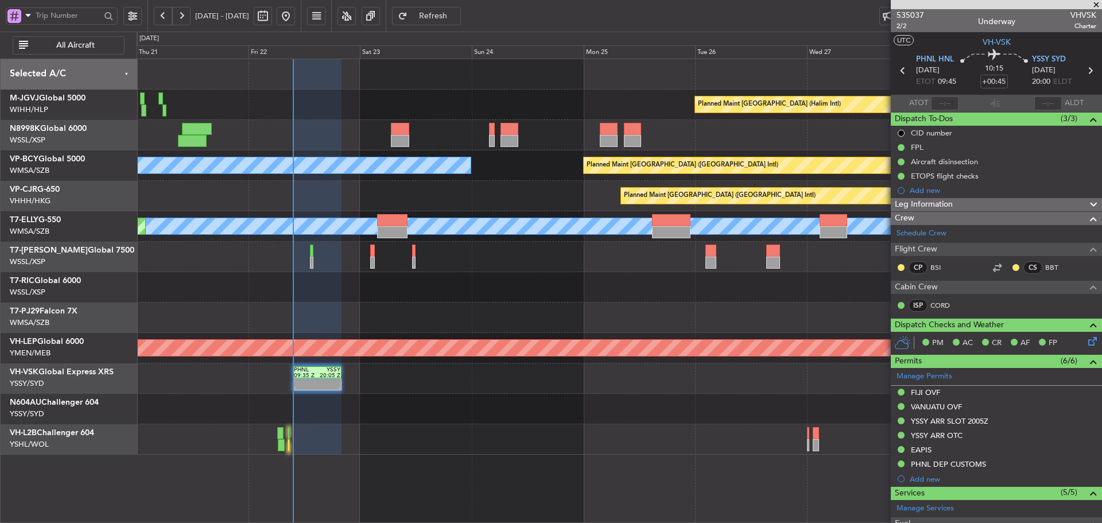
type input "[PERSON_NAME] (LEU)"
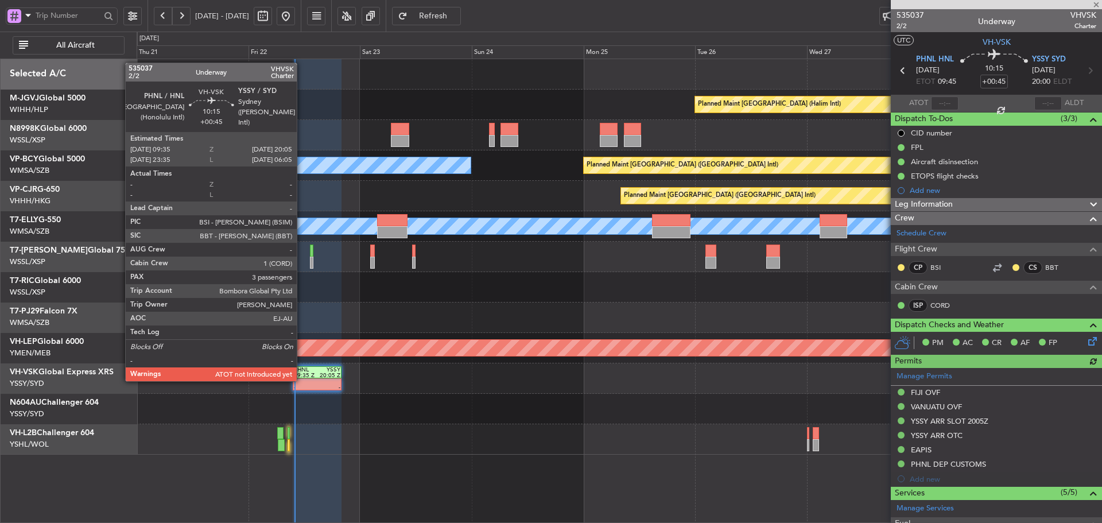
click at [302, 380] on div at bounding box center [306, 382] width 24 height 6
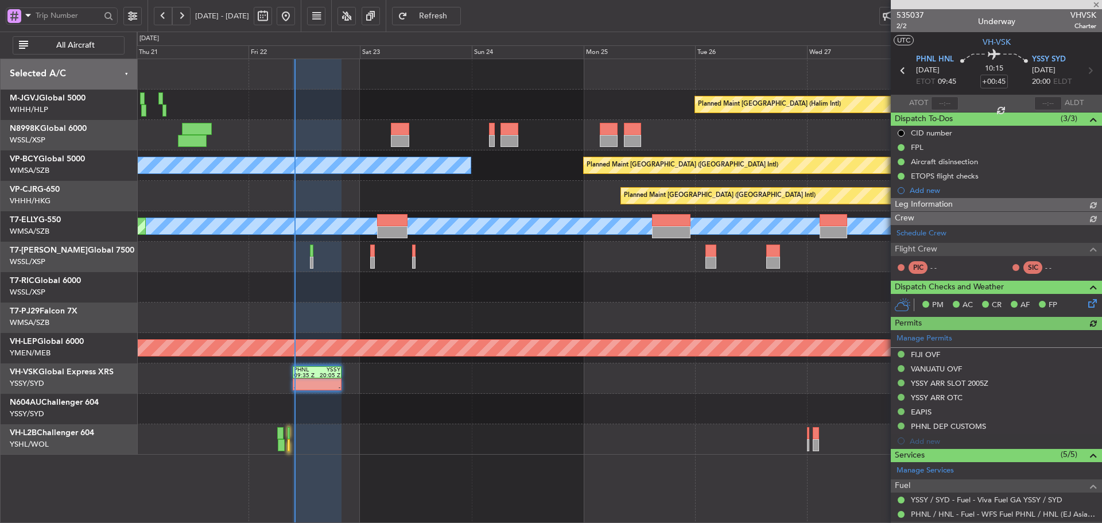
type input "[PERSON_NAME] (LEU)"
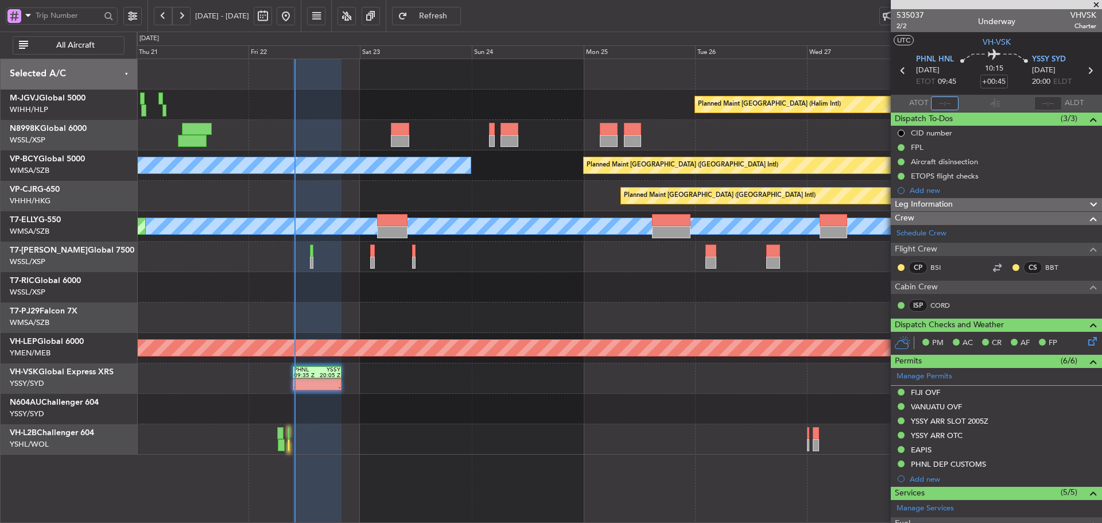
click at [938, 104] on input "text" at bounding box center [945, 103] width 28 height 14
click at [960, 103] on section "ATOT 0951 ALDT" at bounding box center [996, 103] width 211 height 17
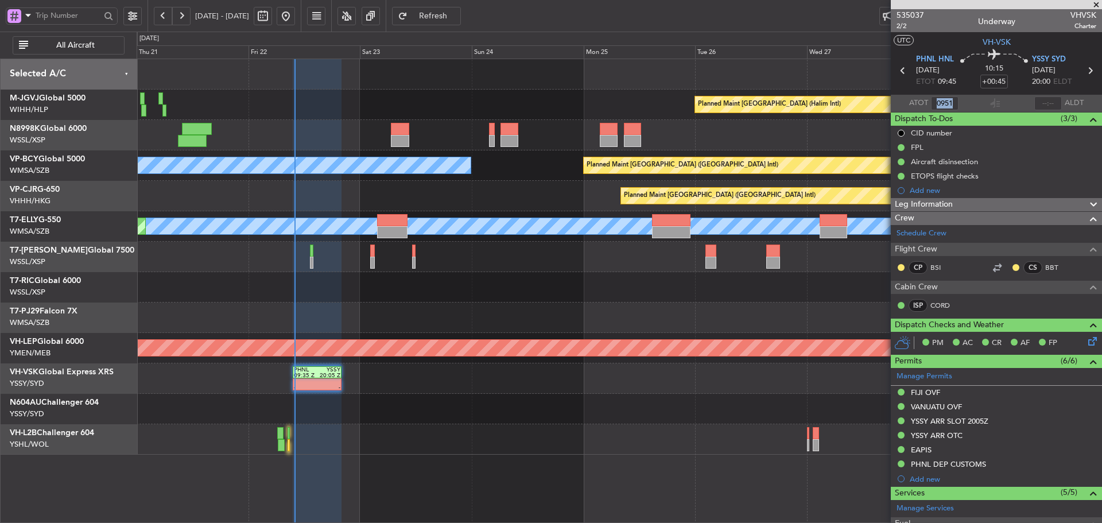
type input "09:51"
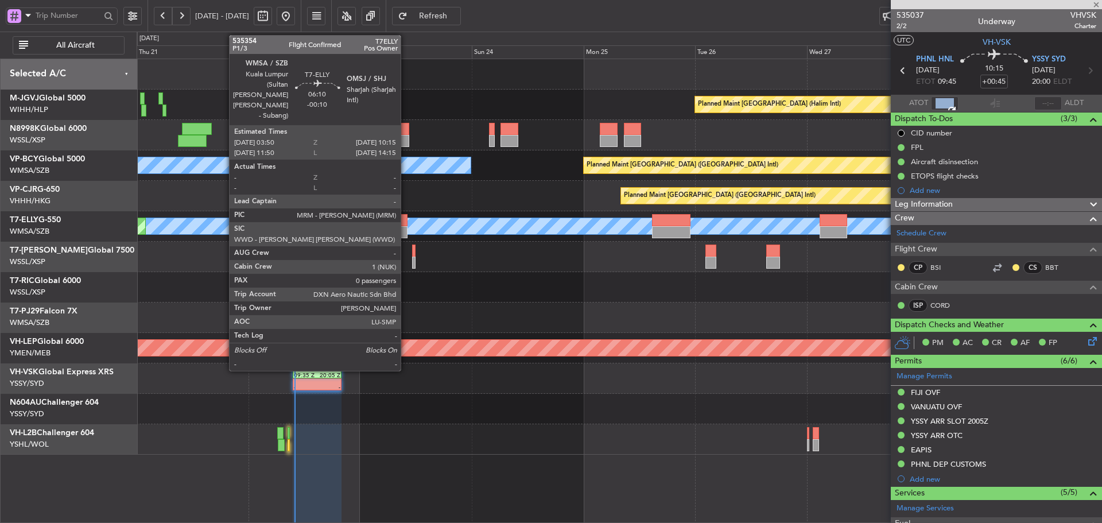
click at [401, 230] on div at bounding box center [392, 232] width 30 height 12
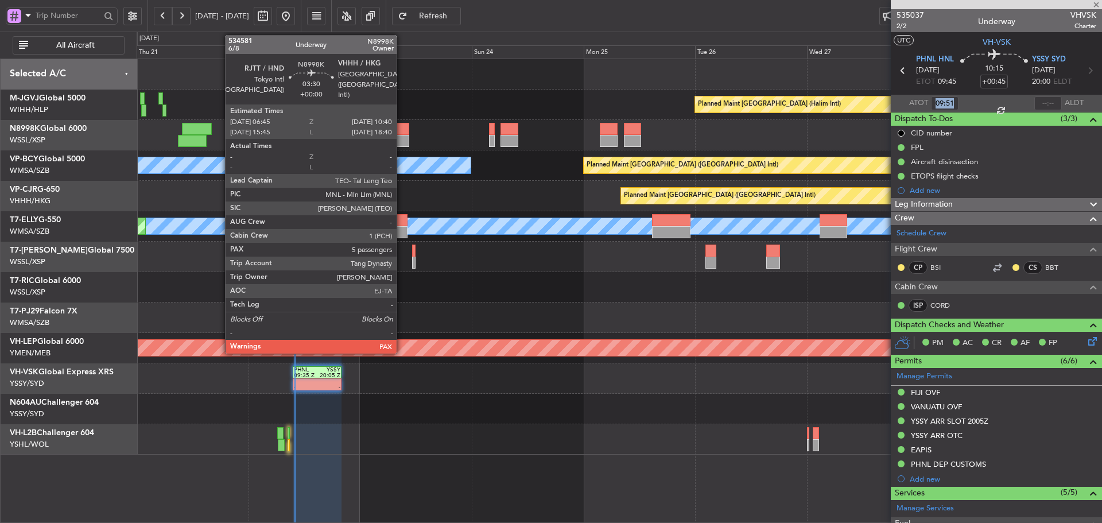
type input "-00:10"
type input "0"
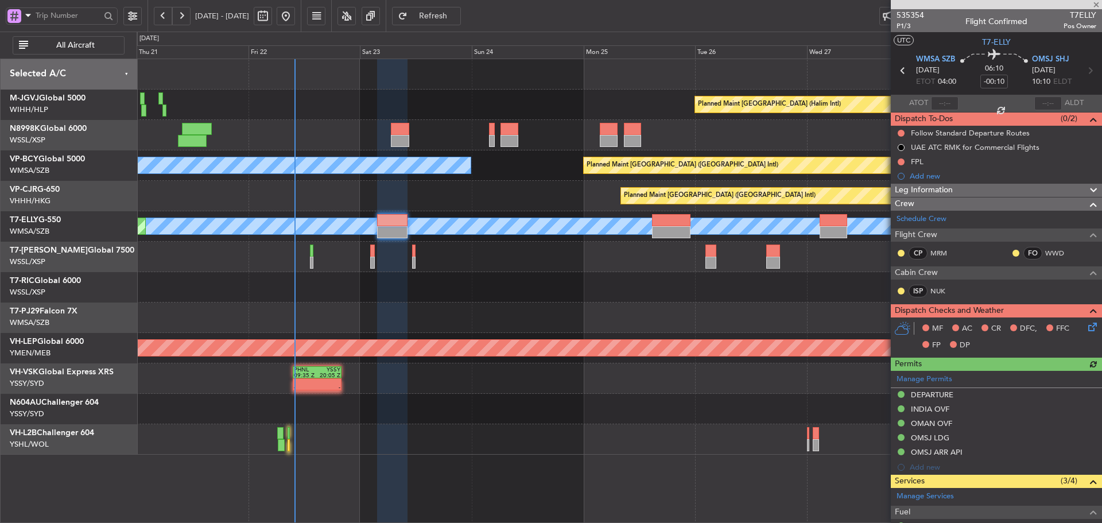
click at [370, 262] on div at bounding box center [619, 257] width 965 height 30
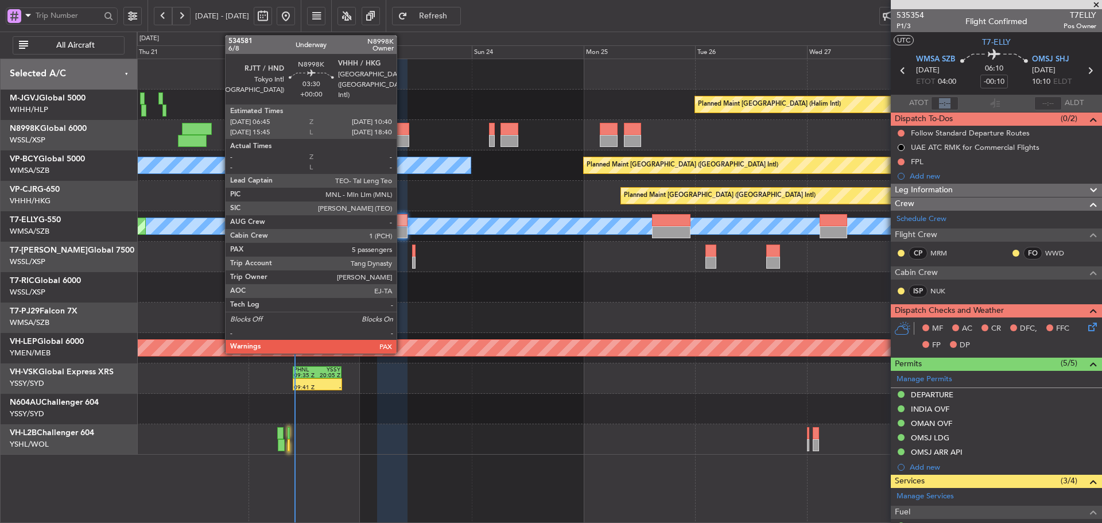
click at [402, 138] on div at bounding box center [400, 141] width 18 height 12
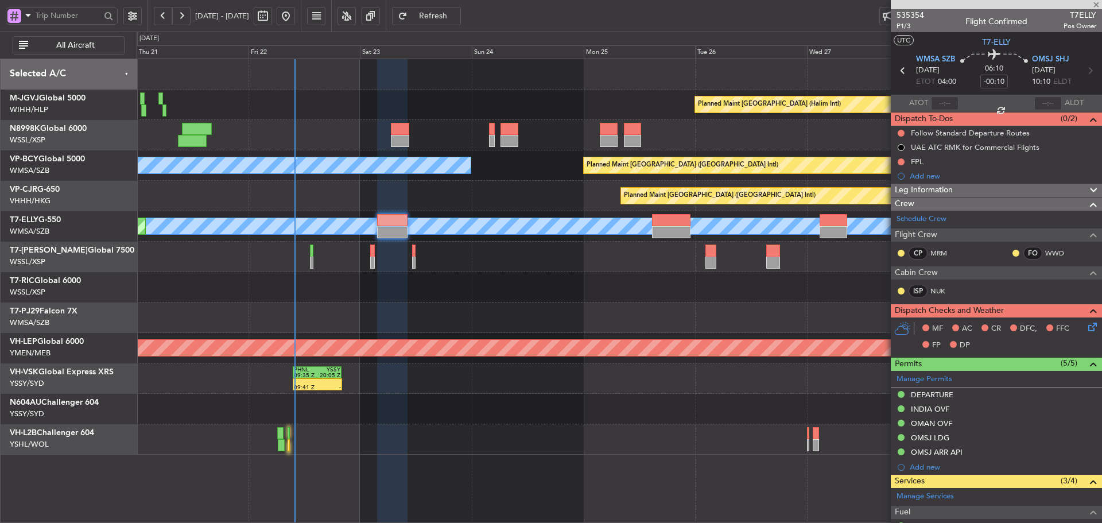
type input "5"
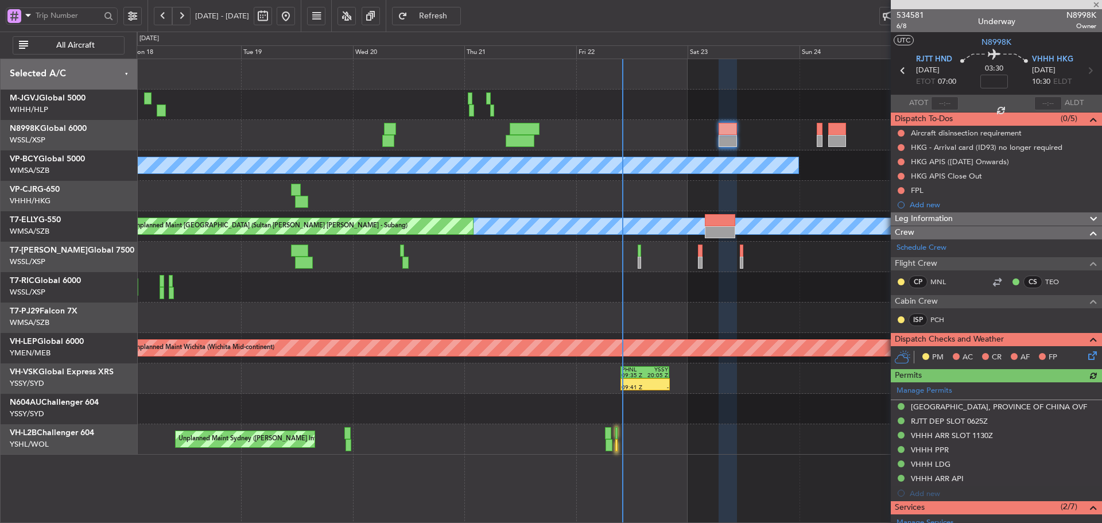
click at [688, 208] on div "Planned Maint [GEOGRAPHIC_DATA] ([GEOGRAPHIC_DATA] Intl)" at bounding box center [619, 196] width 965 height 30
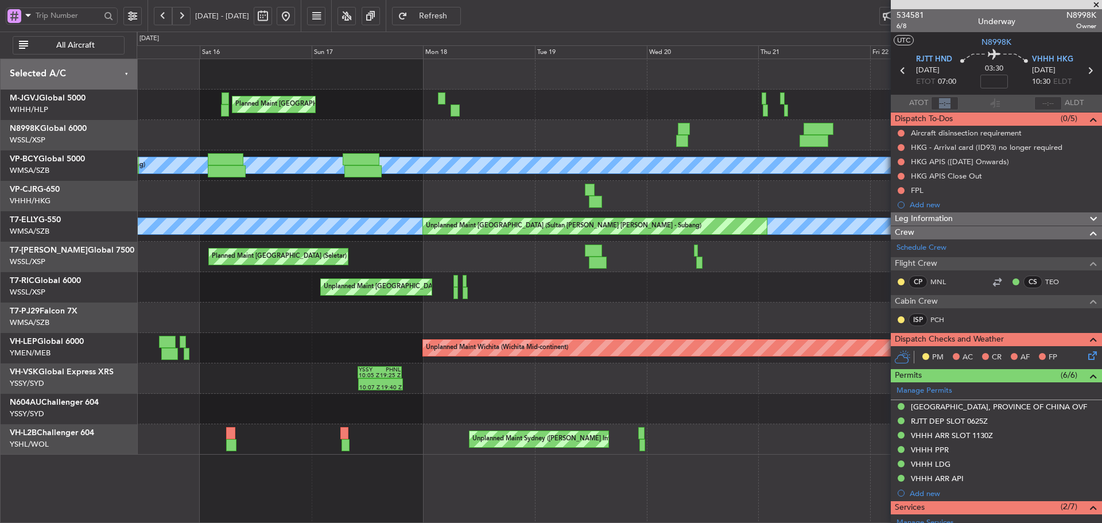
click at [650, 200] on div "Planned Maint Hong Kong (Hong Kong Intl) Planned Maint Hong Kong (Hong Kong Int…" at bounding box center [619, 196] width 965 height 30
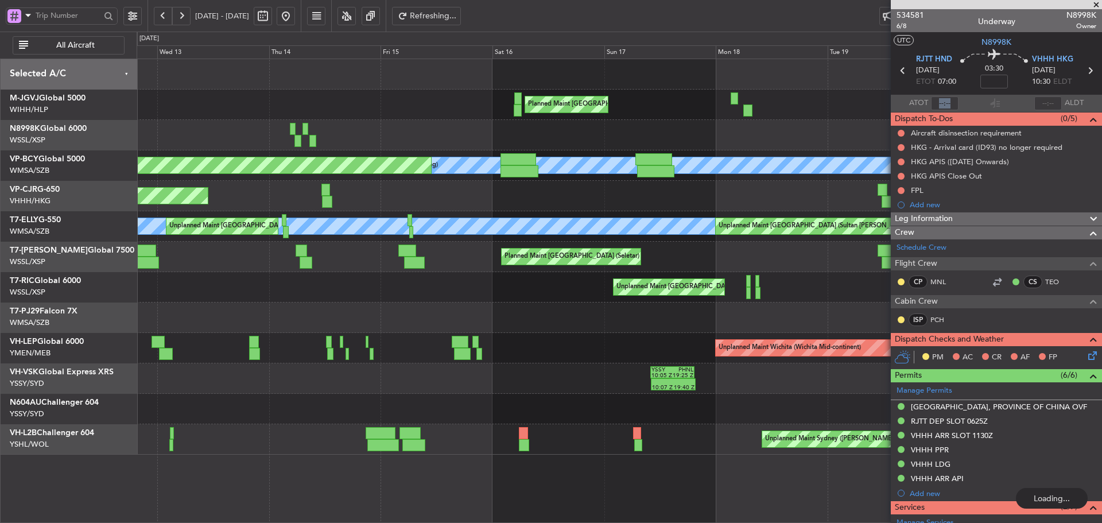
click at [417, 251] on div at bounding box center [407, 250] width 18 height 12
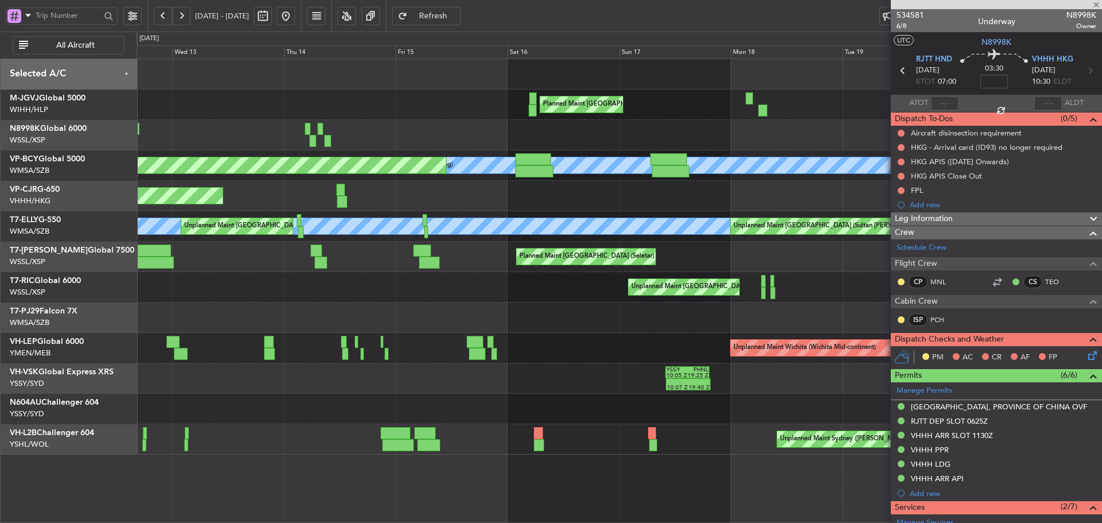
type input "+00:05"
type input "05:33"
type input "09:26"
type input "4"
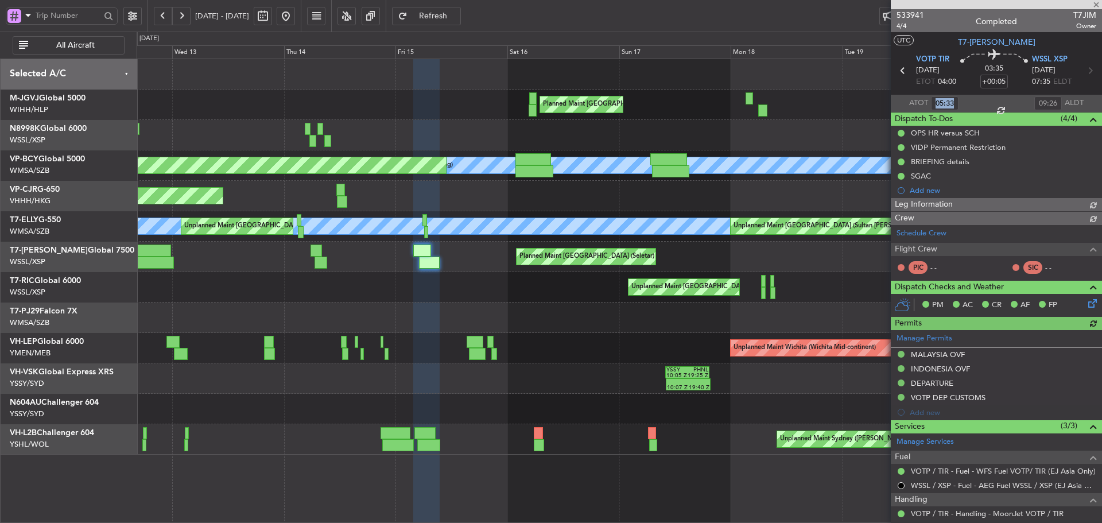
type input "Edmond Yuen (EYU)"
type input "F0250"
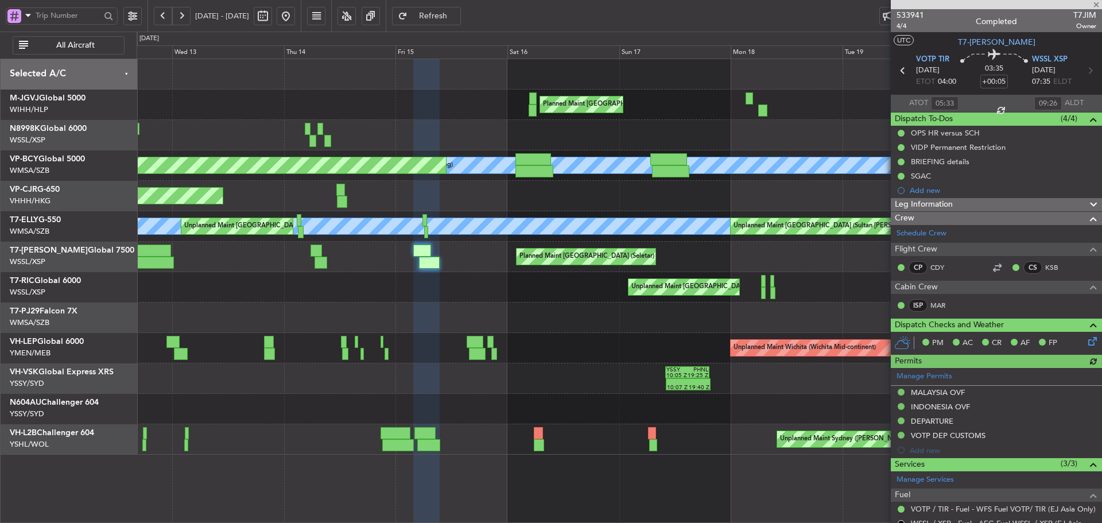
click at [1097, 6] on div at bounding box center [996, 4] width 211 height 9
click at [1095, 6] on span at bounding box center [1095, 5] width 11 height 10
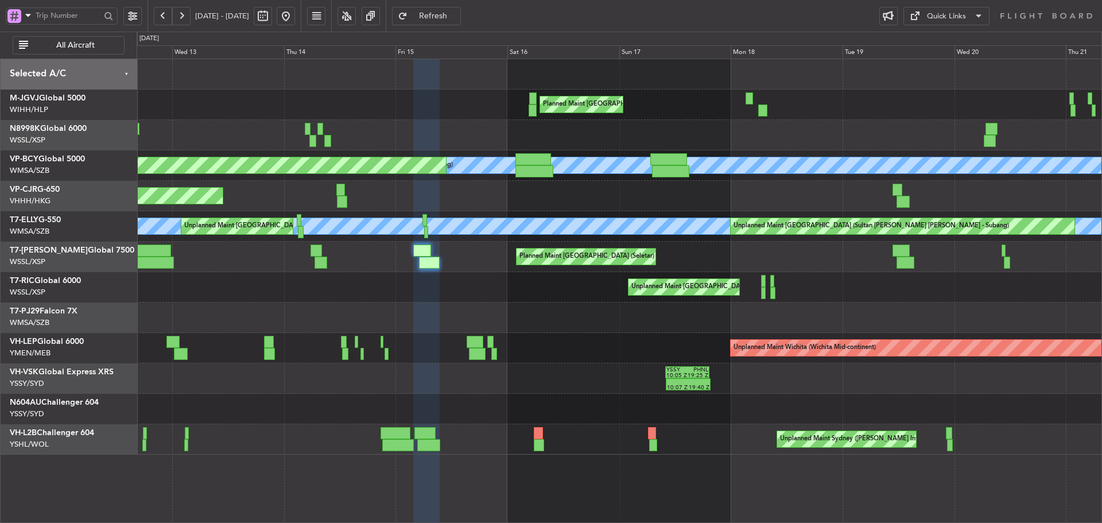
type input "0"
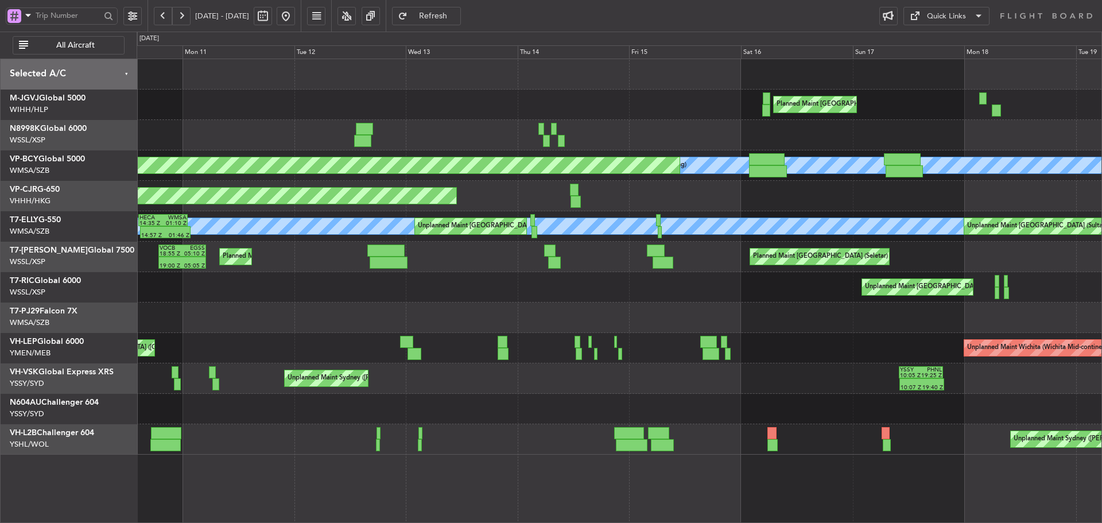
click at [513, 302] on div "Unplanned Maint [GEOGRAPHIC_DATA] (Seletar)" at bounding box center [619, 287] width 965 height 30
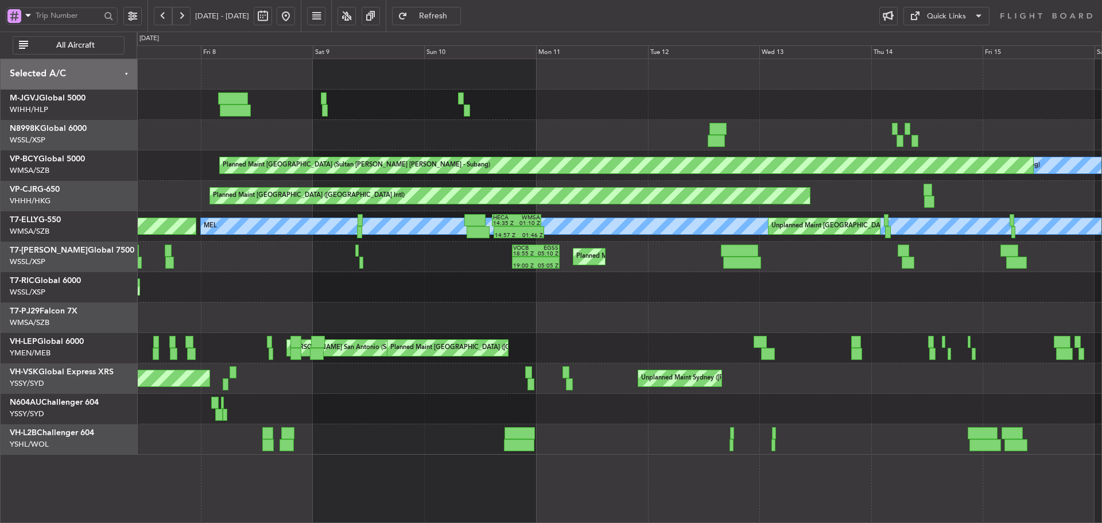
click at [643, 265] on div "Planned Maint London (Luton) 19:00 Z 05:05 Z VOCB 18:55 Z EGSS 05:10 Z Planned …" at bounding box center [619, 257] width 965 height 30
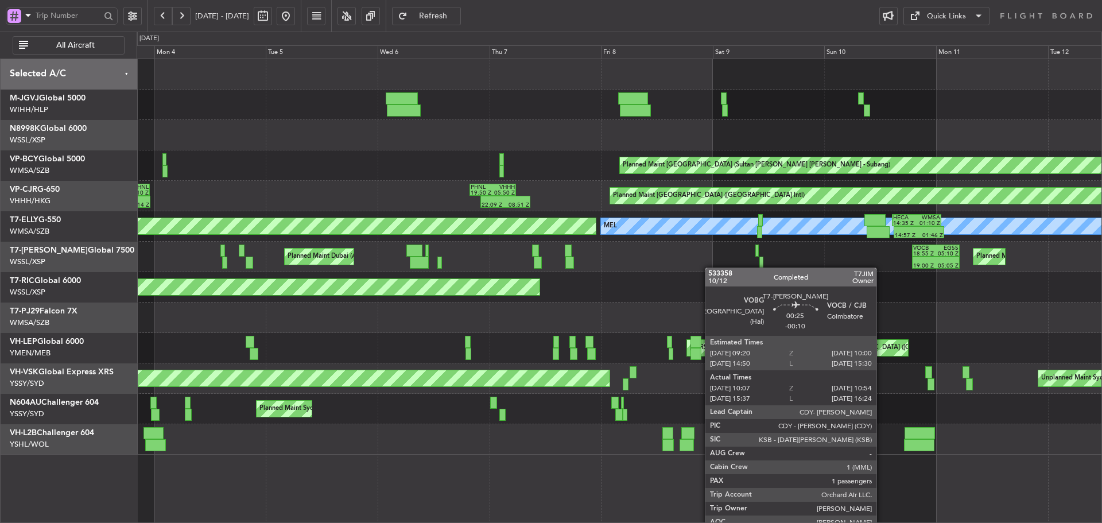
click at [747, 267] on div "Planned Maint London (Luton) 19:00 Z 05:05 Z VOCB 18:55 Z EGSS 05:10 Z Planned …" at bounding box center [619, 257] width 965 height 30
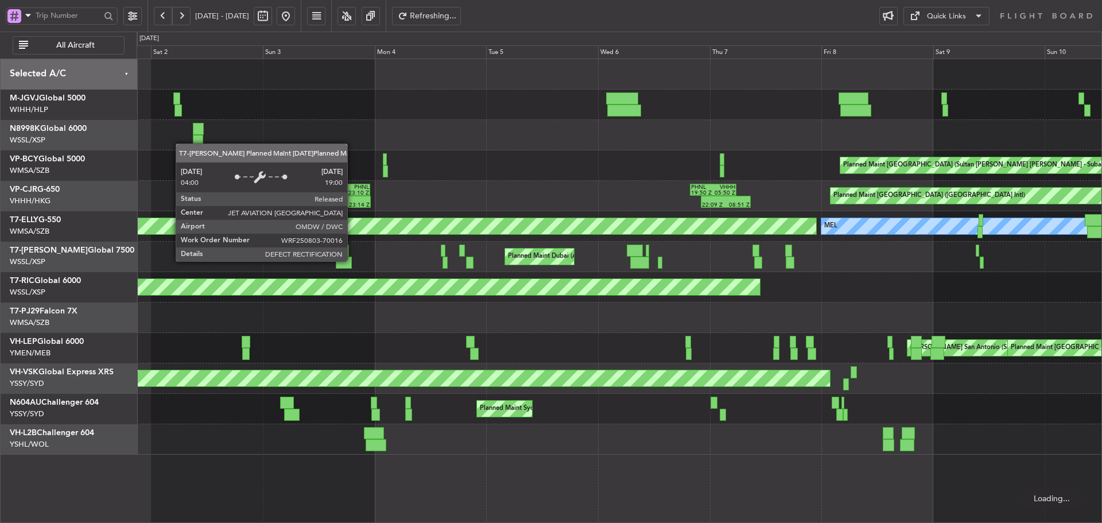
click at [575, 266] on div "Planned Maint Dubai (Al Maktoum Intl)" at bounding box center [539, 257] width 70 height 18
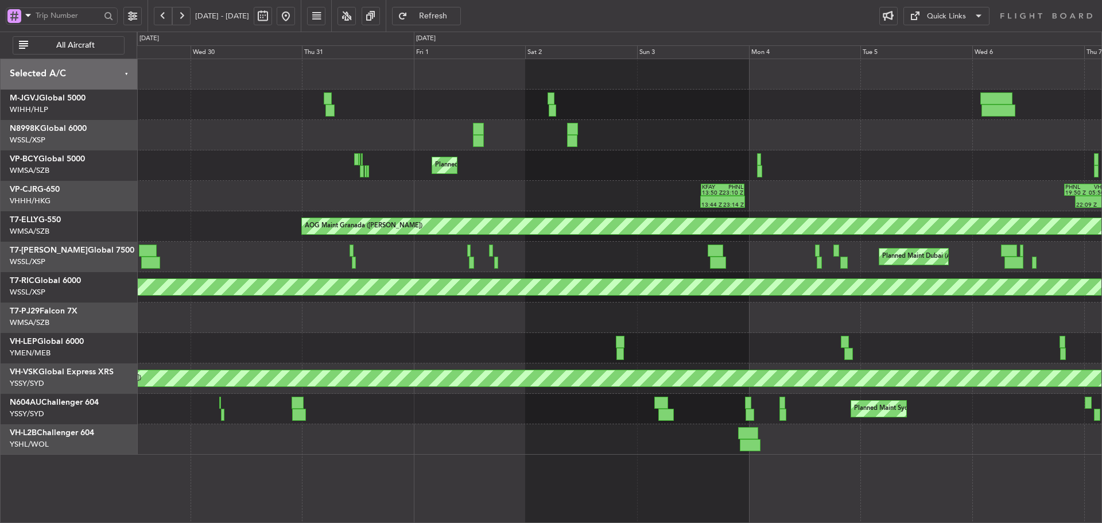
click at [658, 274] on div "Planned Maint Kuala Lumpur (Sultan Abdul Aziz Shah - Subang) Planned Maint Kual…" at bounding box center [619, 256] width 965 height 395
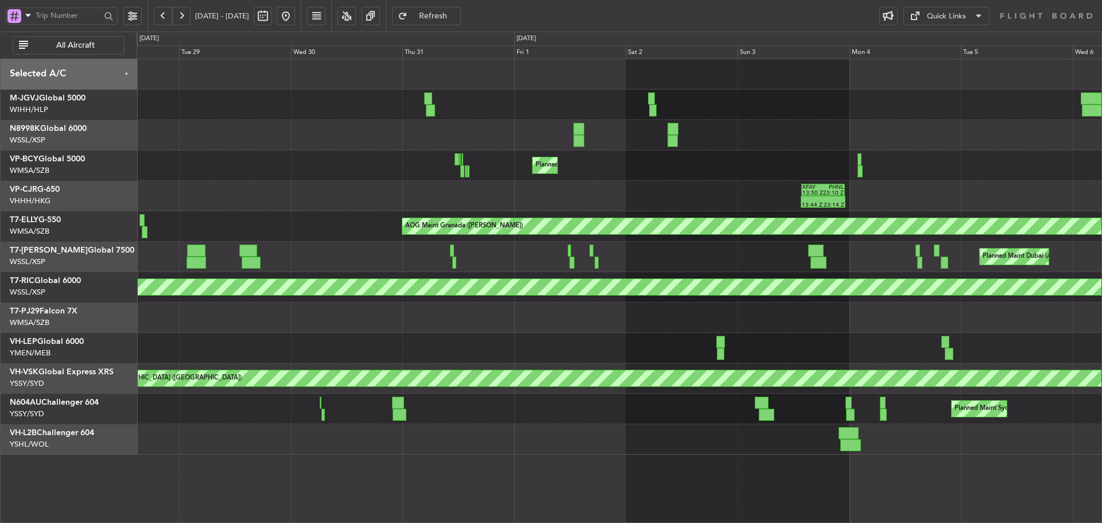
click at [643, 272] on div "Planned Maint Kuala Lumpur (Sultan Abdul Aziz Shah - Subang) Planned Maint Kual…" at bounding box center [619, 256] width 965 height 395
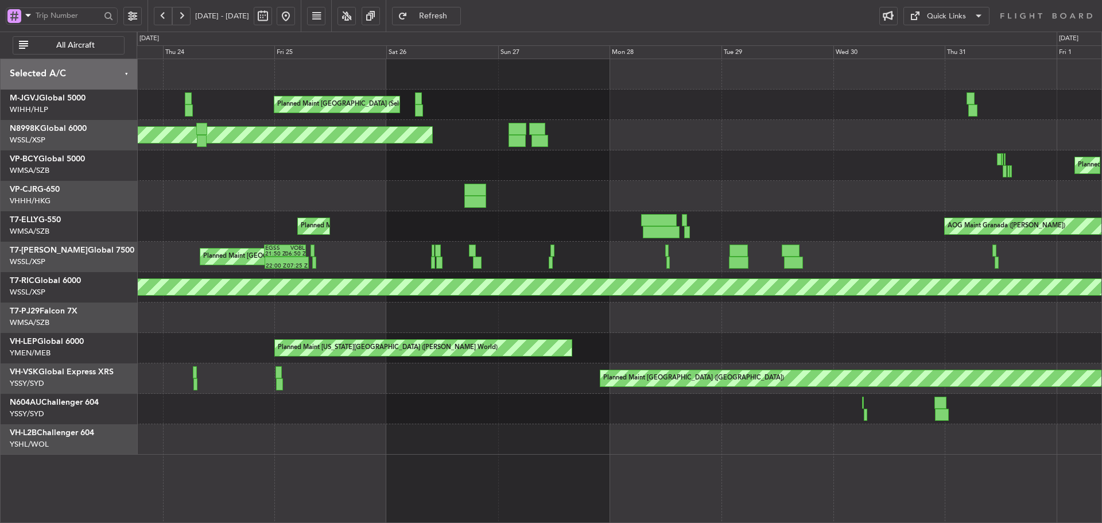
click at [659, 265] on div "22:00 Z 07:25 Z EGSS 21:50 Z VOBL 06:50 Z Planned Maint London (Stansted)" at bounding box center [619, 257] width 965 height 30
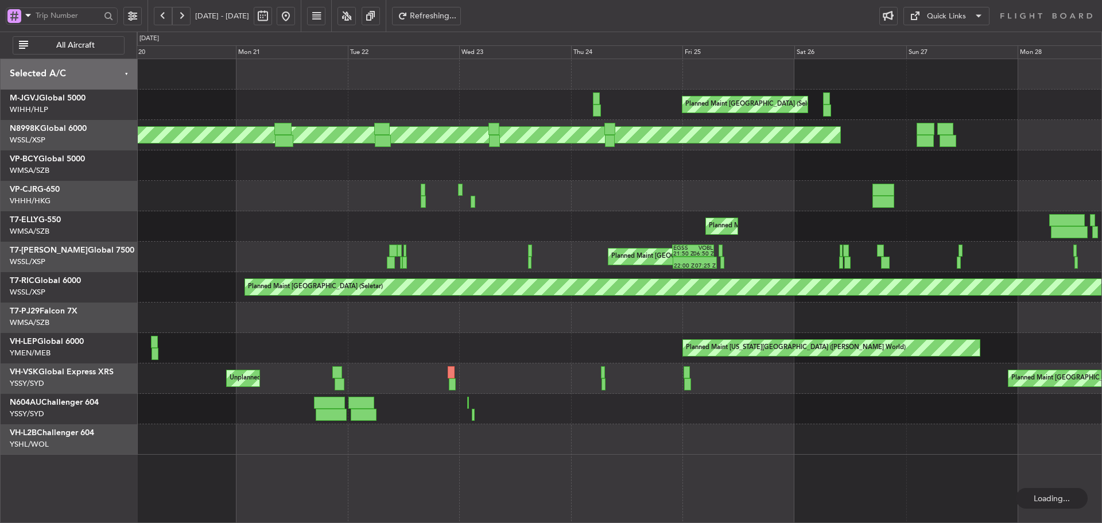
click at [663, 271] on div "22:00 Z 07:25 Z EGSS 21:50 Z VOBL 06:50 Z Planned Maint London (Stansted)" at bounding box center [619, 257] width 965 height 30
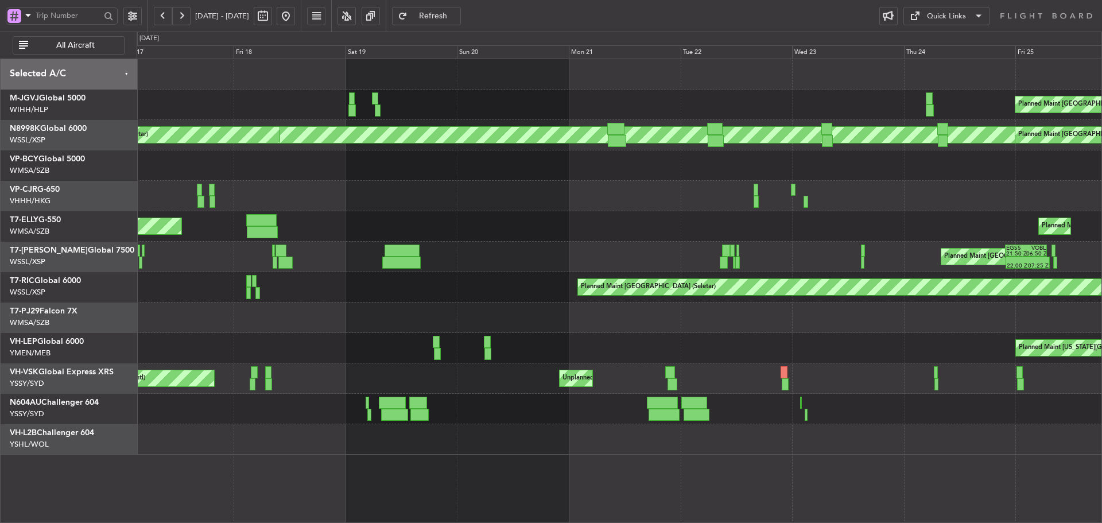
click at [608, 263] on div "Planned Maint London (Stansted) 22:00 Z 07:25 Z EGSS 21:50 Z VOBL 06:50 Z" at bounding box center [619, 257] width 965 height 30
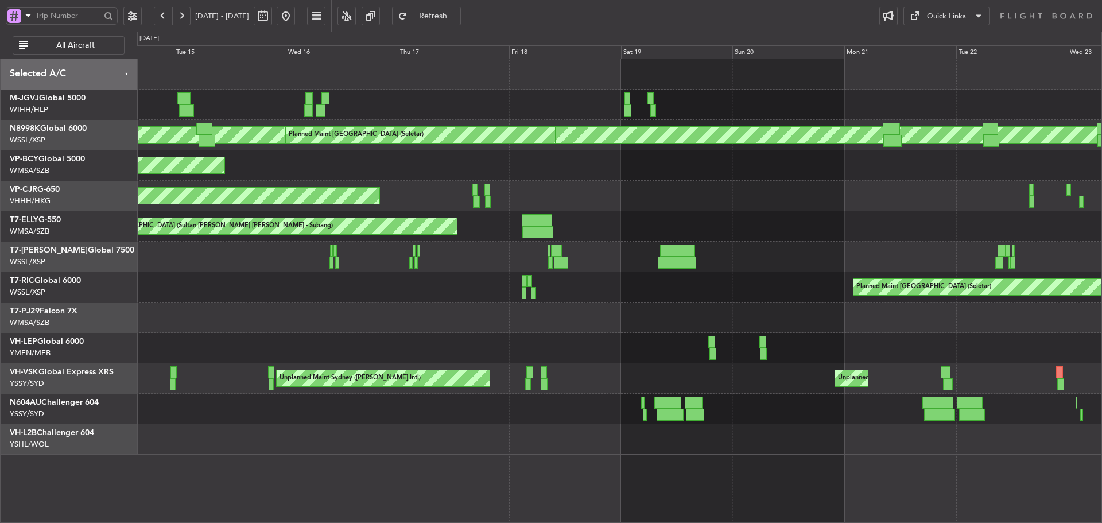
click at [695, 262] on div "Planned Maint London (Stansted) EGSS 21:50 Z VOBL 06:50 Z 22:00 Z 07:25 Z" at bounding box center [619, 257] width 965 height 30
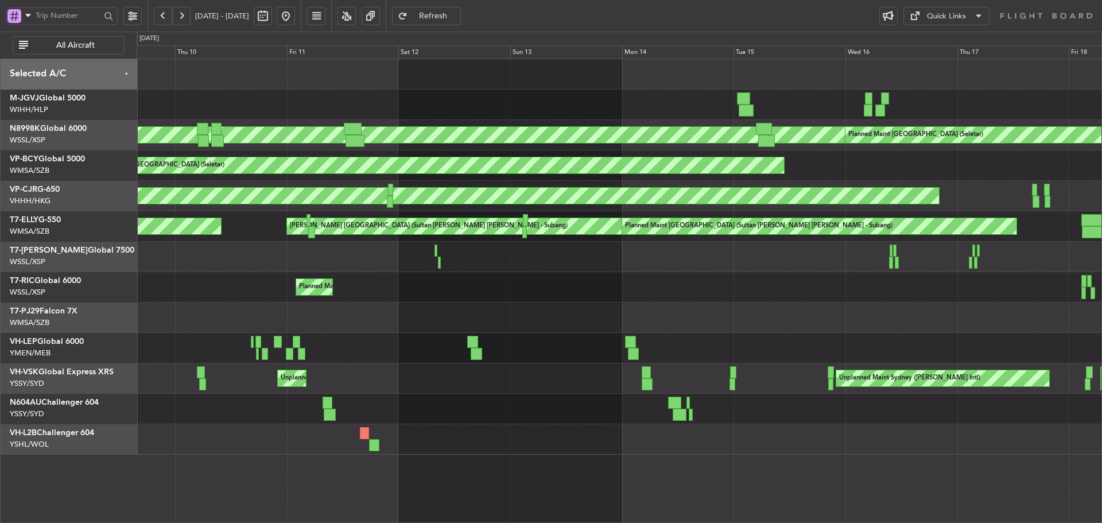
click at [799, 268] on div at bounding box center [619, 257] width 965 height 30
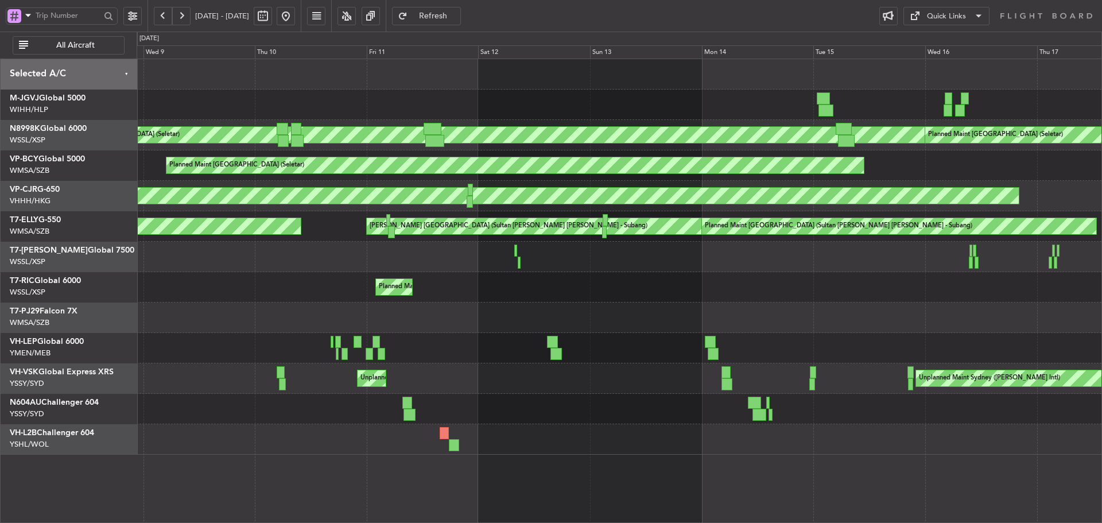
click at [939, 272] on div "MEL Singapore (Seletar) Planned Maint Singapore (Seletar) Planned Maint Singapo…" at bounding box center [619, 256] width 965 height 395
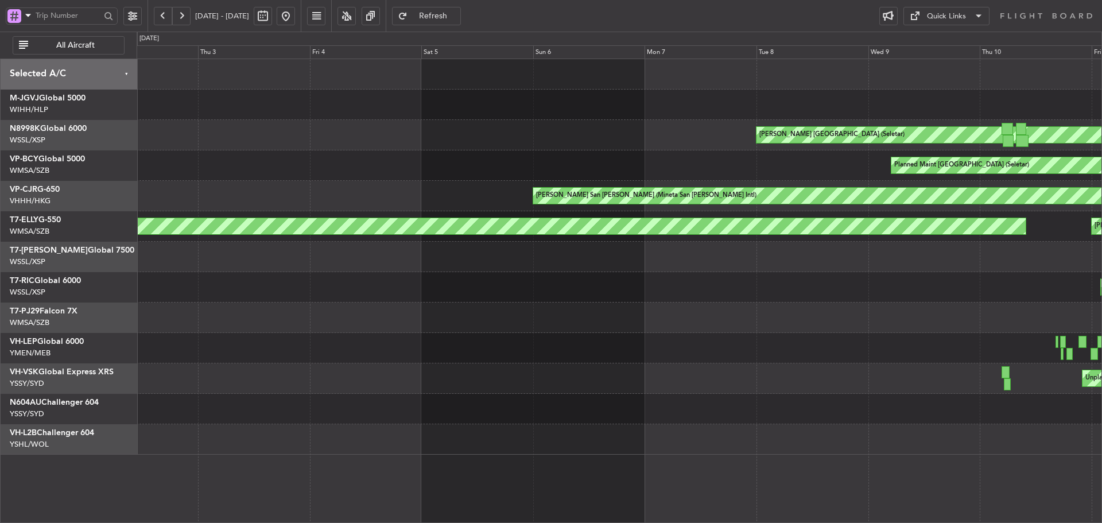
click at [874, 262] on div at bounding box center [619, 257] width 965 height 30
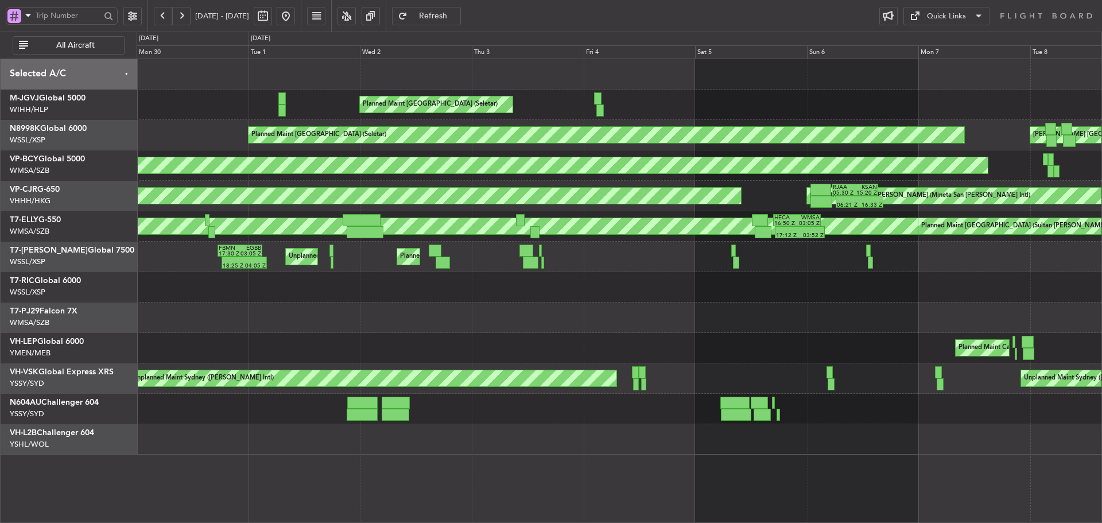
click at [445, 270] on div "Planned Maint London (Luton) Unplanned Maint Birmingham 18:25 Z 04:05 Z FBMN 17…" at bounding box center [619, 257] width 965 height 30
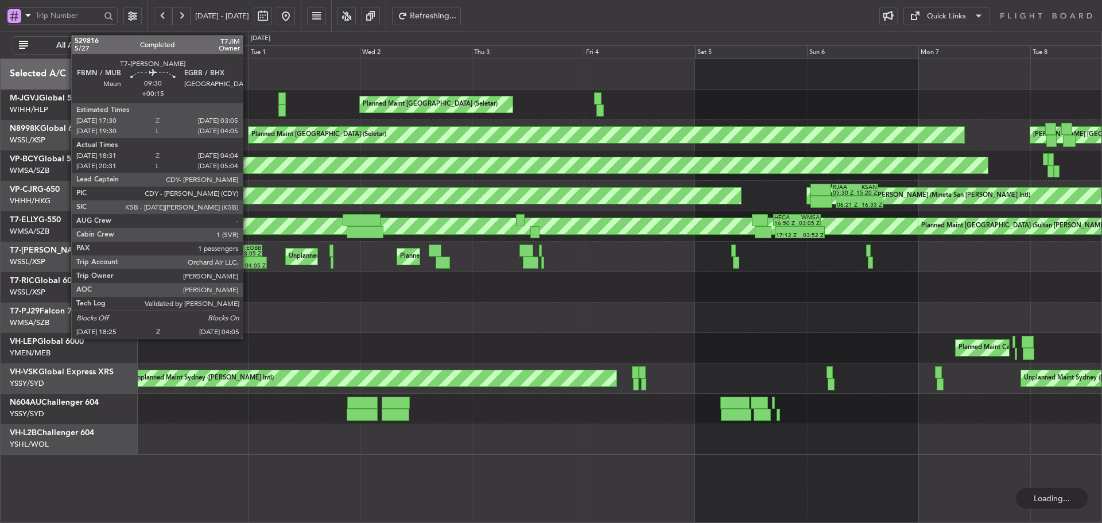
click at [248, 254] on div "03:05 Z" at bounding box center [250, 254] width 21 height 6
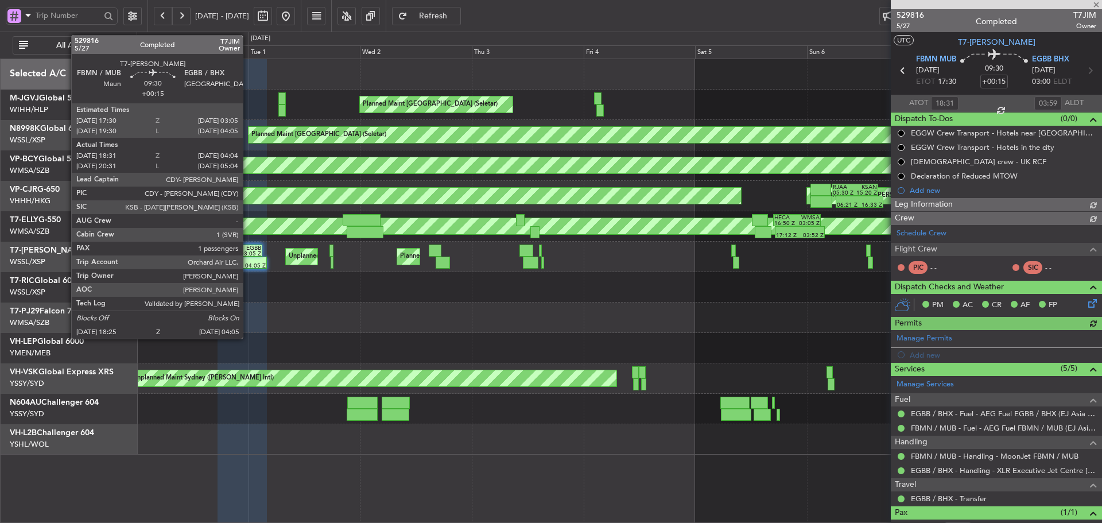
type input "Brien Tan (BTA)"
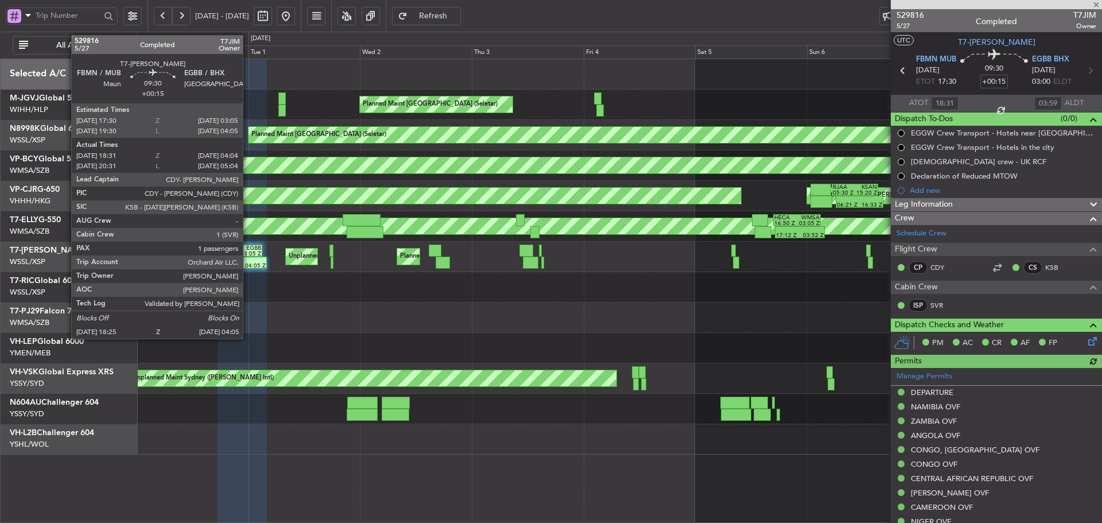
click at [248, 254] on div "03:05 Z" at bounding box center [250, 254] width 21 height 6
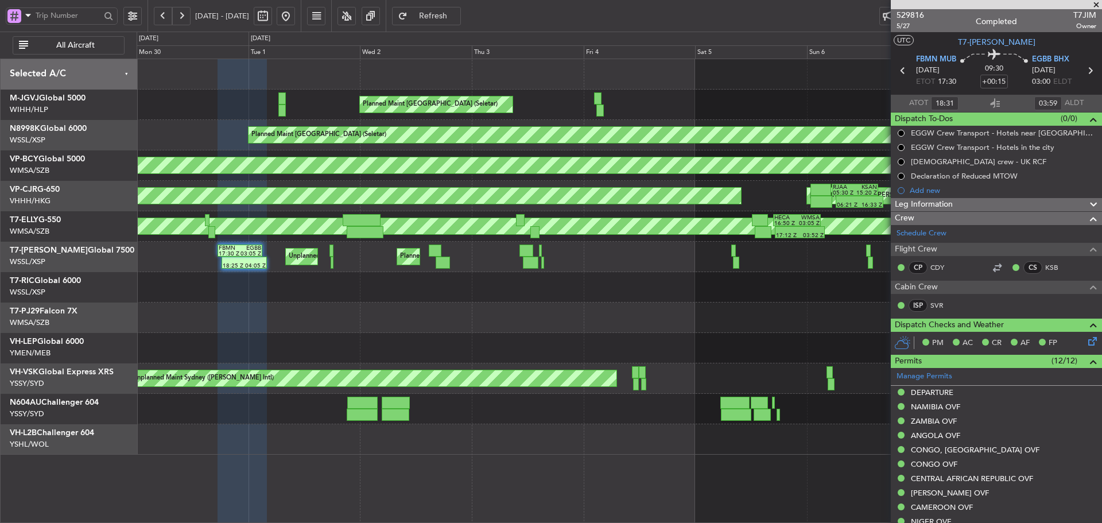
type input "Brien Tan (BTA)"
click at [295, 15] on button at bounding box center [286, 16] width 18 height 18
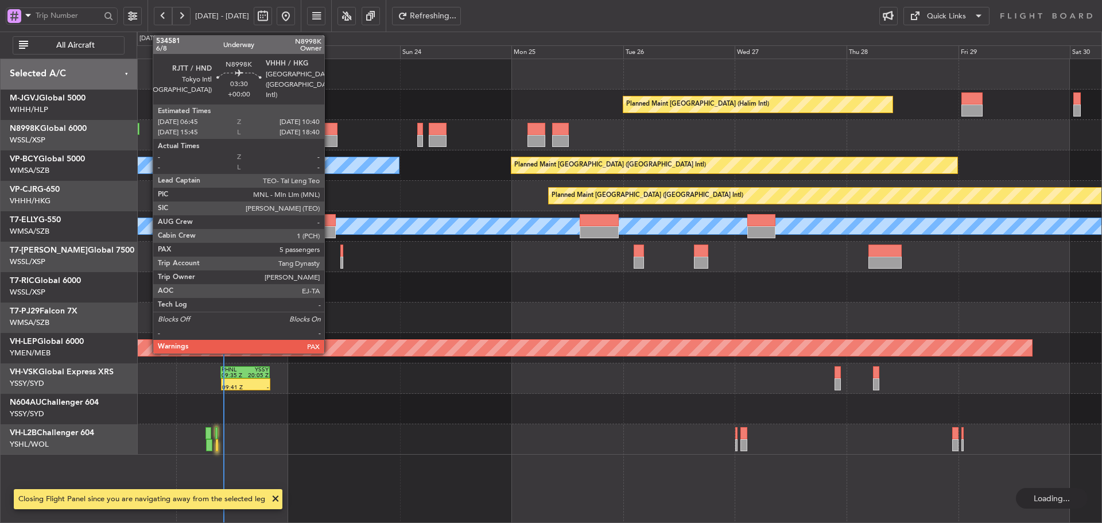
click at [329, 135] on div at bounding box center [328, 141] width 18 height 12
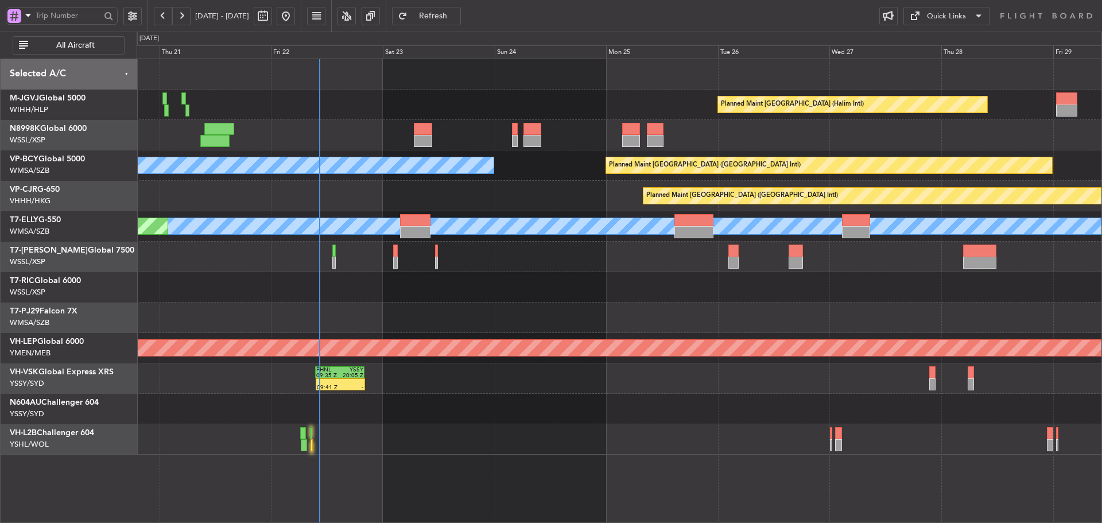
click at [362, 269] on div at bounding box center [619, 257] width 965 height 30
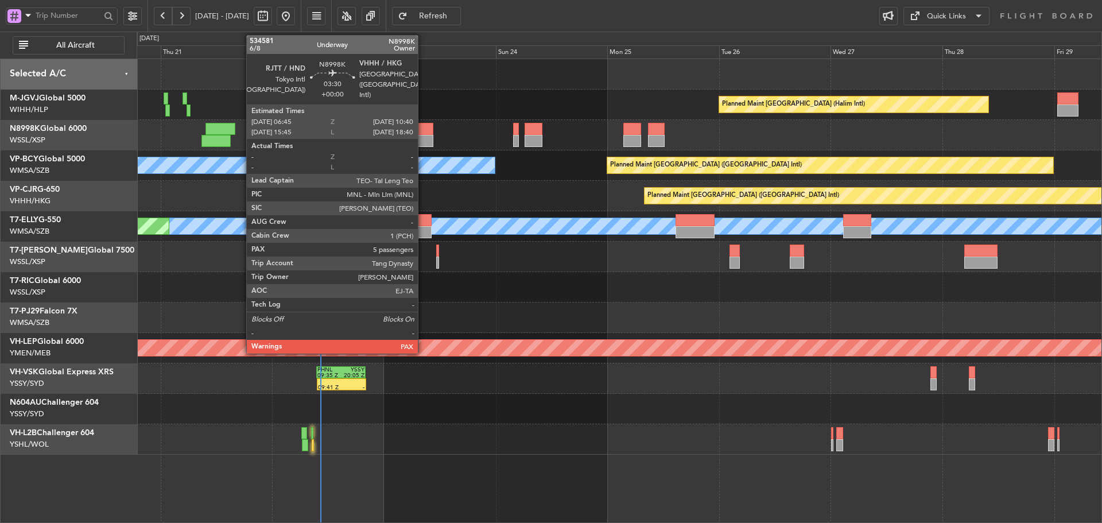
click at [423, 134] on div at bounding box center [424, 129] width 18 height 12
click at [424, 142] on div at bounding box center [424, 141] width 18 height 12
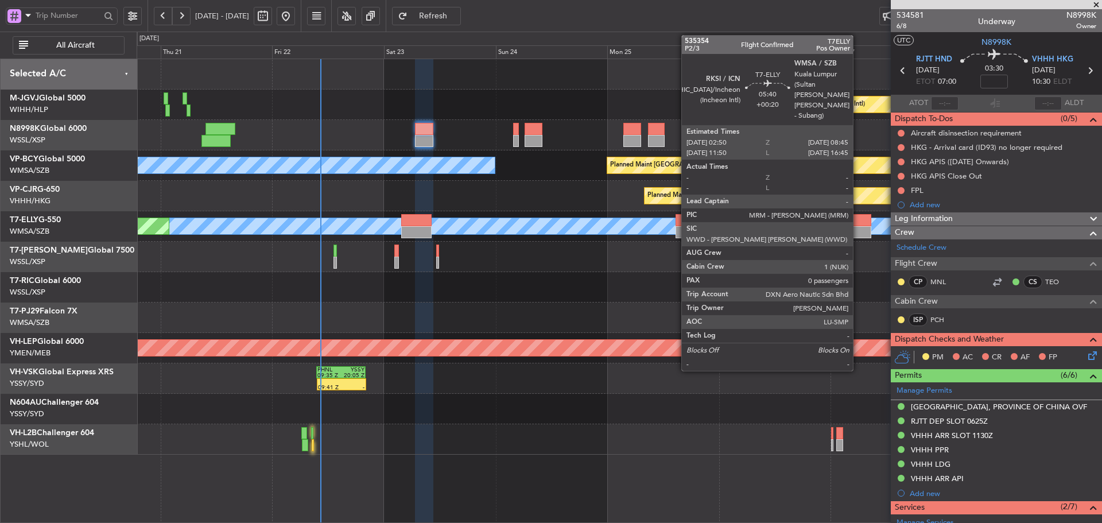
click at [858, 226] on div at bounding box center [857, 220] width 28 height 12
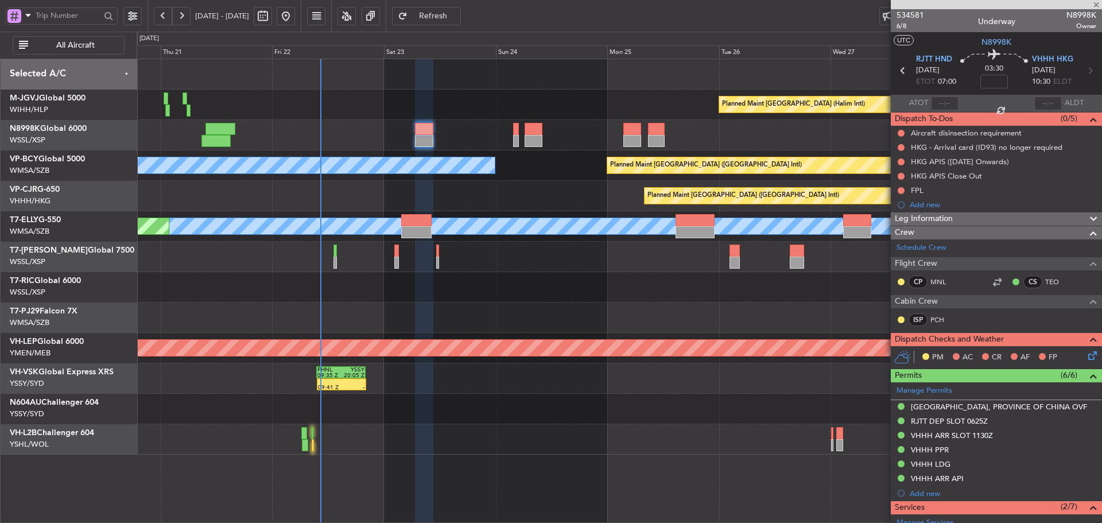
type input "+00:20"
type input "0"
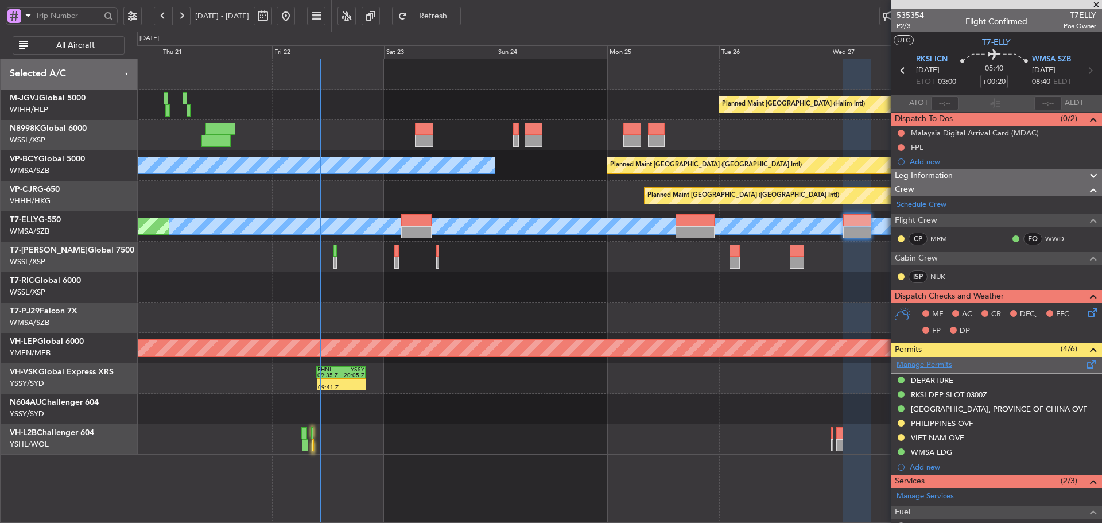
click at [906, 363] on link "Manage Permits" at bounding box center [924, 364] width 56 height 11
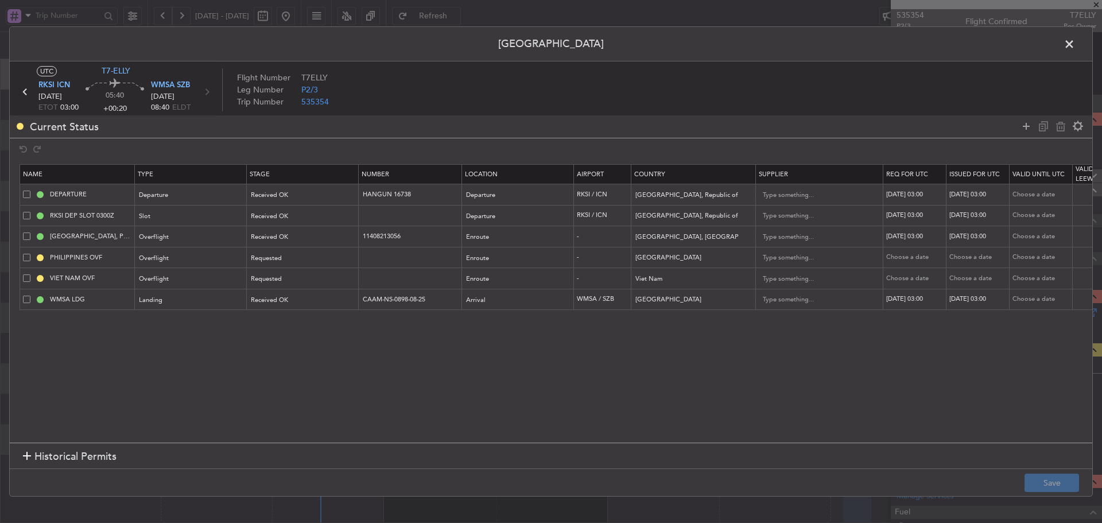
click at [393, 262] on td at bounding box center [410, 257] width 103 height 21
click at [389, 257] on input "text" at bounding box center [412, 258] width 100 height 10
paste input "3OP2025-2144"
type input "3OP2025-2144"
click at [306, 260] on div "Requested" at bounding box center [298, 258] width 95 height 17
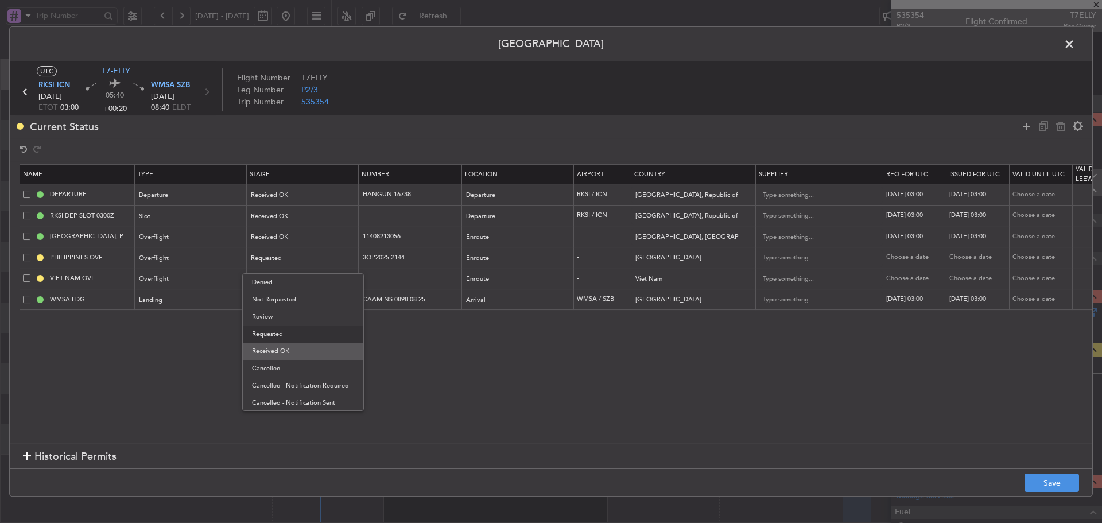
click at [290, 350] on span "Received OK" at bounding box center [303, 351] width 102 height 17
click at [898, 260] on div "Choose a date" at bounding box center [916, 258] width 60 height 10
select select "8"
select select "2025"
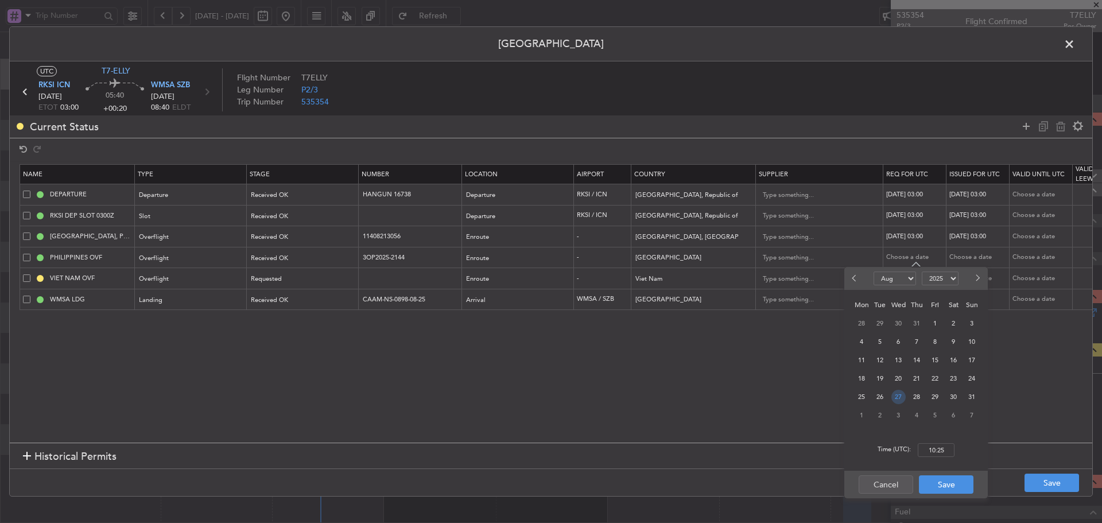
click at [899, 398] on span "27" at bounding box center [898, 397] width 14 height 14
click at [936, 459] on div "Time (UTC): 00:00" at bounding box center [915, 449] width 143 height 41
click at [932, 448] on input "00:00" at bounding box center [936, 450] width 37 height 14
type input "03:00"
click at [941, 487] on button "Save" at bounding box center [946, 484] width 55 height 18
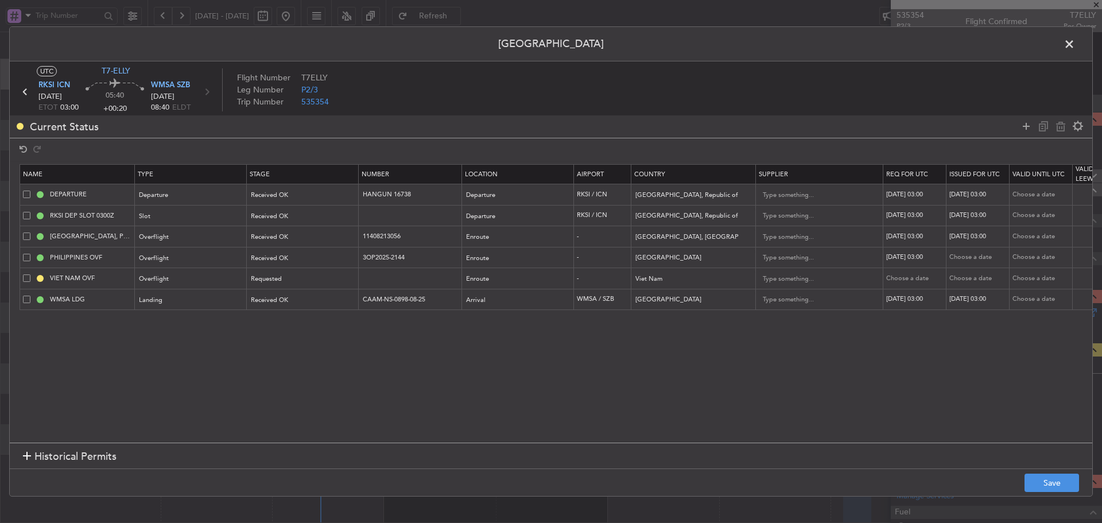
click at [978, 261] on div "Choose a date" at bounding box center [979, 258] width 60 height 10
select select "8"
select select "2025"
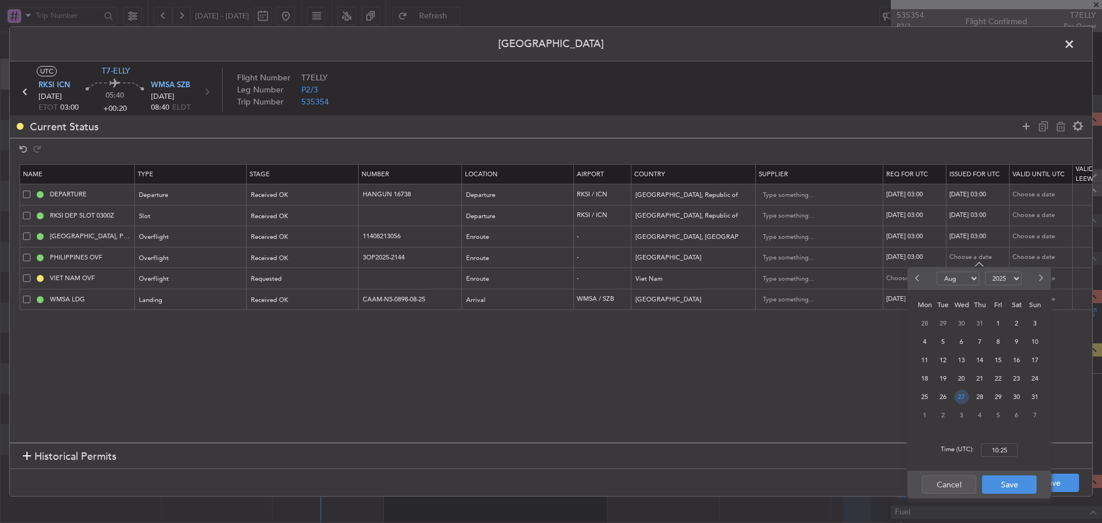
click at [958, 391] on span "27" at bounding box center [961, 397] width 14 height 14
click at [994, 444] on div "Time (UTC): 00:00" at bounding box center [978, 449] width 143 height 41
click at [993, 445] on input "00:00" at bounding box center [999, 450] width 37 height 14
type input "03:00"
click at [1003, 476] on button "Save" at bounding box center [1009, 484] width 55 height 18
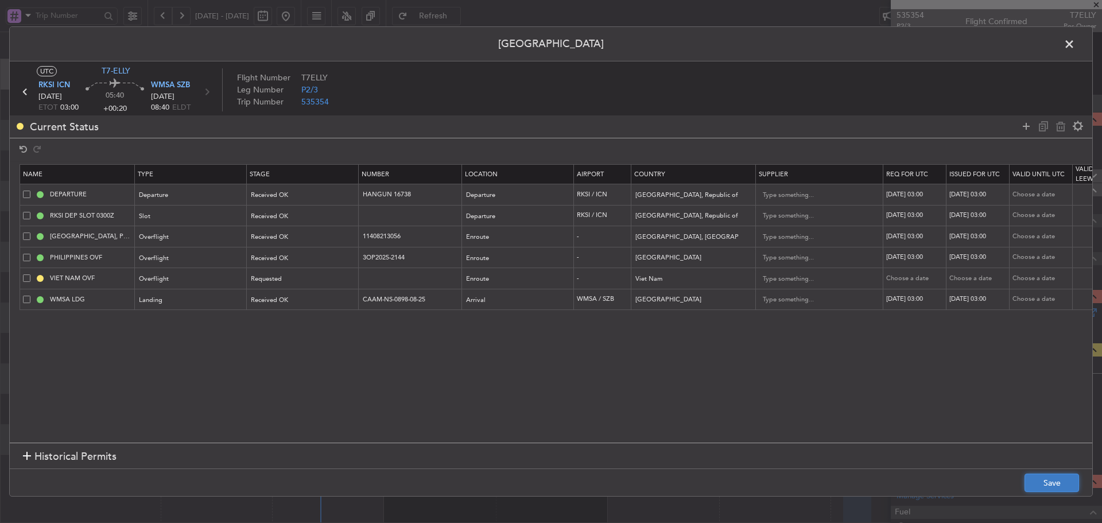
click at [1032, 480] on button "Save" at bounding box center [1051, 482] width 55 height 18
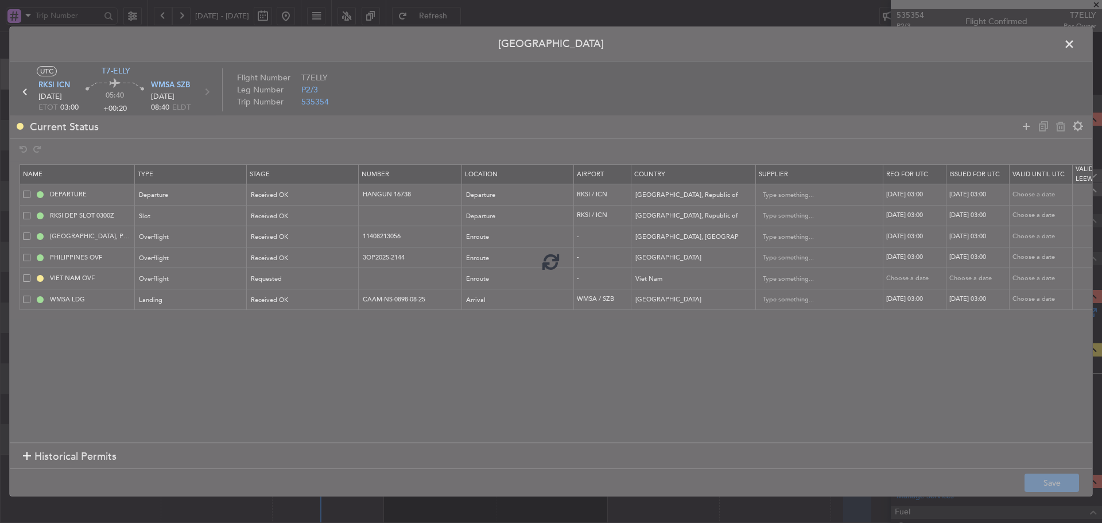
type input "3OP2025-2144"
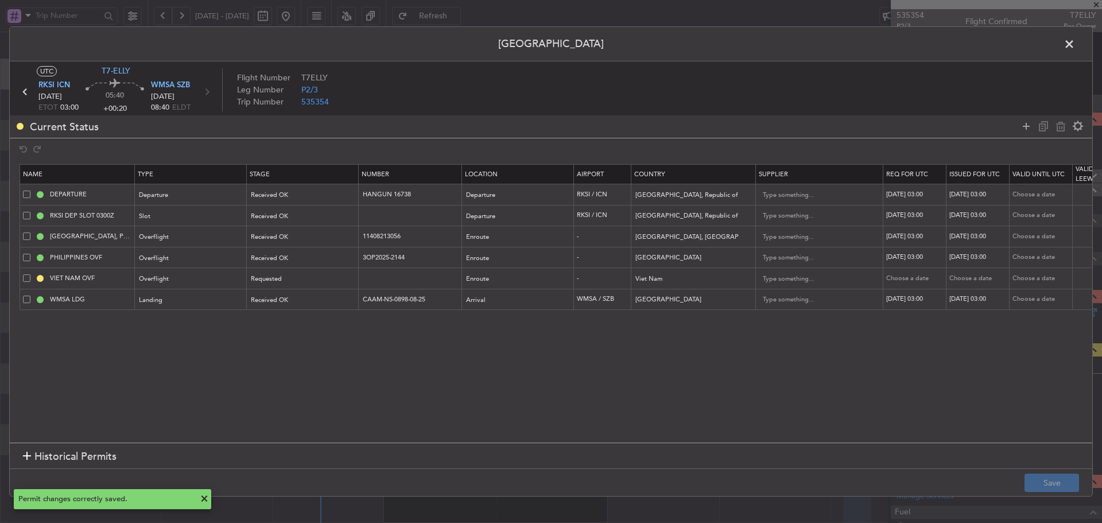
click at [1075, 44] on span at bounding box center [1075, 47] width 0 height 23
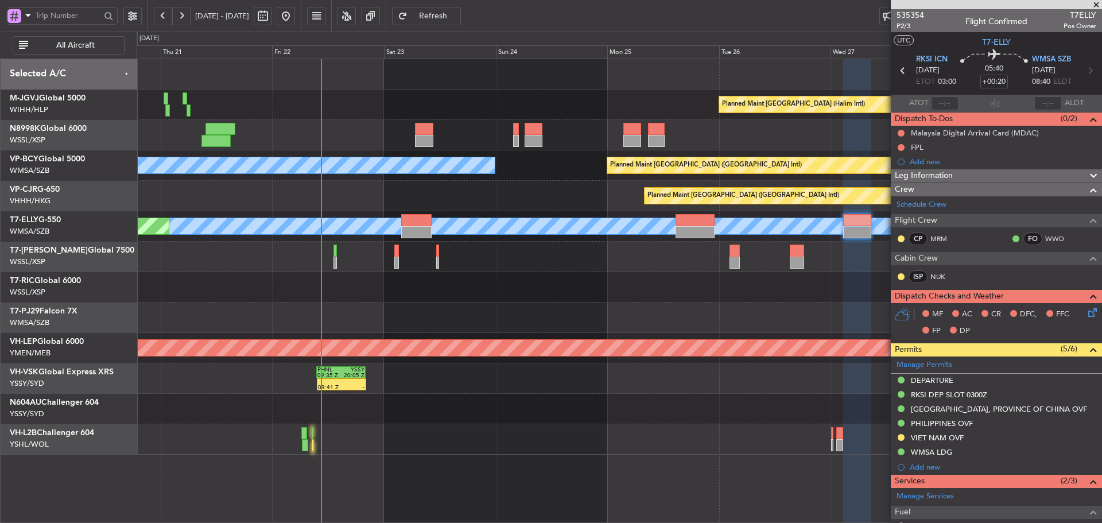
click at [434, 133] on div at bounding box center [619, 135] width 965 height 30
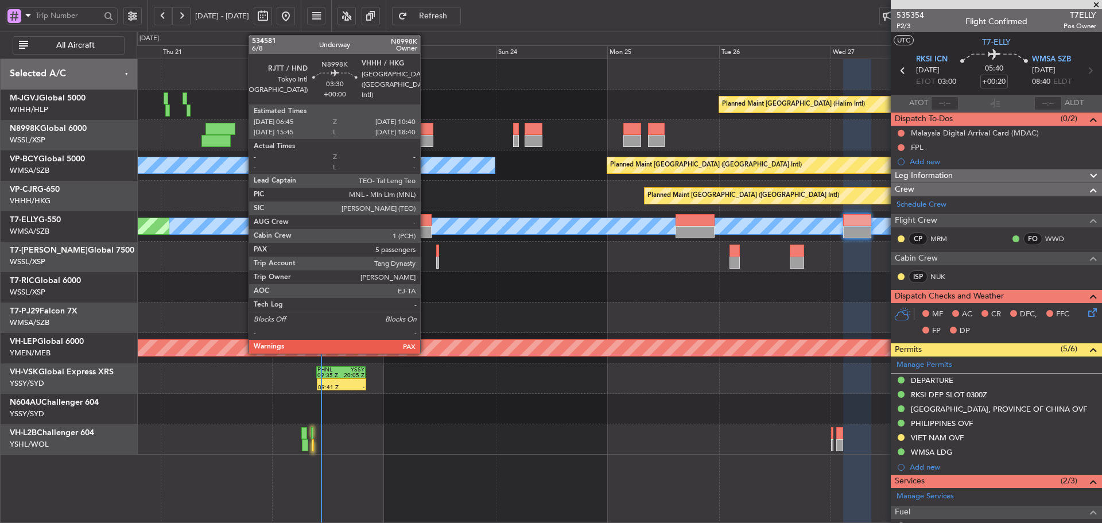
click at [425, 133] on div at bounding box center [424, 129] width 18 height 12
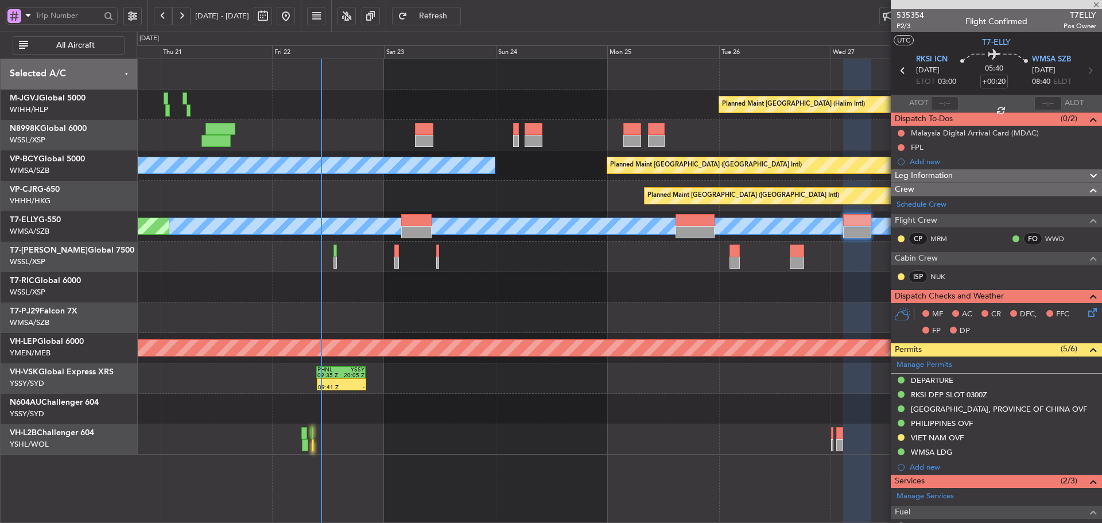
type input "5"
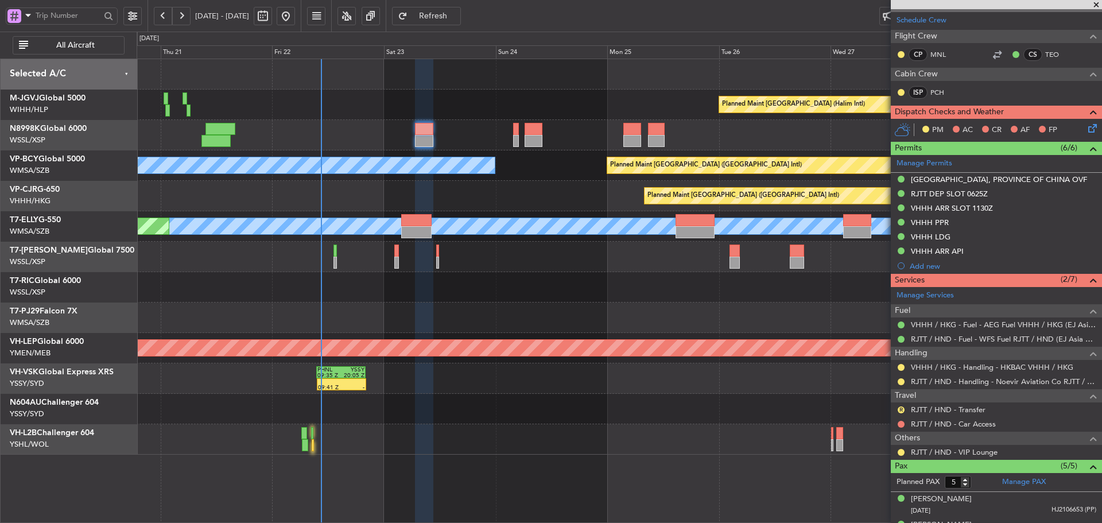
scroll to position [230, 0]
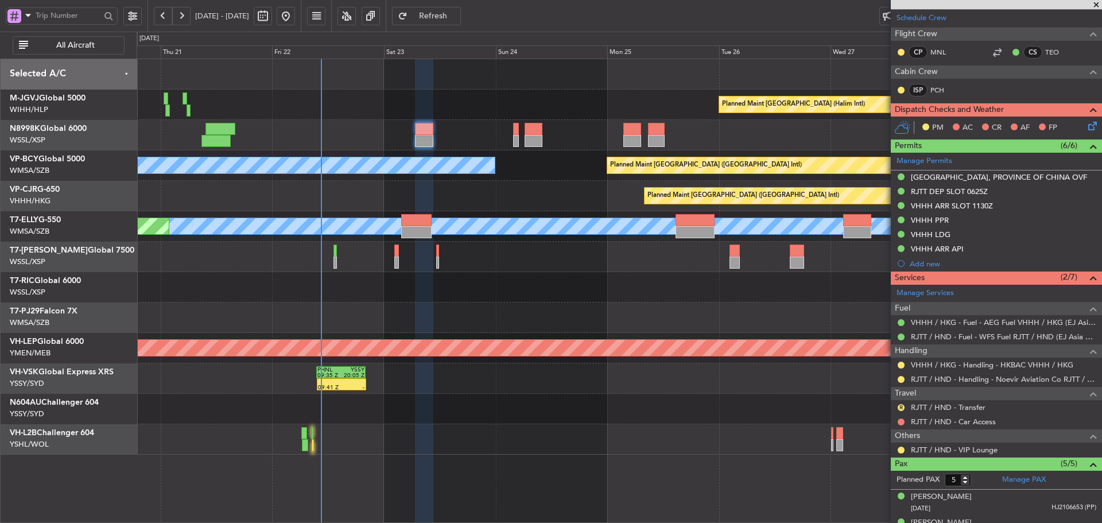
click at [457, 18] on span "Refresh" at bounding box center [433, 16] width 47 height 8
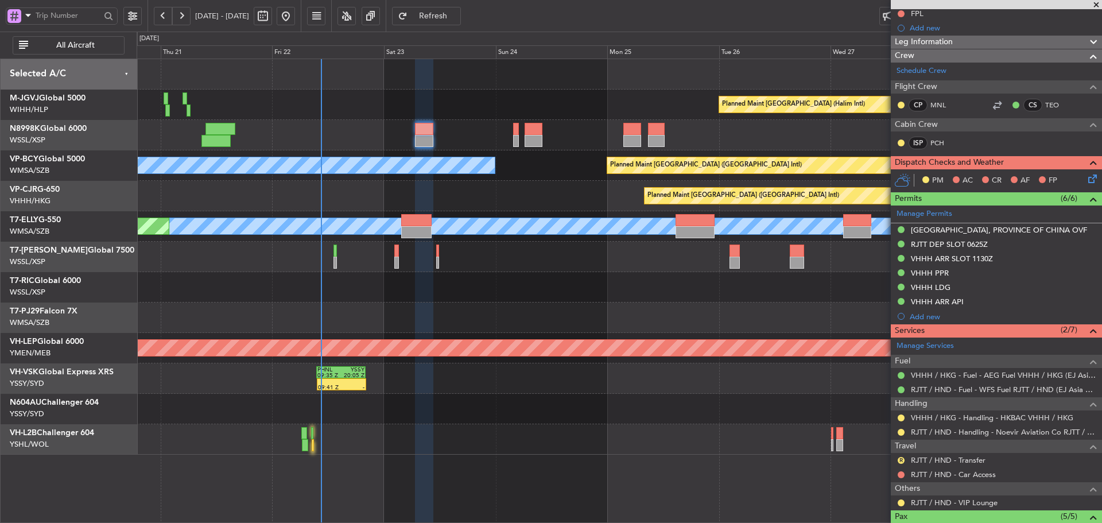
scroll to position [0, 0]
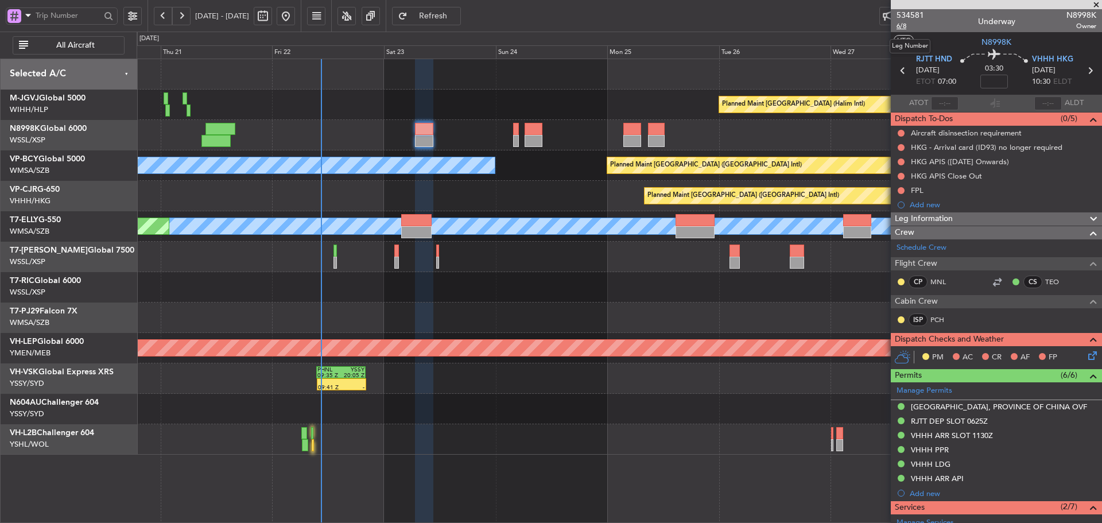
click at [905, 28] on span "6/8" at bounding box center [910, 26] width 28 height 10
click at [457, 20] on span "Refresh" at bounding box center [433, 16] width 47 height 8
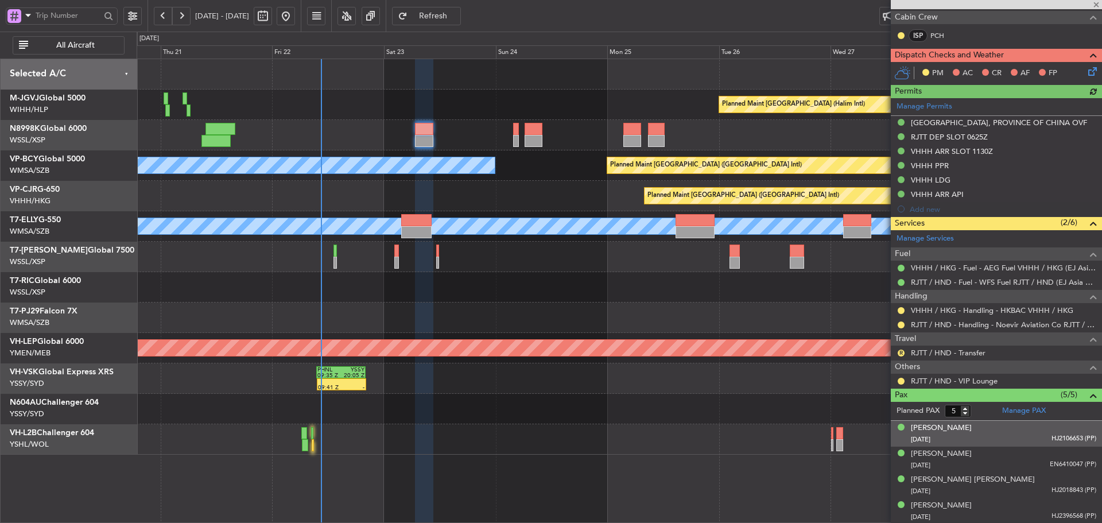
scroll to position [287, 0]
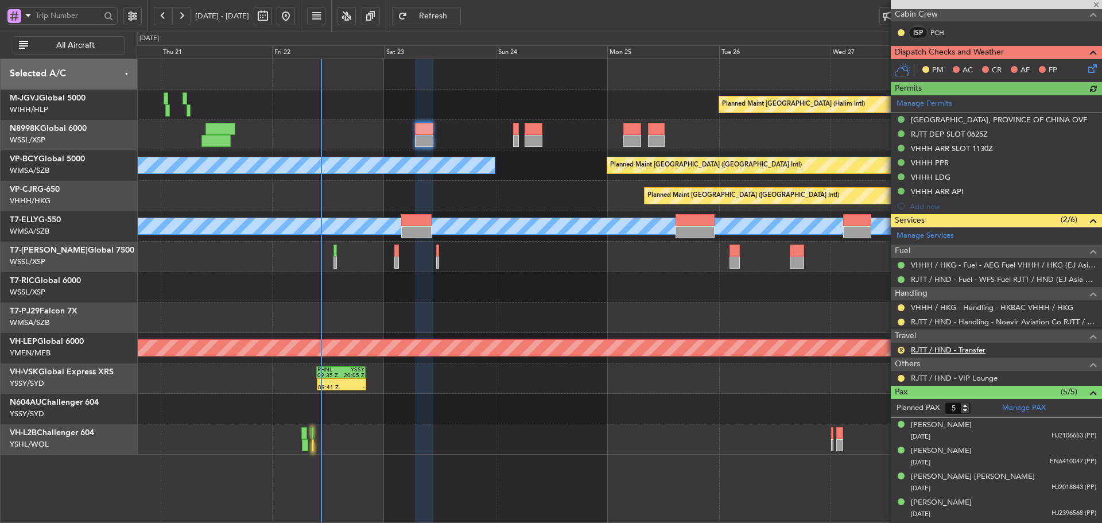
click at [936, 352] on link "RJTT / HND - Transfer" at bounding box center [948, 350] width 75 height 10
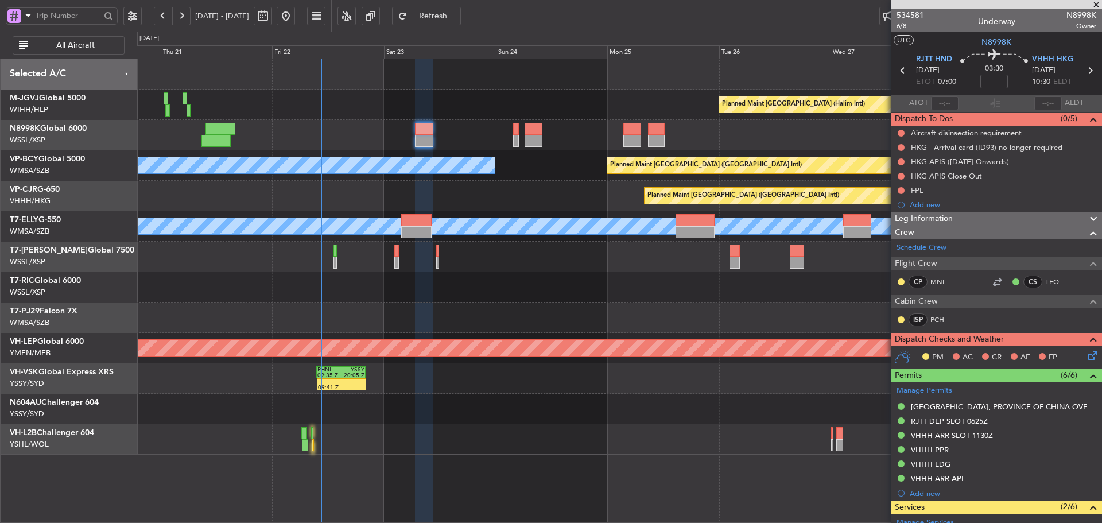
scroll to position [287, 0]
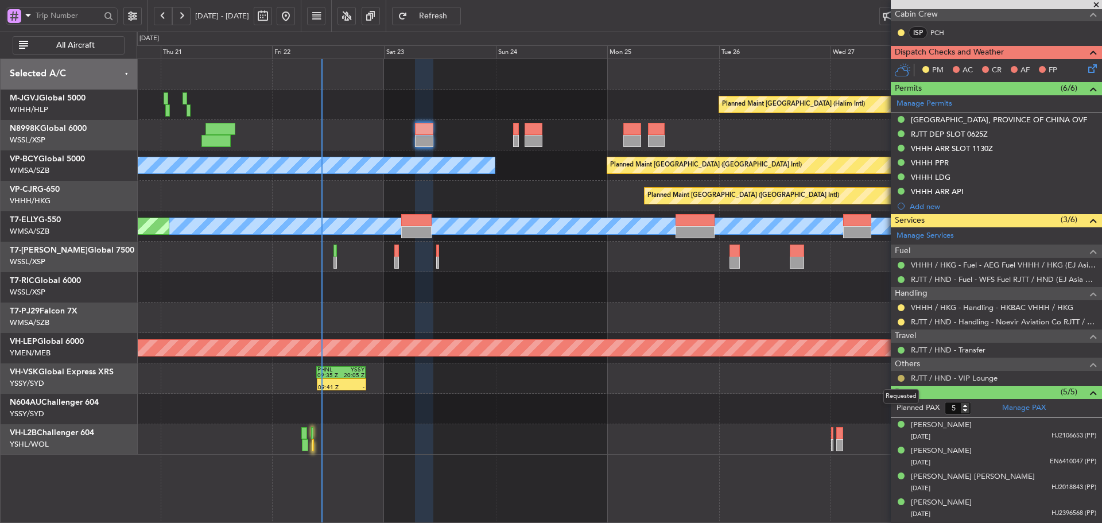
click at [900, 377] on button at bounding box center [901, 378] width 7 height 7
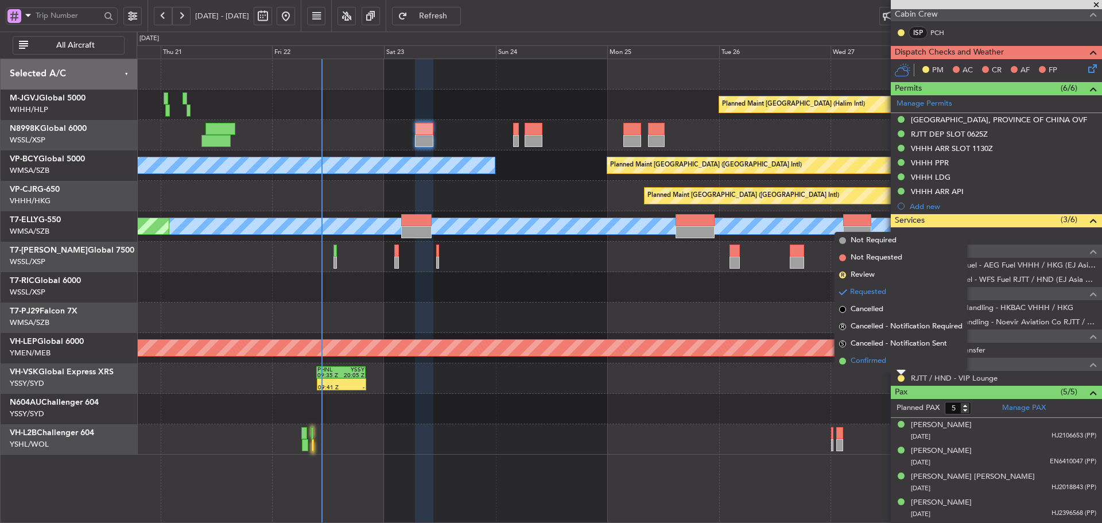
click at [844, 360] on span at bounding box center [842, 361] width 7 height 7
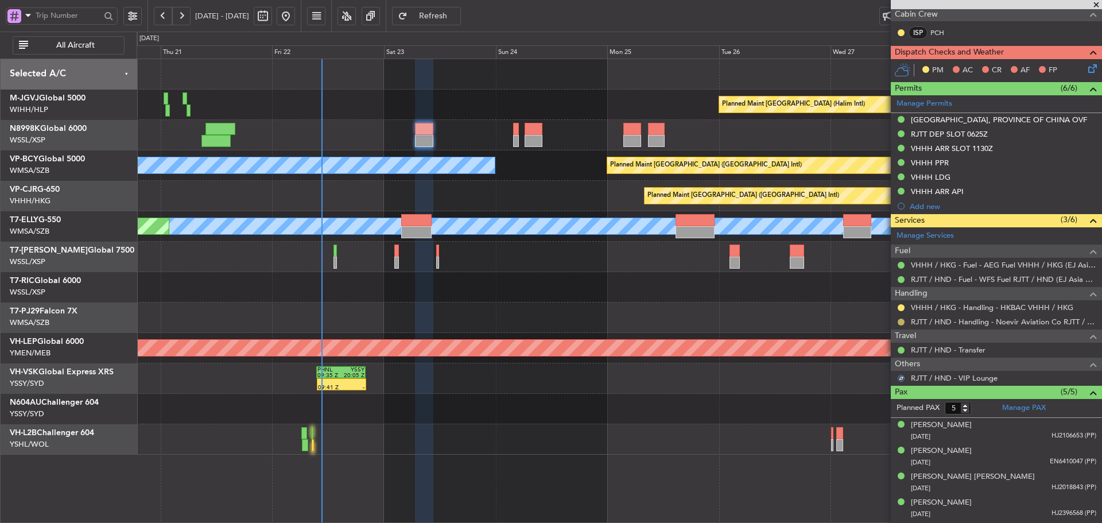
click at [902, 325] on mat-tooltip-component "Requested" at bounding box center [901, 340] width 52 height 30
click at [900, 321] on button at bounding box center [901, 322] width 7 height 7
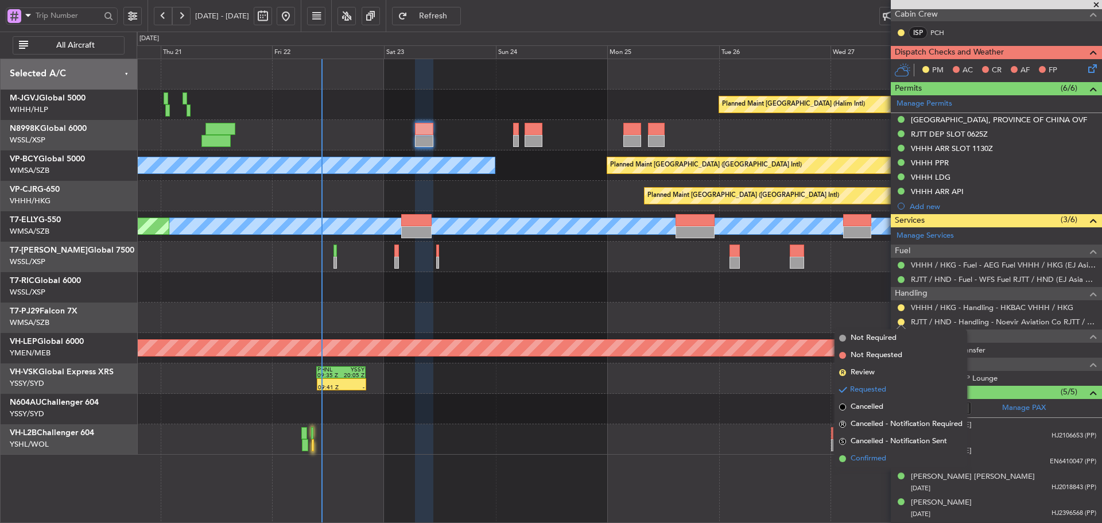
click at [841, 457] on span at bounding box center [842, 458] width 7 height 7
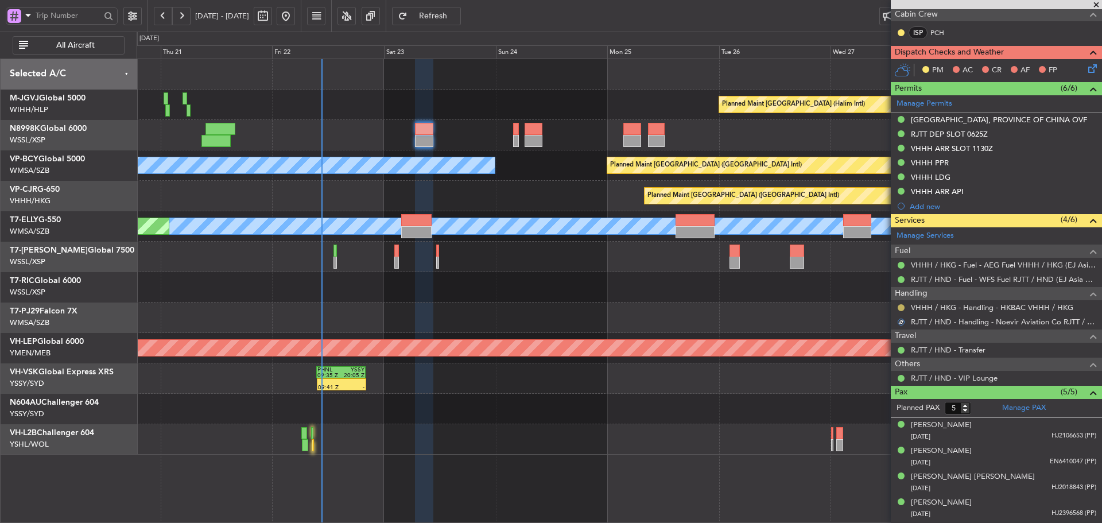
click at [904, 305] on button at bounding box center [901, 307] width 7 height 7
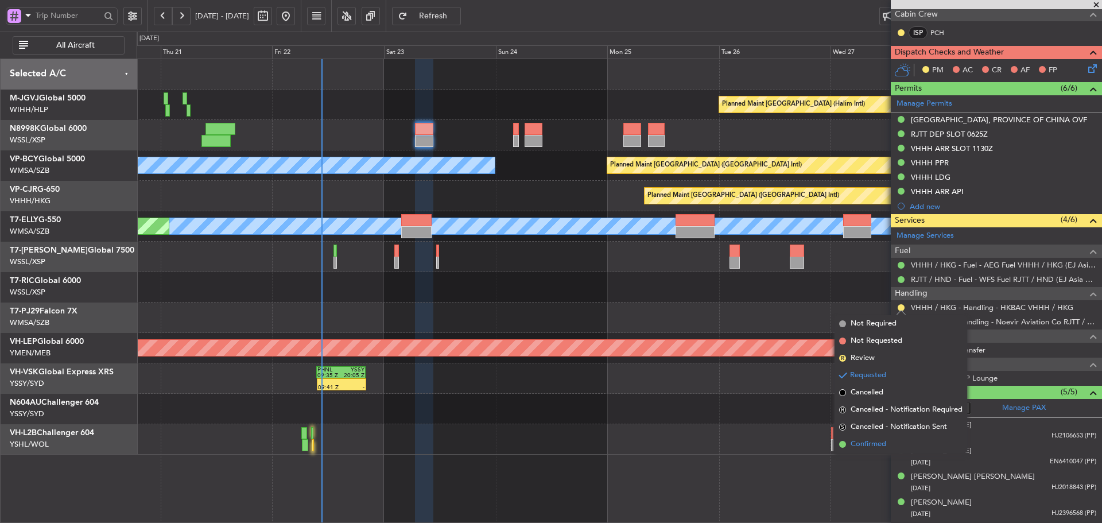
click at [842, 445] on span at bounding box center [842, 444] width 7 height 7
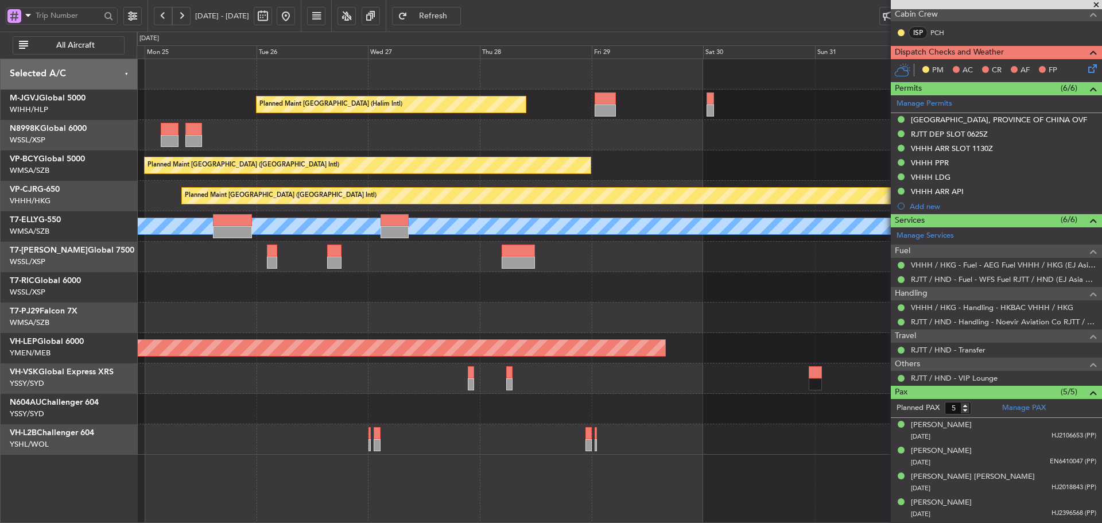
click at [309, 125] on div at bounding box center [619, 135] width 965 height 30
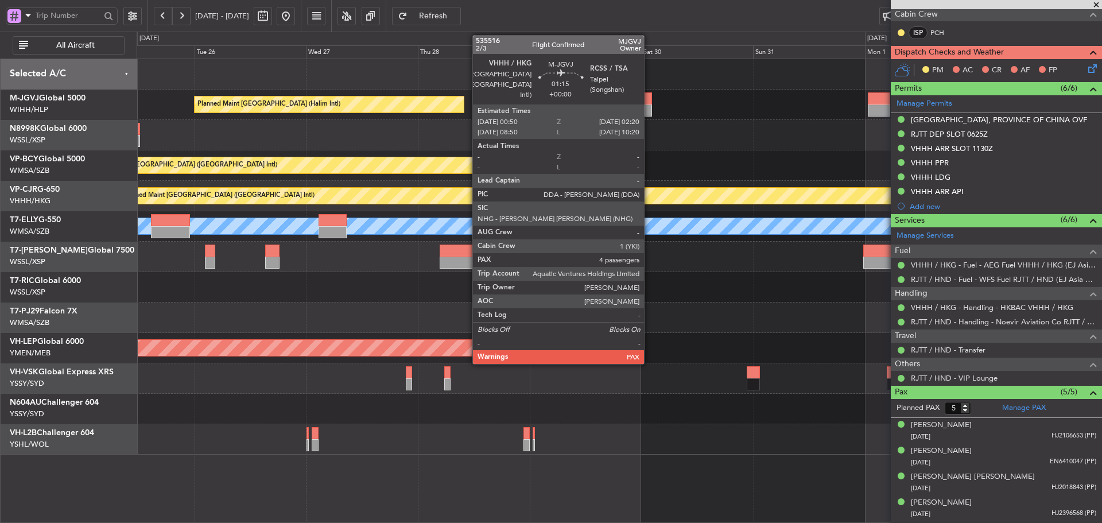
click at [649, 106] on div at bounding box center [648, 110] width 7 height 12
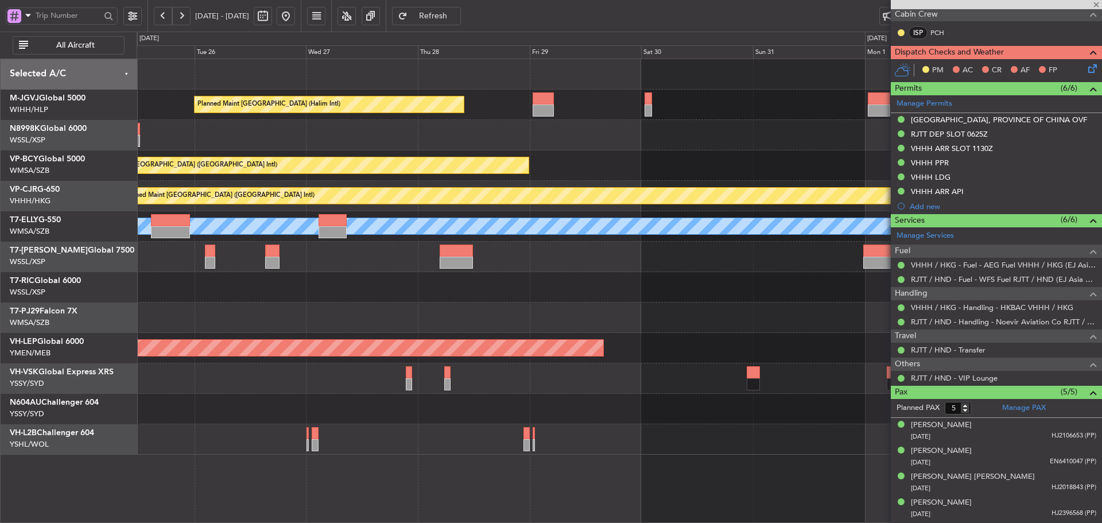
type input "4"
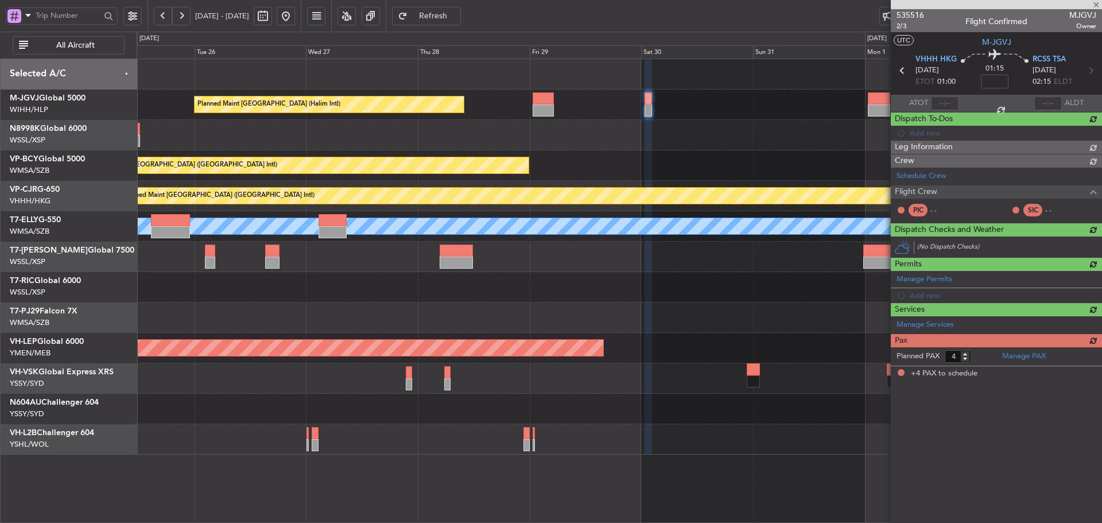
scroll to position [0, 0]
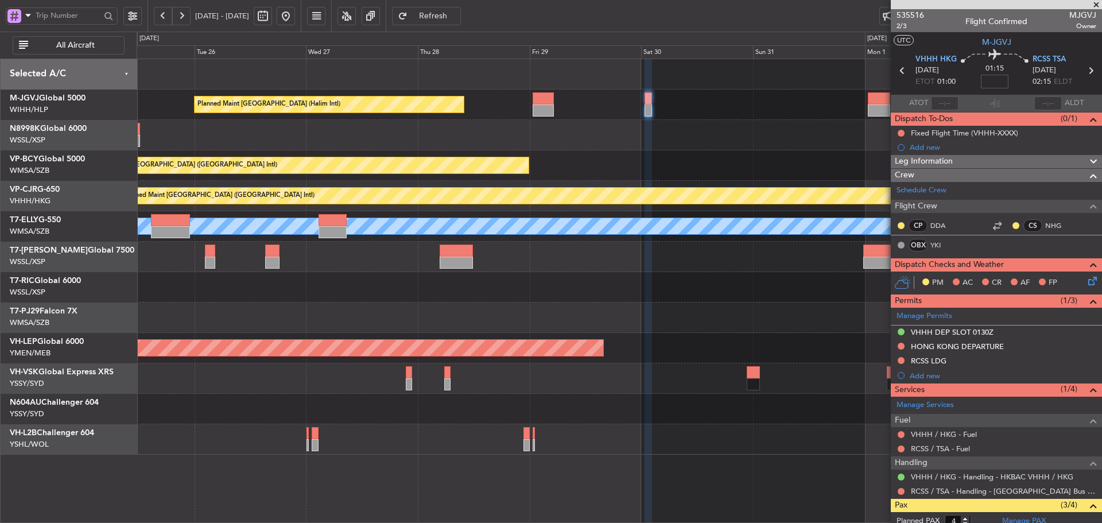
click at [987, 86] on input at bounding box center [995, 82] width 28 height 14
type input "-00:05"
click at [967, 84] on div "01:15 -00:05" at bounding box center [995, 70] width 76 height 42
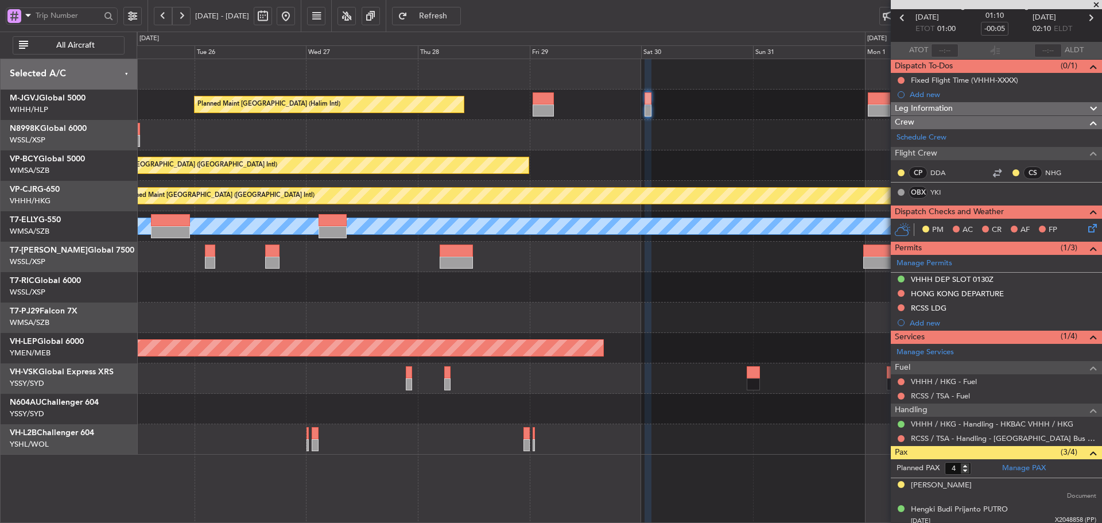
scroll to position [109, 0]
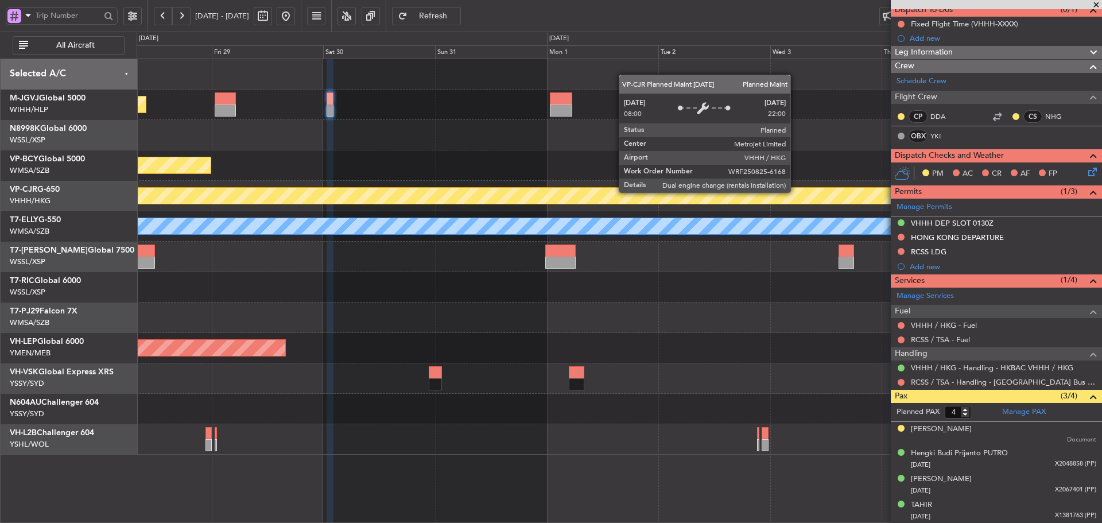
click at [455, 193] on div "Planned Maint [GEOGRAPHIC_DATA] ([GEOGRAPHIC_DATA] Intl)" at bounding box center [448, 196] width 1293 height 16
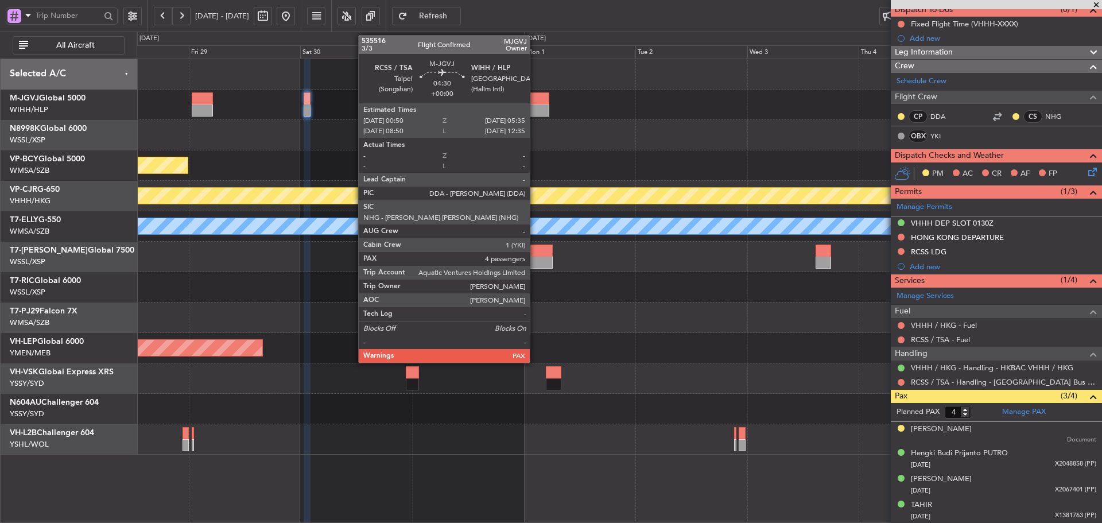
click at [535, 98] on div at bounding box center [538, 98] width 22 height 12
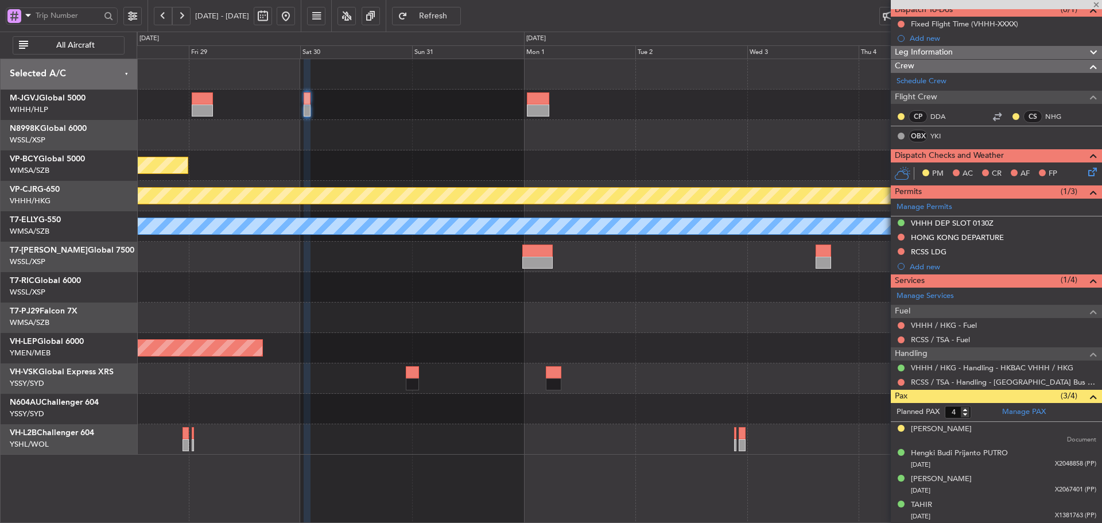
scroll to position [0, 0]
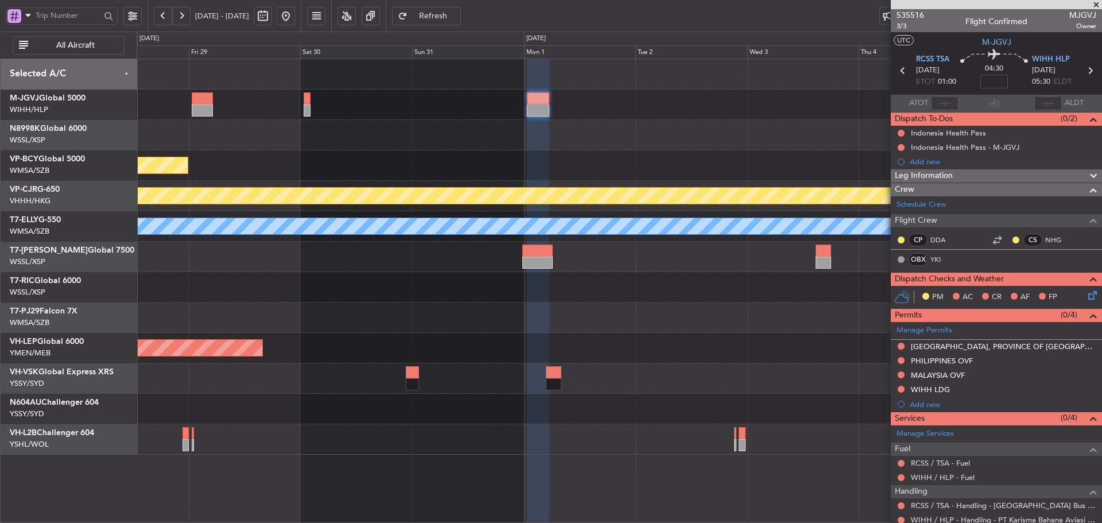
click at [451, 15] on span "Refresh" at bounding box center [433, 16] width 47 height 8
click at [531, 271] on div at bounding box center [619, 257] width 965 height 30
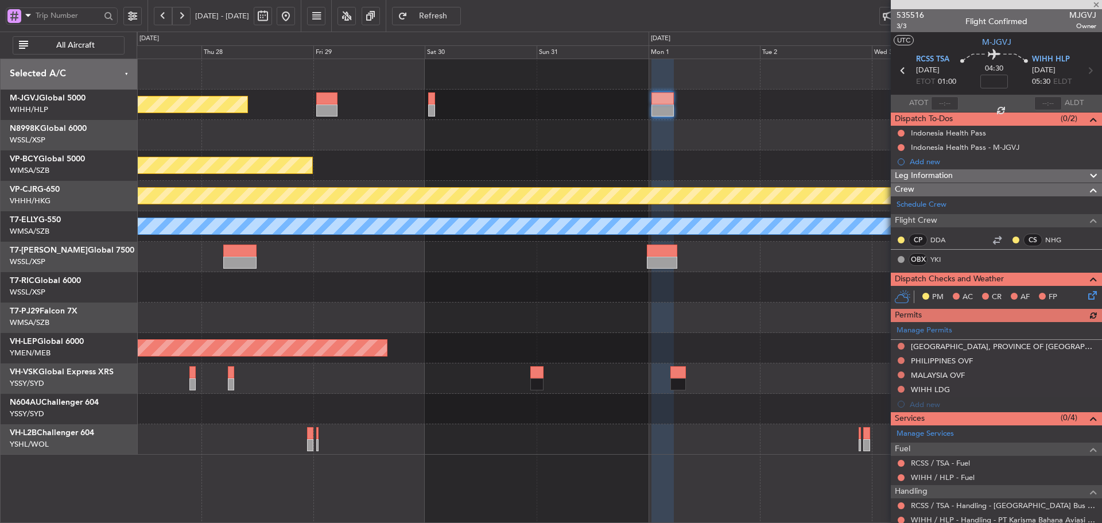
click at [1096, 6] on div at bounding box center [996, 4] width 211 height 9
click at [1098, 6] on span at bounding box center [1095, 5] width 11 height 10
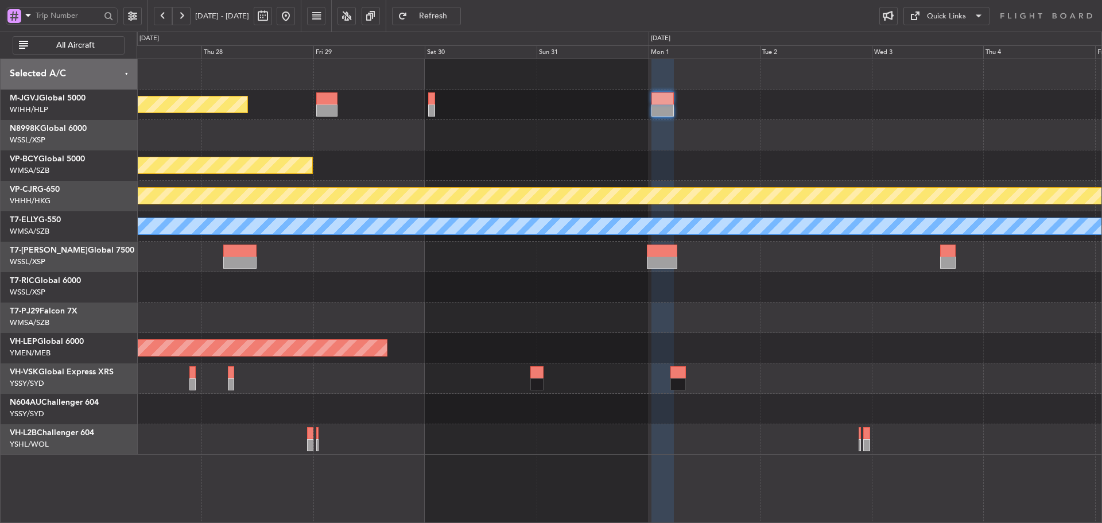
type input "0"
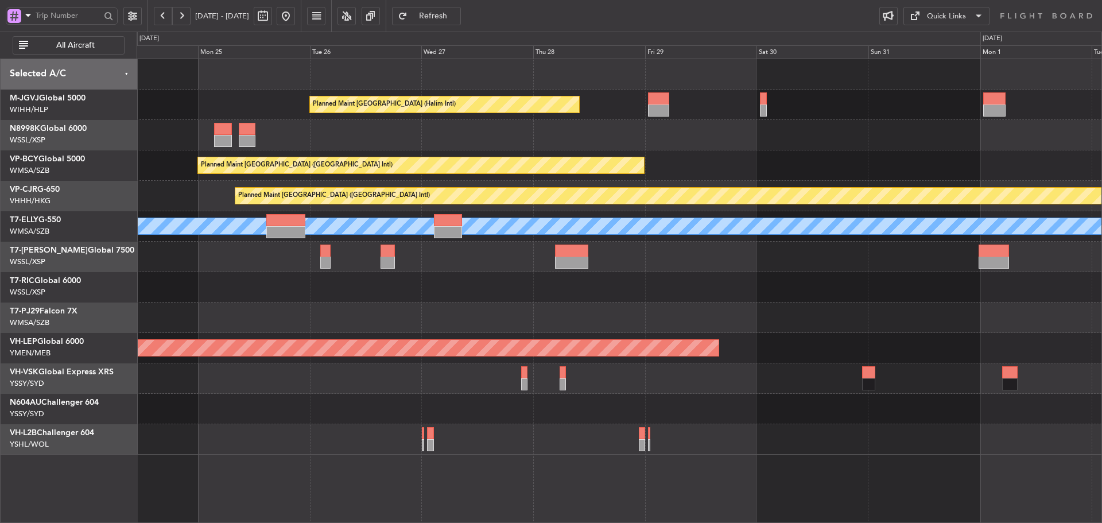
click at [881, 243] on div "Planned Maint Jakarta (Halim Intl) Planned Maint Vancouver (Vancouver Intl) MEL…" at bounding box center [619, 256] width 965 height 395
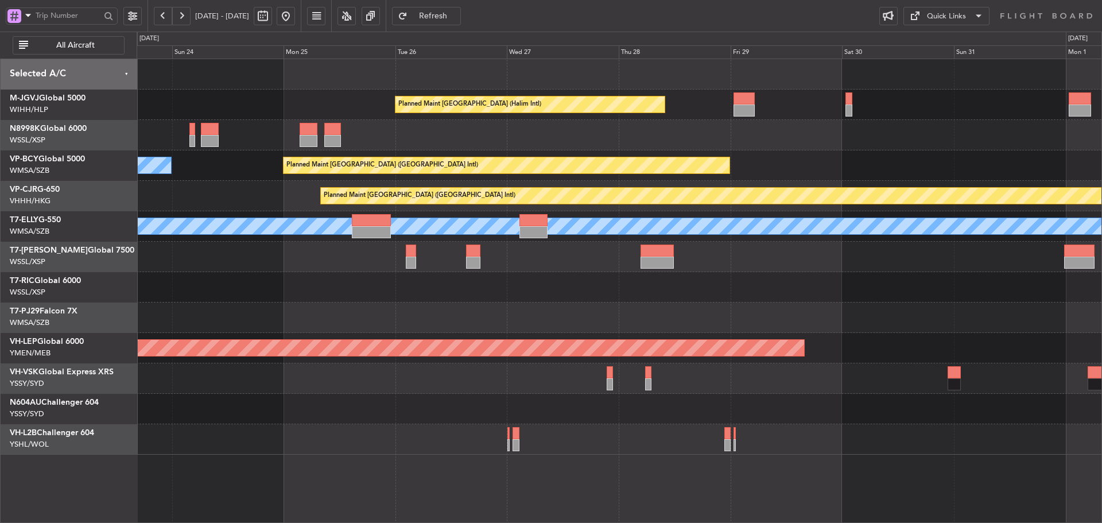
click at [902, 355] on div "Planned Maint Jakarta (Halim Intl) Planned Maint Vancouver (Vancouver Intl) MEL…" at bounding box center [619, 256] width 965 height 395
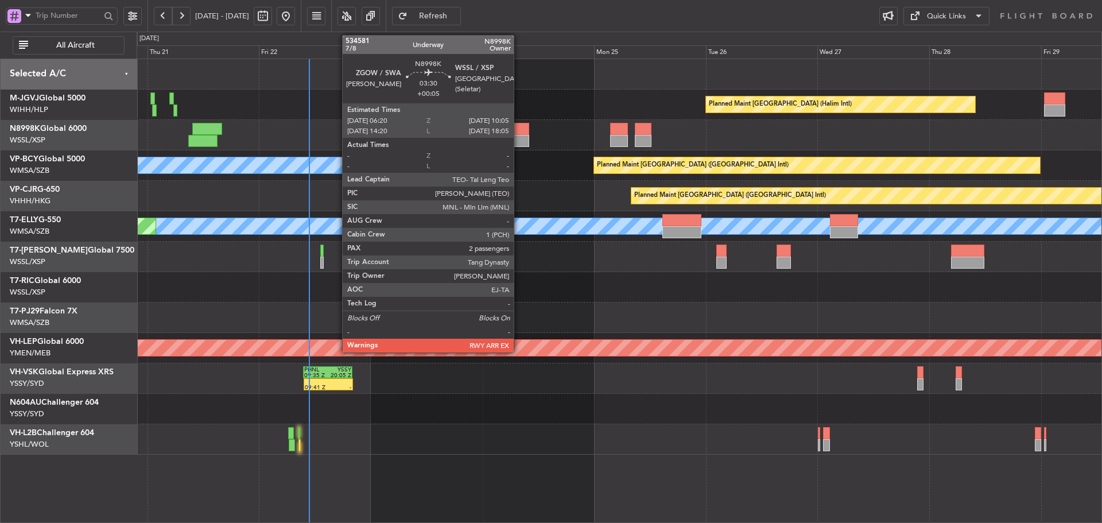
click at [519, 140] on div at bounding box center [520, 141] width 18 height 12
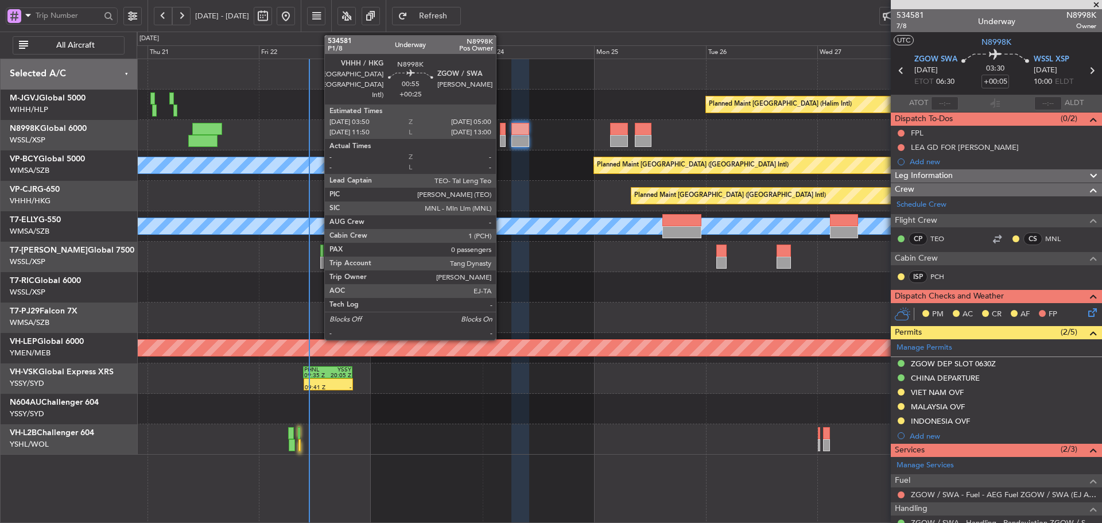
click at [501, 133] on div at bounding box center [503, 129] width 6 height 12
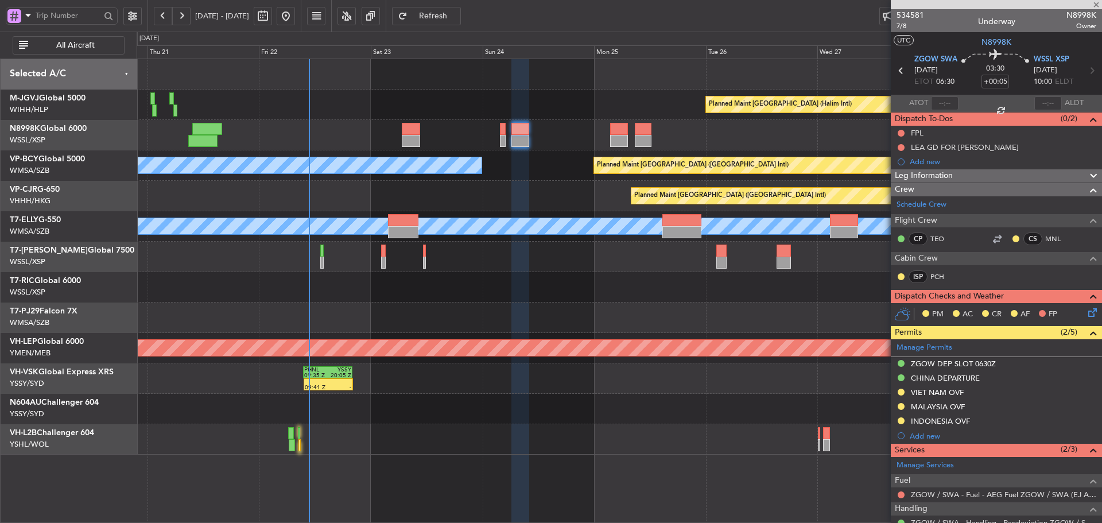
type input "+00:25"
type input "0"
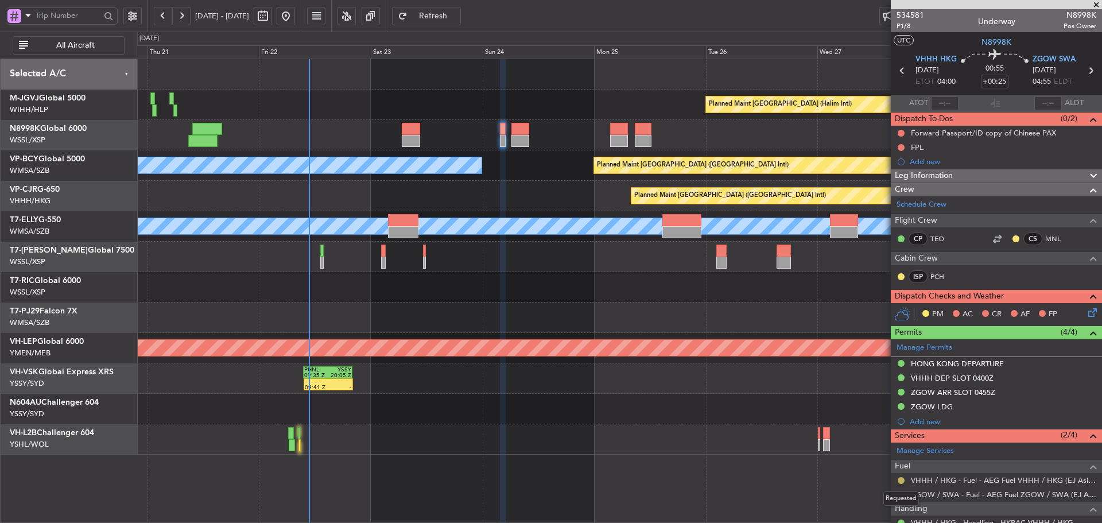
click at [902, 480] on button at bounding box center [901, 480] width 7 height 7
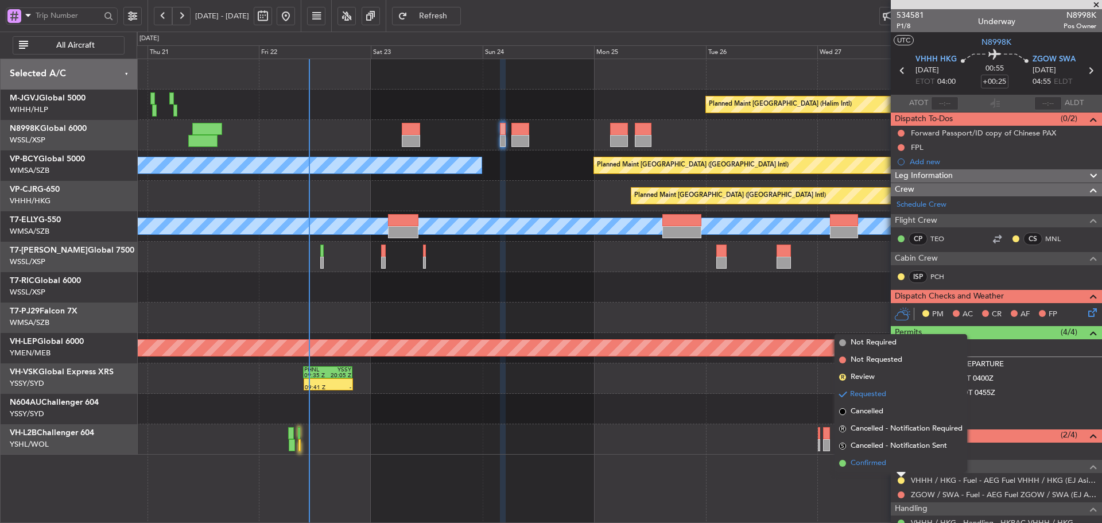
click at [842, 461] on span at bounding box center [842, 463] width 7 height 7
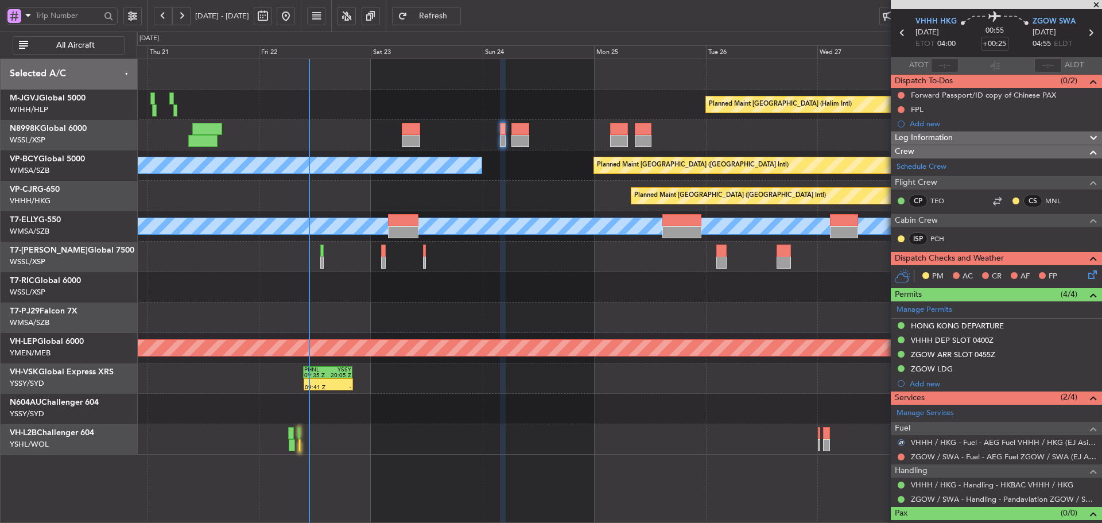
scroll to position [53, 0]
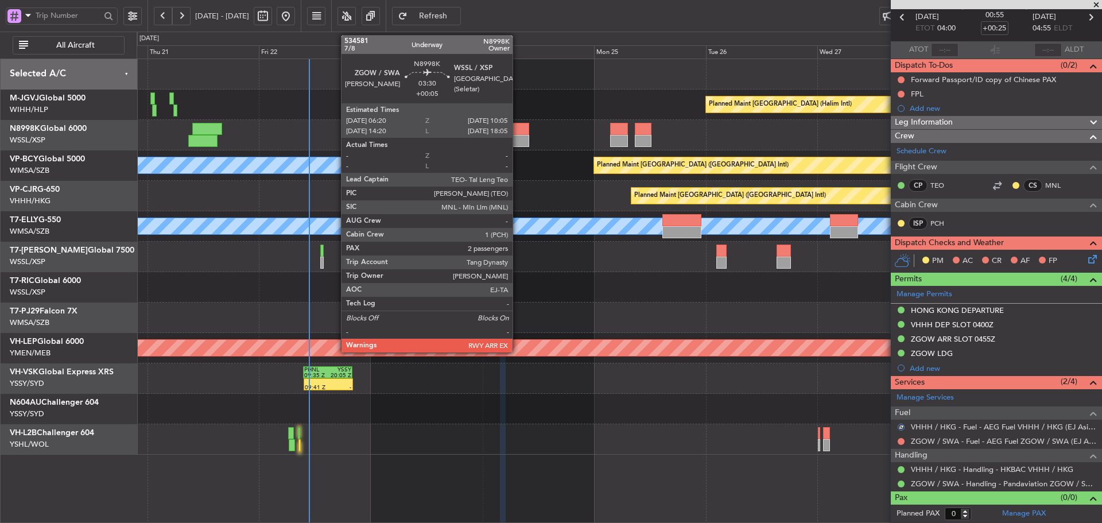
click at [518, 131] on div at bounding box center [520, 129] width 18 height 12
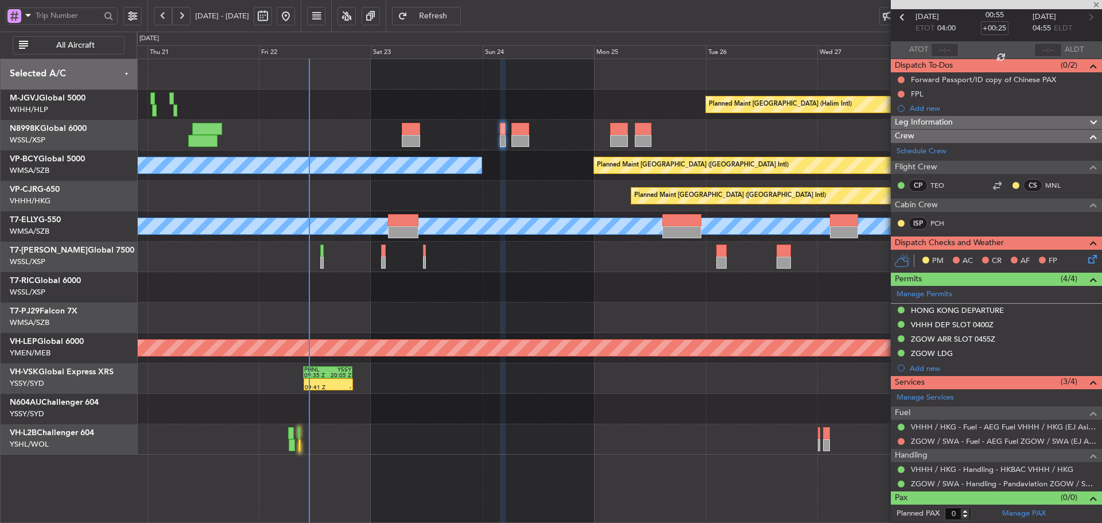
type input "+00:05"
type input "2"
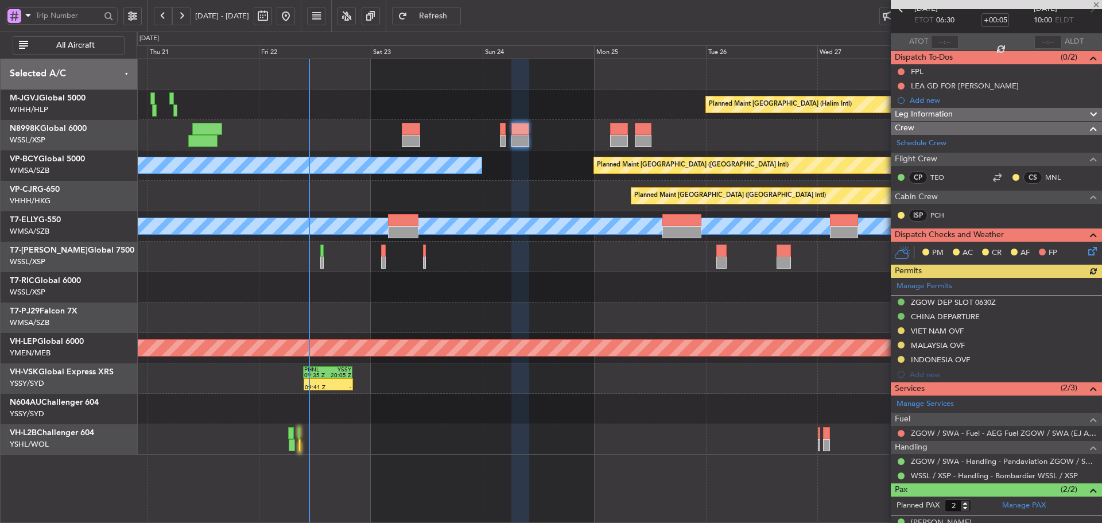
scroll to position [105, 0]
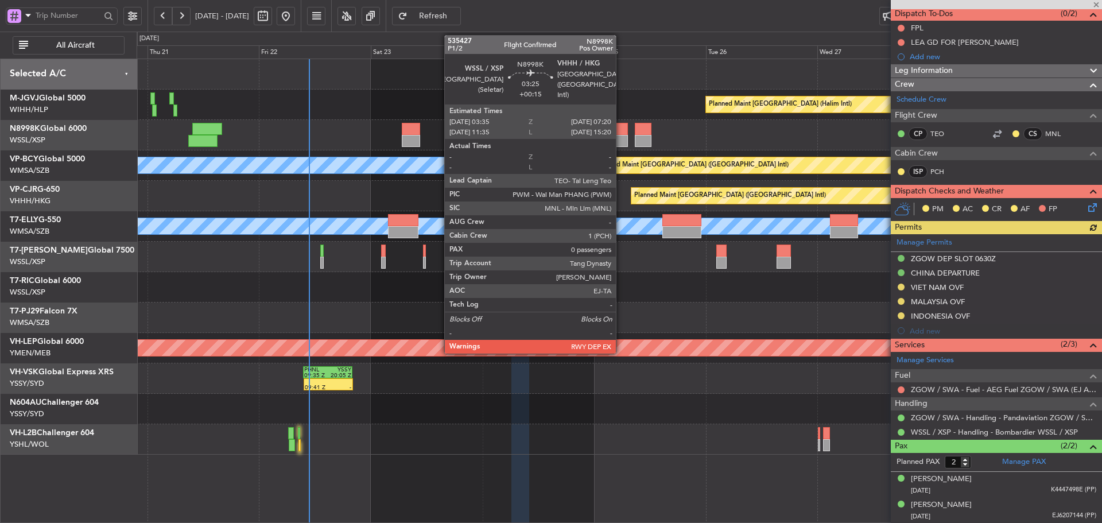
click at [621, 138] on div at bounding box center [619, 141] width 18 height 12
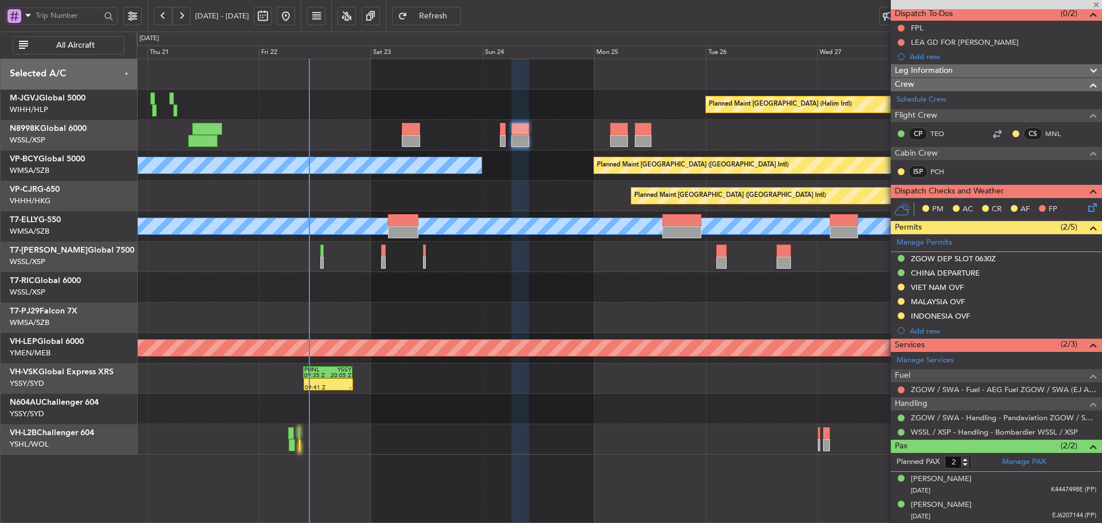
type input "+00:15"
type input "0"
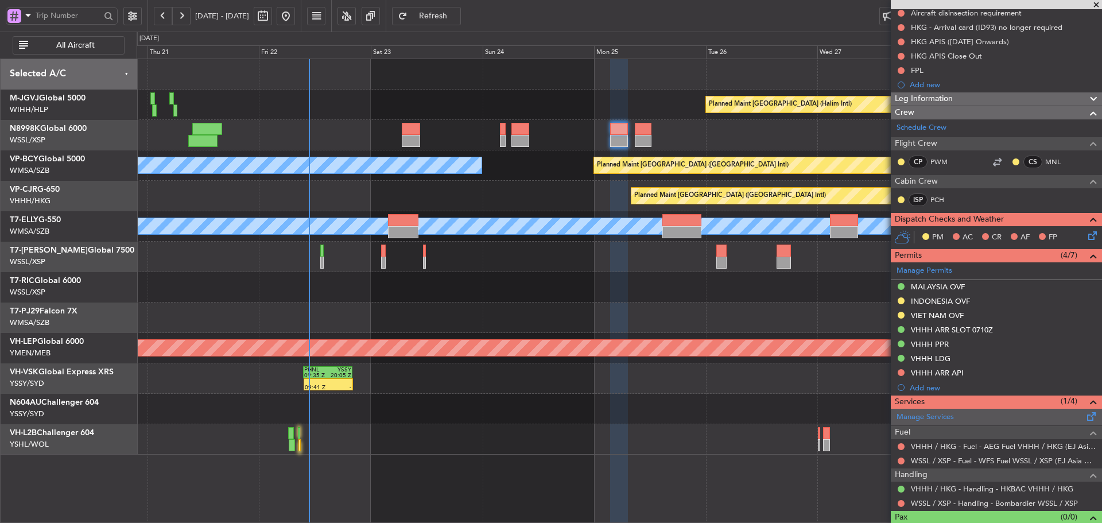
scroll to position [154, 0]
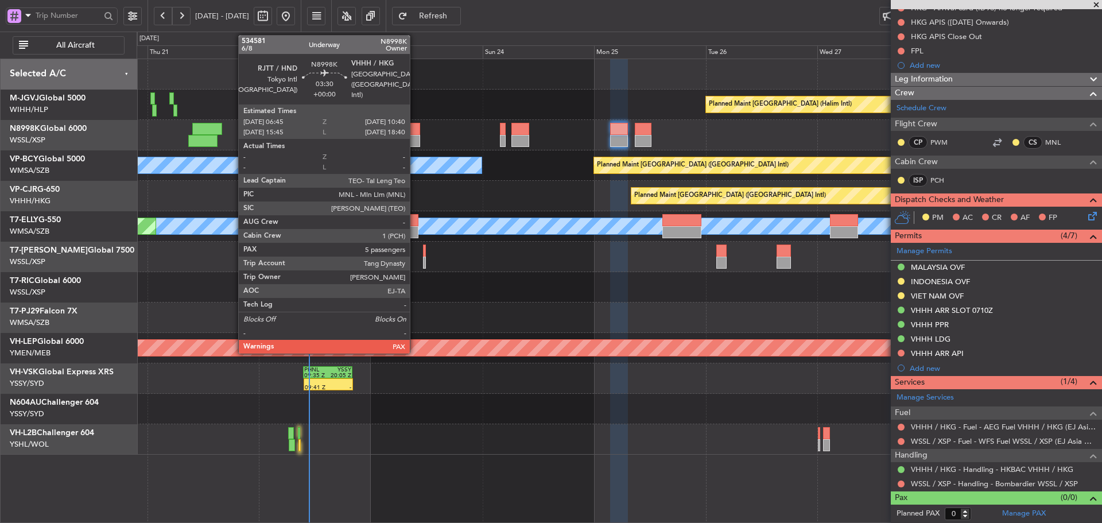
click at [414, 139] on div at bounding box center [411, 141] width 18 height 12
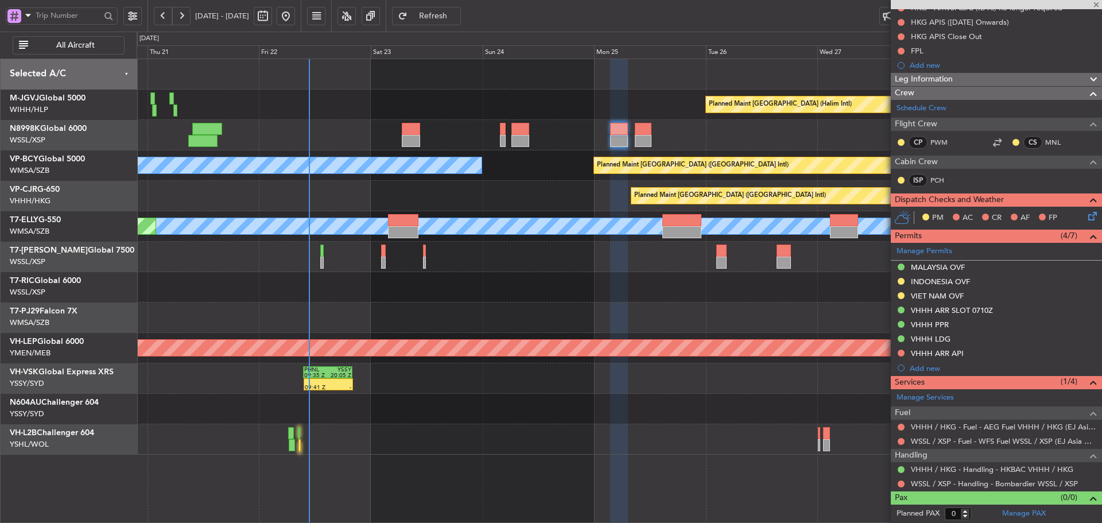
type input "5"
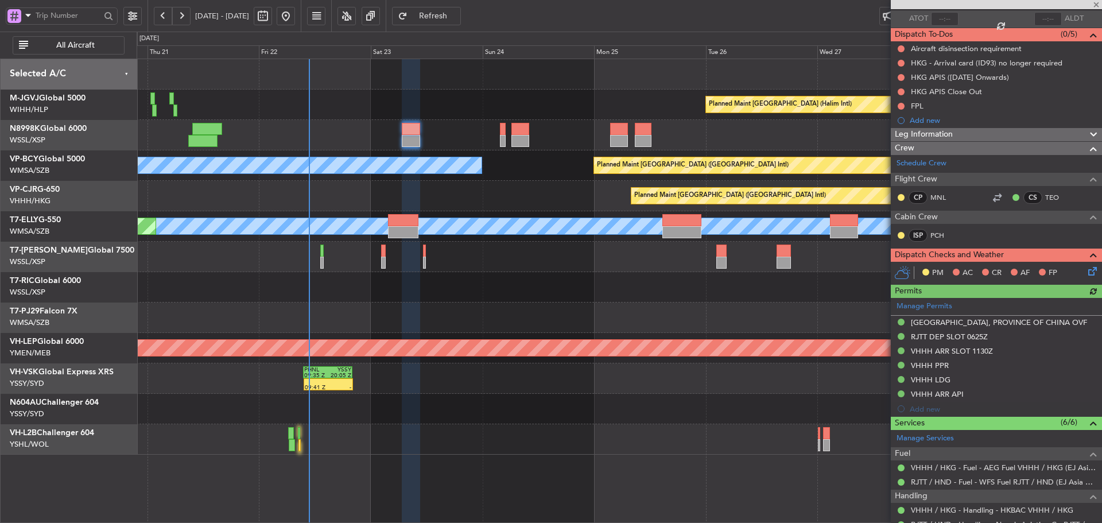
scroll to position [172, 0]
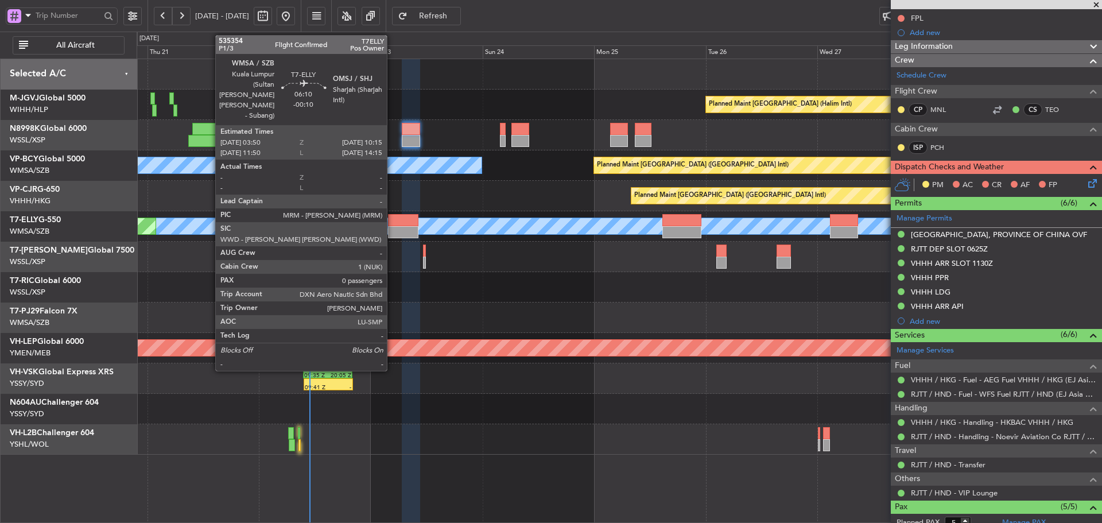
click at [392, 228] on div at bounding box center [403, 232] width 30 height 12
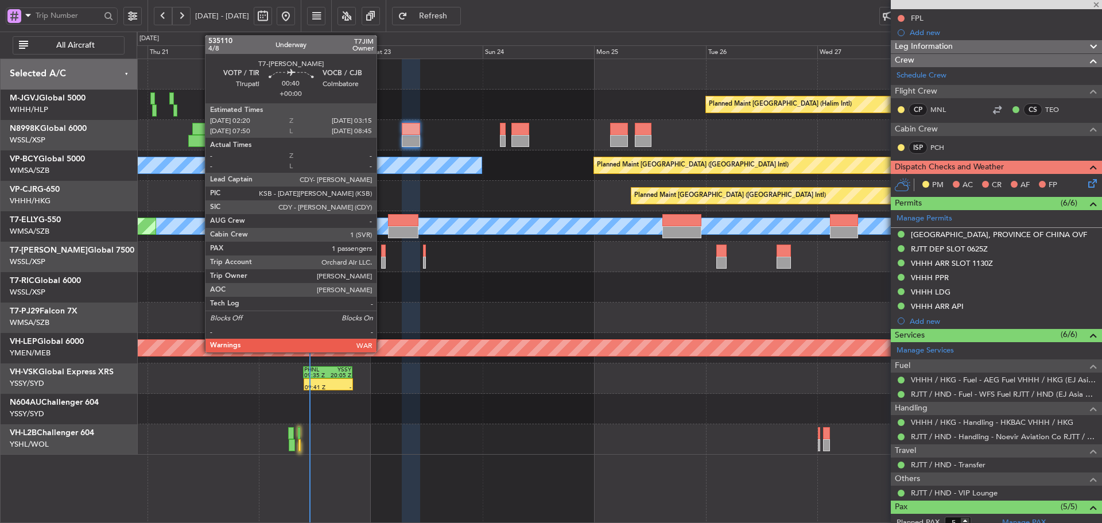
click at [382, 265] on div at bounding box center [383, 263] width 5 height 12
type input "-00:10"
type input "0"
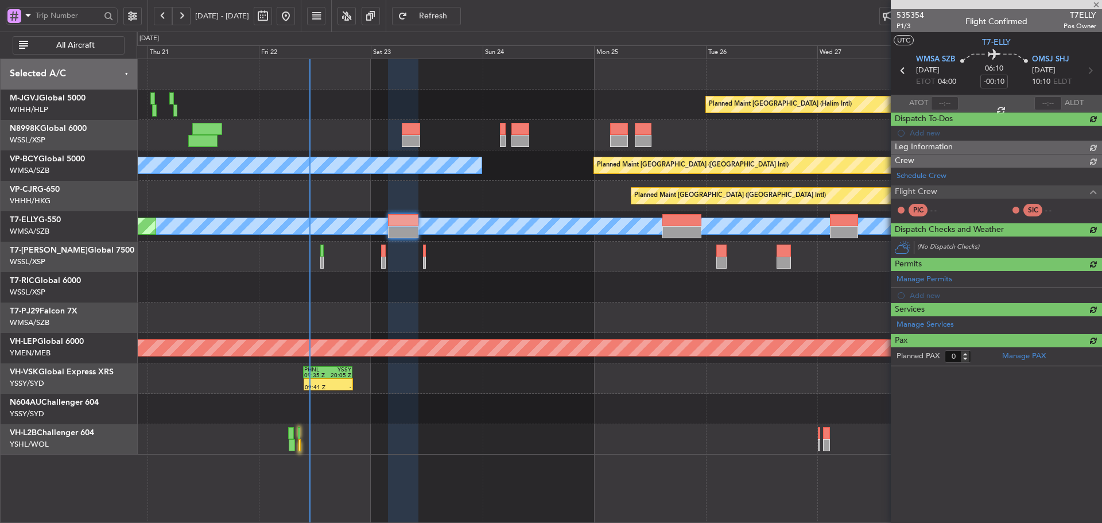
scroll to position [0, 0]
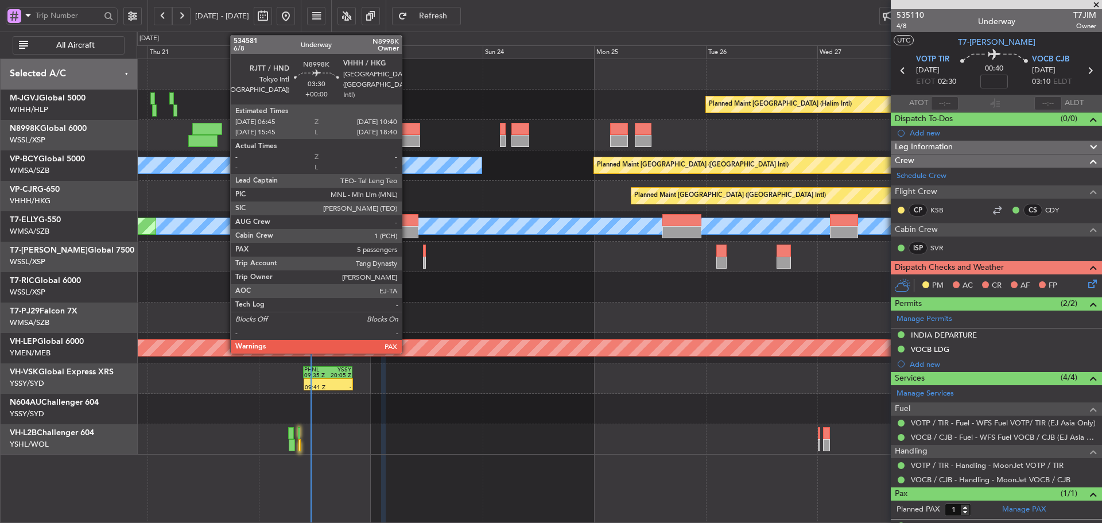
click at [407, 138] on div at bounding box center [411, 141] width 18 height 12
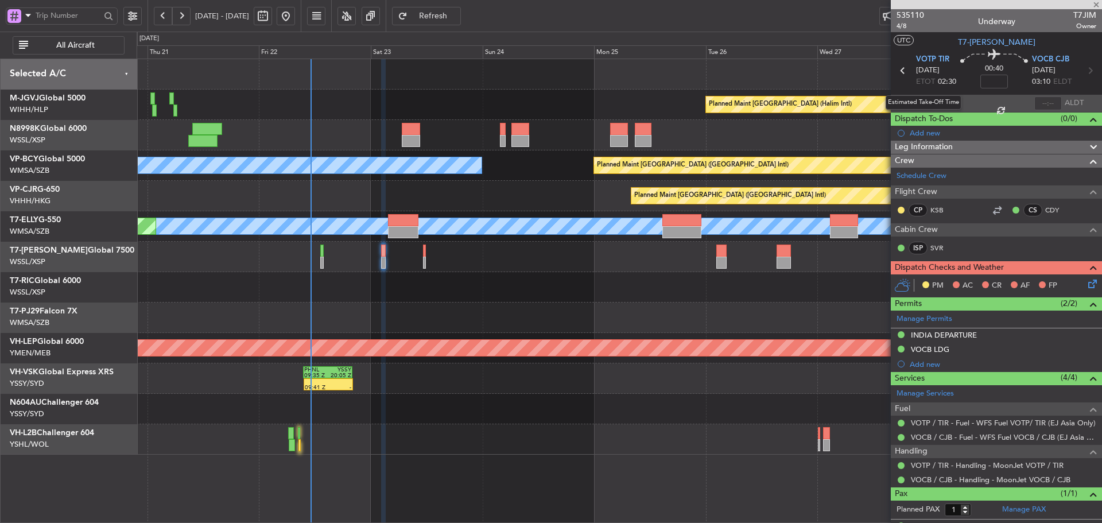
type input "5"
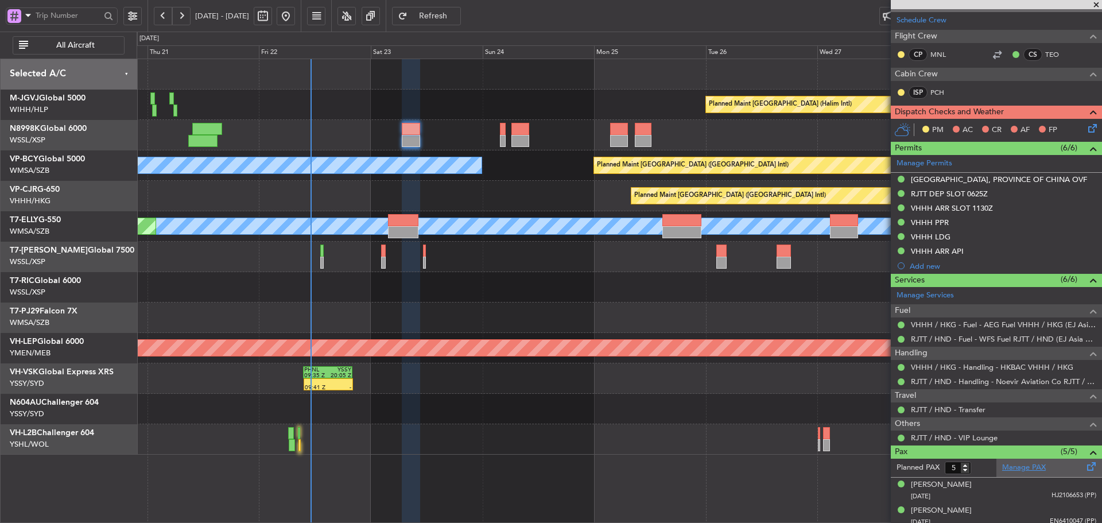
scroll to position [287, 0]
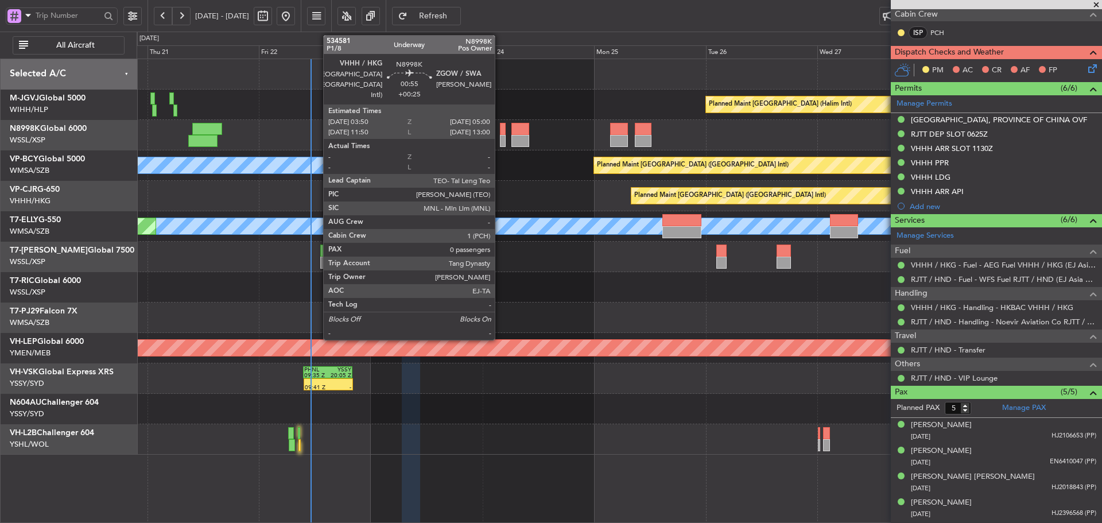
click at [500, 132] on div at bounding box center [503, 129] width 6 height 12
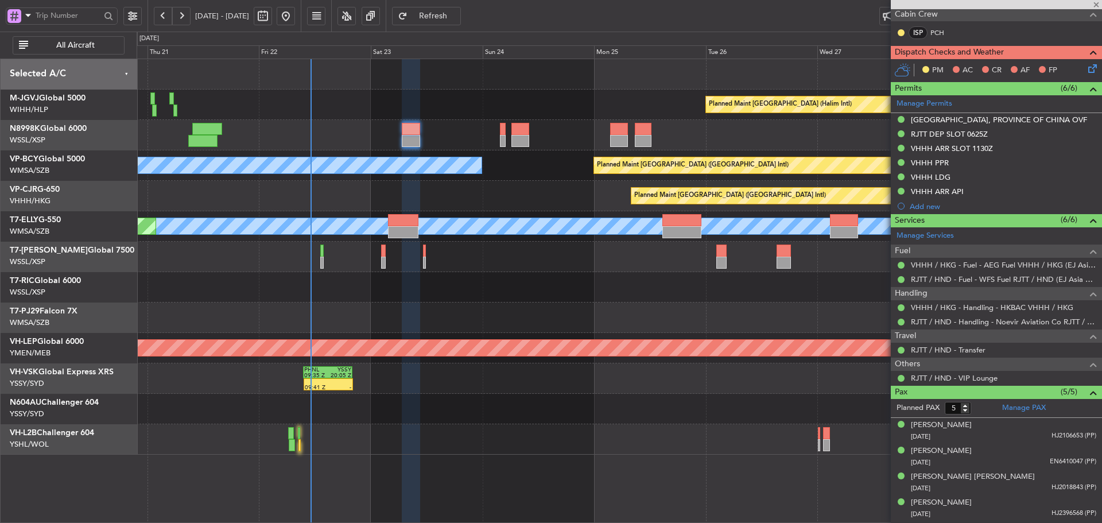
type input "+00:25"
type input "0"
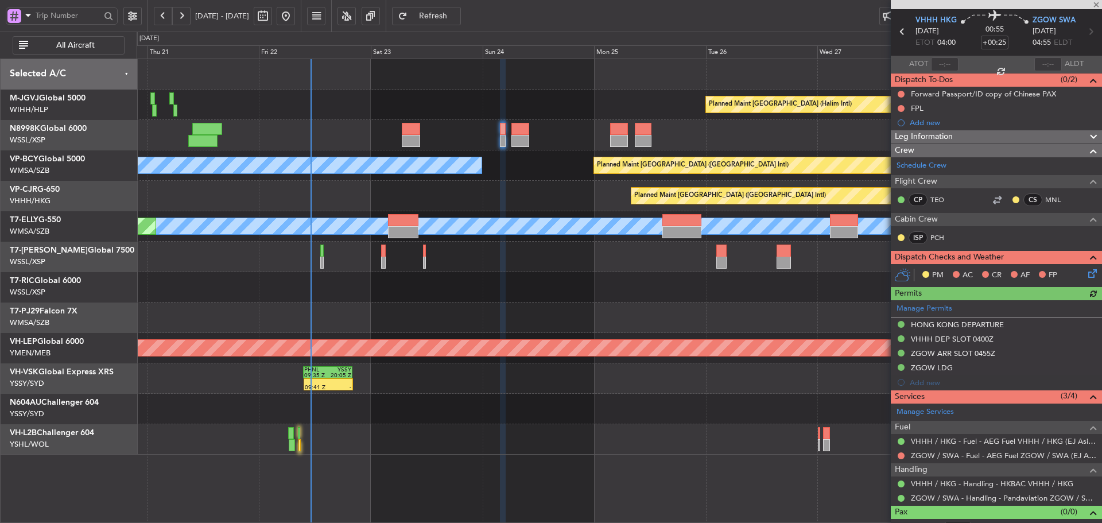
scroll to position [53, 0]
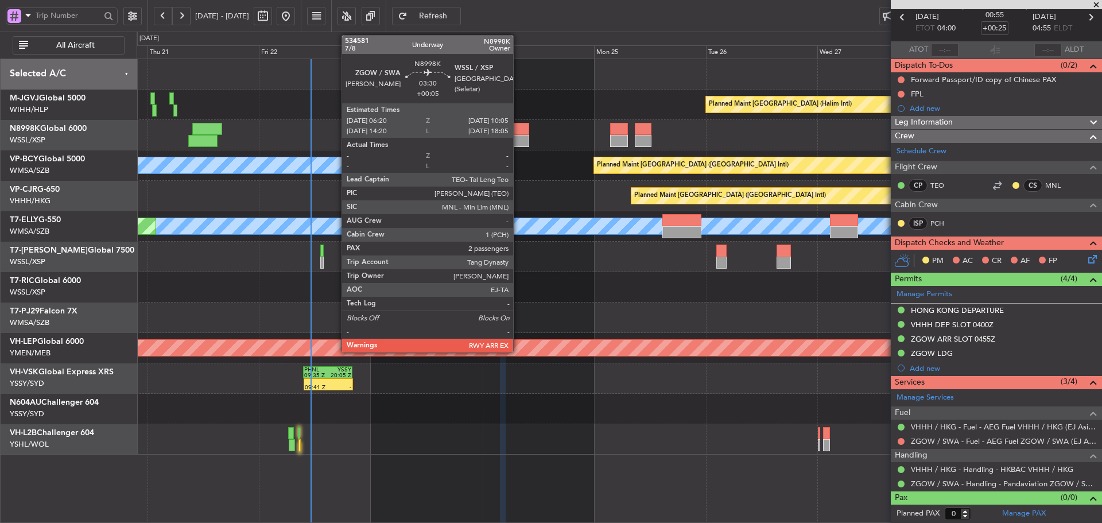
click at [518, 131] on div at bounding box center [520, 129] width 18 height 12
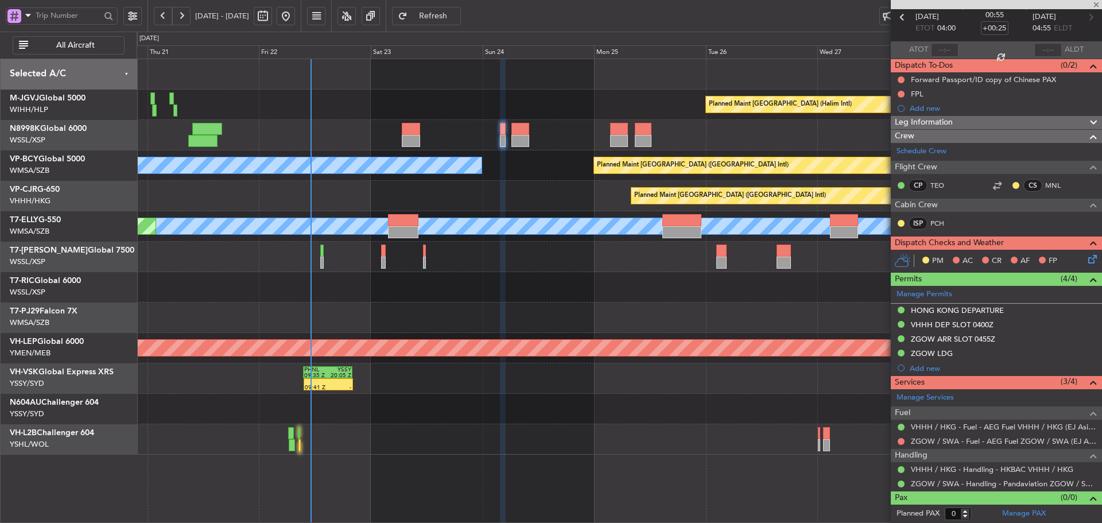
type input "+00:05"
type input "2"
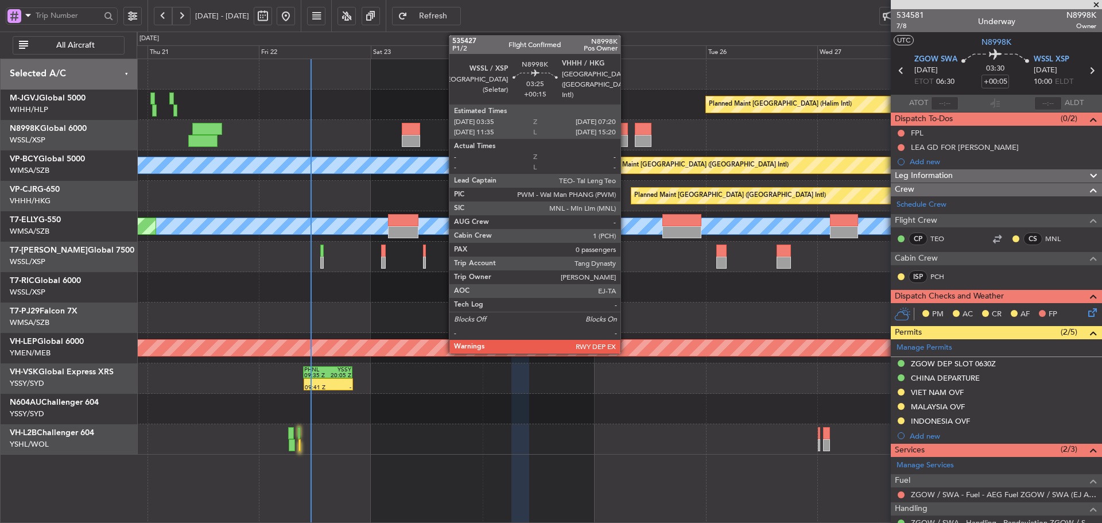
click at [626, 127] on div at bounding box center [619, 129] width 18 height 12
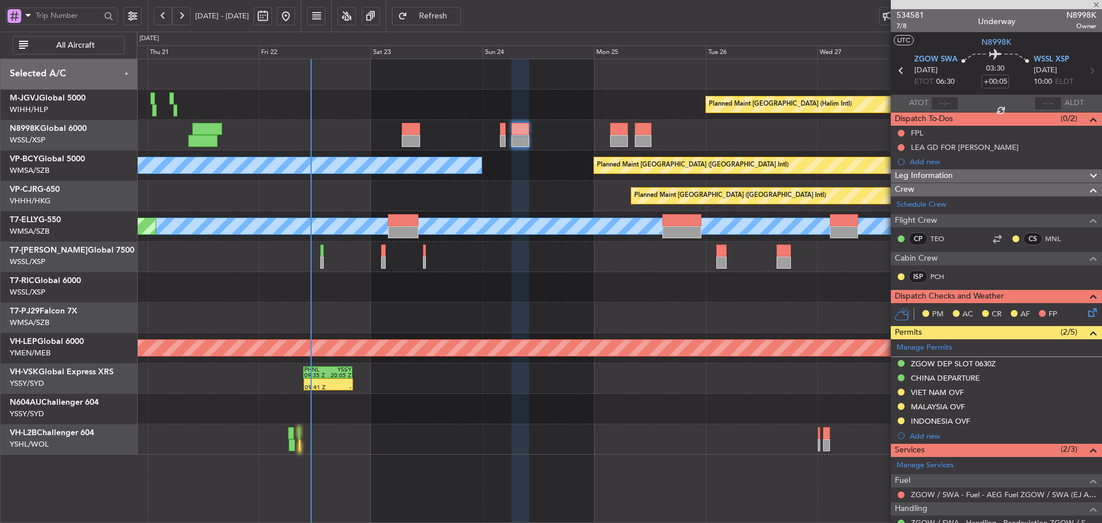
type input "+00:15"
type input "0"
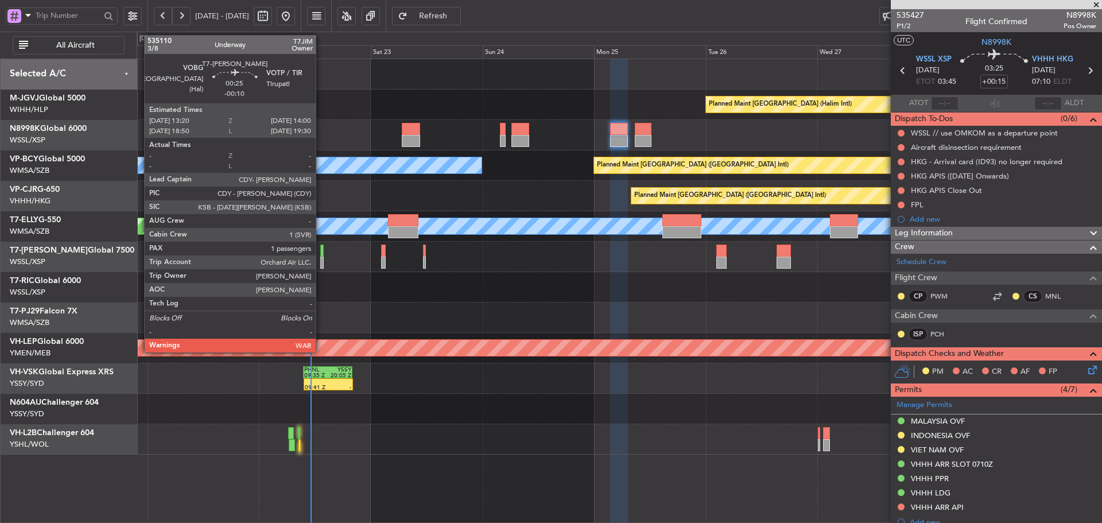
click at [321, 255] on div at bounding box center [321, 250] width 3 height 12
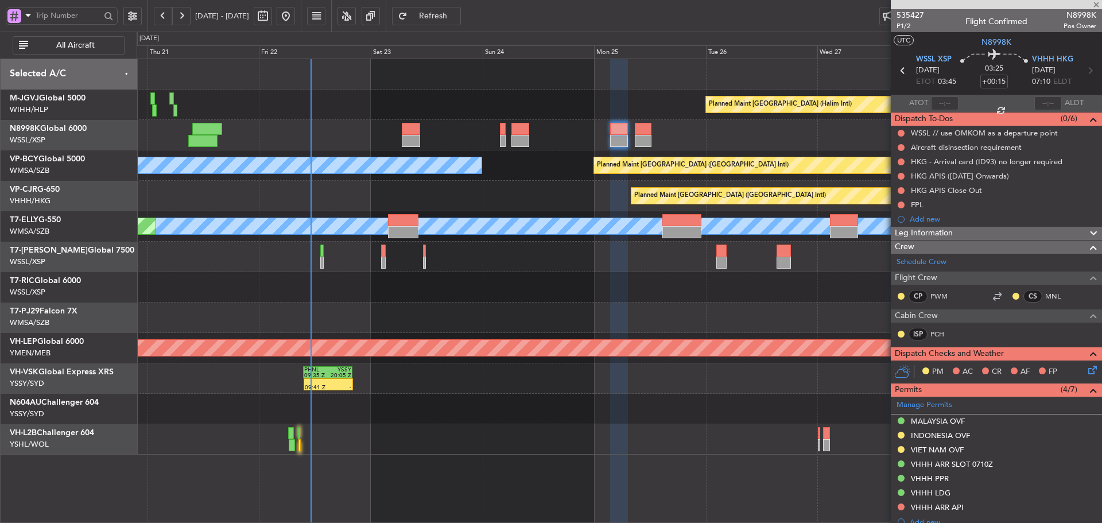
type input "-00:10"
type input "1"
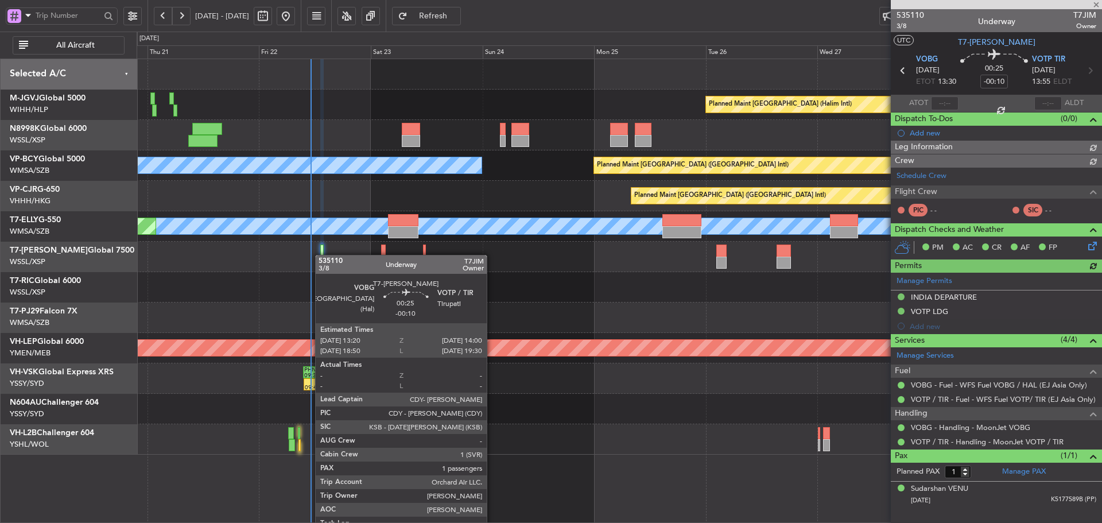
type input "[PERSON_NAME] (LEU)"
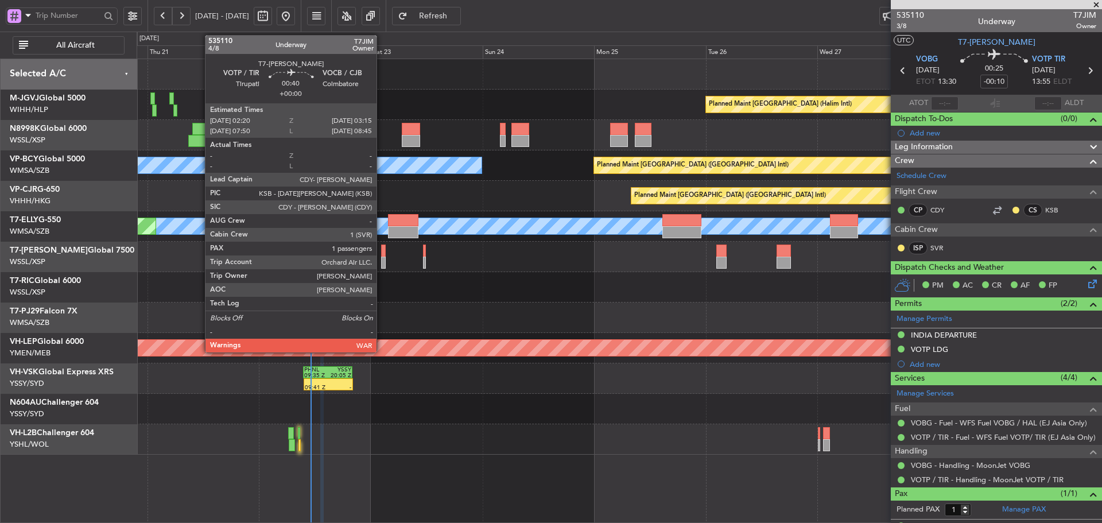
click at [382, 258] on div at bounding box center [383, 263] width 5 height 12
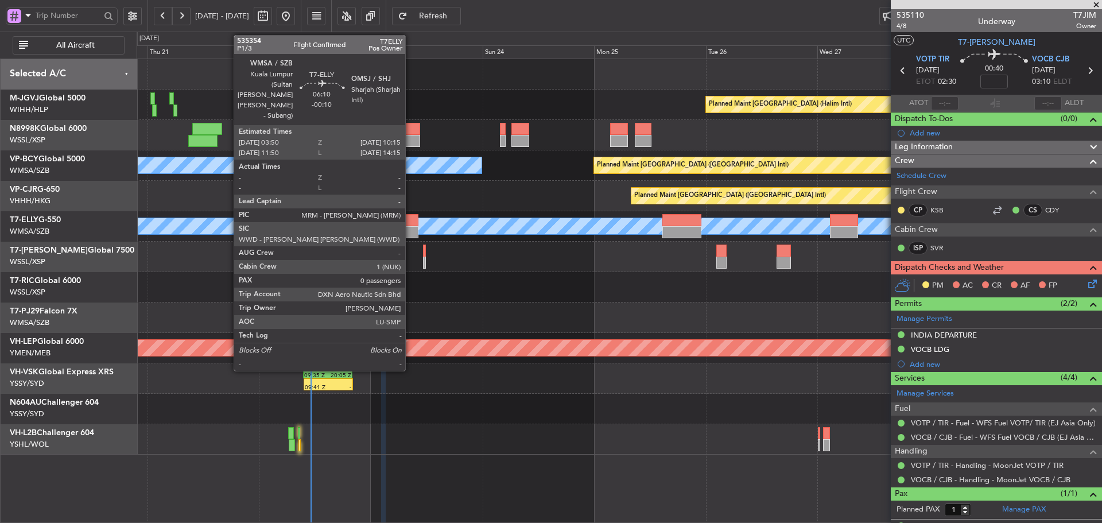
click at [406, 228] on div at bounding box center [403, 232] width 30 height 12
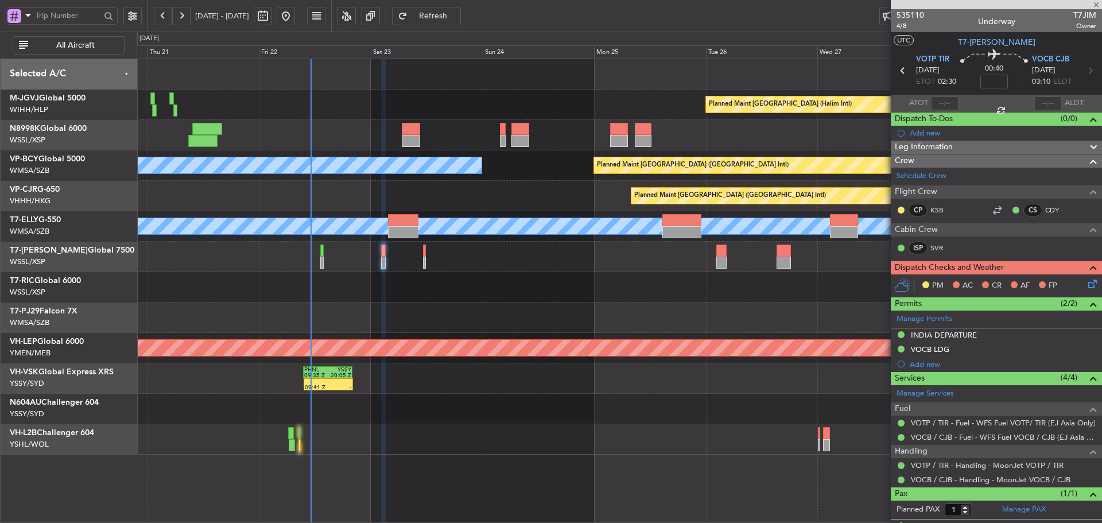
type input "-00:10"
type input "0"
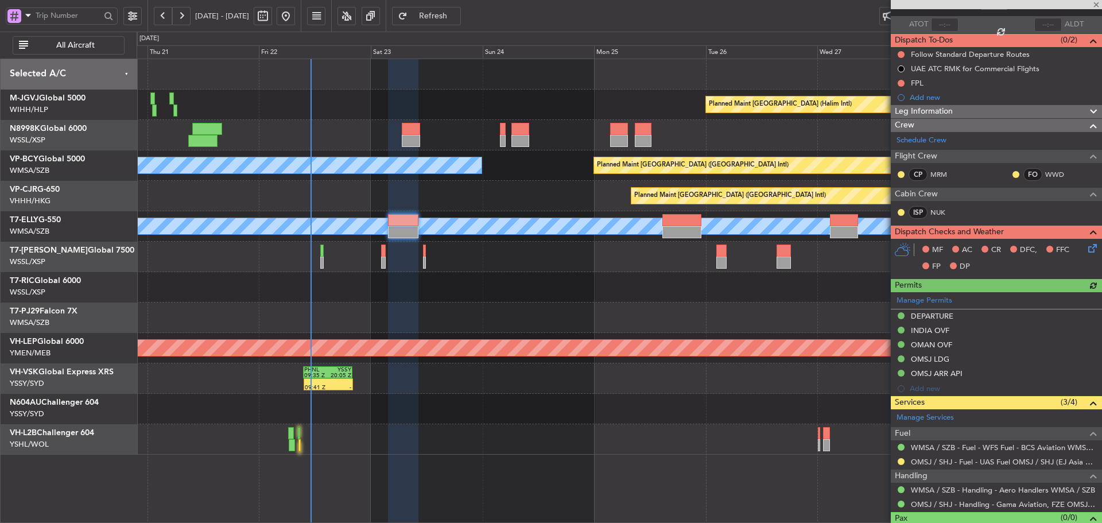
scroll to position [99, 0]
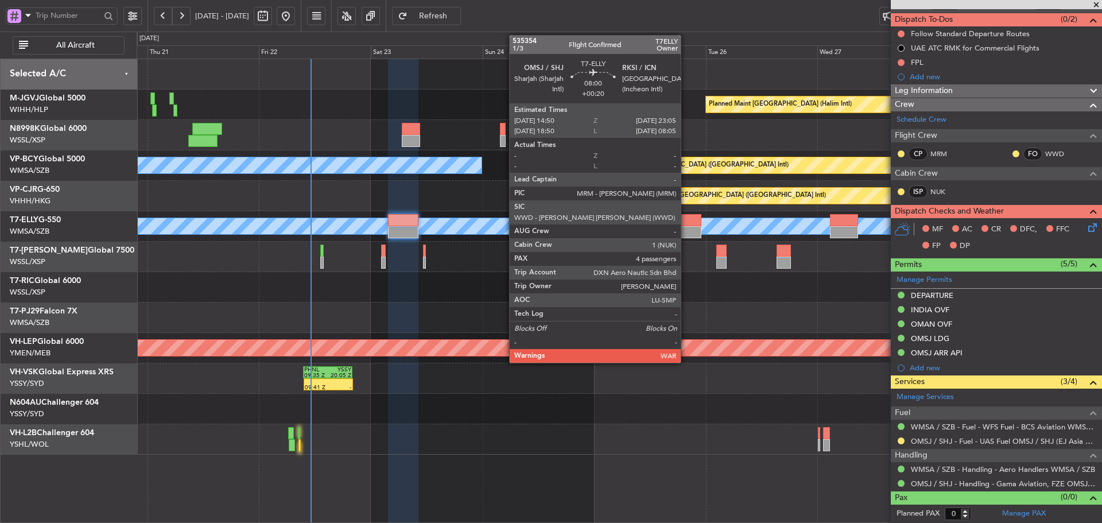
click at [686, 230] on div at bounding box center [681, 232] width 38 height 12
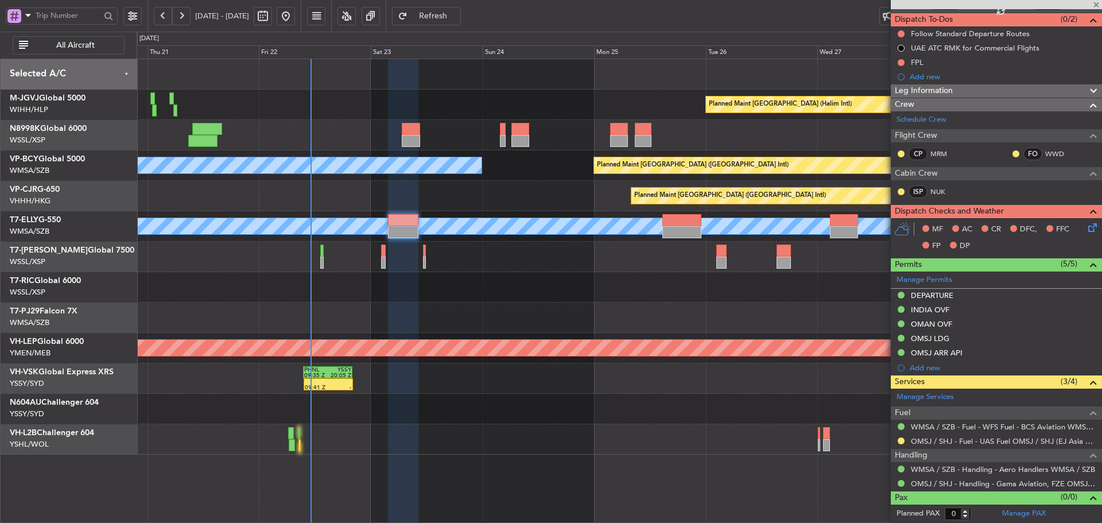
type input "+00:20"
type input "4"
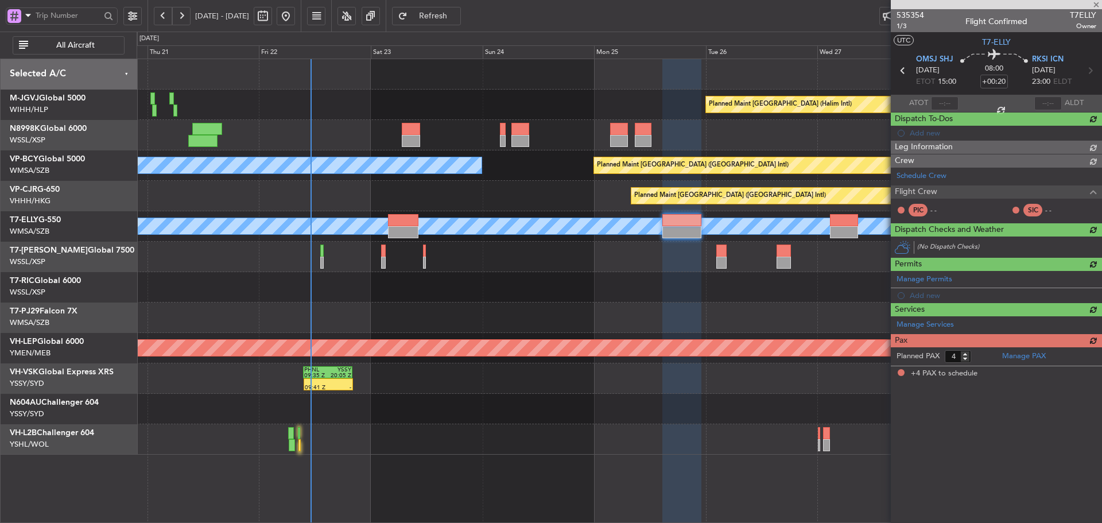
scroll to position [0, 0]
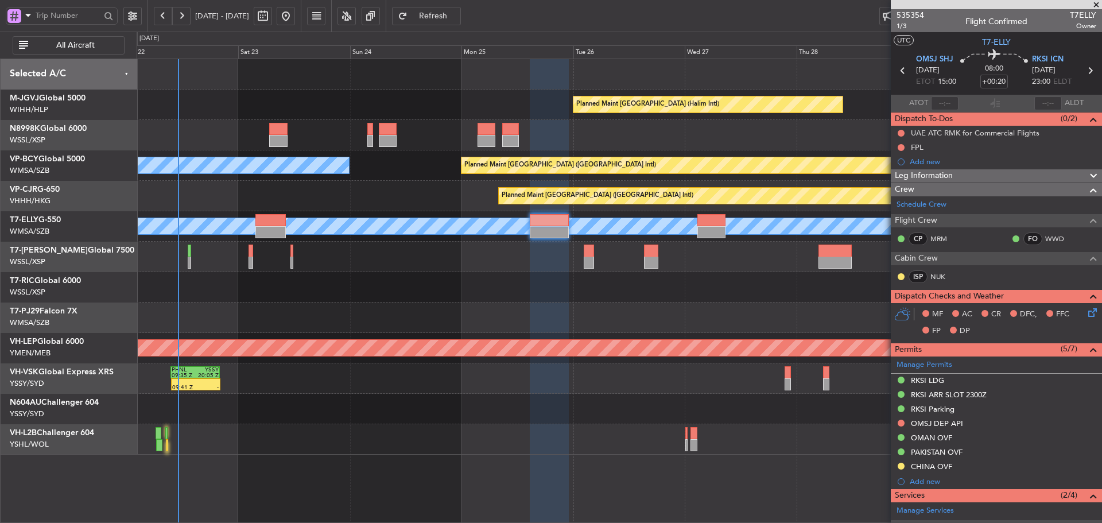
click at [644, 261] on div at bounding box center [651, 263] width 14 height 12
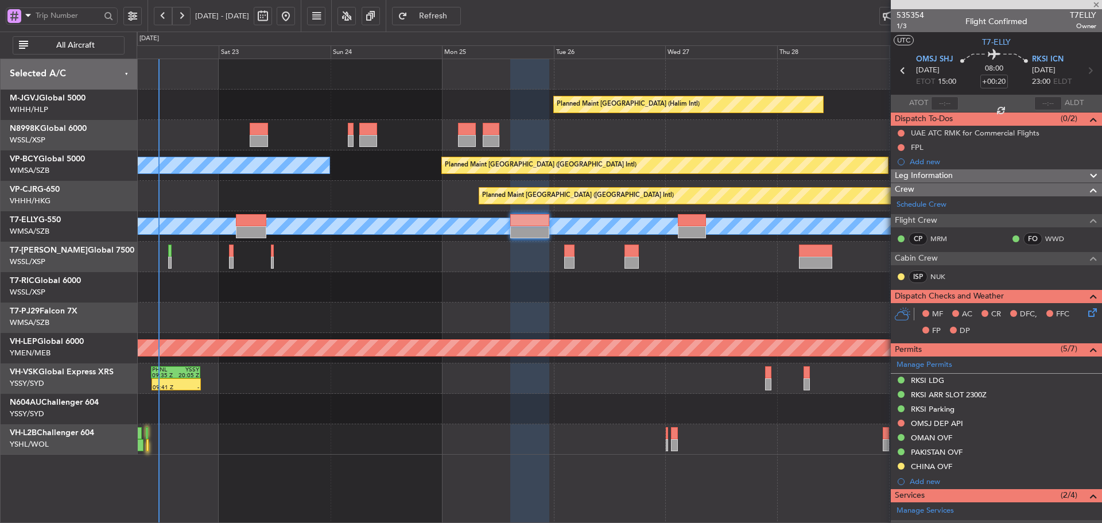
type input "+00:05"
type input "1"
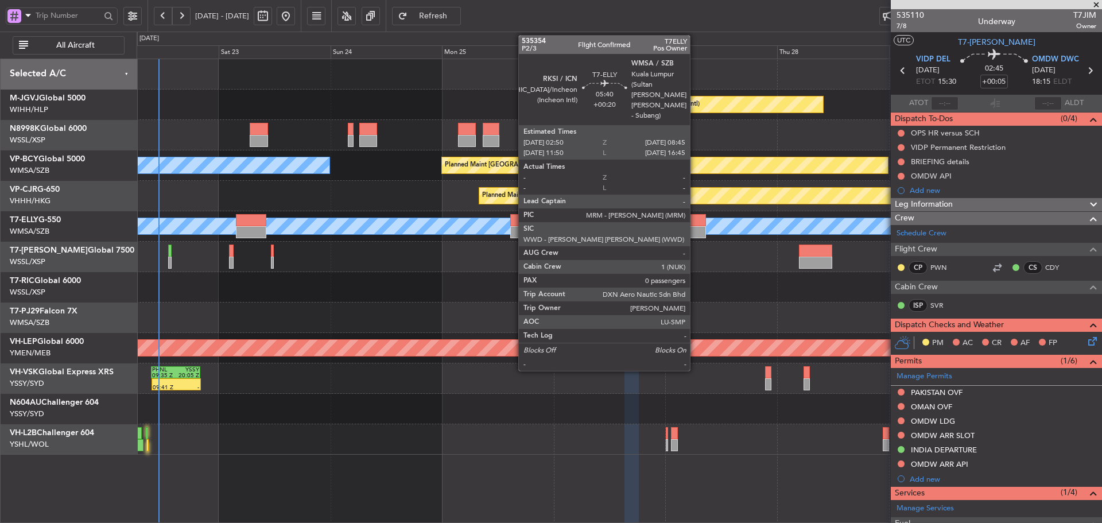
click at [695, 230] on div at bounding box center [692, 232] width 28 height 12
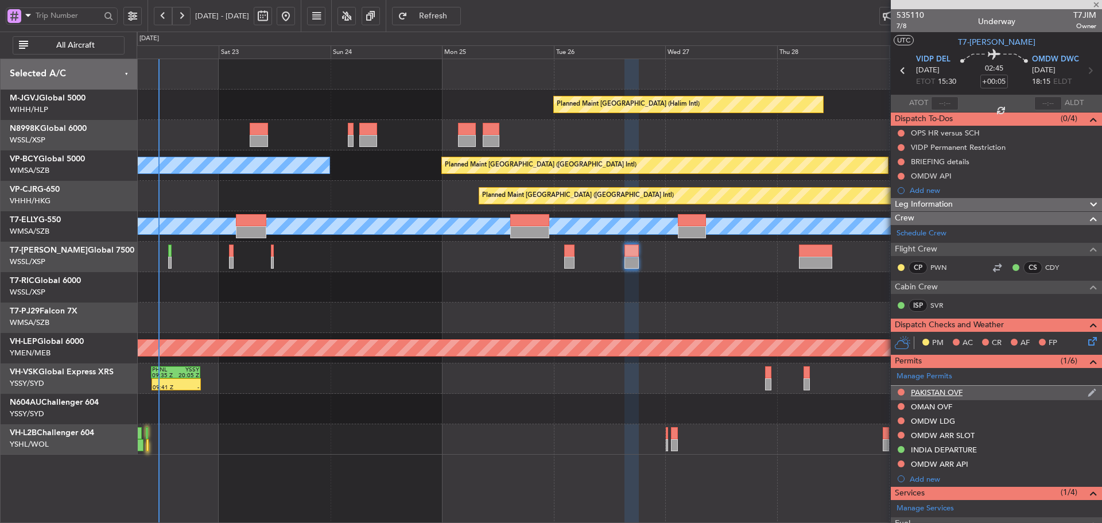
type input "+00:20"
type input "0"
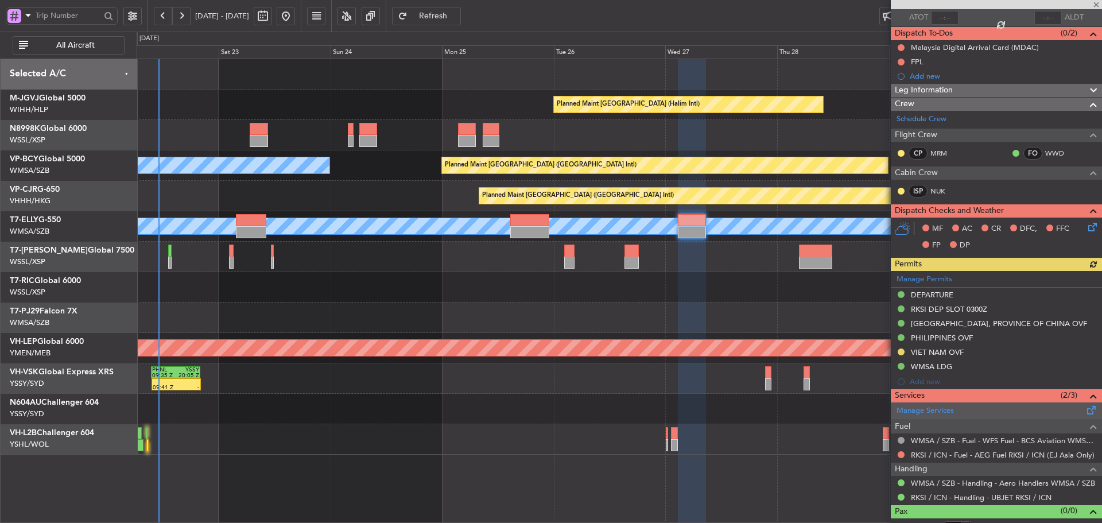
scroll to position [99, 0]
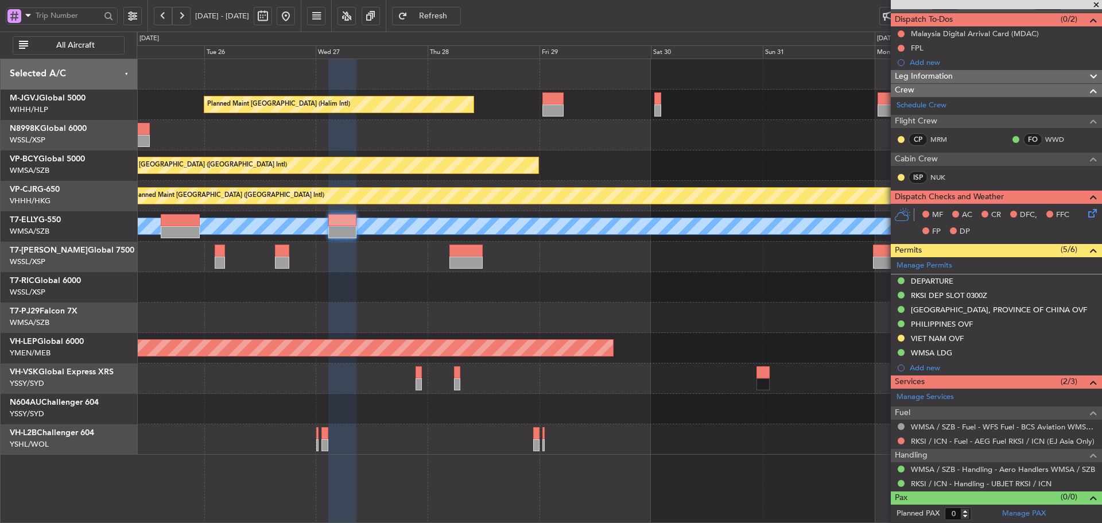
click at [478, 300] on div "Planned Maint Jakarta (Halim Intl) Planned Maint Vancouver (Vancouver Intl) MEL…" at bounding box center [619, 256] width 965 height 395
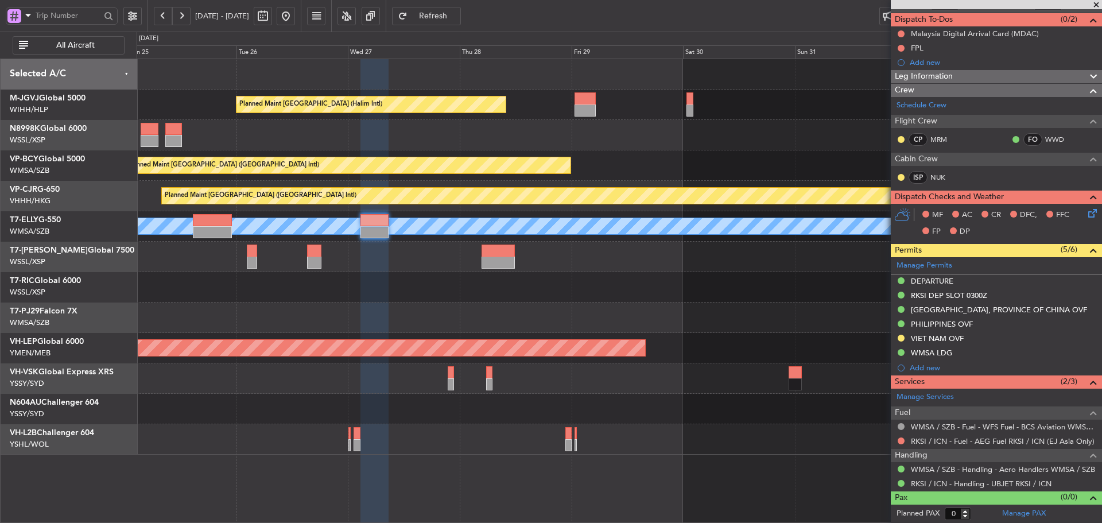
click at [613, 322] on div "Planned Maint Jakarta (Halim Intl) Planned Maint Vancouver (Vancouver Intl) MEL…" at bounding box center [619, 256] width 965 height 395
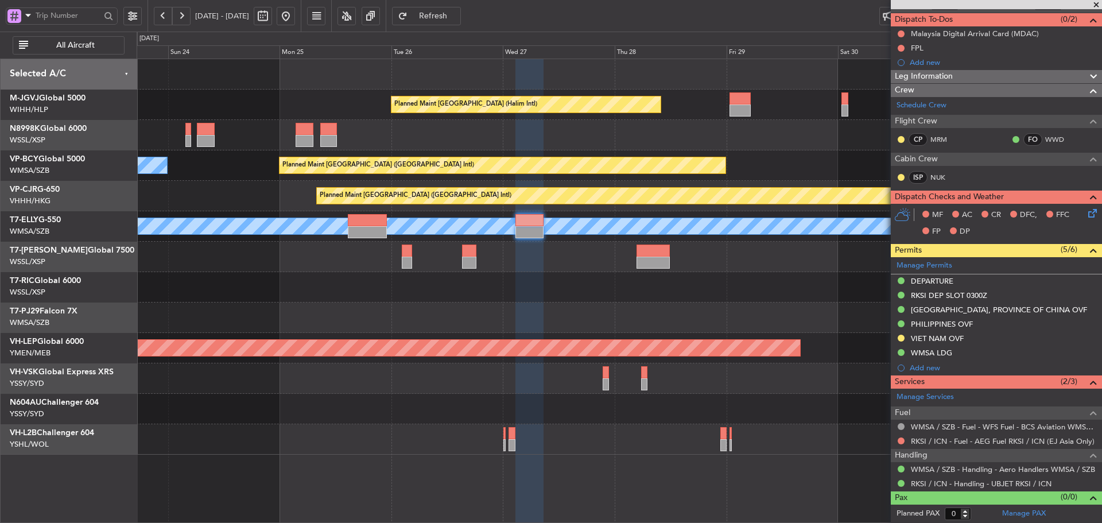
click at [565, 331] on div at bounding box center [619, 317] width 965 height 30
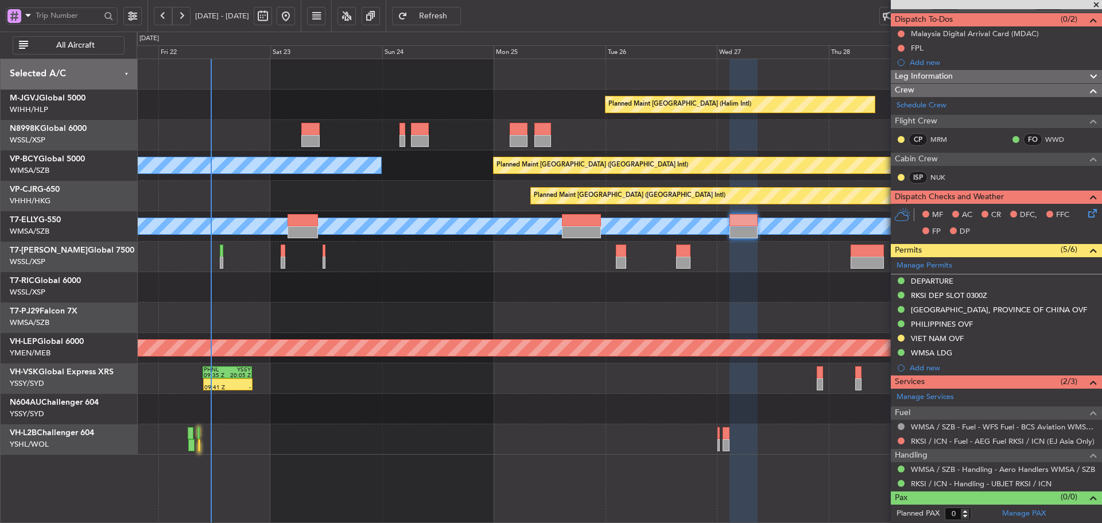
click at [562, 316] on div at bounding box center [619, 317] width 965 height 30
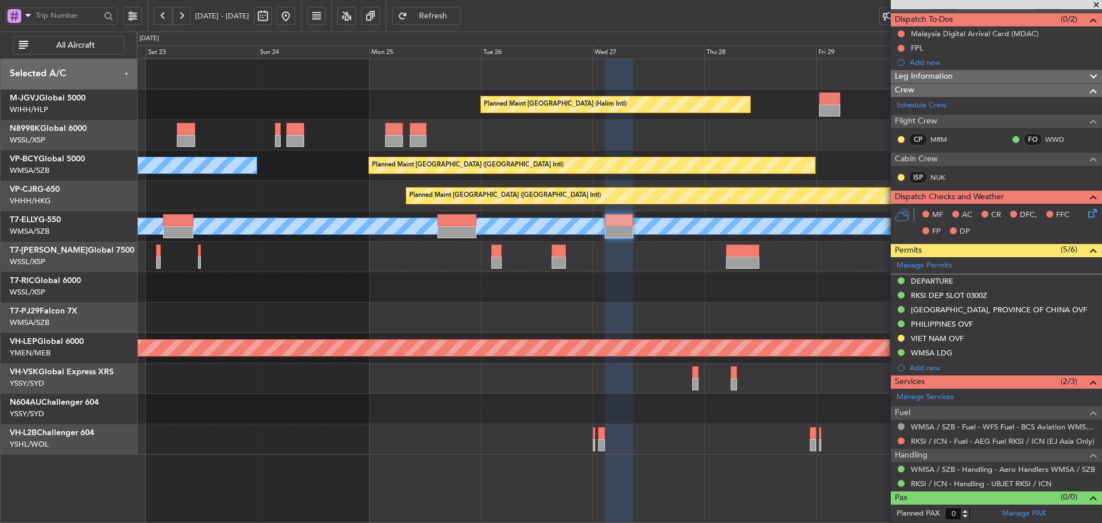
click at [593, 300] on div at bounding box center [619, 287] width 965 height 30
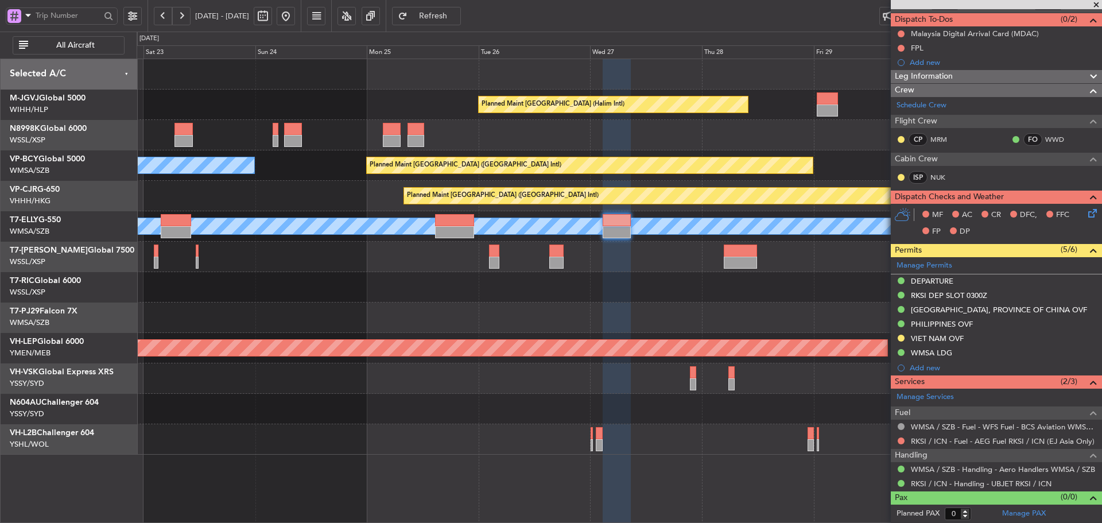
click at [658, 294] on div at bounding box center [619, 287] width 965 height 30
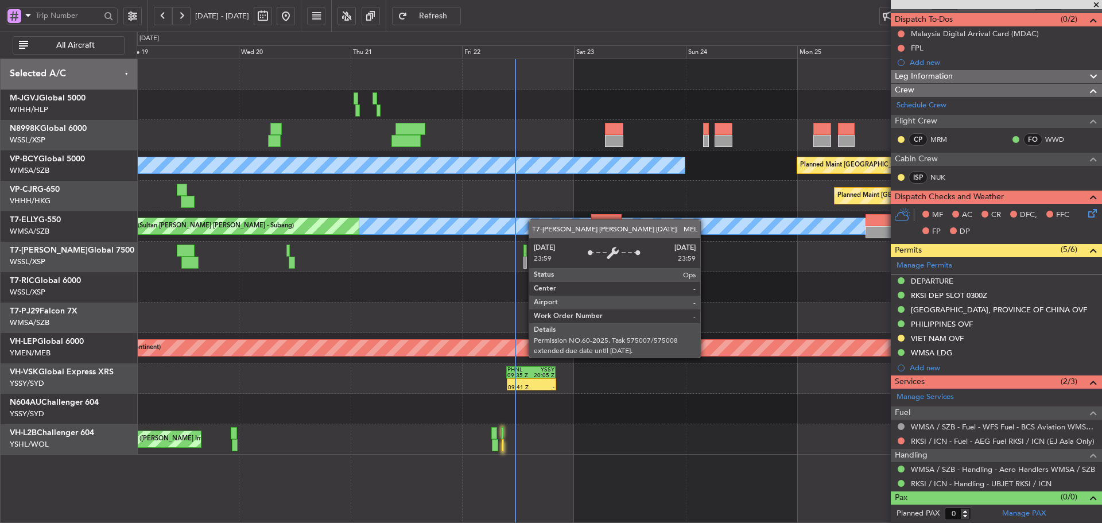
click at [550, 222] on div "Planned Maint Jakarta (Halim Intl) Planned Maint Singapore (Seletar) Planned Ma…" at bounding box center [619, 256] width 965 height 395
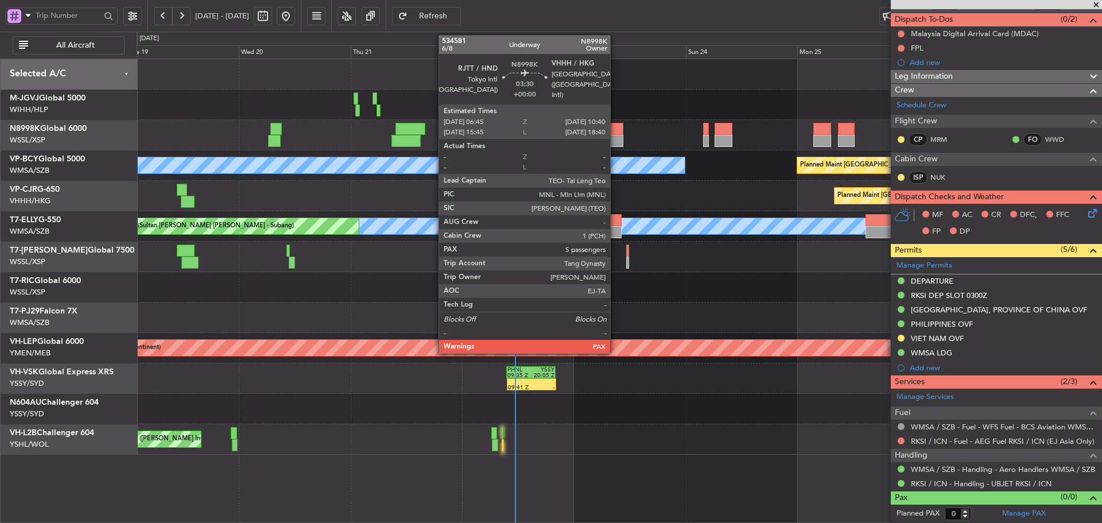
click at [615, 137] on div at bounding box center [614, 141] width 18 height 12
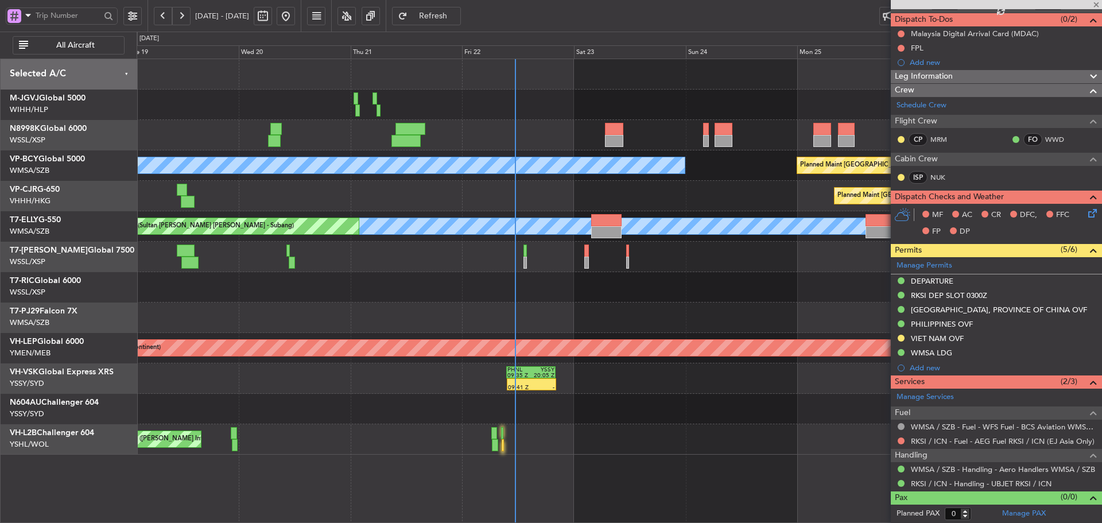
type input "5"
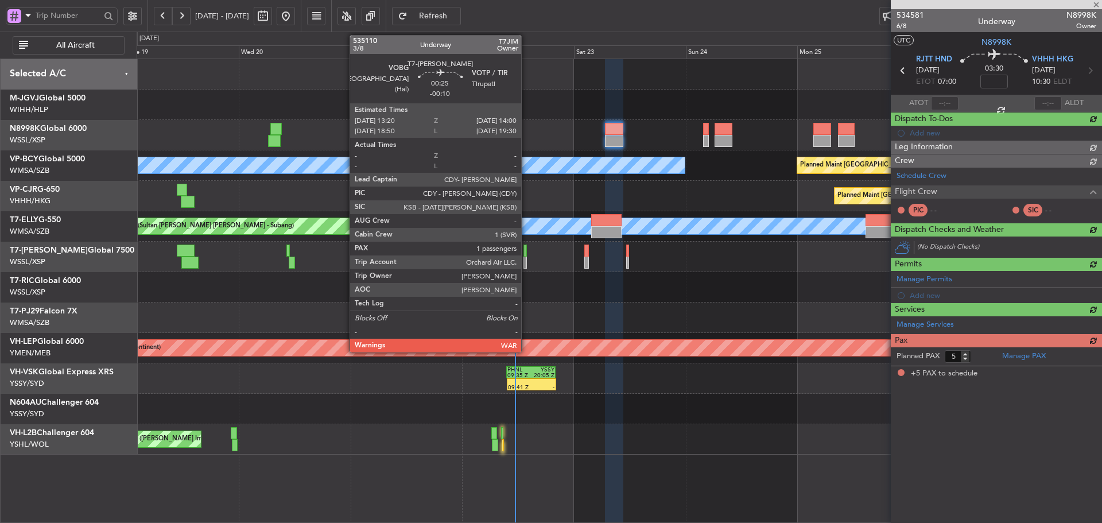
scroll to position [0, 0]
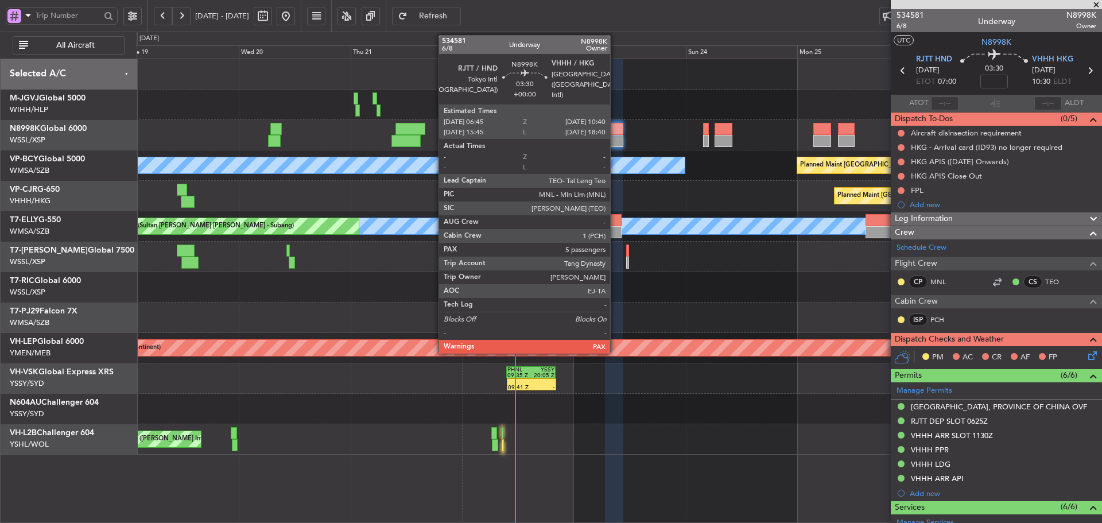
click at [615, 140] on div at bounding box center [614, 141] width 18 height 12
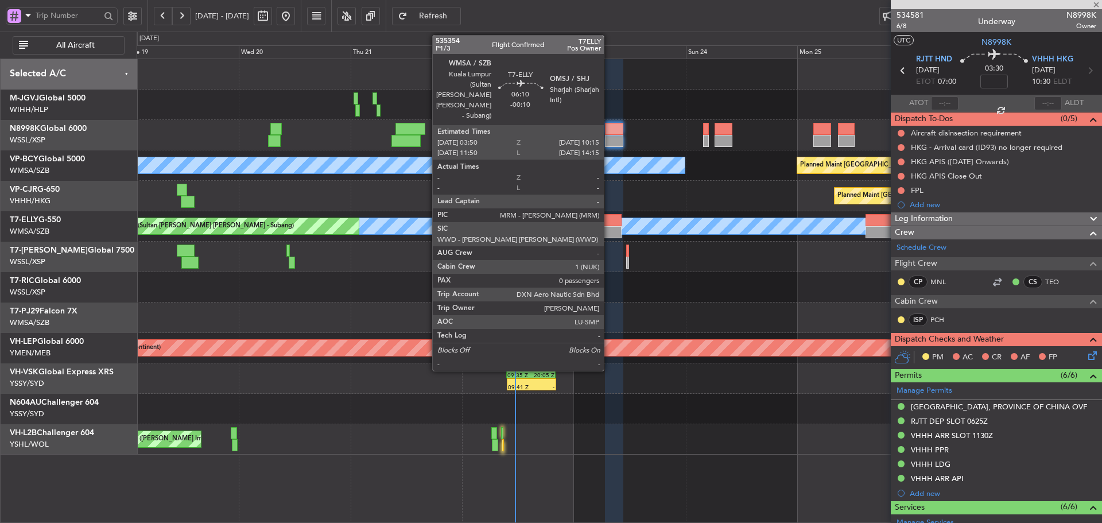
click at [609, 227] on div at bounding box center [606, 232] width 30 height 12
type input "-00:10"
type input "0"
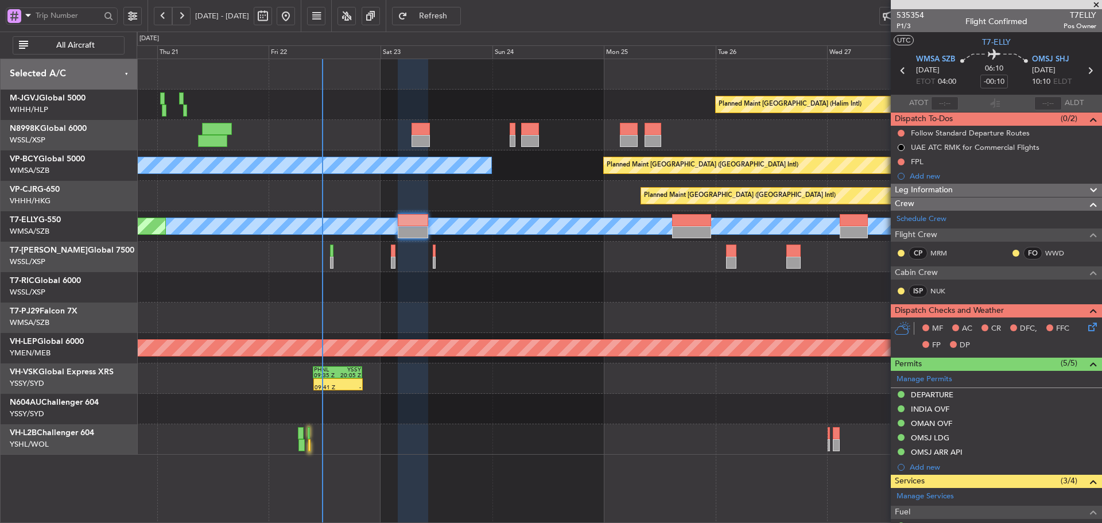
click at [425, 277] on div "Planned Maint Jakarta (Halim Intl) Planned Maint Vancouver (Vancouver Intl) MEL…" at bounding box center [619, 256] width 965 height 395
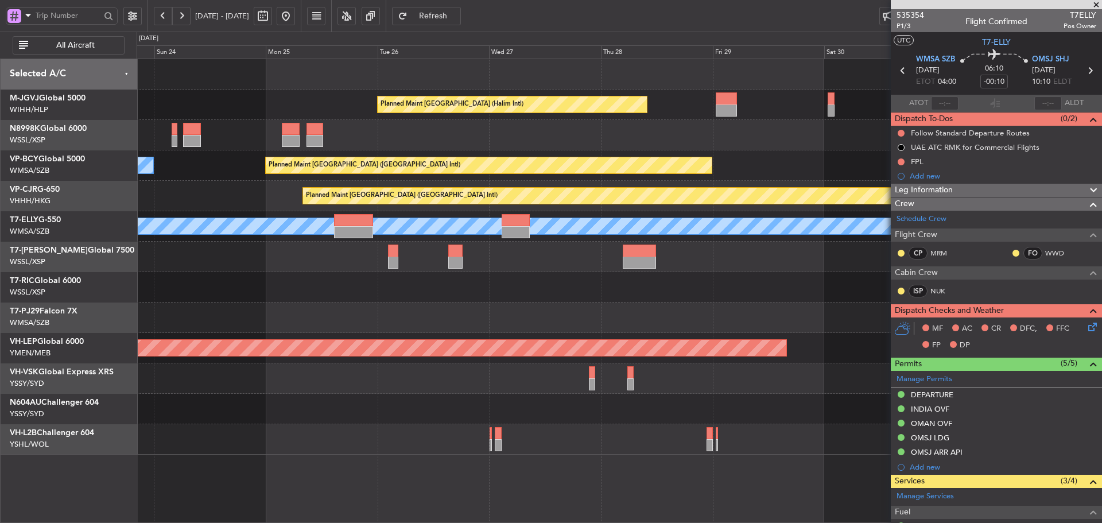
click at [496, 305] on div "Planned Maint Jakarta (Halim Intl) Planned Maint Vancouver (Vancouver Intl) MEL…" at bounding box center [619, 256] width 965 height 395
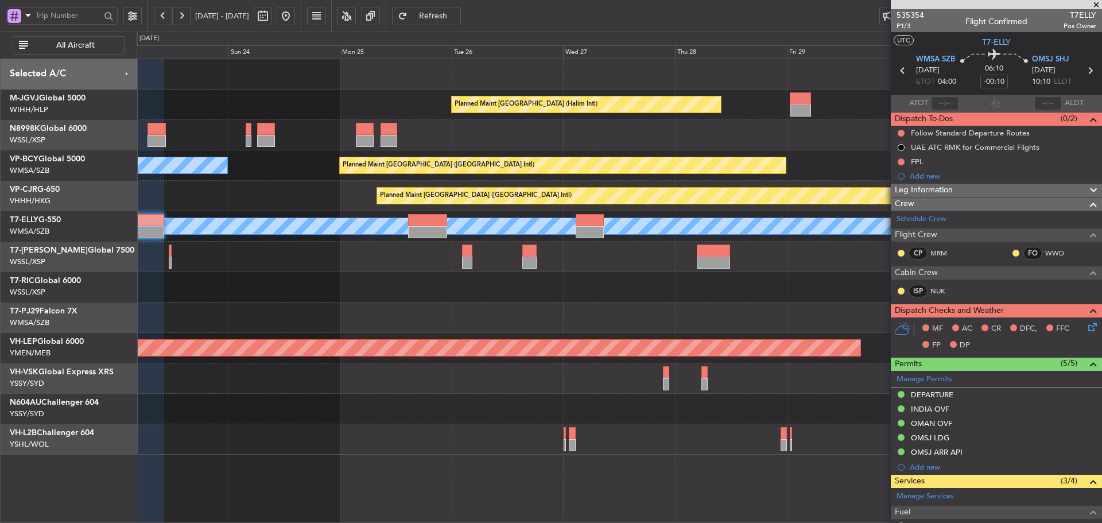
click at [744, 314] on div at bounding box center [619, 317] width 965 height 30
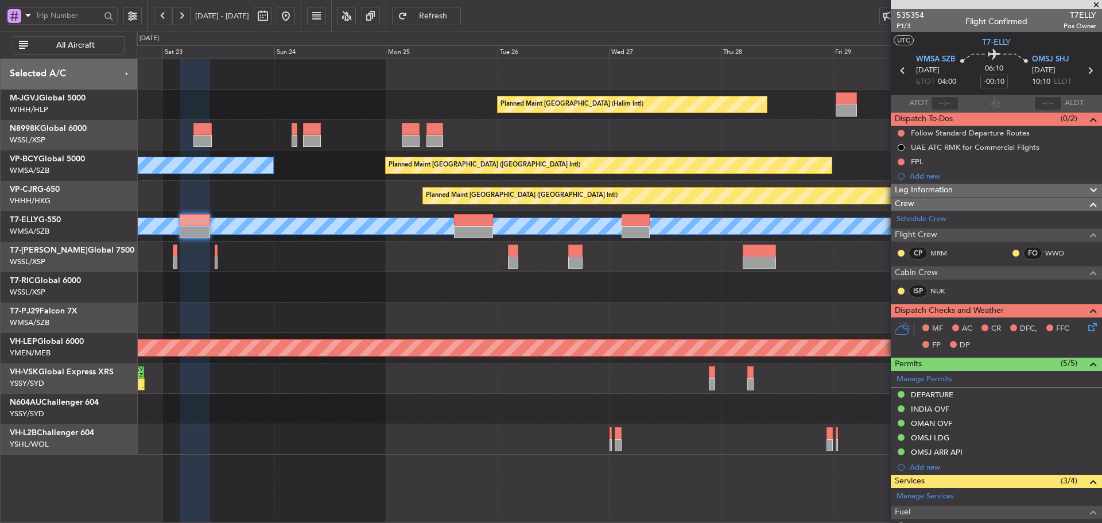
click at [677, 312] on div at bounding box center [619, 317] width 965 height 30
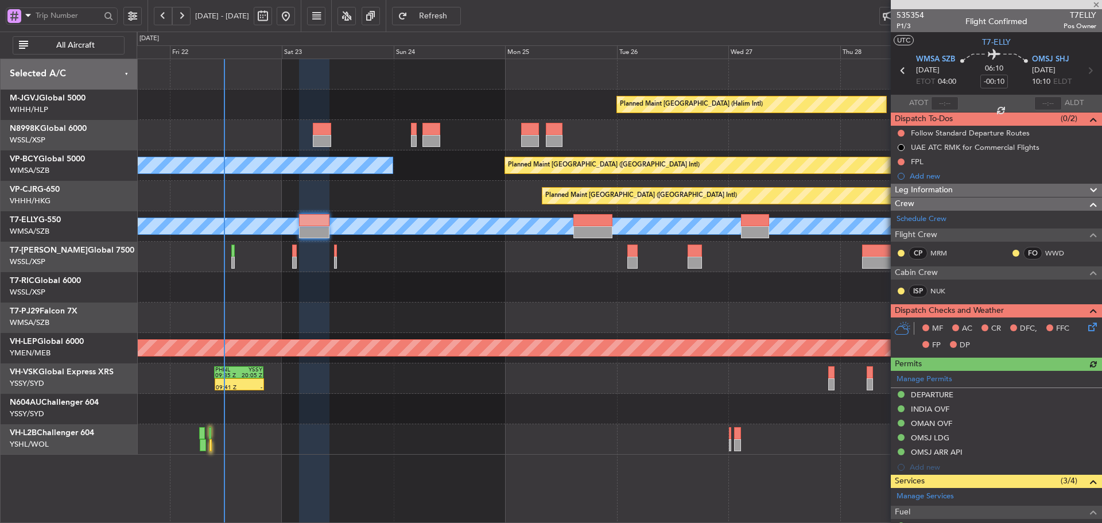
click at [507, 309] on div "Planned Maint Jakarta (Halim Intl) MEL Kuala Lumpur (Sultan Abdul Aziz Shah - S…" at bounding box center [619, 256] width 965 height 395
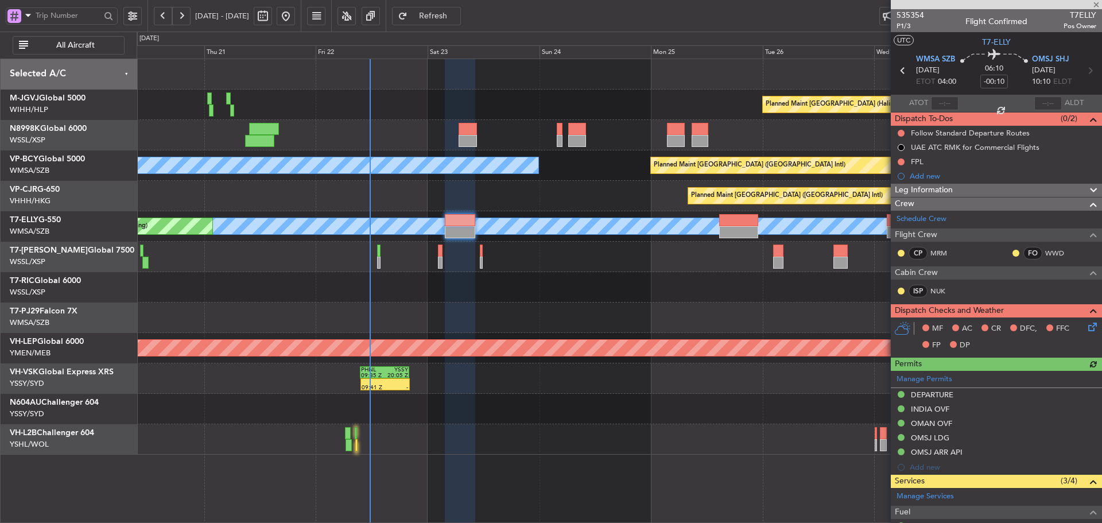
click at [488, 315] on div "Planned Maint Jakarta (Halim Intl) MEL Kuala Lumpur (Sultan Abdul Aziz Shah - S…" at bounding box center [619, 256] width 965 height 395
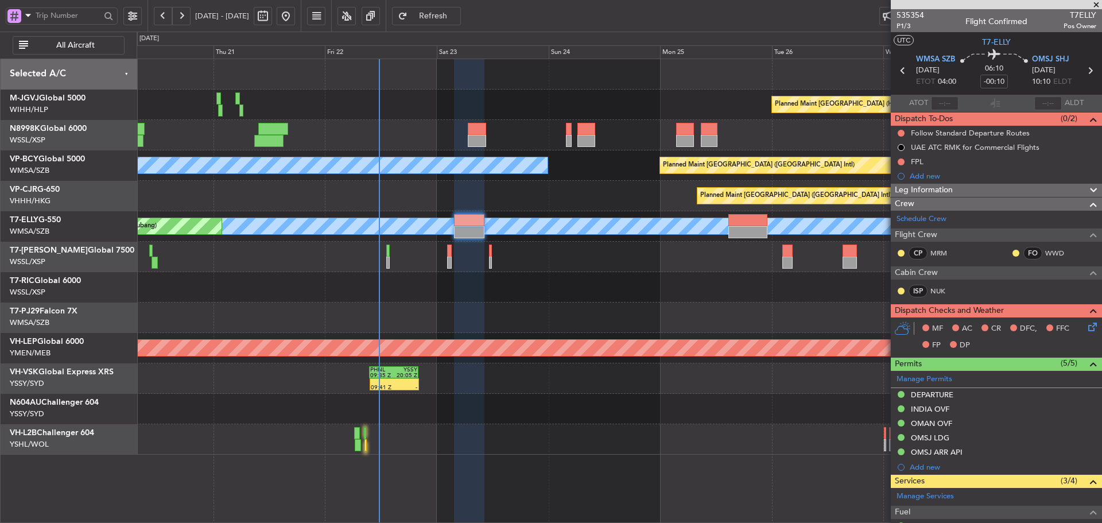
click at [1097, 2] on span at bounding box center [1095, 5] width 11 height 10
